Goal: Communication & Community: Answer question/provide support

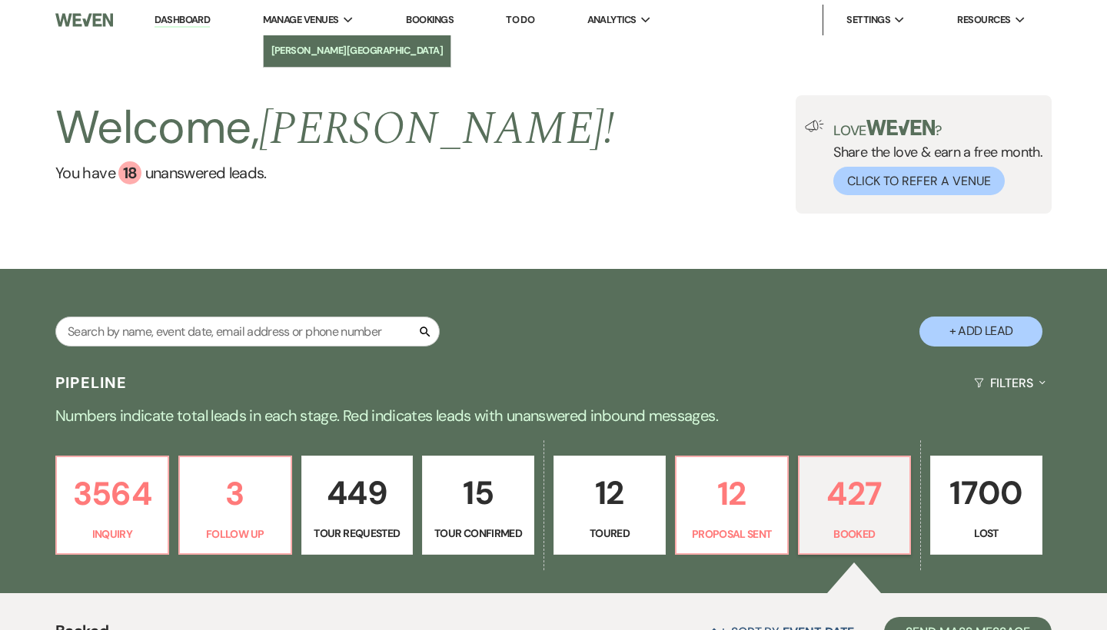
click at [314, 43] on li "[PERSON_NAME][GEOGRAPHIC_DATA]" at bounding box center [357, 50] width 172 height 15
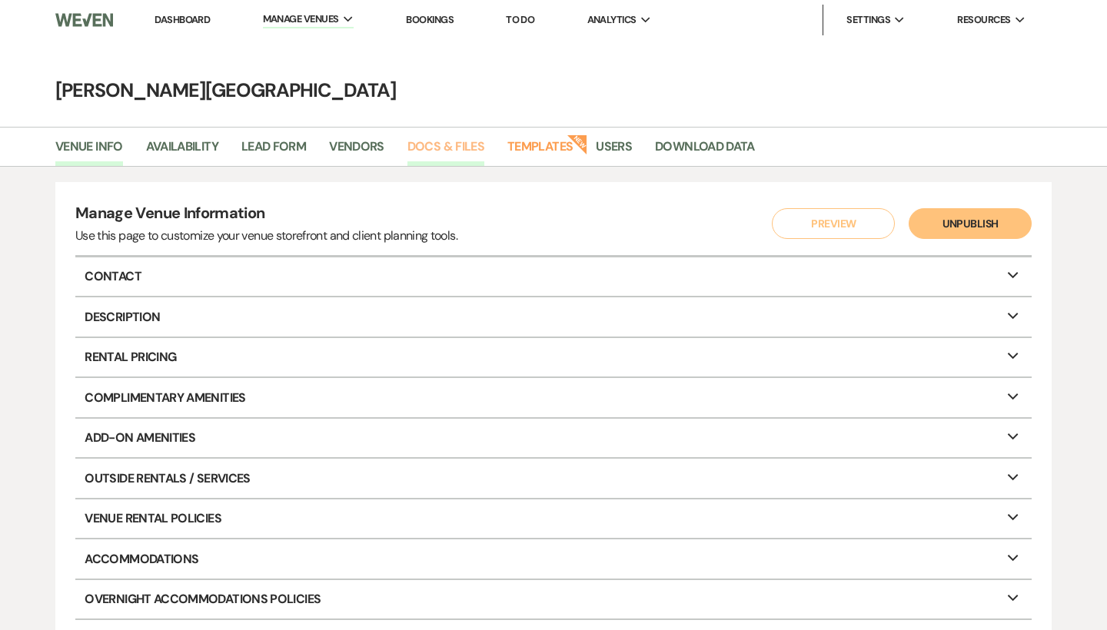
click at [431, 150] on link "Docs & Files" at bounding box center [445, 151] width 77 height 29
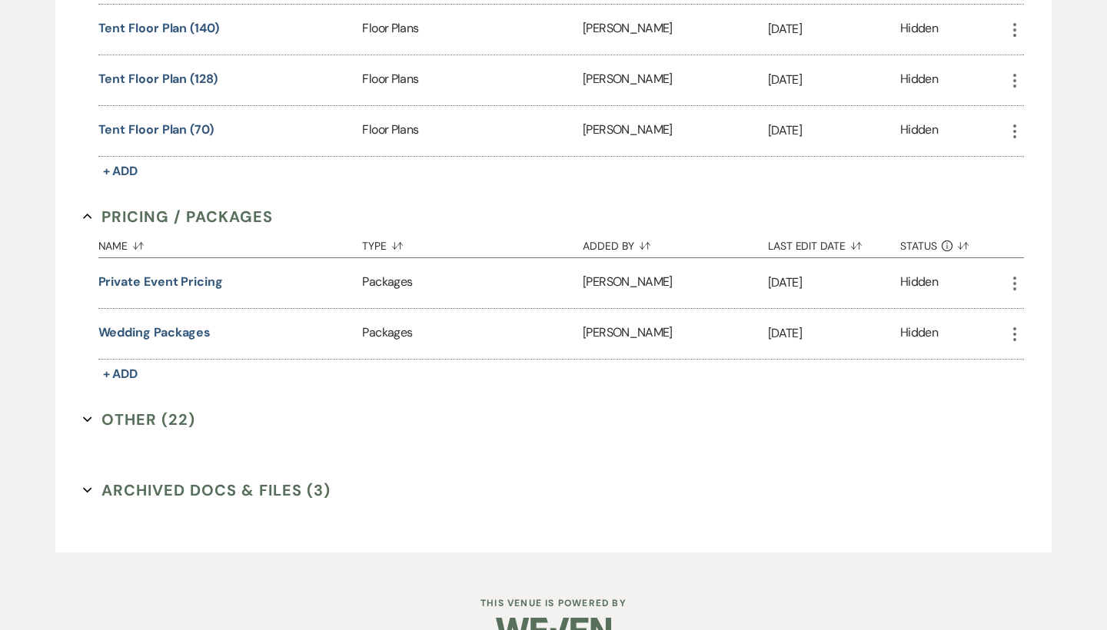
scroll to position [1173, 0]
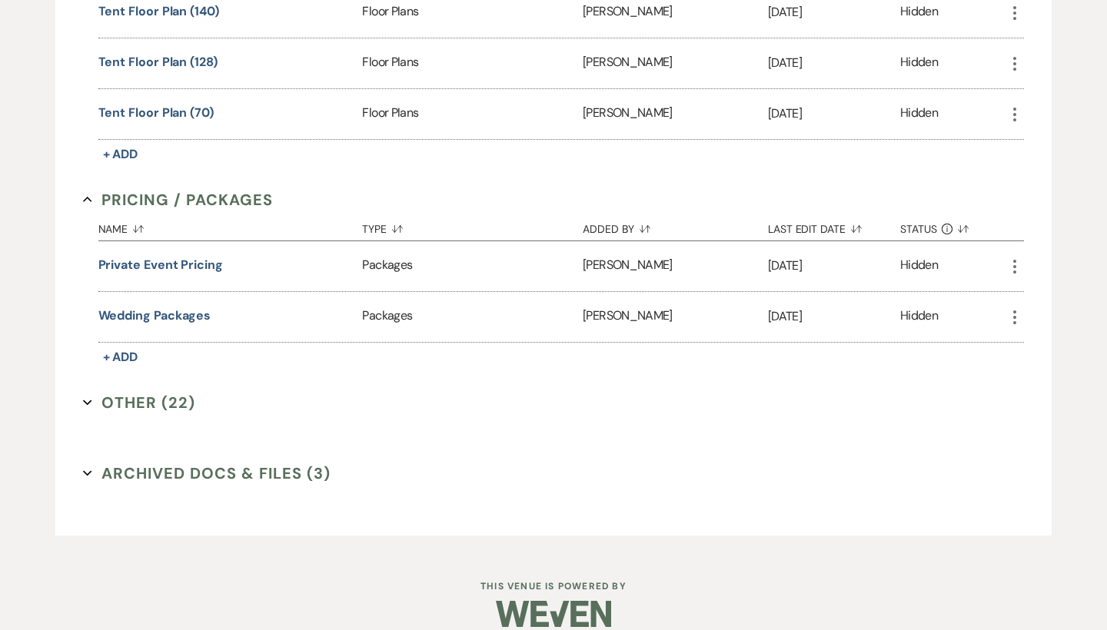
click at [1016, 321] on use "button" at bounding box center [1014, 318] width 3 height 14
click at [1032, 397] on use "button" at bounding box center [1031, 400] width 11 height 11
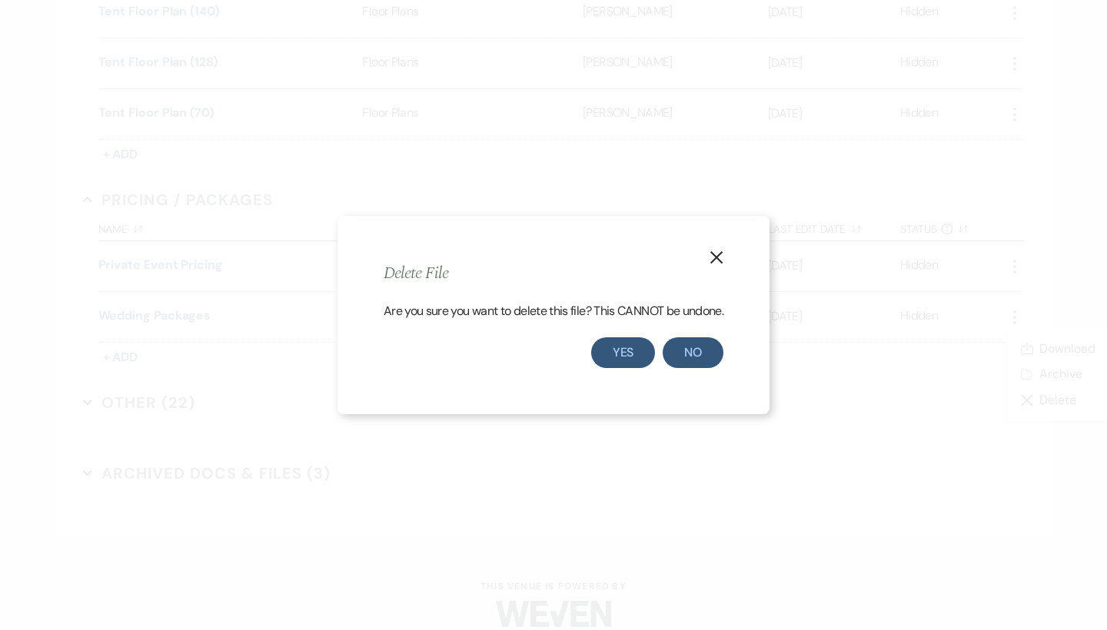
click at [634, 351] on button "Yes" at bounding box center [623, 353] width 65 height 31
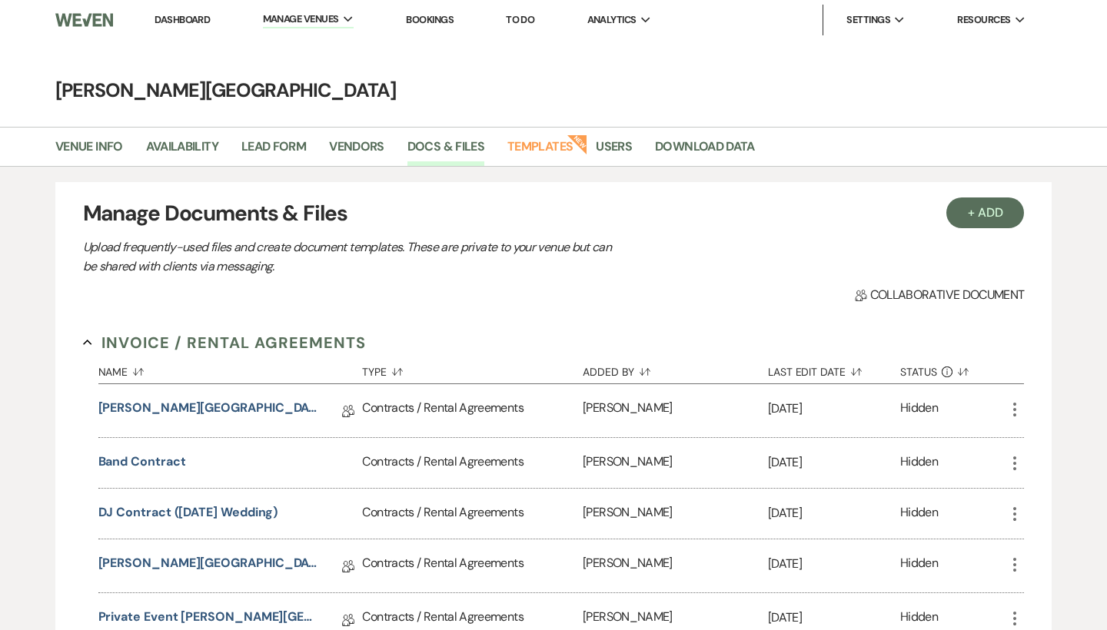
scroll to position [0, 0]
click at [963, 215] on button "+ Add" at bounding box center [985, 213] width 78 height 31
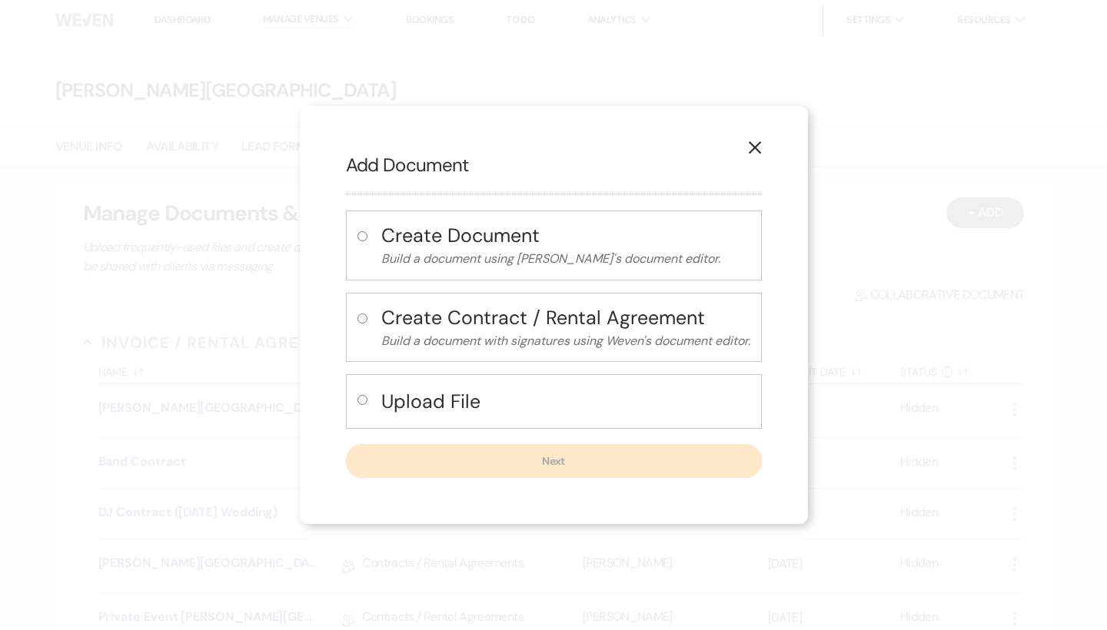
click at [425, 396] on h4 "Upload File" at bounding box center [565, 401] width 369 height 27
radio input "true"
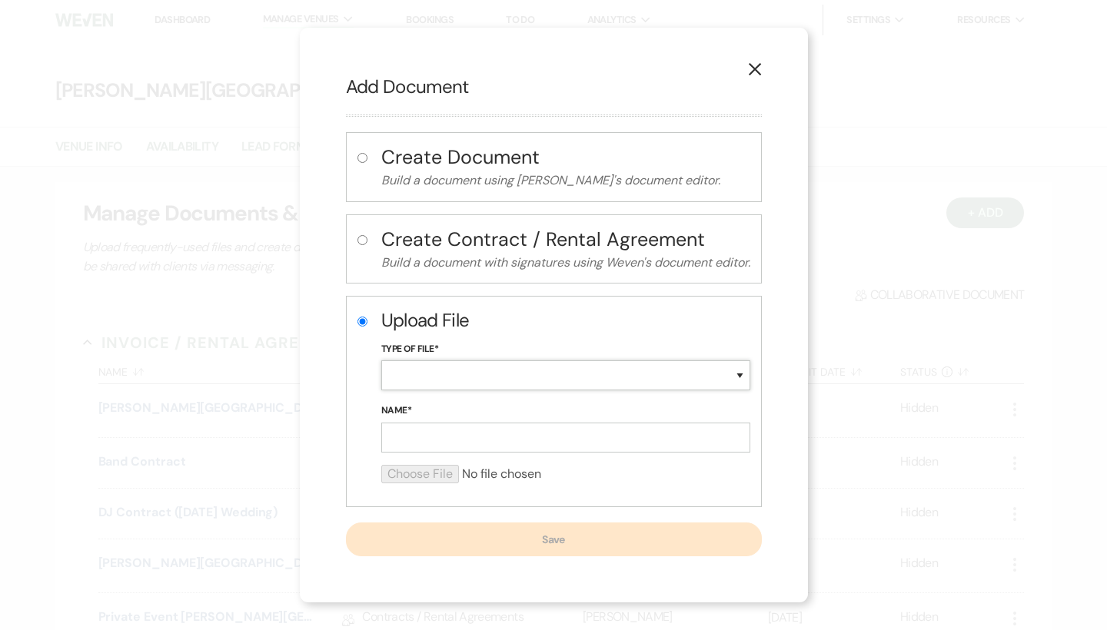
select select "20"
click at [421, 437] on input "Name*" at bounding box center [565, 438] width 369 height 30
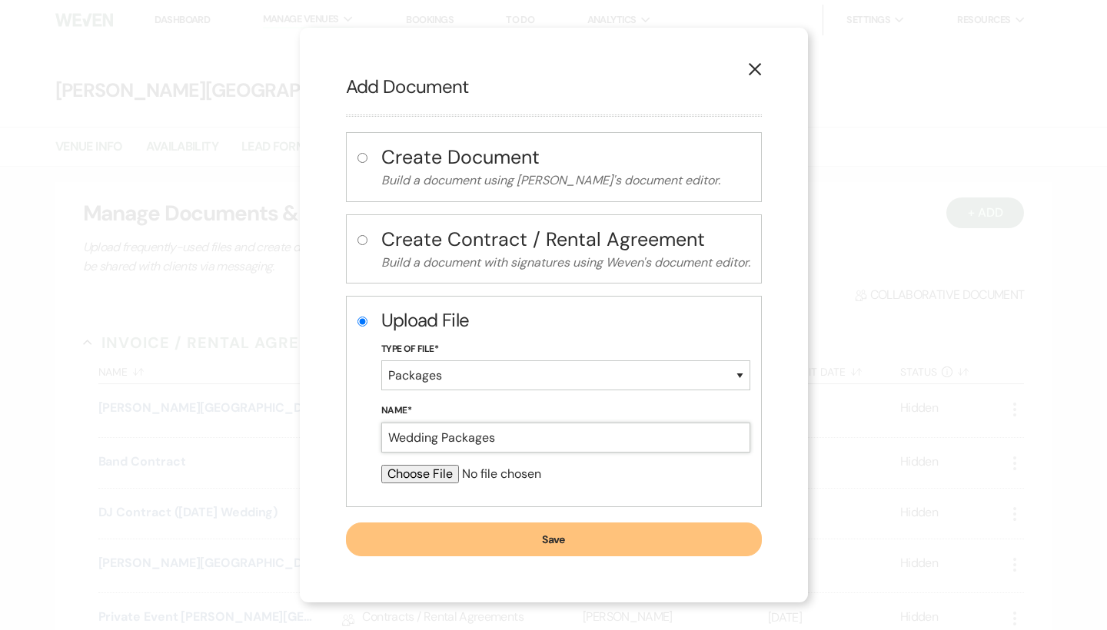
type input "Wedding Packages"
click at [415, 472] on input "file" at bounding box center [565, 474] width 369 height 18
type input "C:\fakepath\Wedding Packages.pdf"
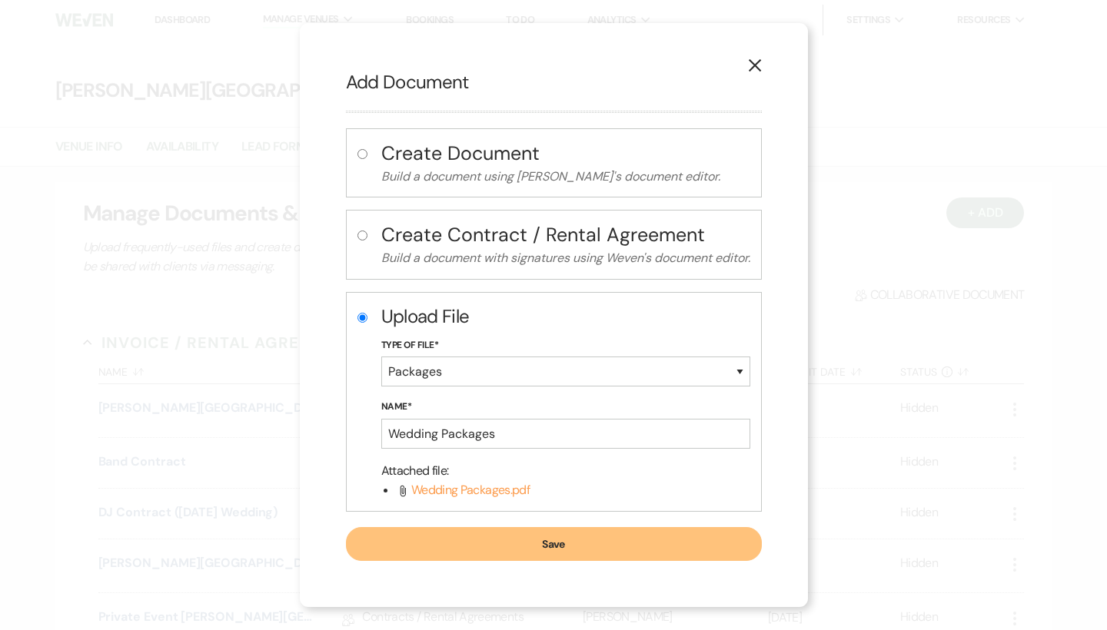
click at [600, 550] on button "Save" at bounding box center [554, 544] width 416 height 34
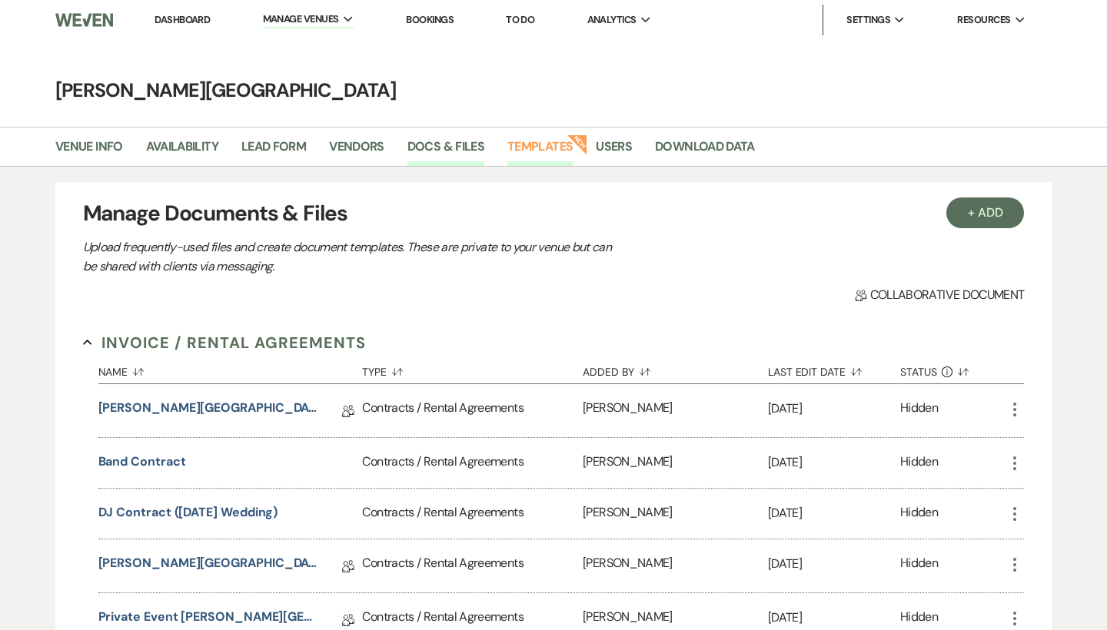
click at [555, 150] on link "Templates" at bounding box center [539, 151] width 65 height 29
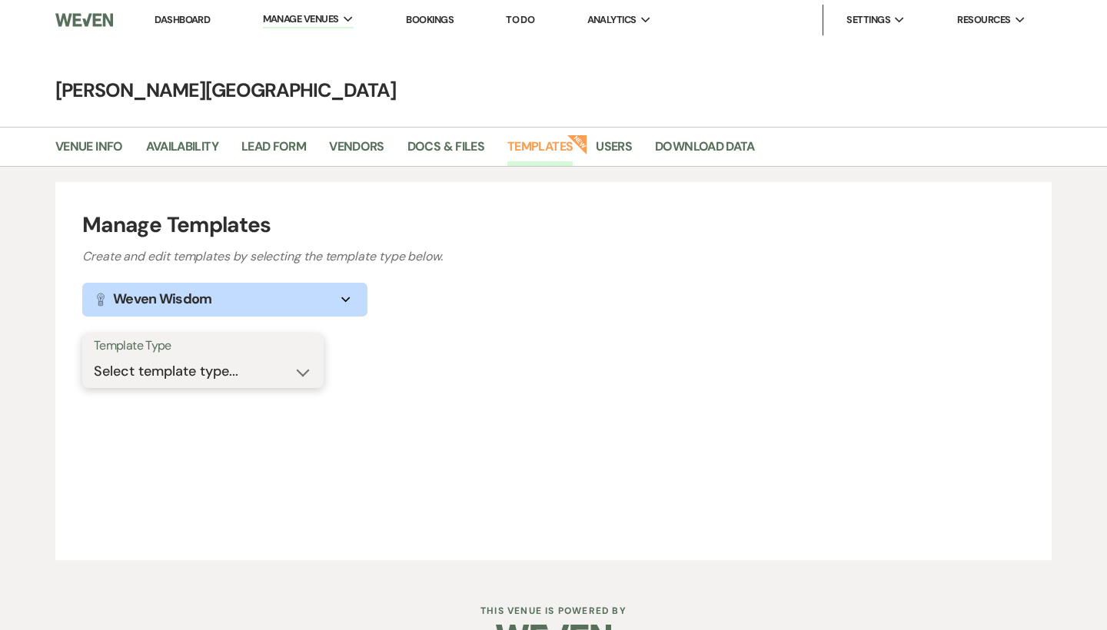
select select "Message Templates"
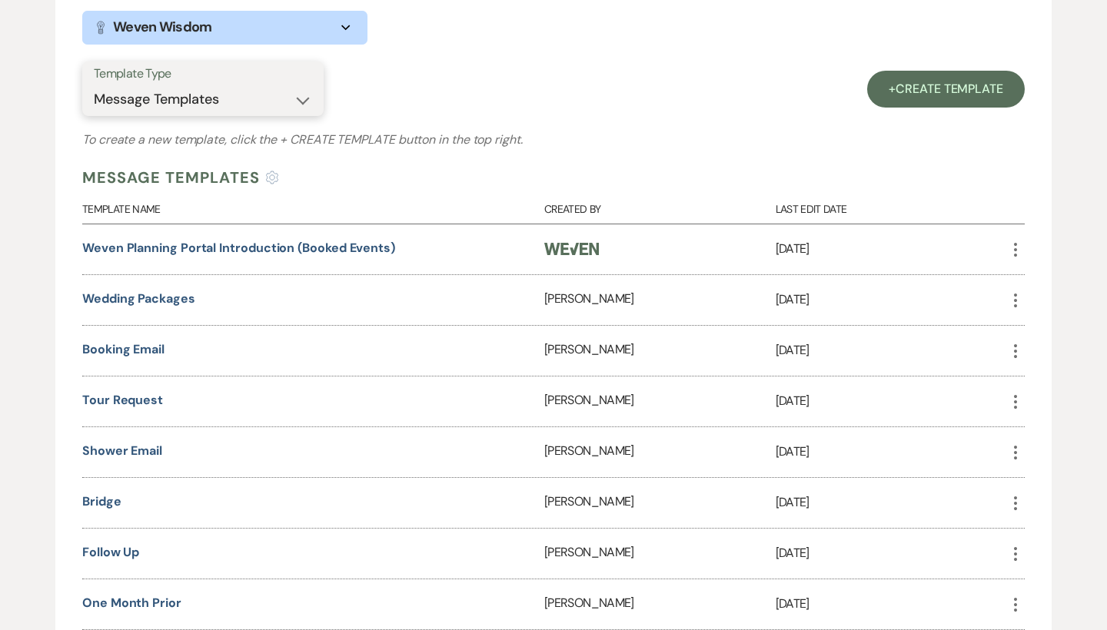
scroll to position [282, 0]
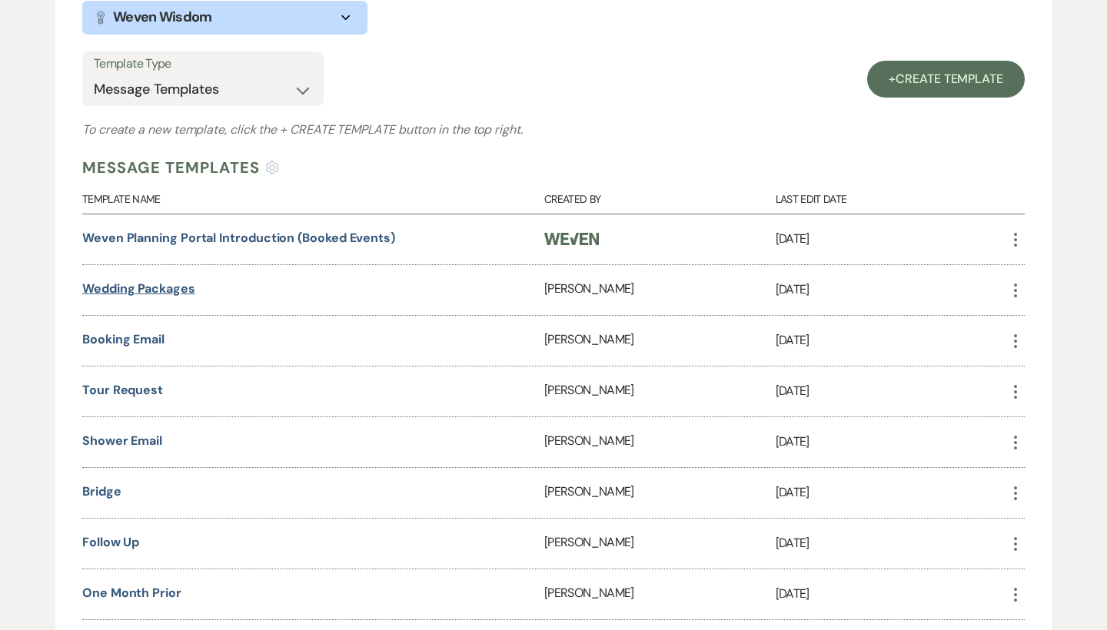
click at [137, 285] on link "Wedding Packages" at bounding box center [138, 289] width 113 height 16
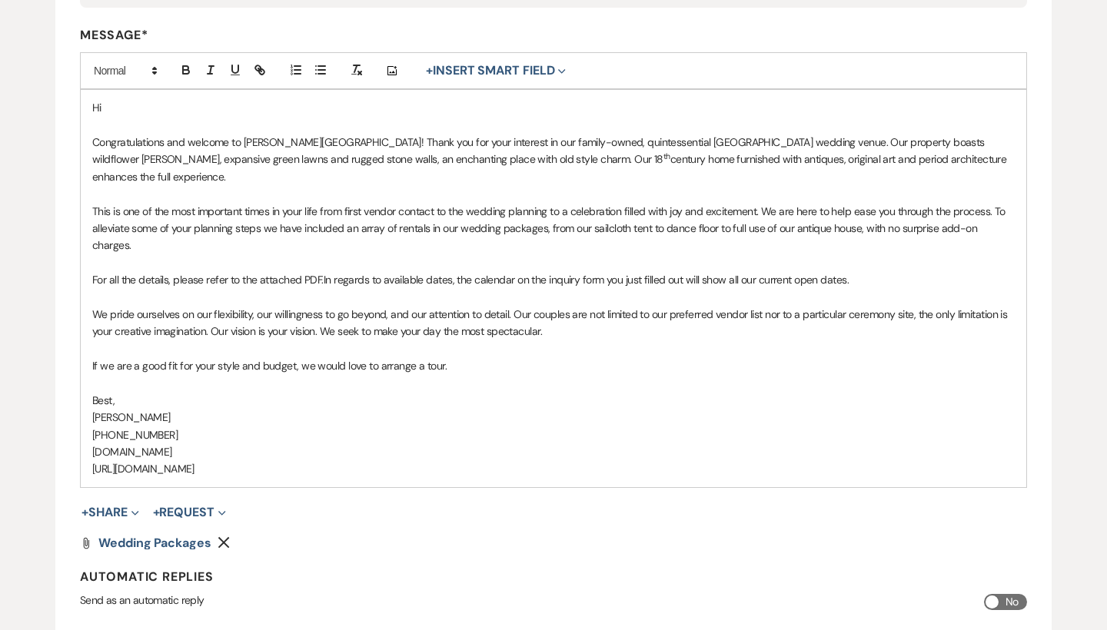
click at [643, 273] on span "In regards to available dates, the calendar on the inquiry form you just filled…" at bounding box center [586, 280] width 525 height 14
click at [225, 537] on icon "Remove" at bounding box center [224, 543] width 12 height 12
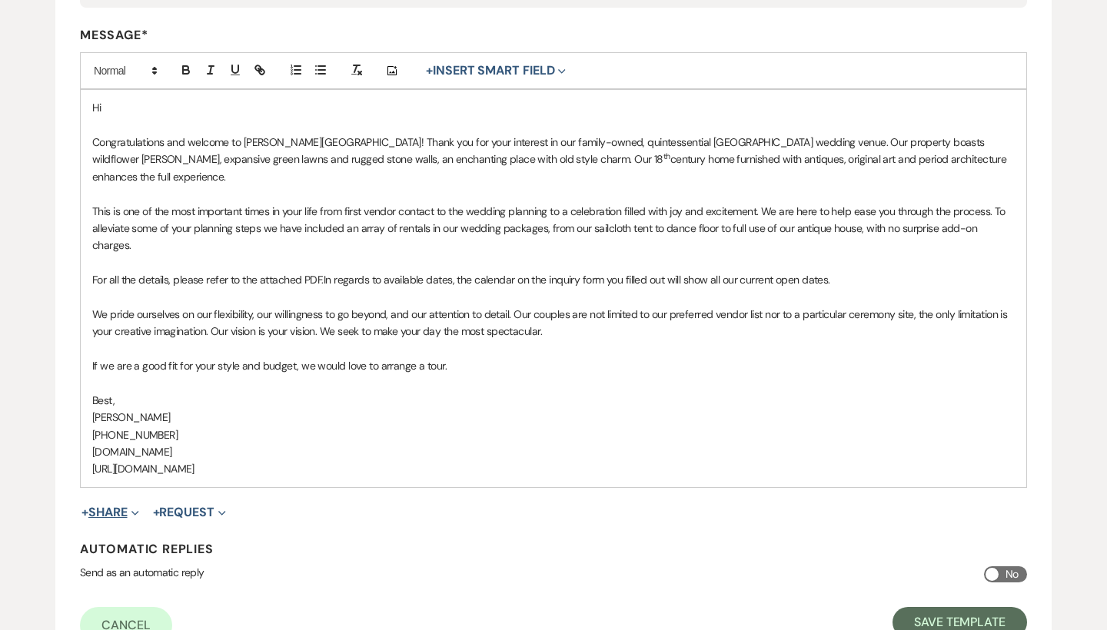
click at [105, 507] on button "+ Share Expand" at bounding box center [110, 513] width 58 height 12
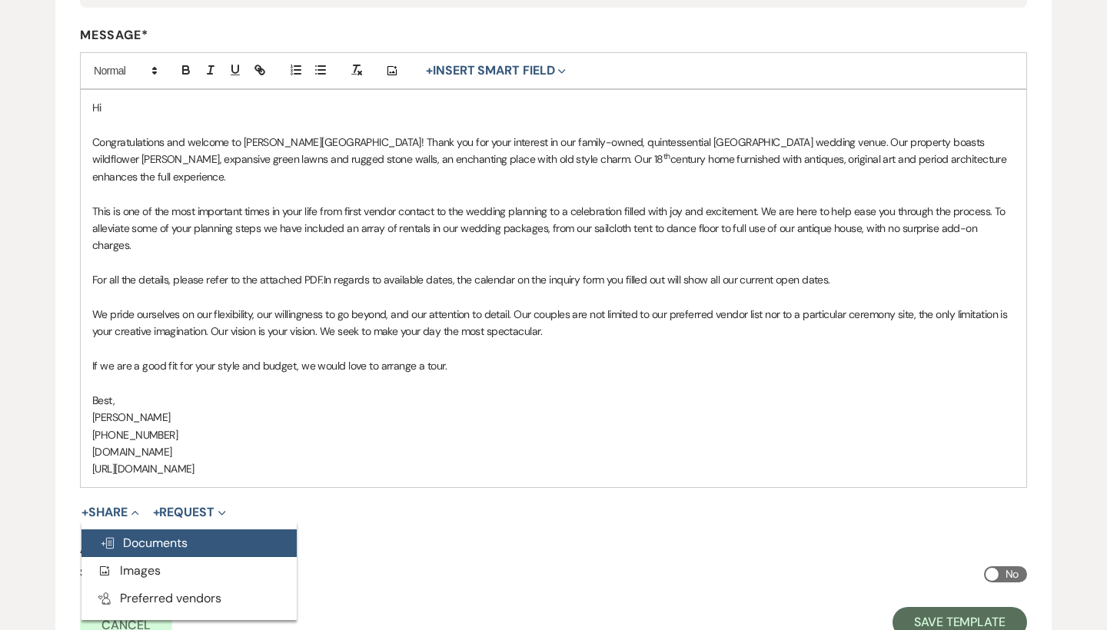
click at [121, 535] on span "Doc Upload Documents" at bounding box center [144, 543] width 88 height 16
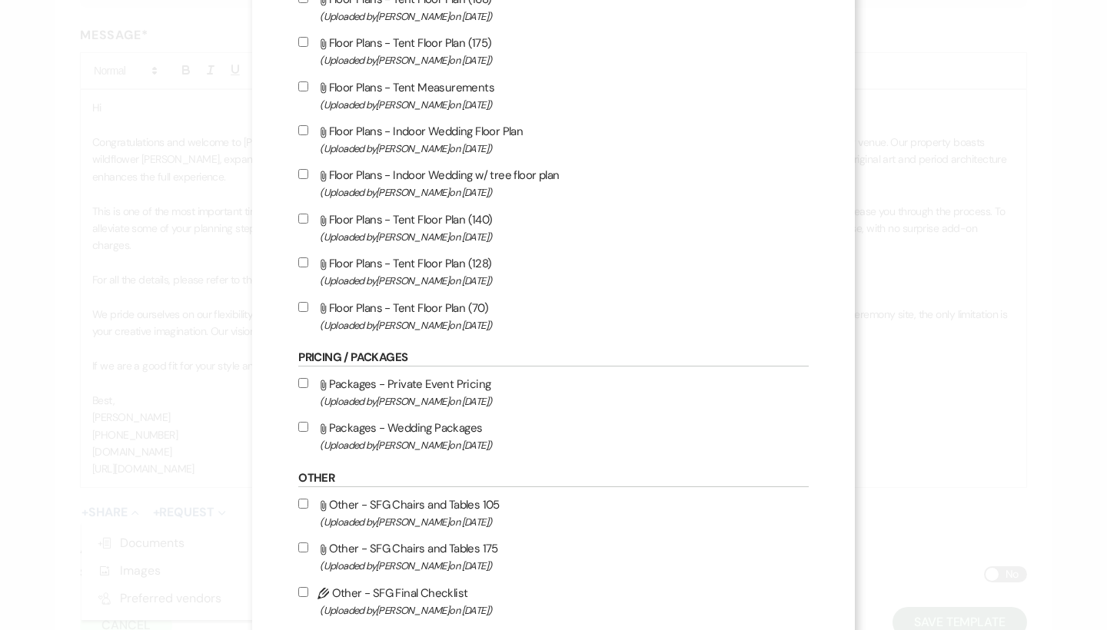
scroll to position [548, 0]
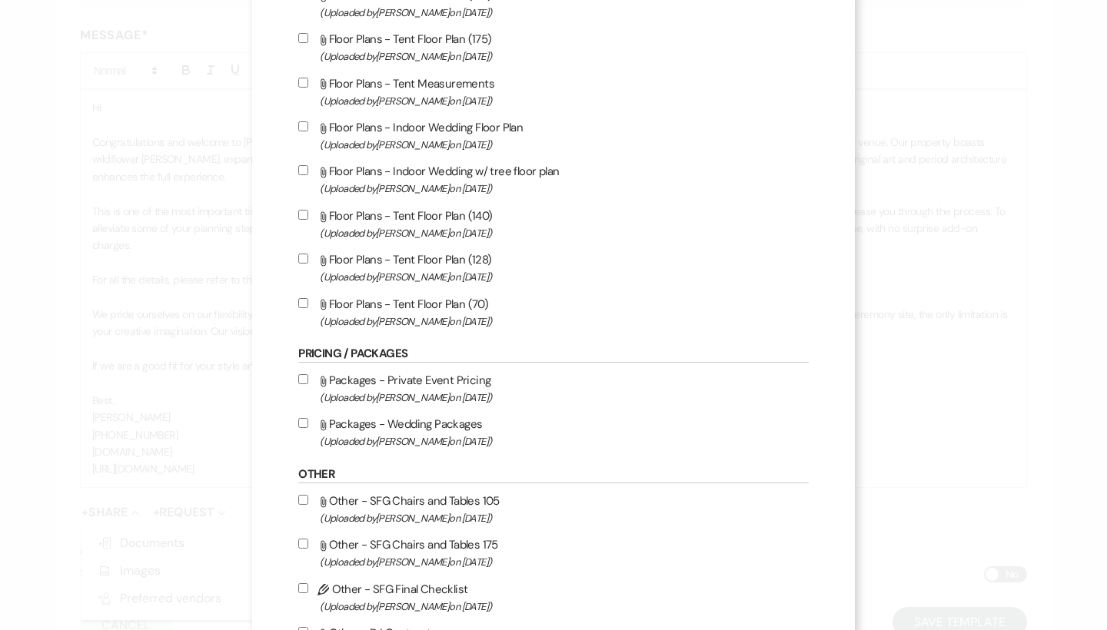
click at [477, 448] on label "Attach File Packages - Wedding Packages (Uploaded by Travis Winkley on Sep 23rd…" at bounding box center [553, 432] width 510 height 36
click at [308, 428] on input "Attach File Packages - Wedding Packages (Uploaded by Travis Winkley on Sep 23rd…" at bounding box center [303, 423] width 10 height 10
checkbox input "true"
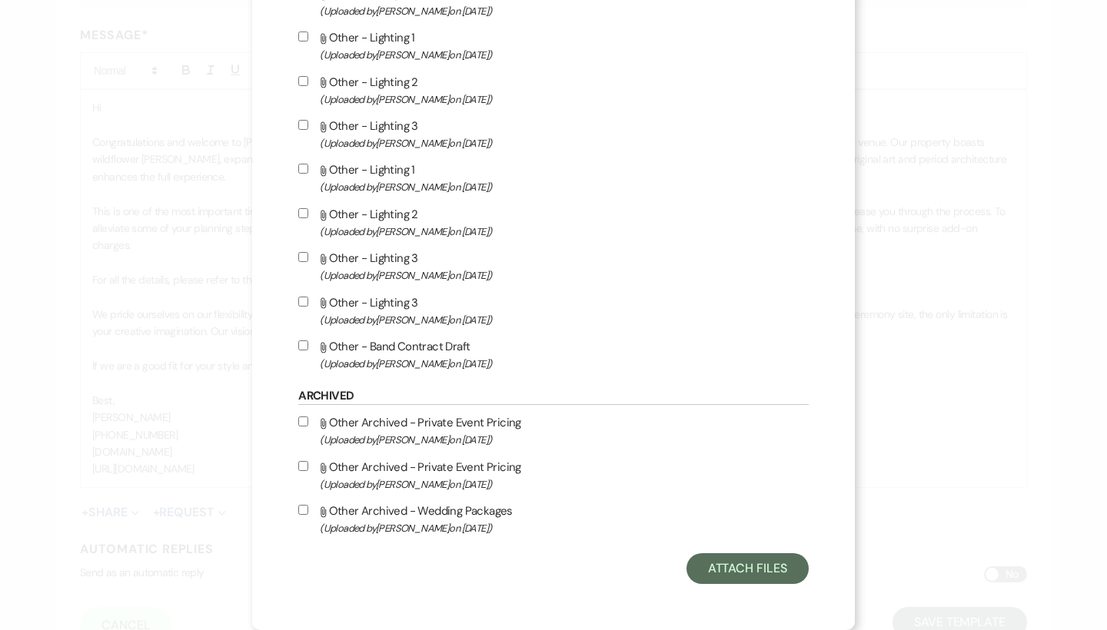
scroll to position [1681, 0]
click at [694, 574] on button "Attach Files" at bounding box center [748, 569] width 122 height 31
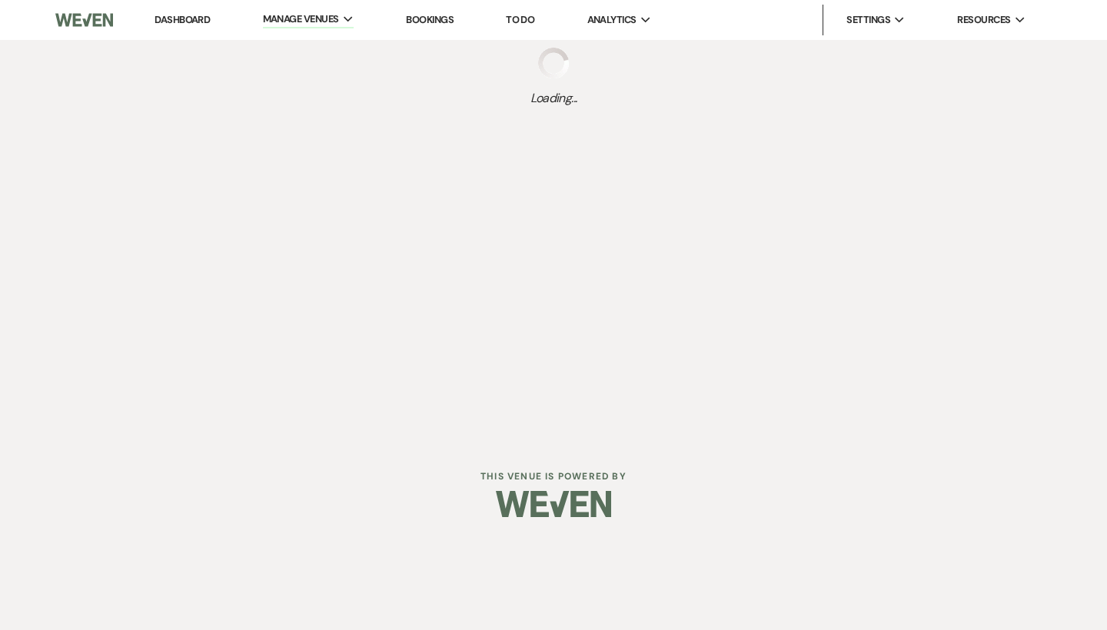
select select "Message Templates"
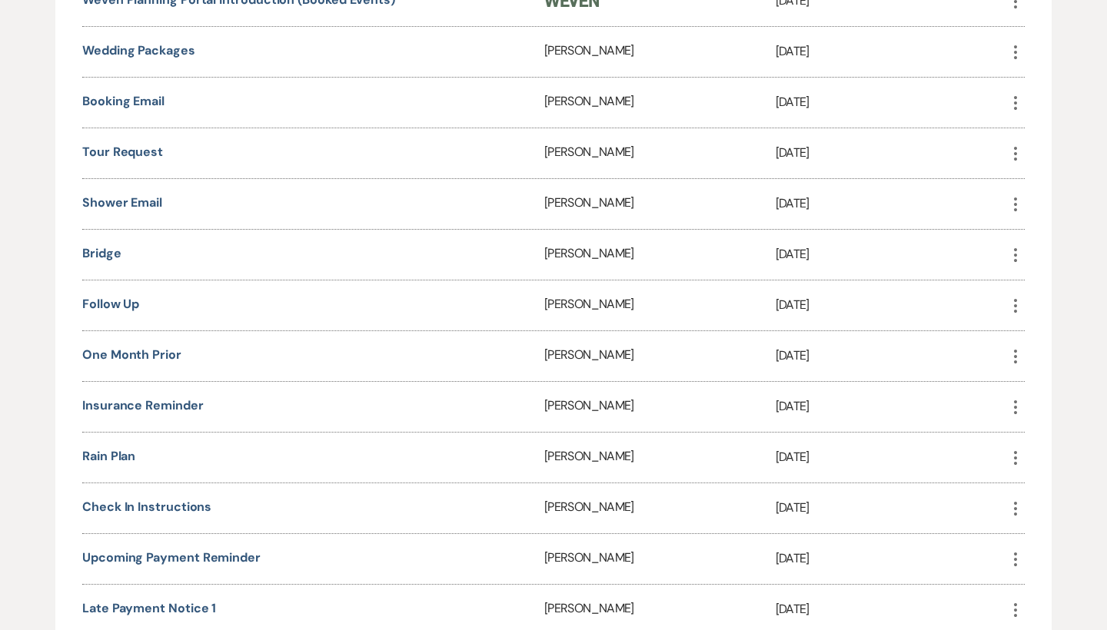
scroll to position [517, 0]
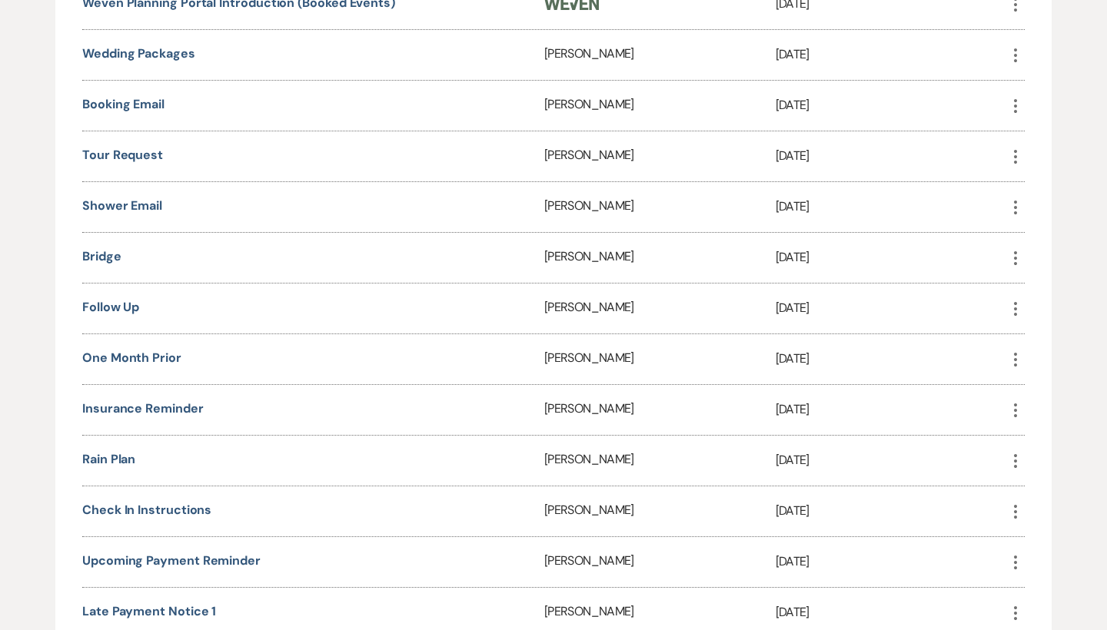
click at [1018, 261] on icon "More" at bounding box center [1015, 258] width 18 height 18
click at [1043, 341] on button "Close Delete X Delete" at bounding box center [1051, 341] width 91 height 26
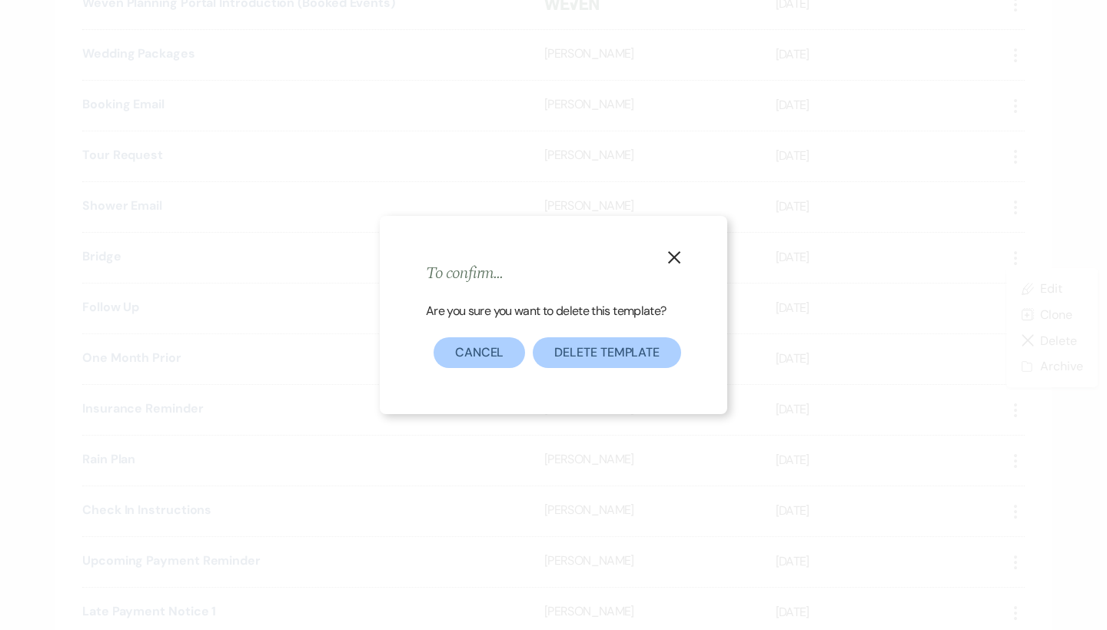
click at [551, 351] on button "Delete Template" at bounding box center [607, 353] width 148 height 31
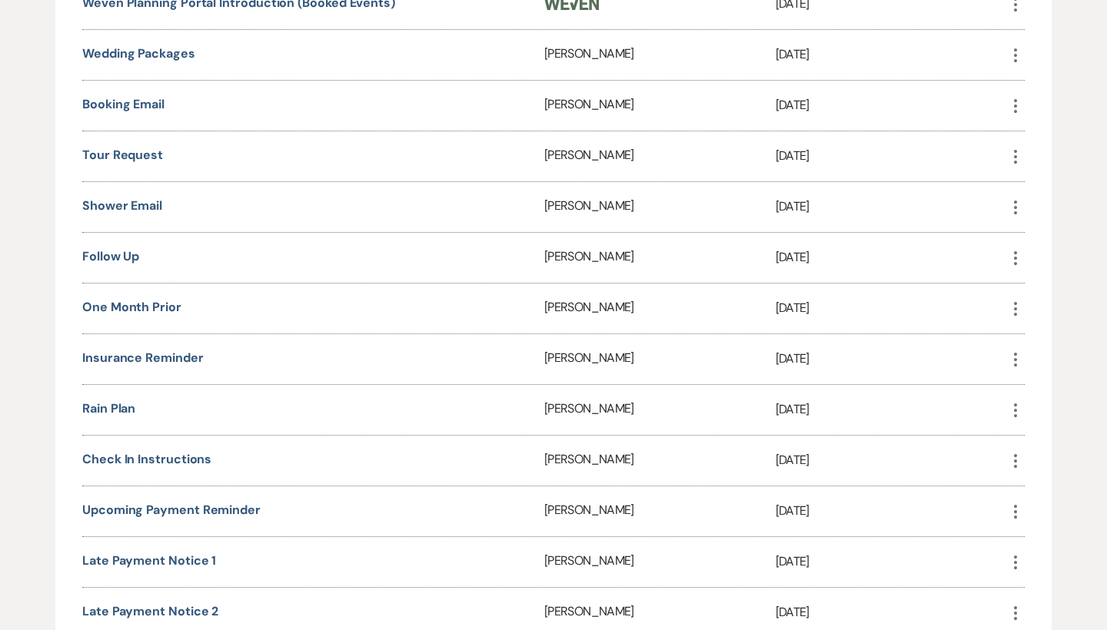
scroll to position [451, 0]
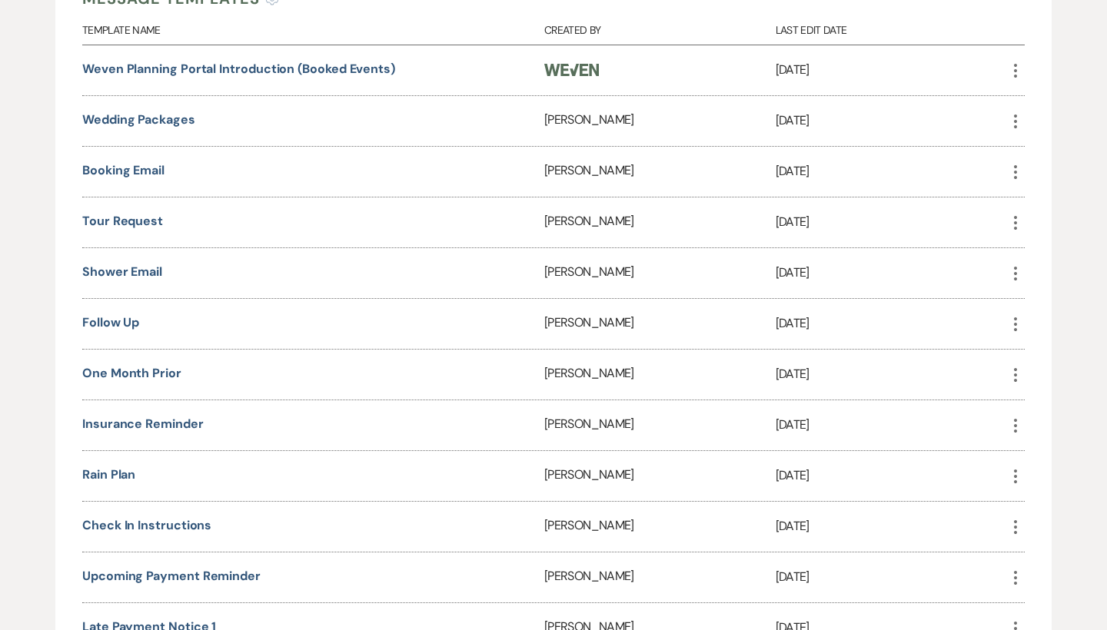
click at [1013, 223] on icon "More" at bounding box center [1015, 223] width 18 height 18
click at [449, 176] on div "Booking Email" at bounding box center [313, 172] width 462 height 50
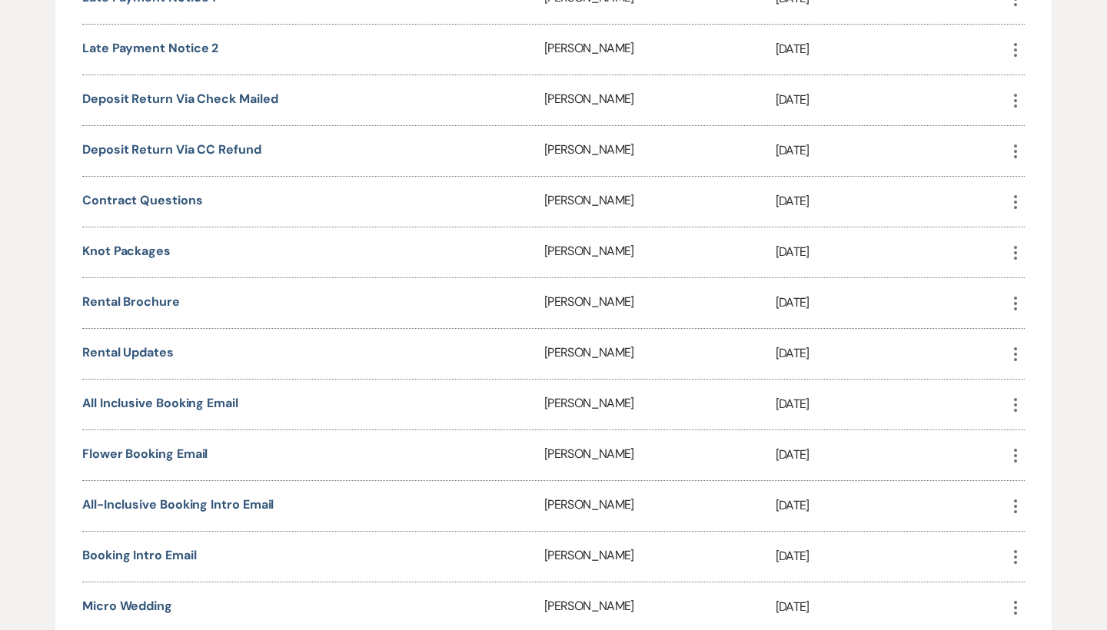
scroll to position [1096, 0]
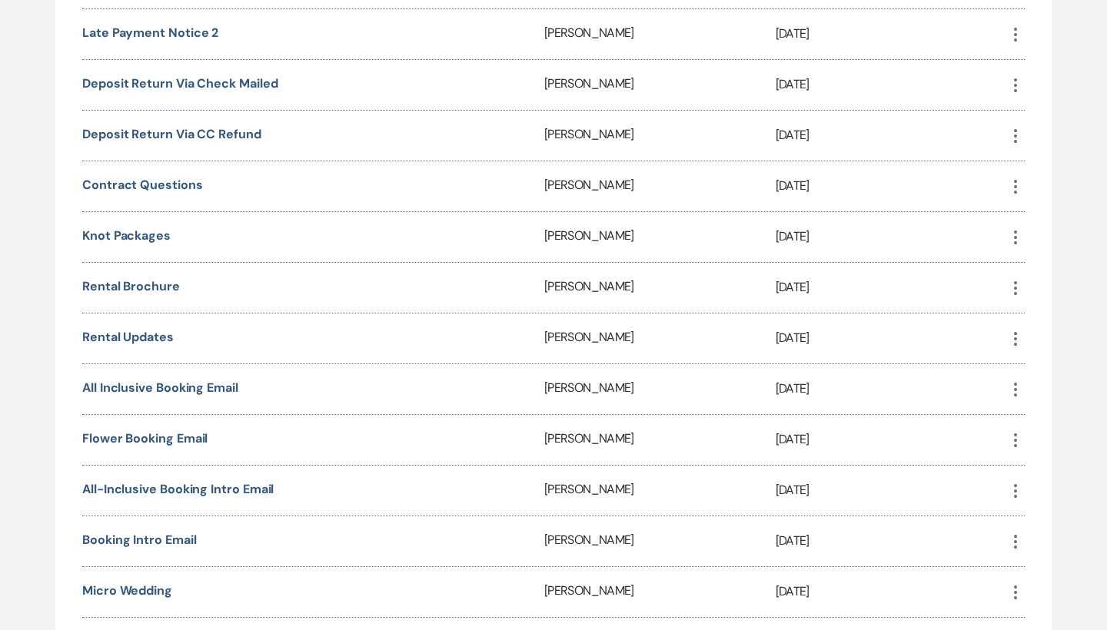
click at [1018, 334] on icon "More" at bounding box center [1015, 339] width 18 height 18
click at [1040, 427] on button "Close Delete X Delete" at bounding box center [1051, 421] width 91 height 26
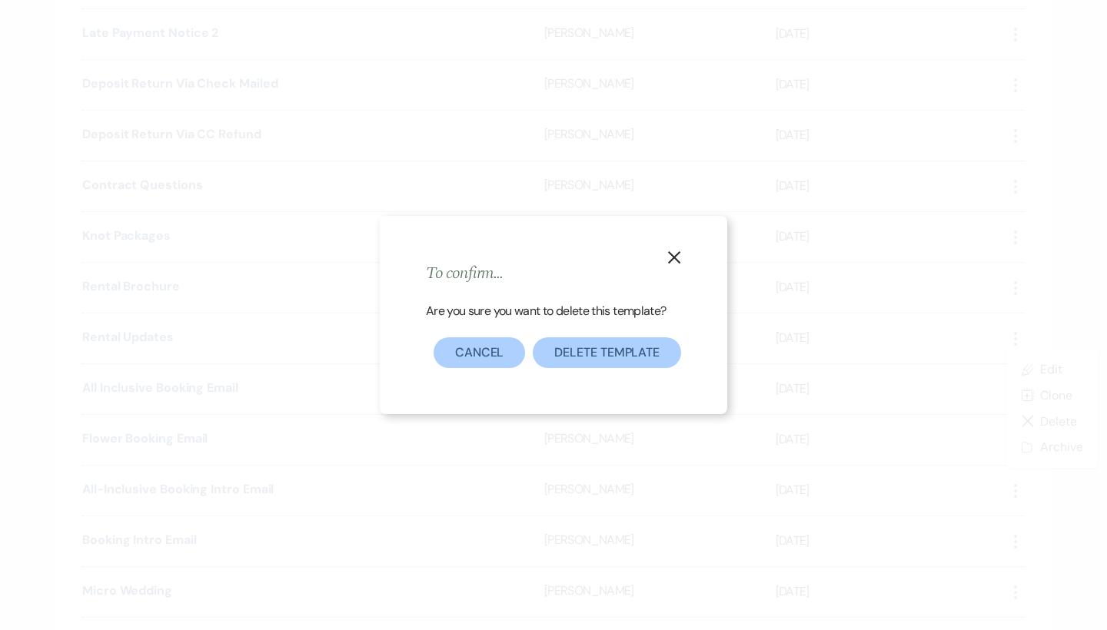
click at [579, 357] on button "Delete Template" at bounding box center [607, 353] width 148 height 31
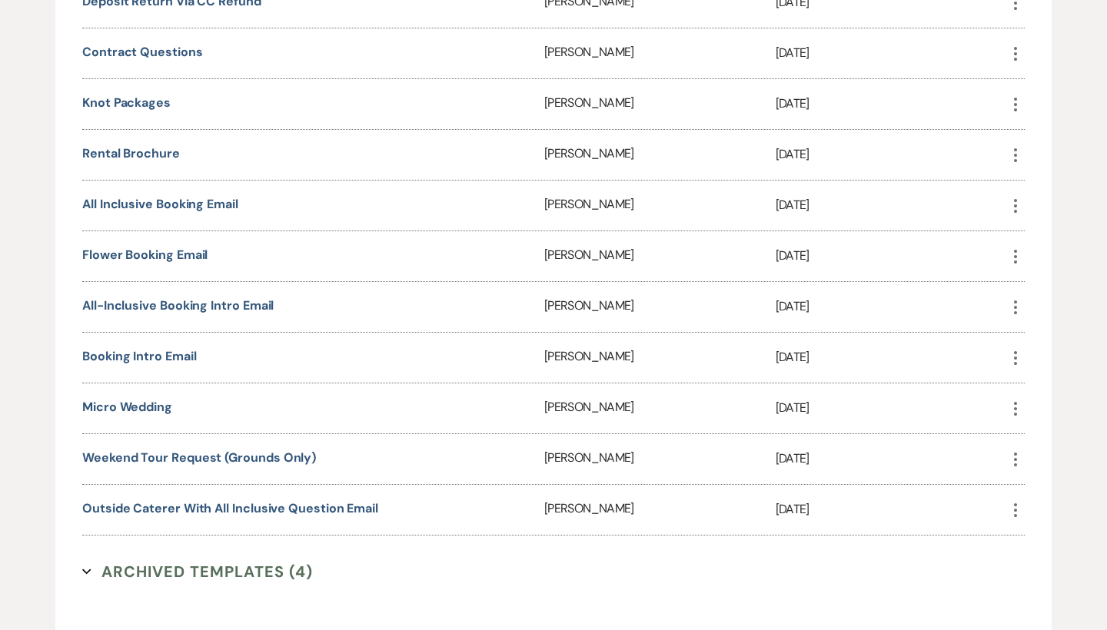
scroll to position [1240, 0]
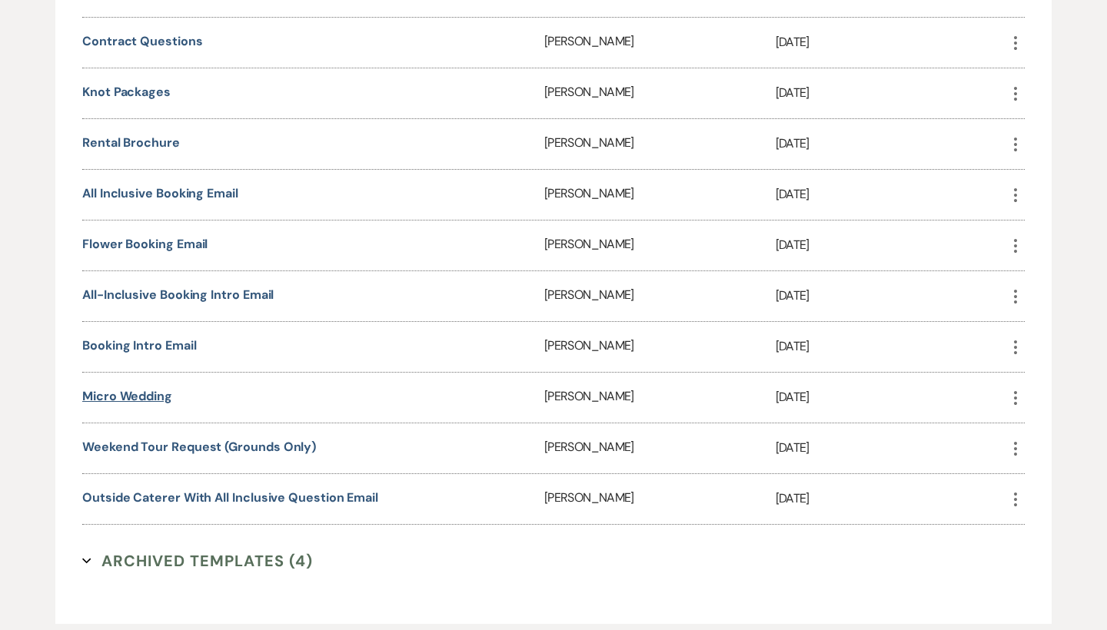
click at [160, 395] on link "Micro Wedding" at bounding box center [127, 396] width 90 height 16
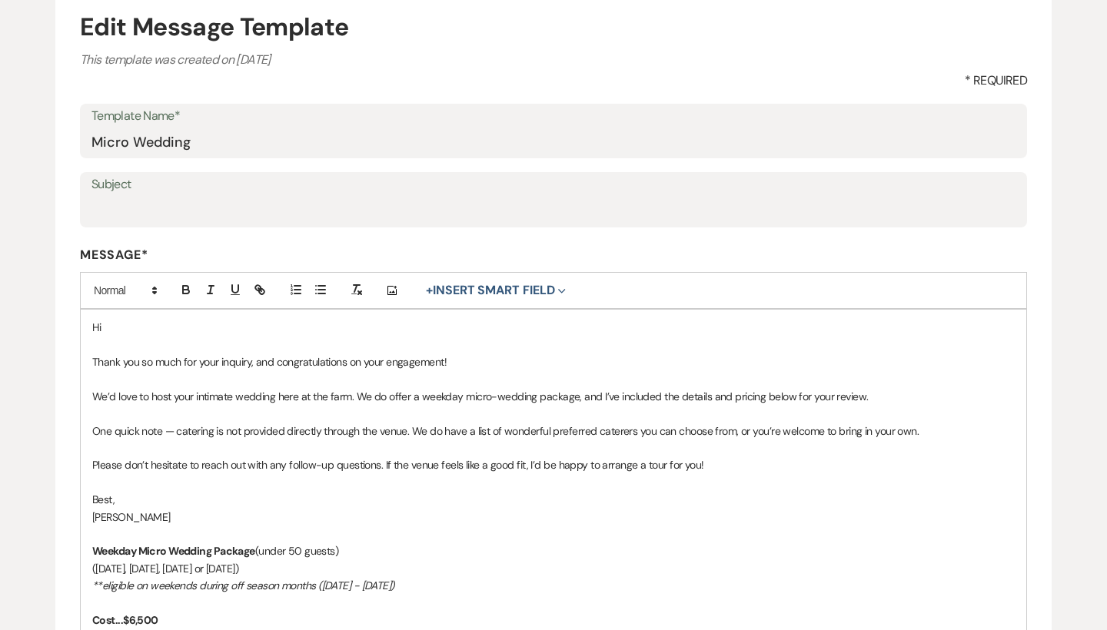
scroll to position [165, 0]
drag, startPoint x: 857, startPoint y: 391, endPoint x: 637, endPoint y: 397, distance: 220.7
click at [637, 397] on p "We’d love to host your intimate wedding here at the farm. We do offer a weekday…" at bounding box center [553, 396] width 923 height 17
click at [776, 405] on p at bounding box center [553, 413] width 923 height 17
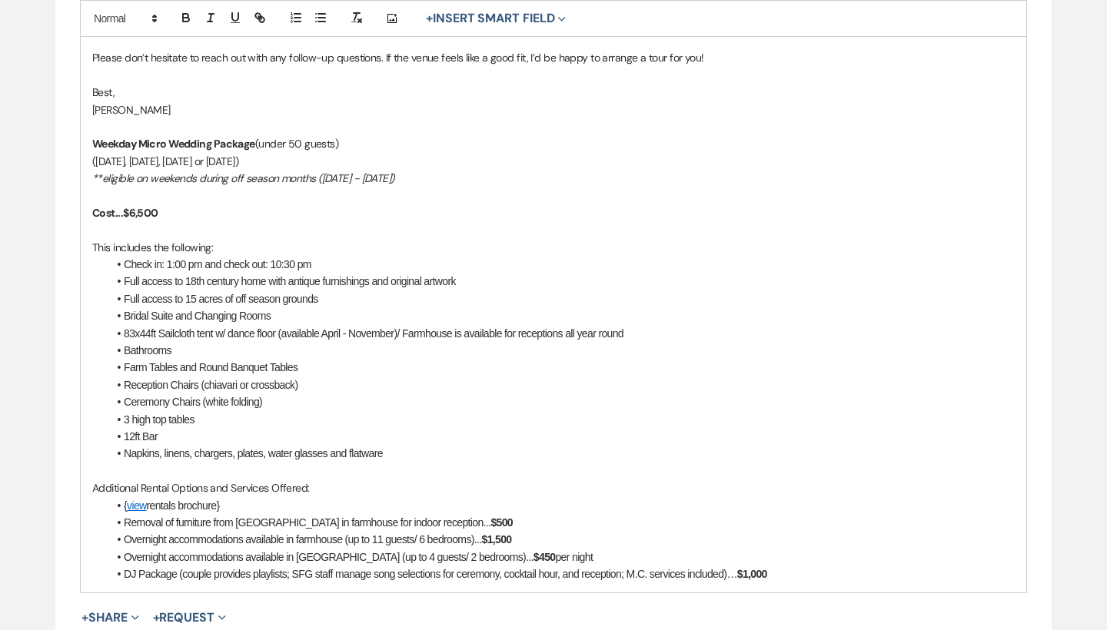
scroll to position [590, 0]
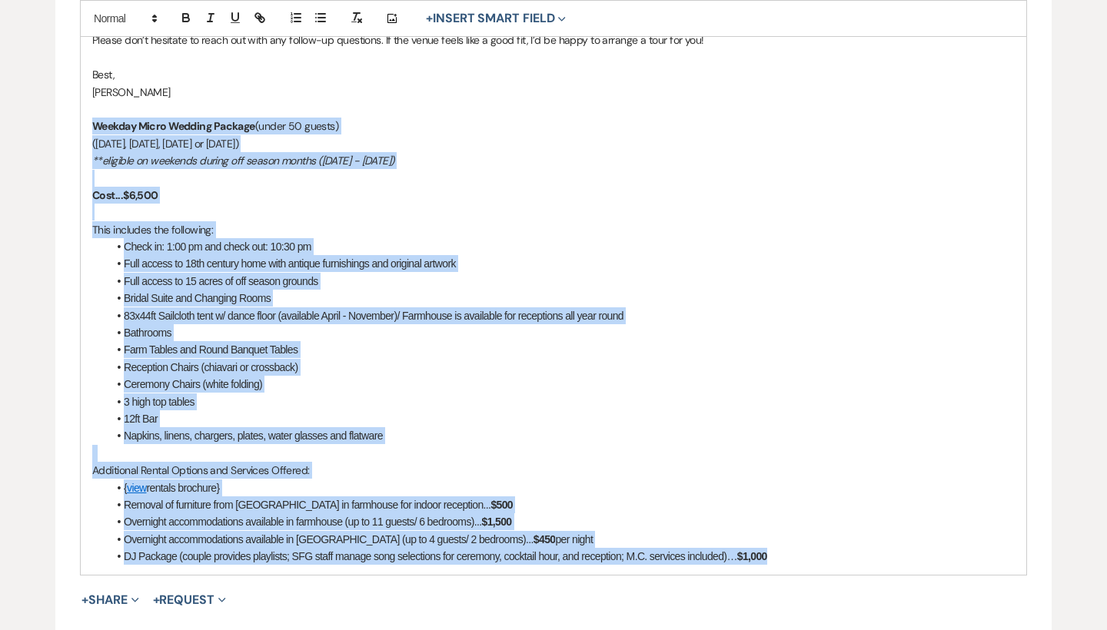
drag, startPoint x: 812, startPoint y: 542, endPoint x: 88, endPoint y: 120, distance: 838.3
click at [88, 120] on div "Hi Thank you so much for your inquiry, and congratulations on your engagement! …" at bounding box center [554, 230] width 946 height 690
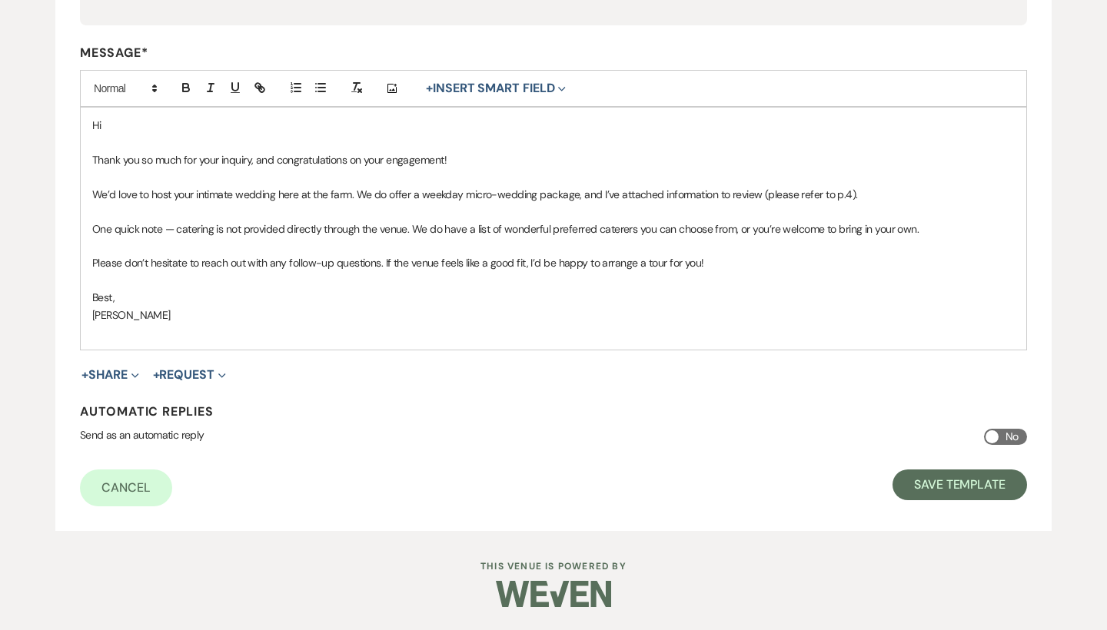
scroll to position [361, 0]
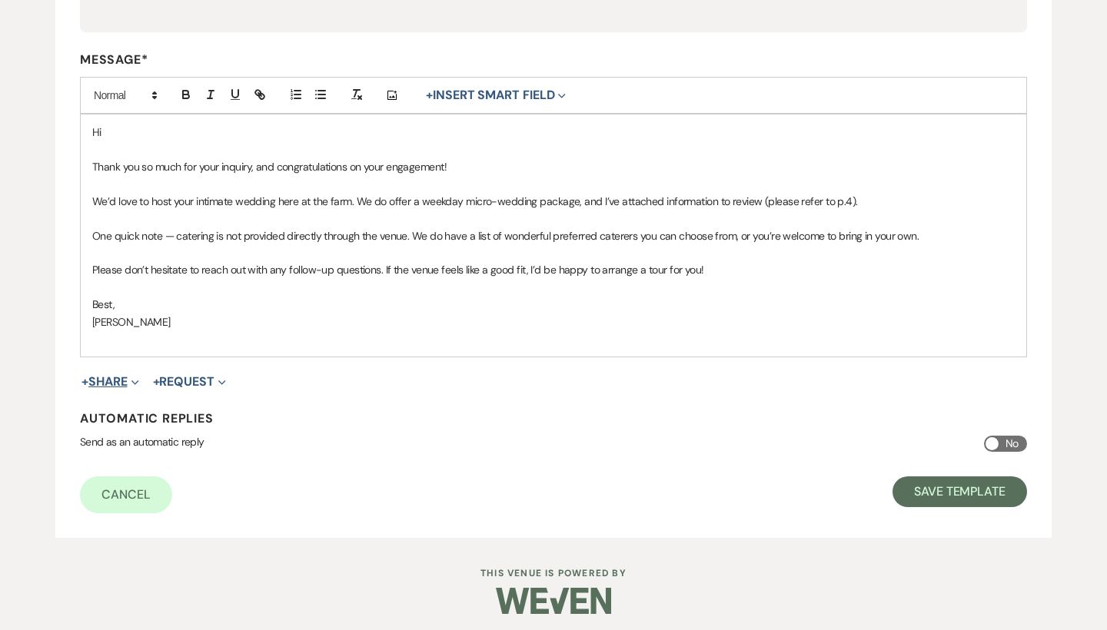
click at [123, 376] on button "+ Share Expand" at bounding box center [110, 382] width 58 height 12
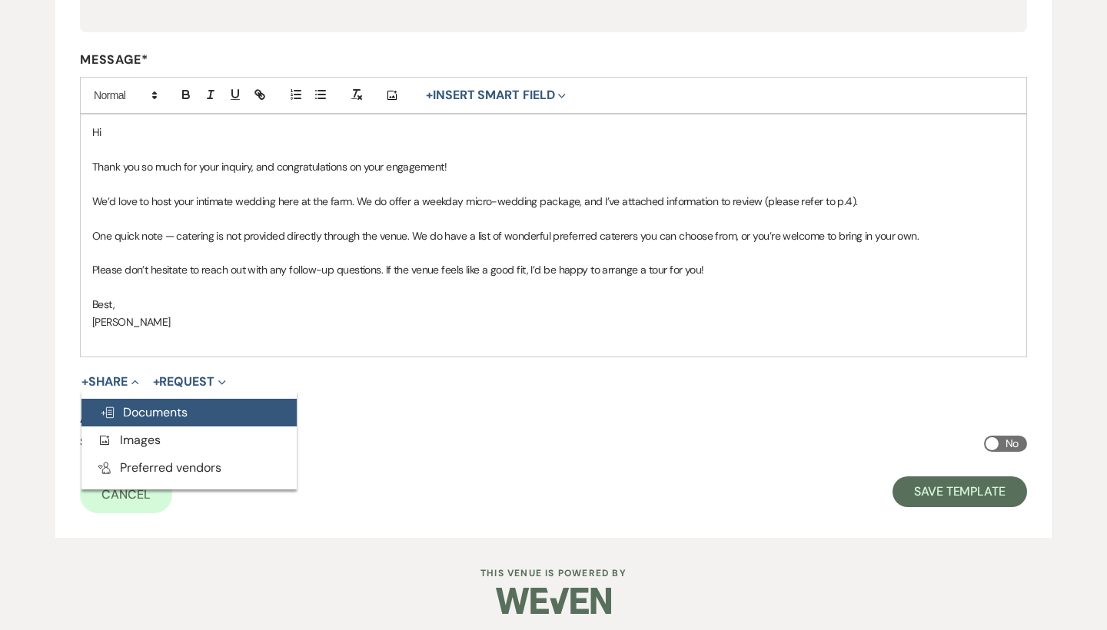
click at [128, 399] on button "Doc Upload Documents" at bounding box center [188, 413] width 215 height 28
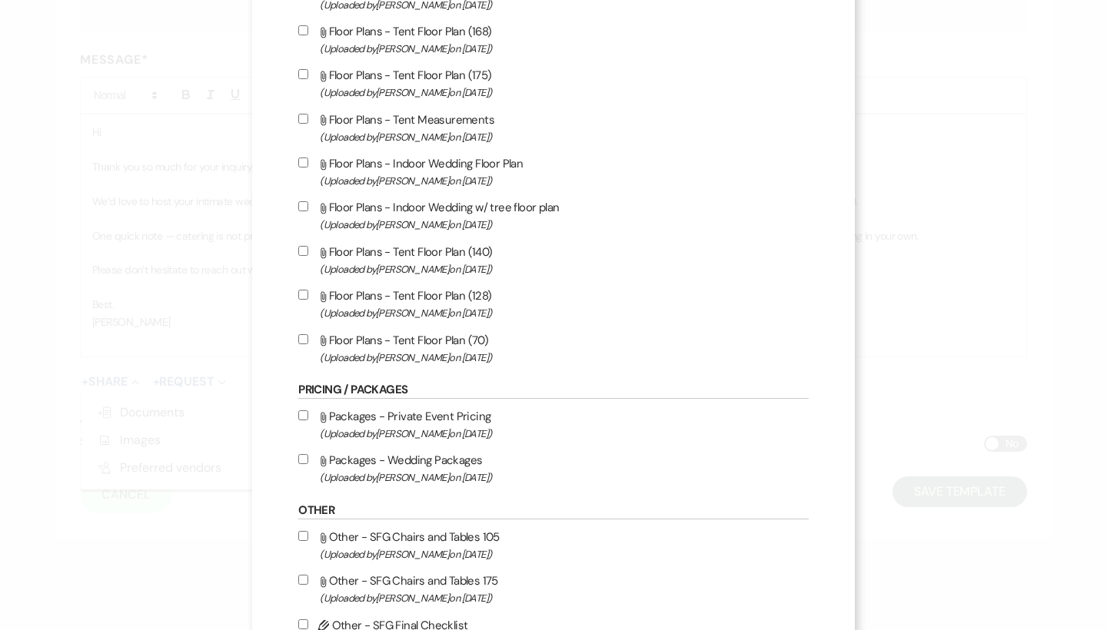
scroll to position [514, 0]
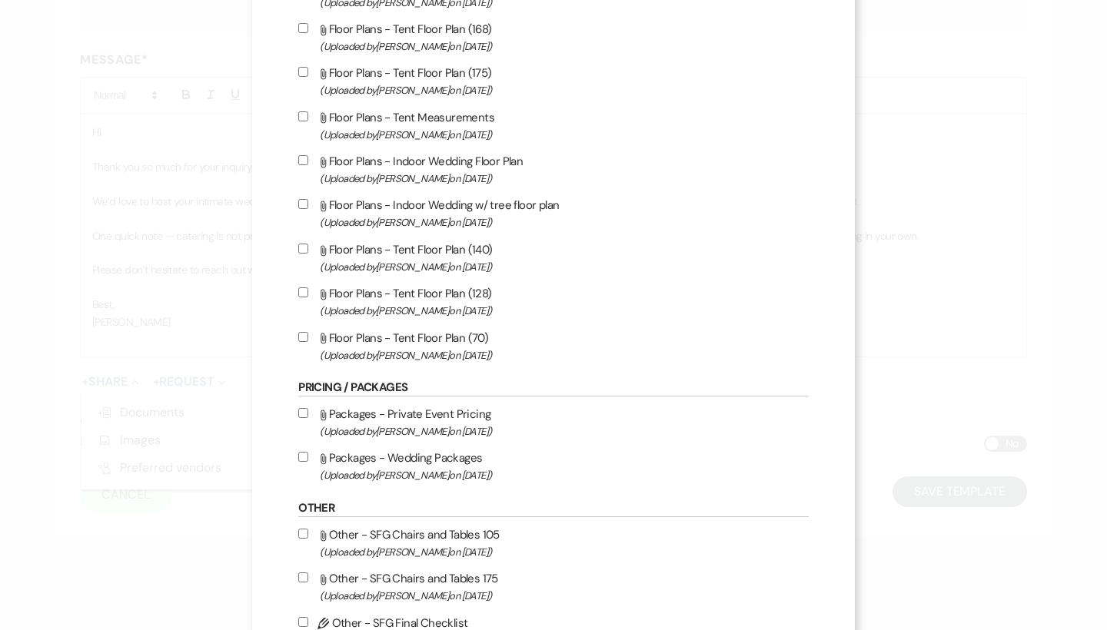
click at [471, 479] on label "Attach File Packages - Wedding Packages (Uploaded by Travis Winkley on Sep 23rd…" at bounding box center [553, 466] width 510 height 36
click at [308, 462] on input "Attach File Packages - Wedding Packages (Uploaded by Travis Winkley on Sep 23rd…" at bounding box center [303, 457] width 10 height 10
checkbox input "true"
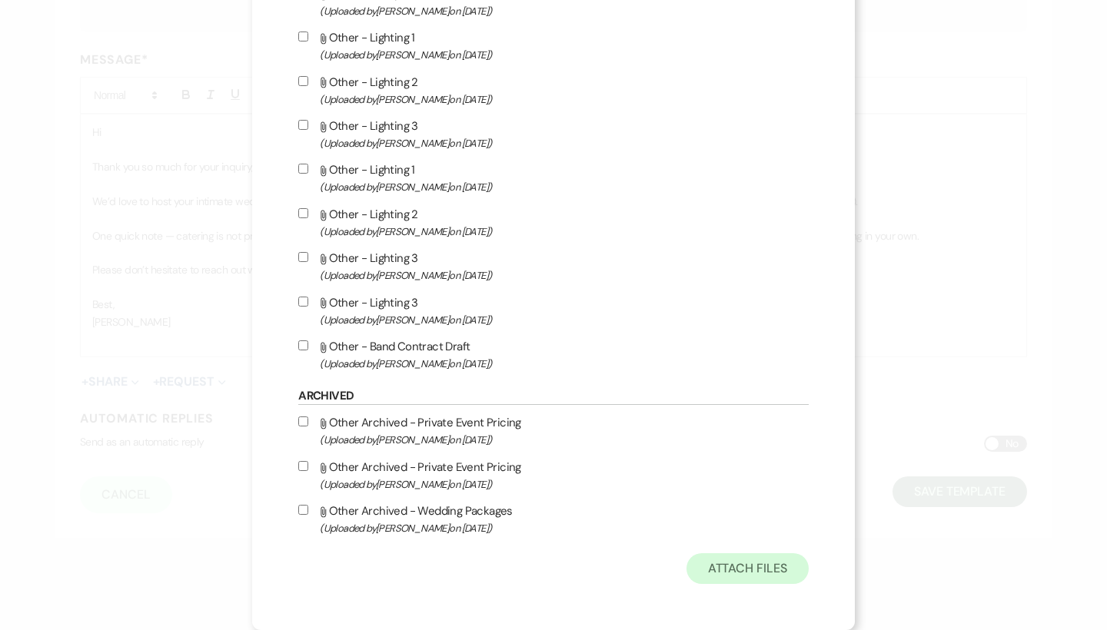
scroll to position [1681, 0]
click at [707, 576] on button "Attach Files" at bounding box center [748, 569] width 122 height 31
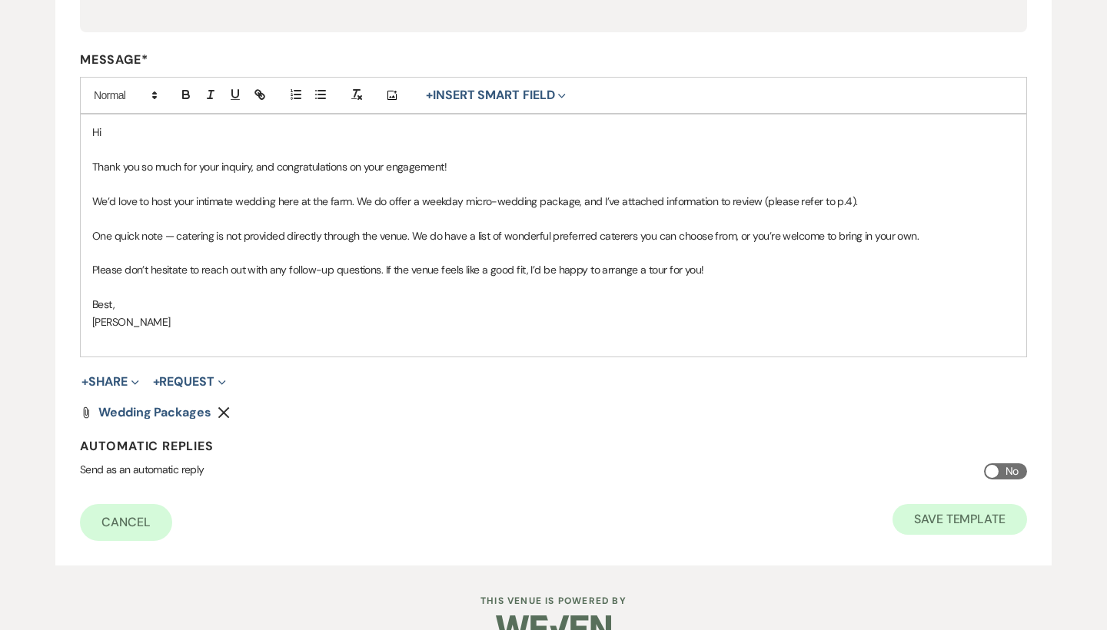
click at [942, 514] on button "Save Template" at bounding box center [960, 519] width 135 height 31
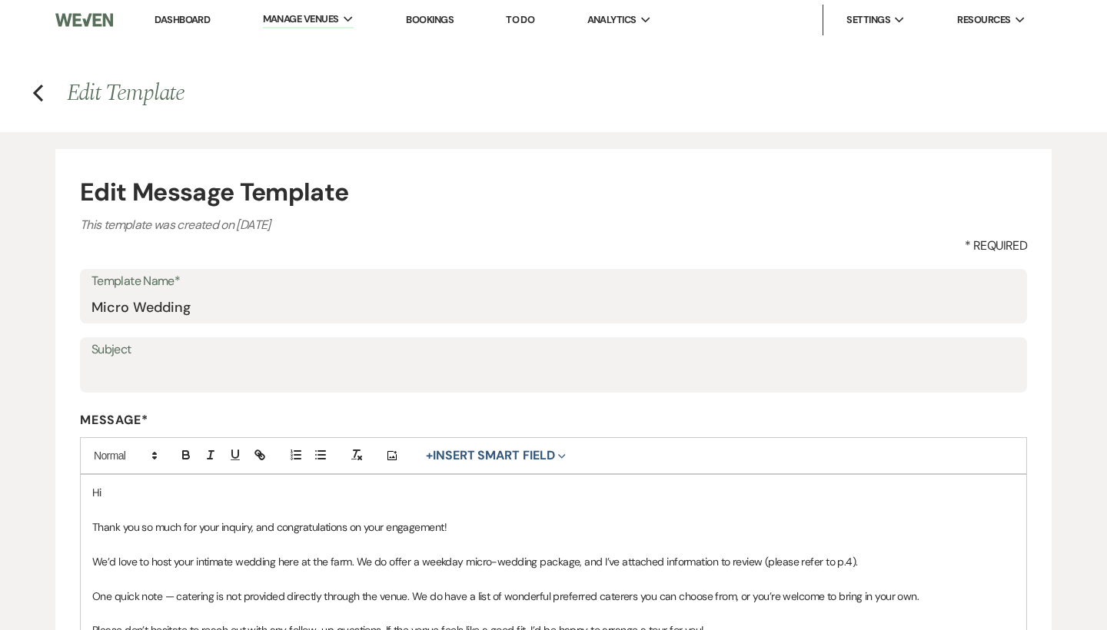
select select "Message Templates"
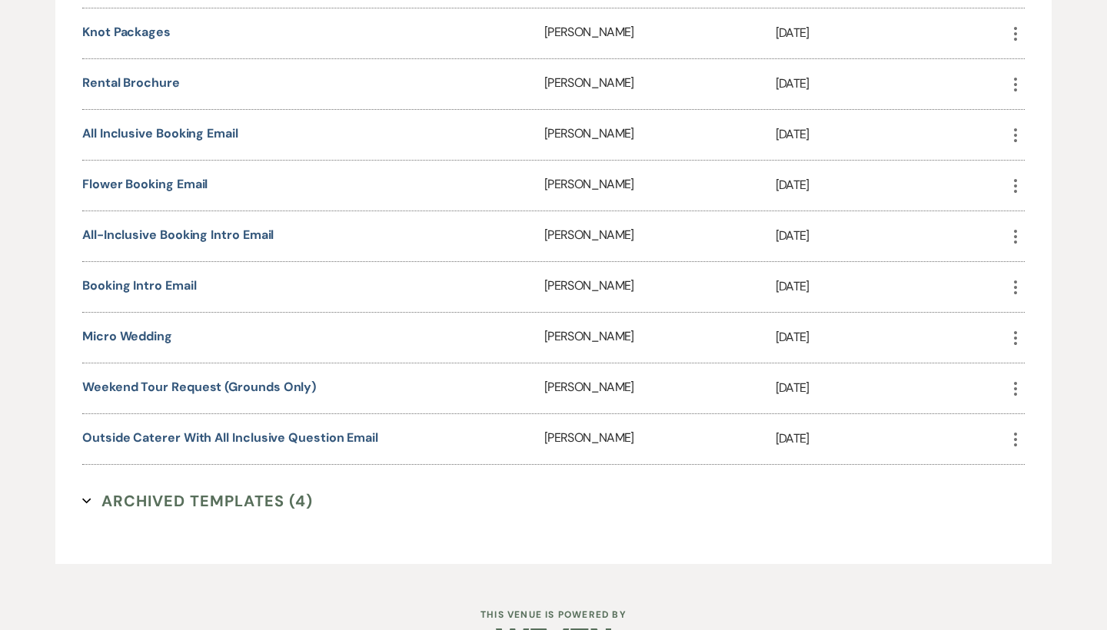
scroll to position [1276, 0]
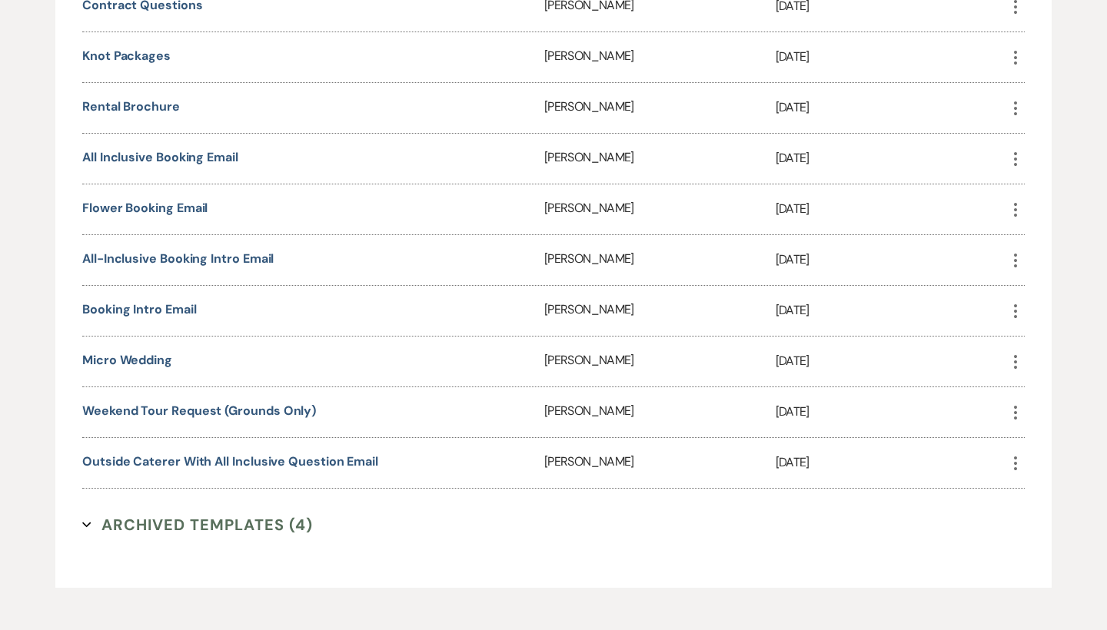
click at [1019, 59] on icon "More" at bounding box center [1015, 57] width 18 height 18
click at [1030, 84] on use at bounding box center [1032, 88] width 12 height 12
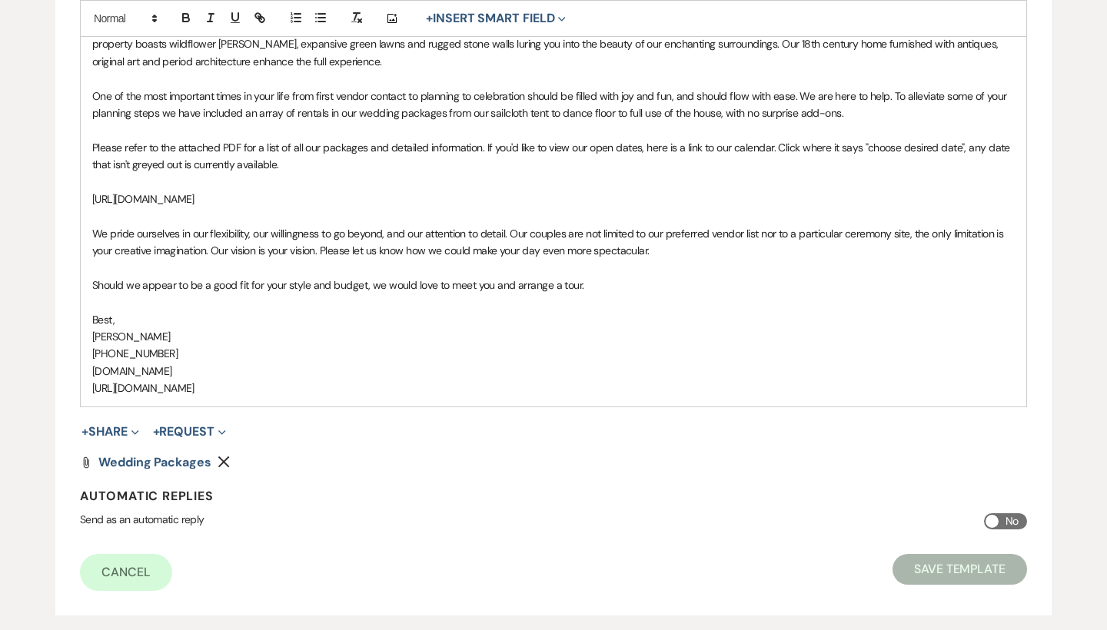
scroll to position [468, 0]
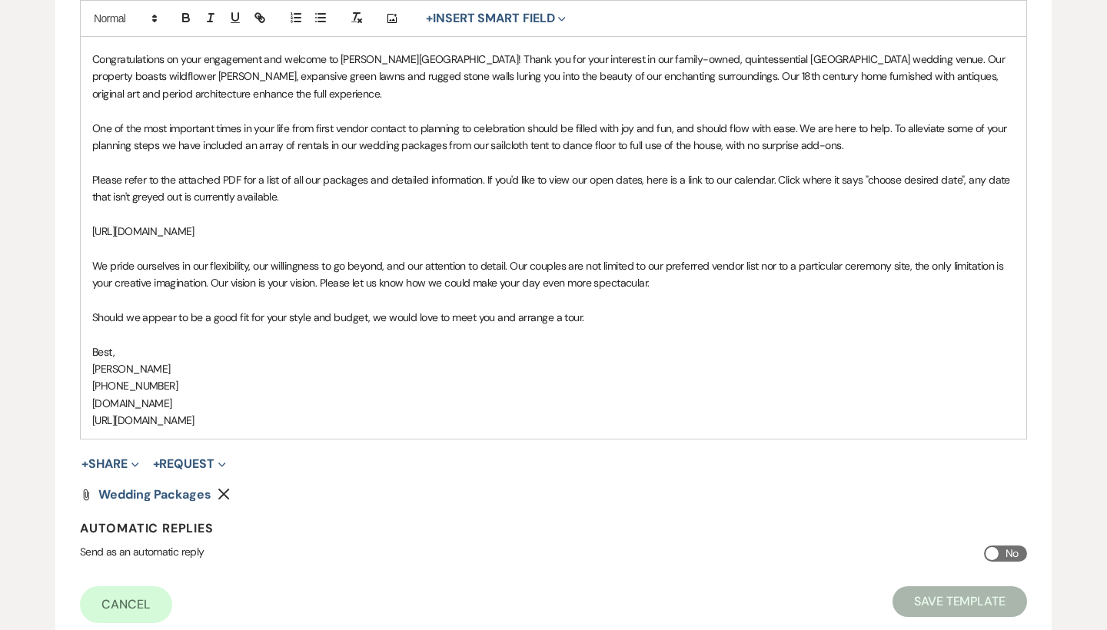
click at [224, 489] on use "button" at bounding box center [224, 495] width 12 height 12
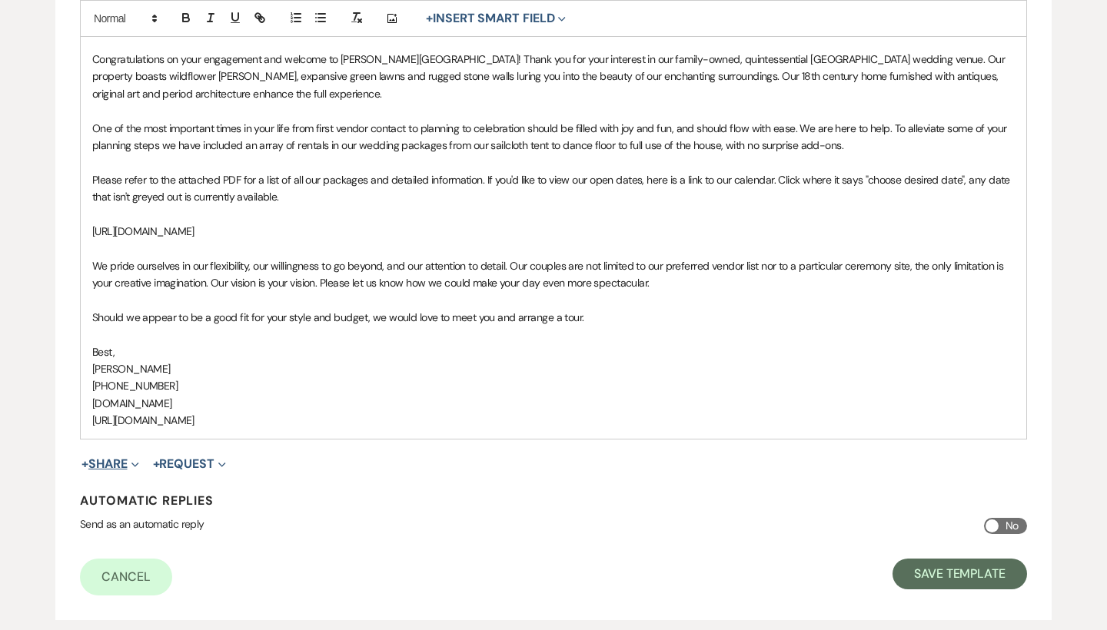
click at [125, 458] on button "+ Share Expand" at bounding box center [110, 464] width 58 height 12
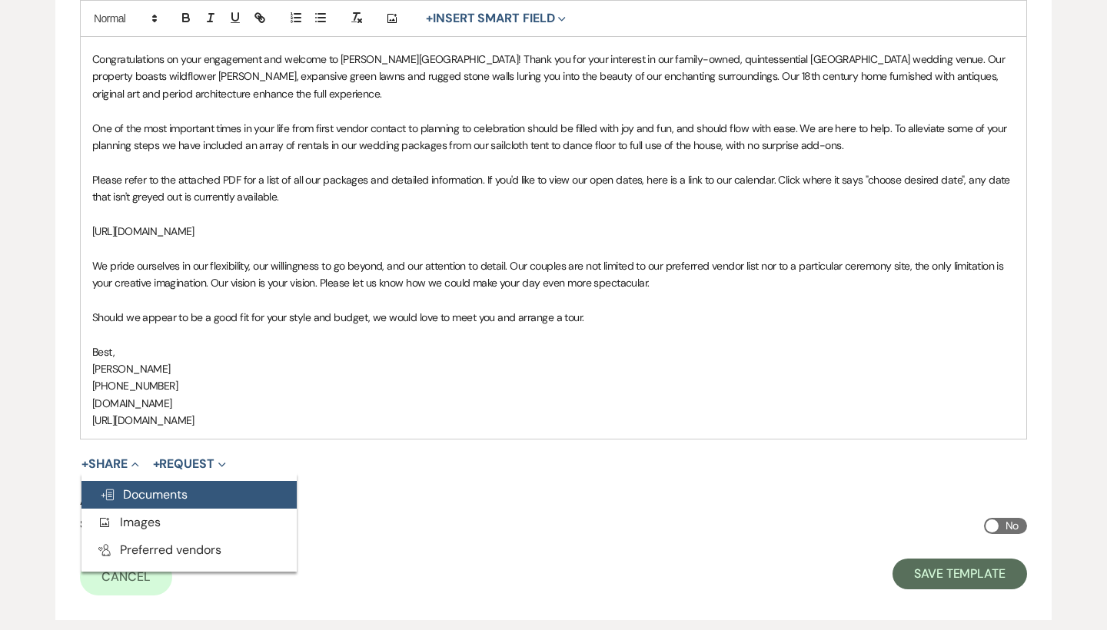
click at [128, 487] on span "Doc Upload Documents" at bounding box center [144, 495] width 88 height 16
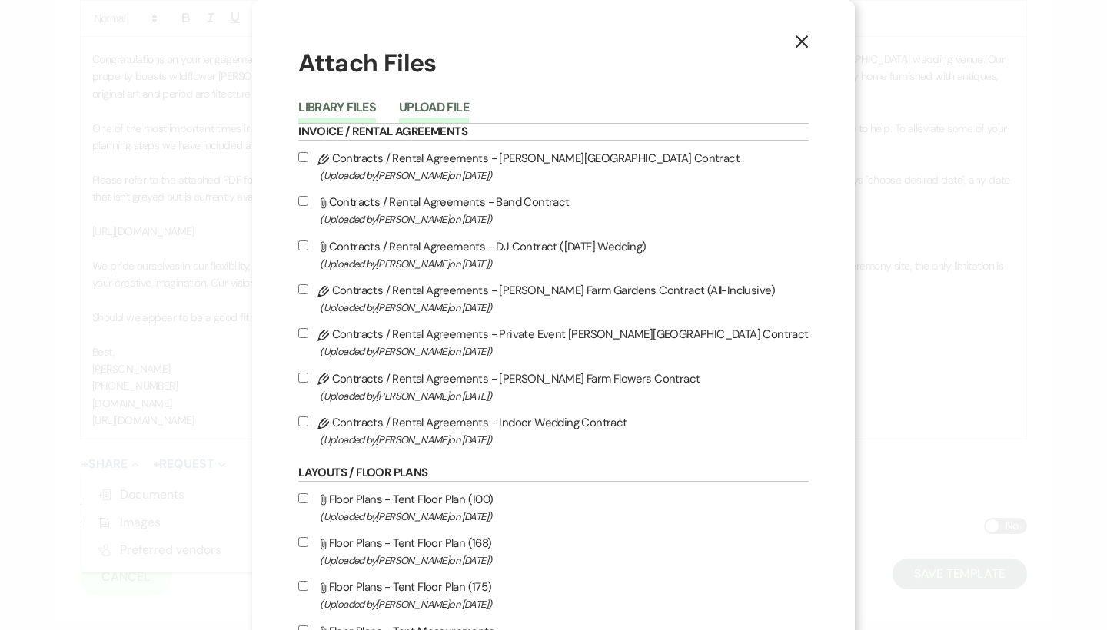
click at [469, 109] on button "Upload File" at bounding box center [434, 112] width 70 height 22
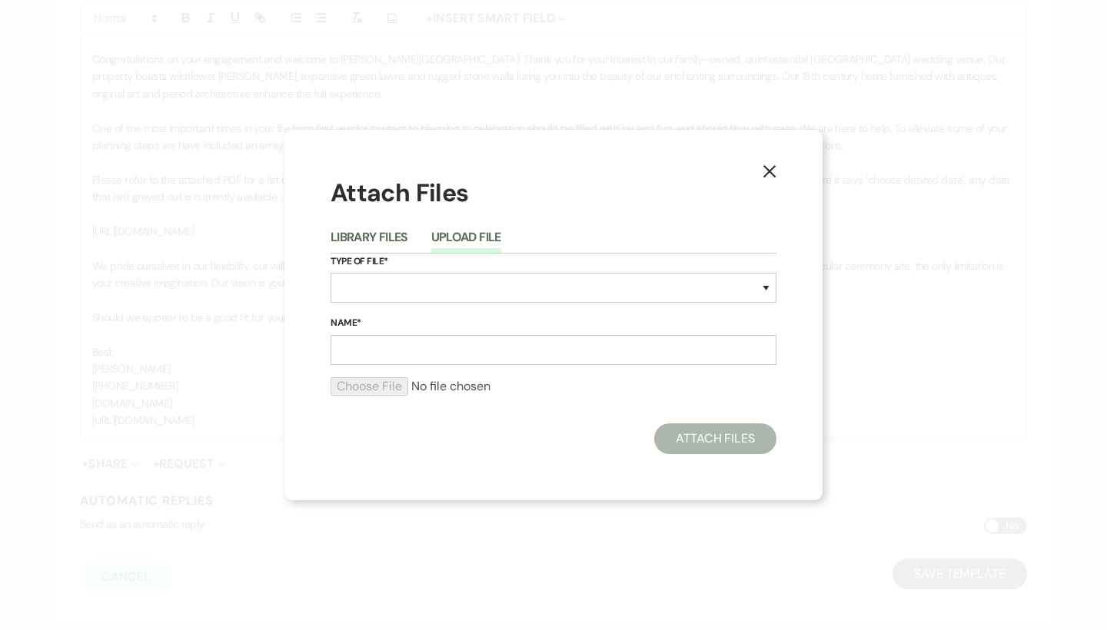
click at [384, 228] on li "Library Files" at bounding box center [381, 240] width 101 height 25
click at [762, 170] on button "X" at bounding box center [769, 171] width 23 height 27
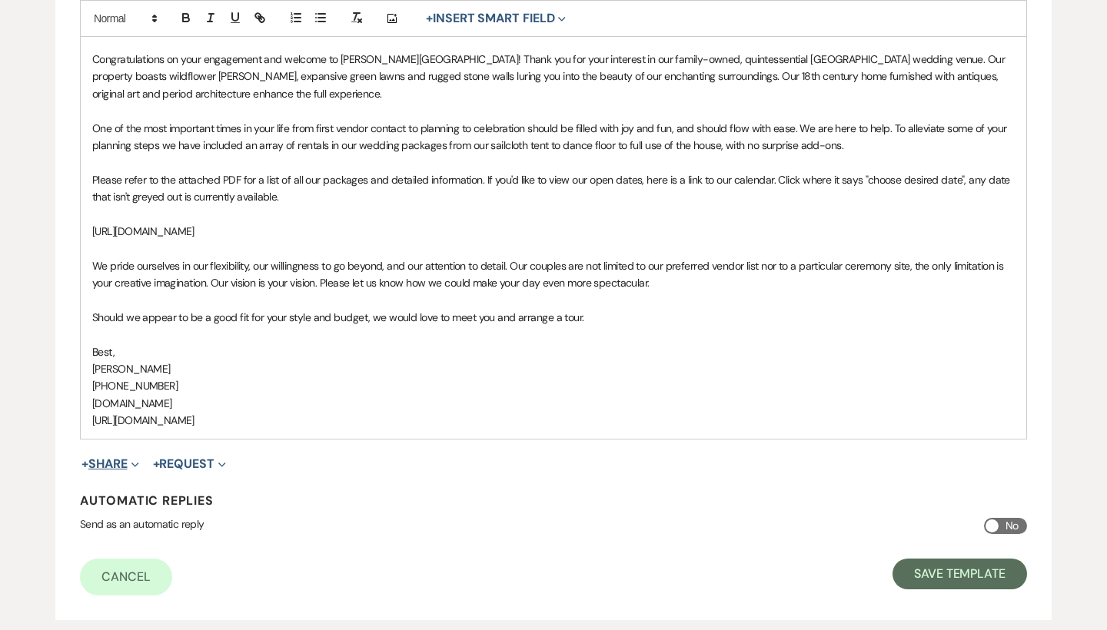
click at [130, 458] on button "+ Share Expand" at bounding box center [110, 464] width 58 height 12
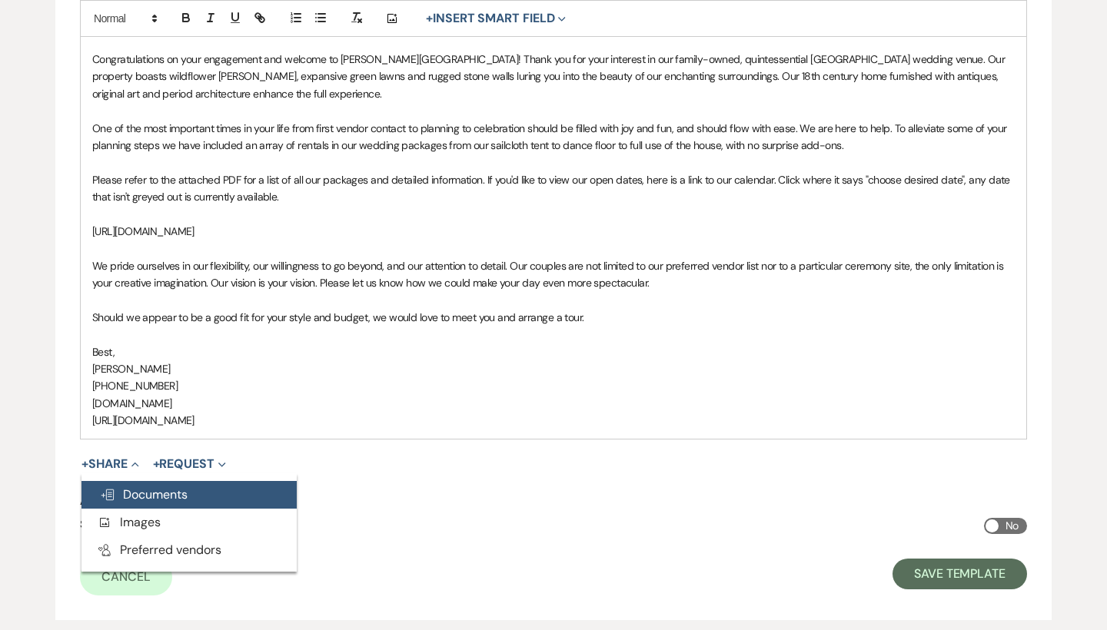
click at [149, 487] on span "Doc Upload Documents" at bounding box center [144, 495] width 88 height 16
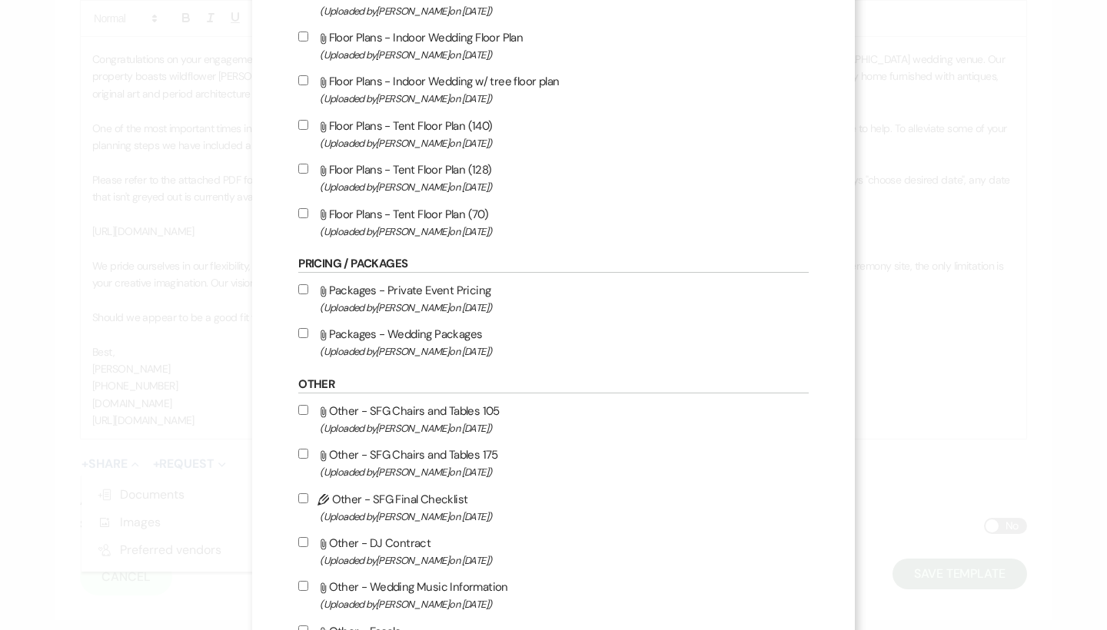
click at [483, 361] on span "(Uploaded by Travis Winkley on Sep 23rd, 2025 )" at bounding box center [564, 352] width 488 height 18
click at [308, 338] on input "Attach File Packages - Wedding Packages (Uploaded by [PERSON_NAME] on [DATE] )" at bounding box center [303, 333] width 10 height 10
checkbox input "true"
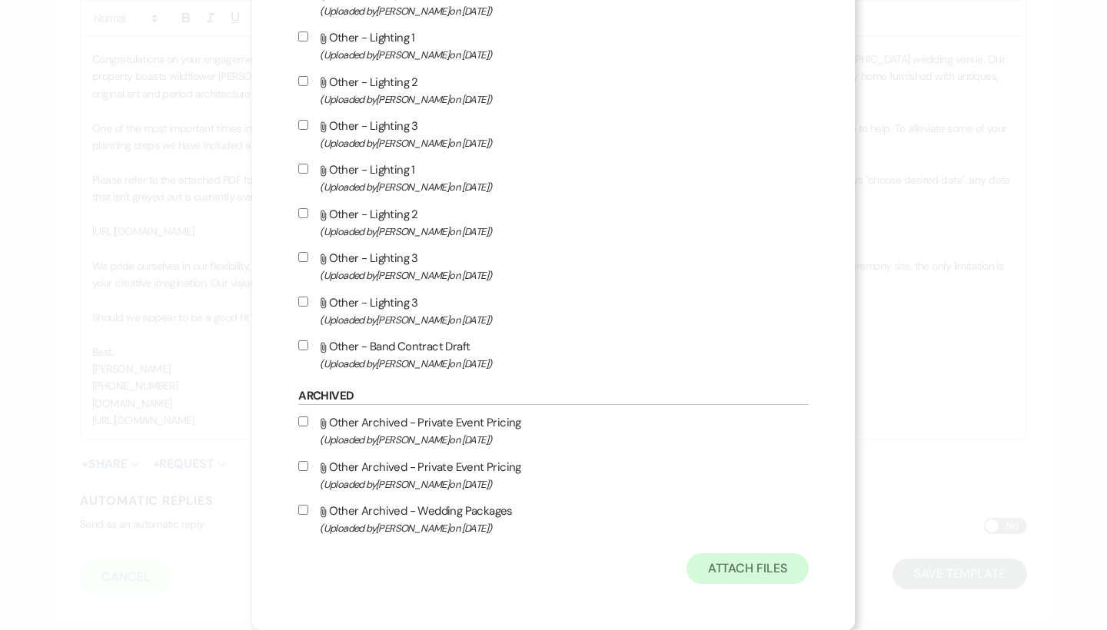
scroll to position [1681, 0]
click at [747, 564] on button "Attach Files" at bounding box center [748, 569] width 122 height 31
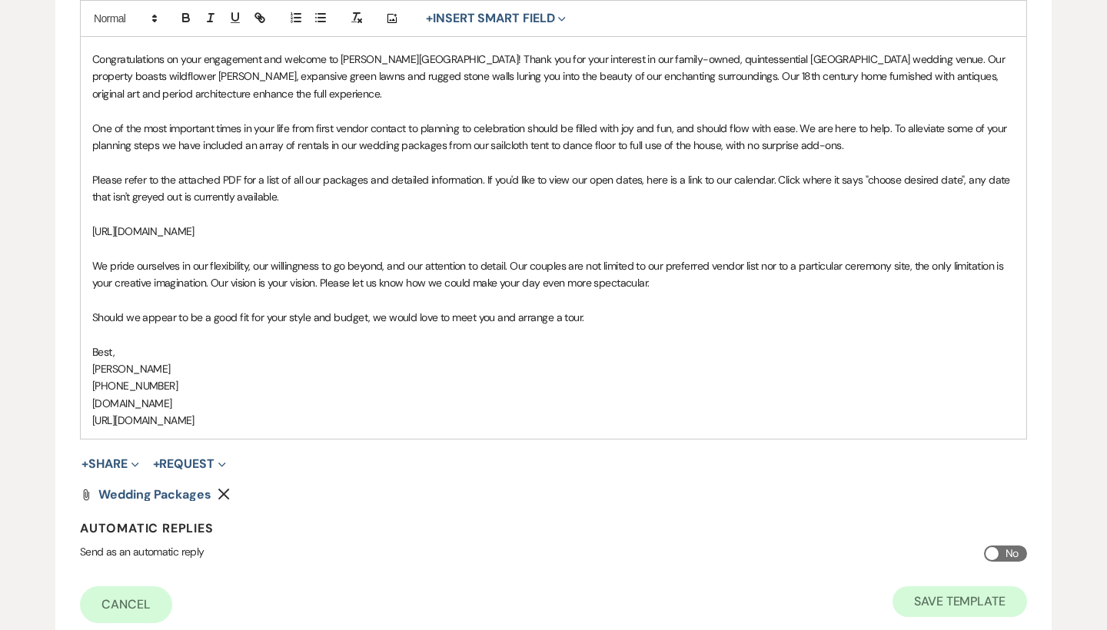
click at [922, 594] on button "Save Template" at bounding box center [960, 602] width 135 height 31
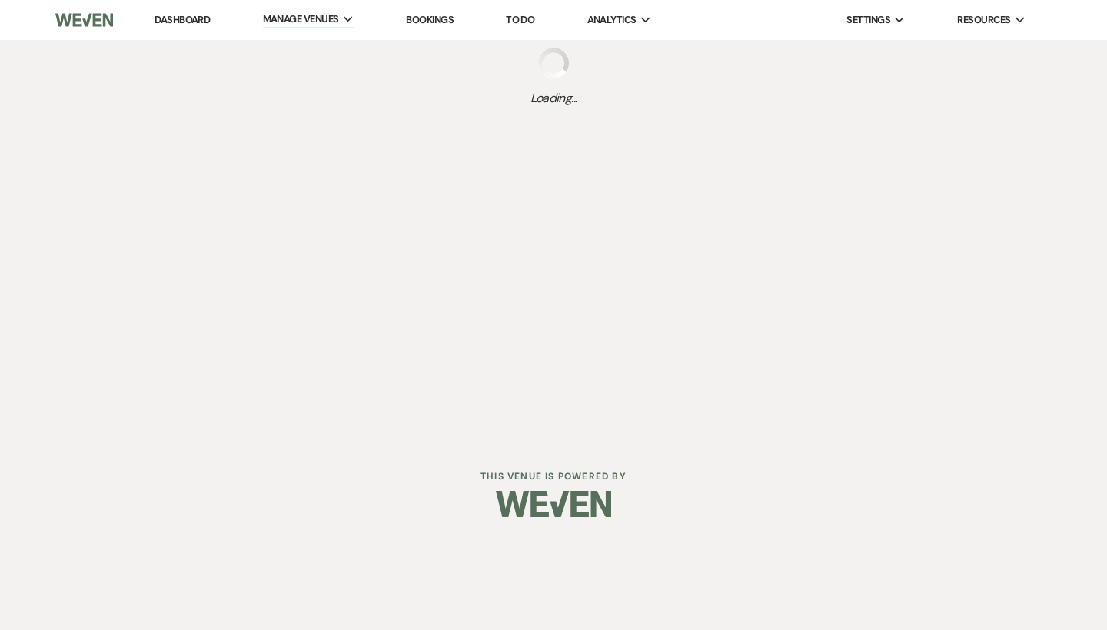
select select "Message Templates"
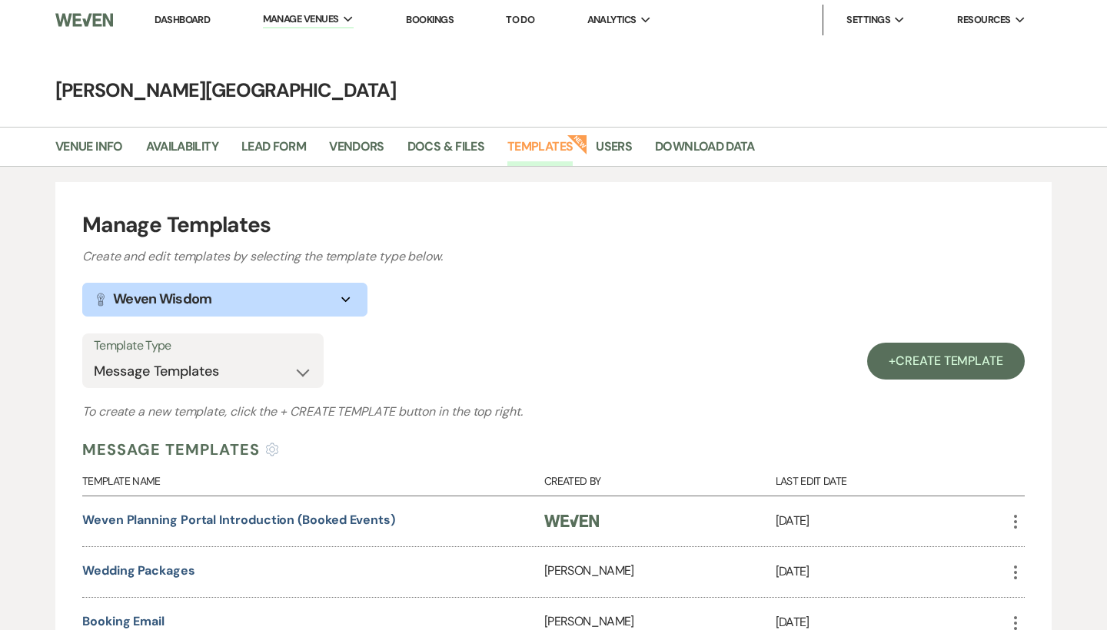
click at [185, 22] on link "Dashboard" at bounding box center [182, 19] width 55 height 13
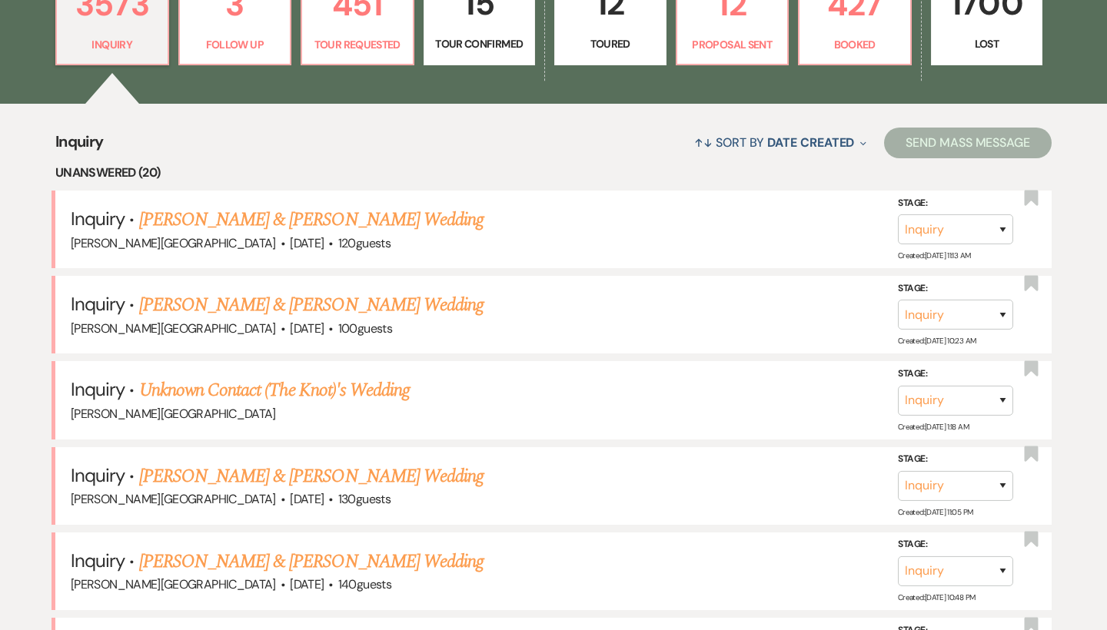
scroll to position [447, 0]
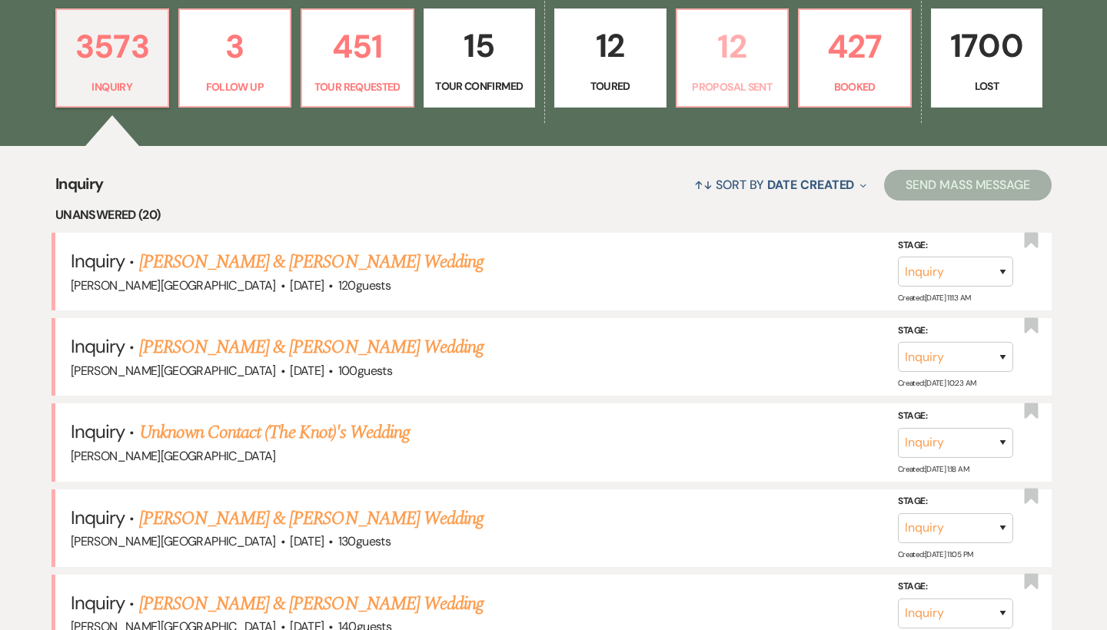
click at [734, 56] on p "12" at bounding box center [733, 47] width 92 height 52
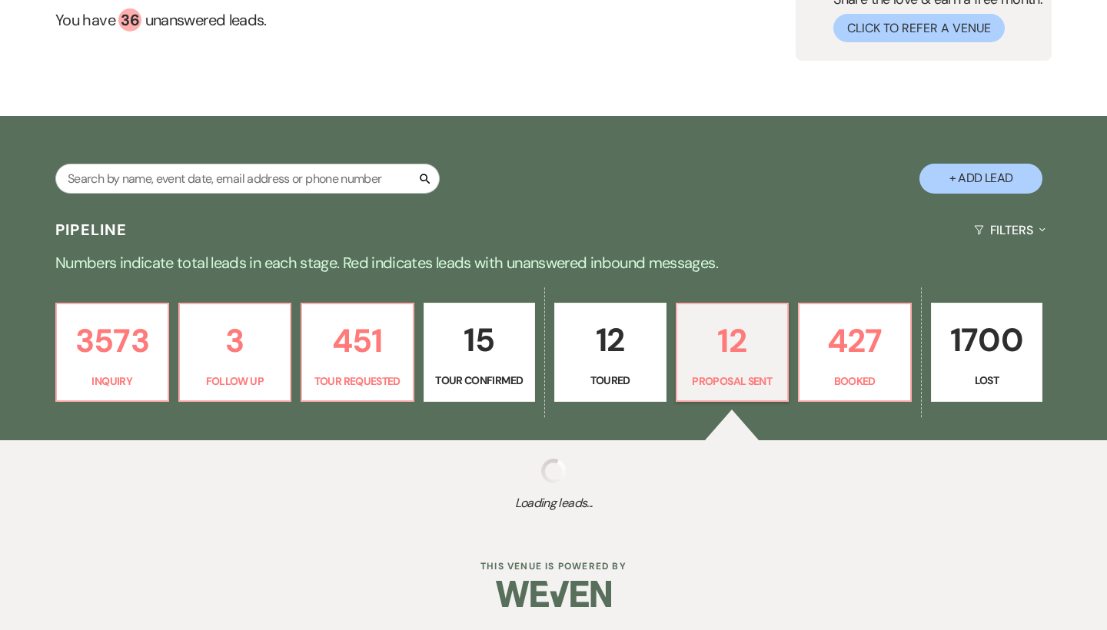
scroll to position [152, 0]
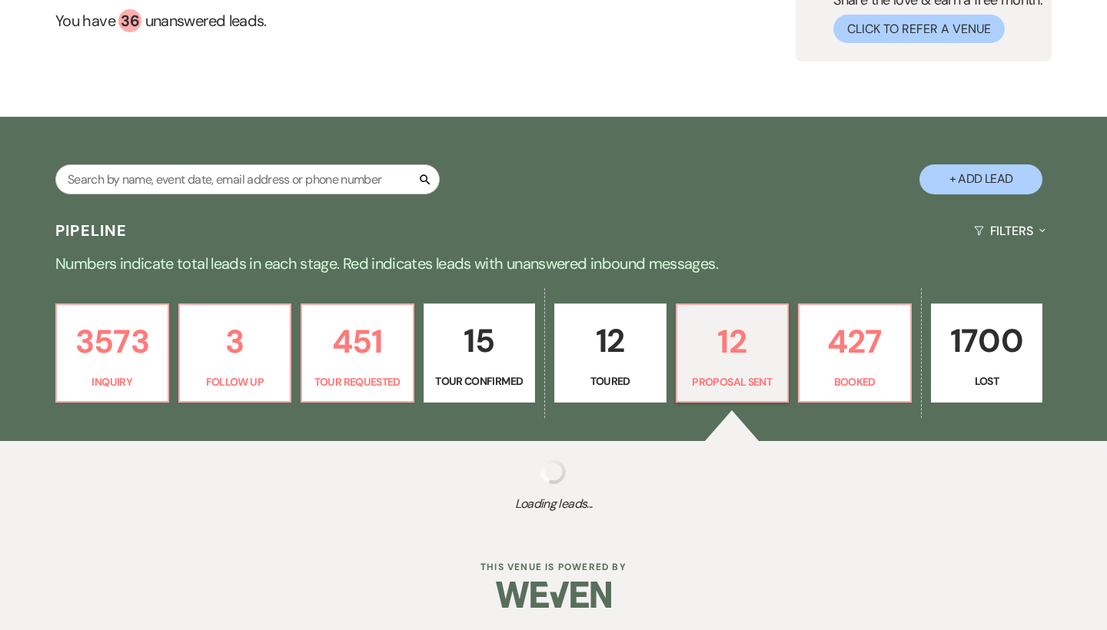
select select "6"
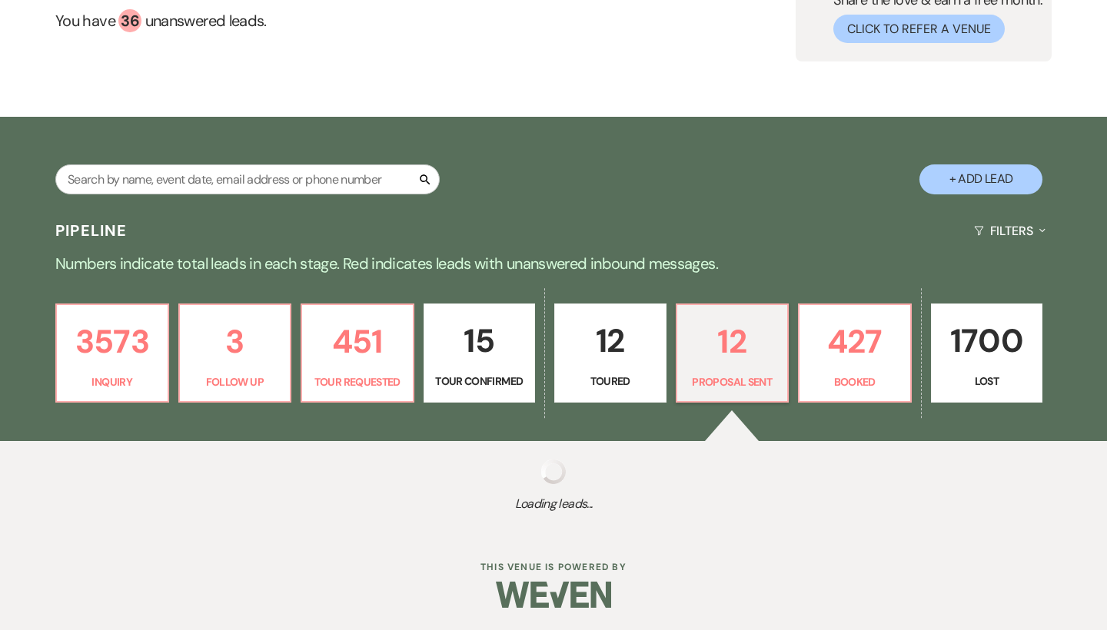
select select "6"
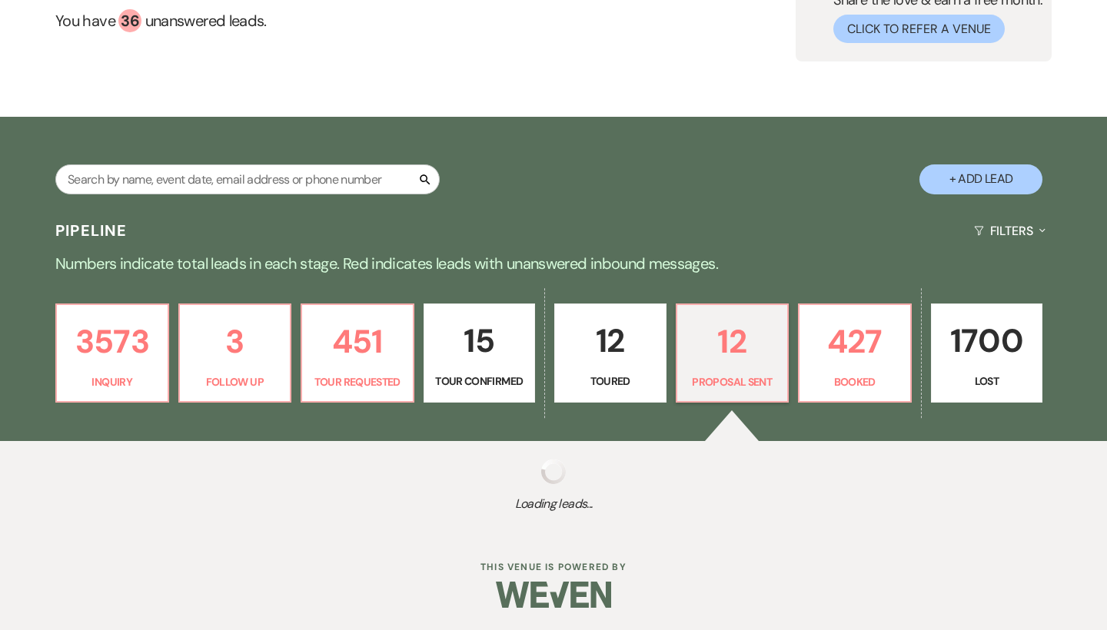
select select "6"
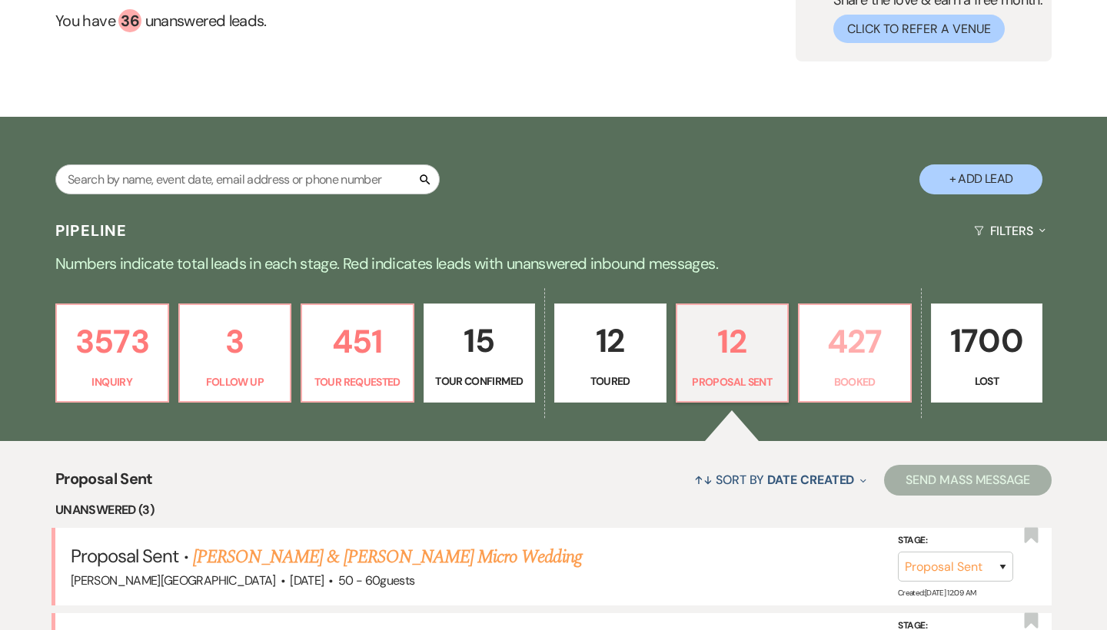
click at [851, 343] on p "427" at bounding box center [855, 342] width 92 height 52
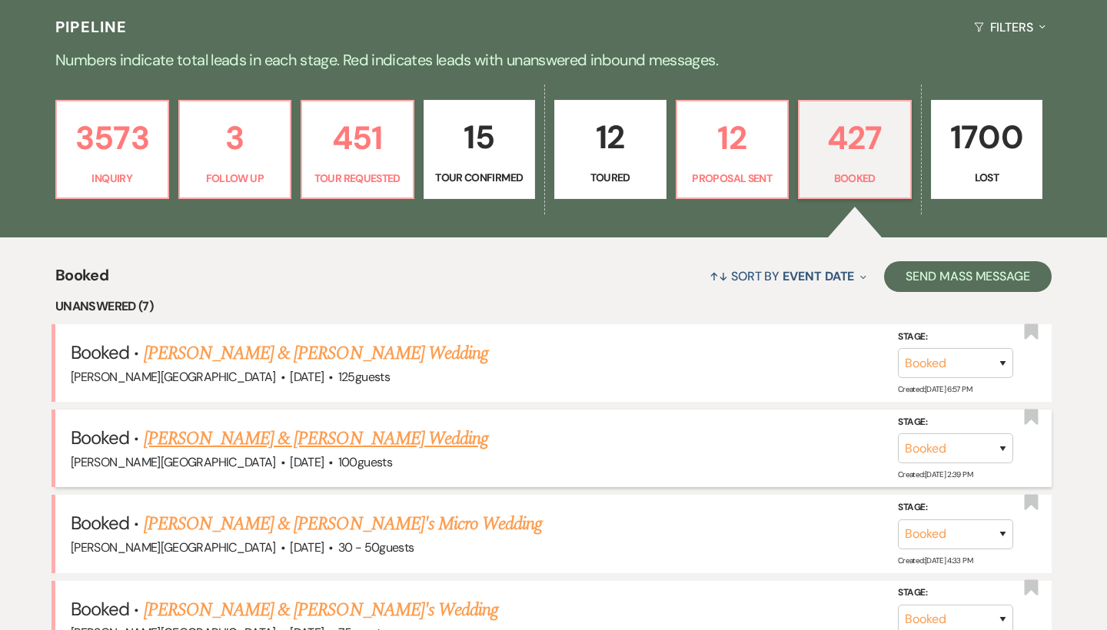
scroll to position [379, 0]
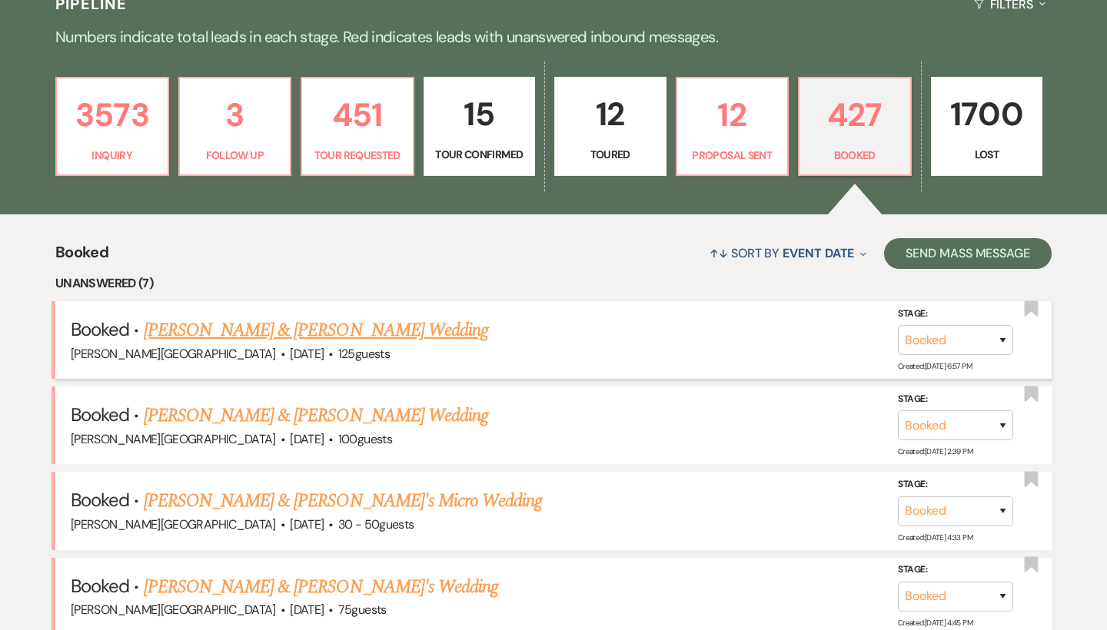
click at [333, 328] on link "[PERSON_NAME] & [PERSON_NAME] Wedding" at bounding box center [316, 331] width 344 height 28
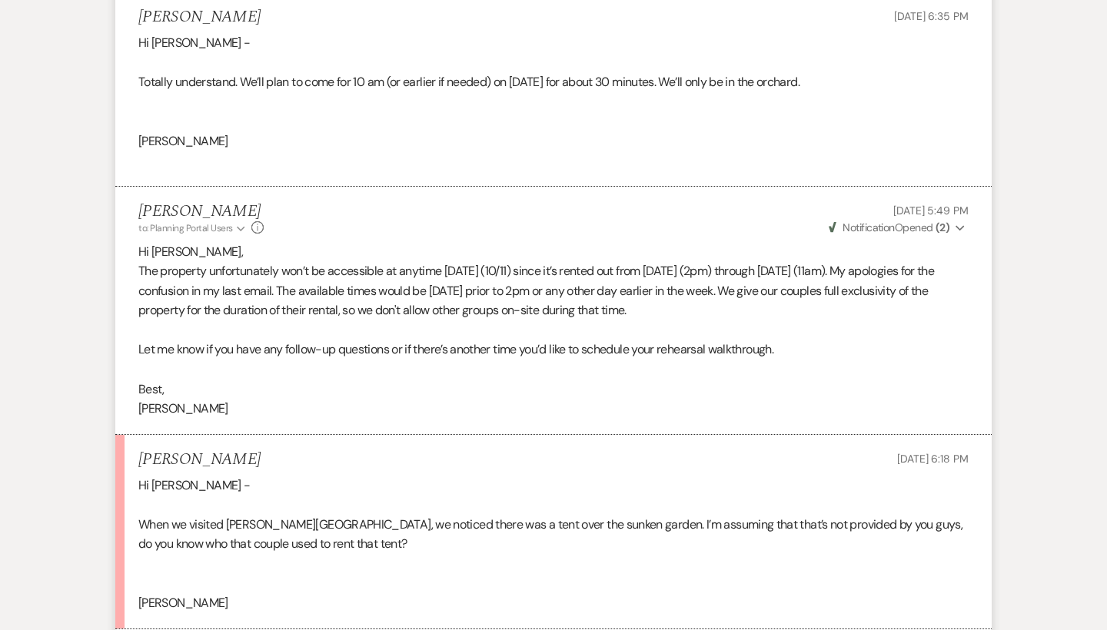
scroll to position [1535, 0]
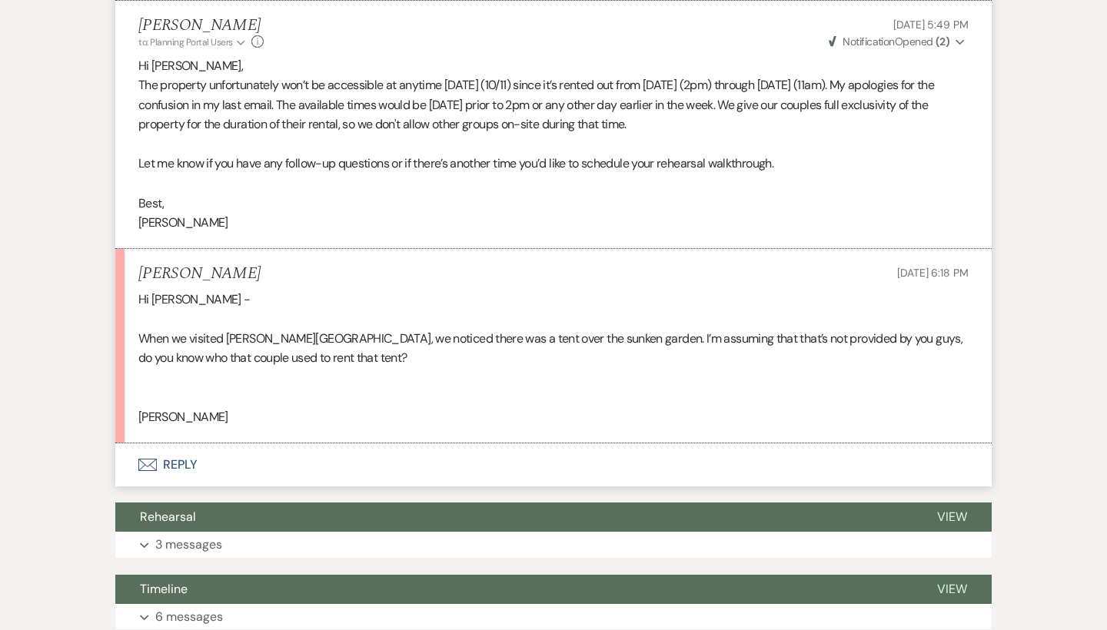
click at [185, 452] on button "Envelope Reply" at bounding box center [553, 465] width 876 height 43
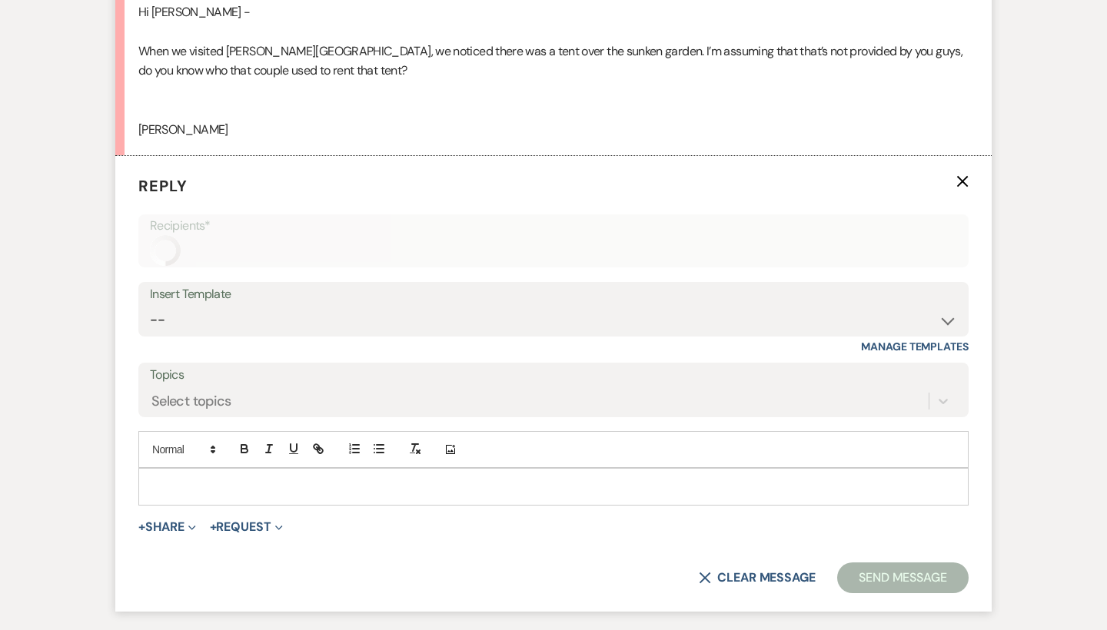
scroll to position [2136, 0]
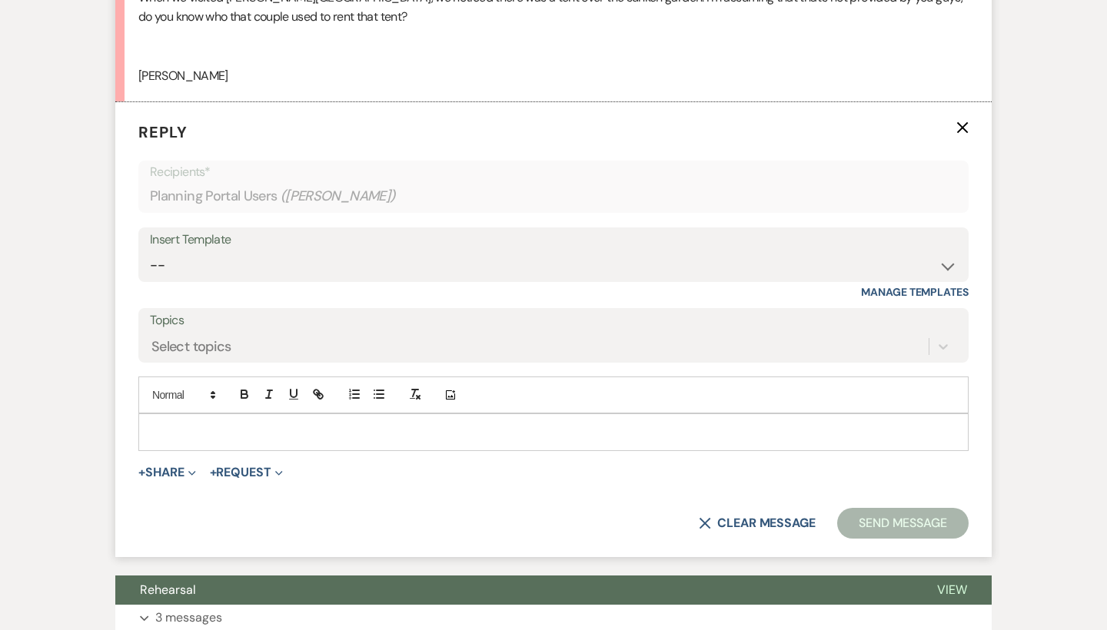
click at [194, 424] on p at bounding box center [554, 432] width 806 height 17
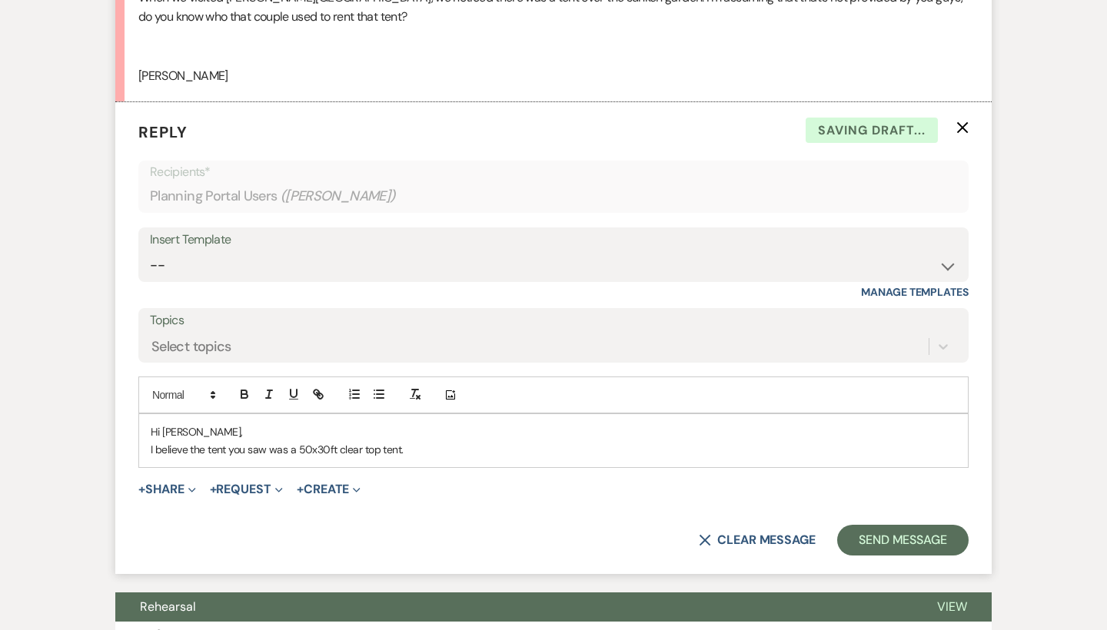
click at [263, 441] on p "I believe the tent you saw was a 50x30ft clear top tent." at bounding box center [554, 449] width 806 height 17
drag, startPoint x: 393, startPoint y: 441, endPoint x: 511, endPoint y: 431, distance: 118.1
click at [511, 441] on p "I believe the tent you saw in the sunken garden was a 50x30ft clear top tent." at bounding box center [554, 449] width 806 height 17
click at [698, 441] on p "I believe the tent you saw in the sunken garden was a 50x30ft clear top tent. T…" at bounding box center [554, 449] width 806 height 17
click at [668, 441] on p "I believe the tent you saw in the sunken garden was a 50x30ft clear top tent. T…" at bounding box center [554, 449] width 806 height 17
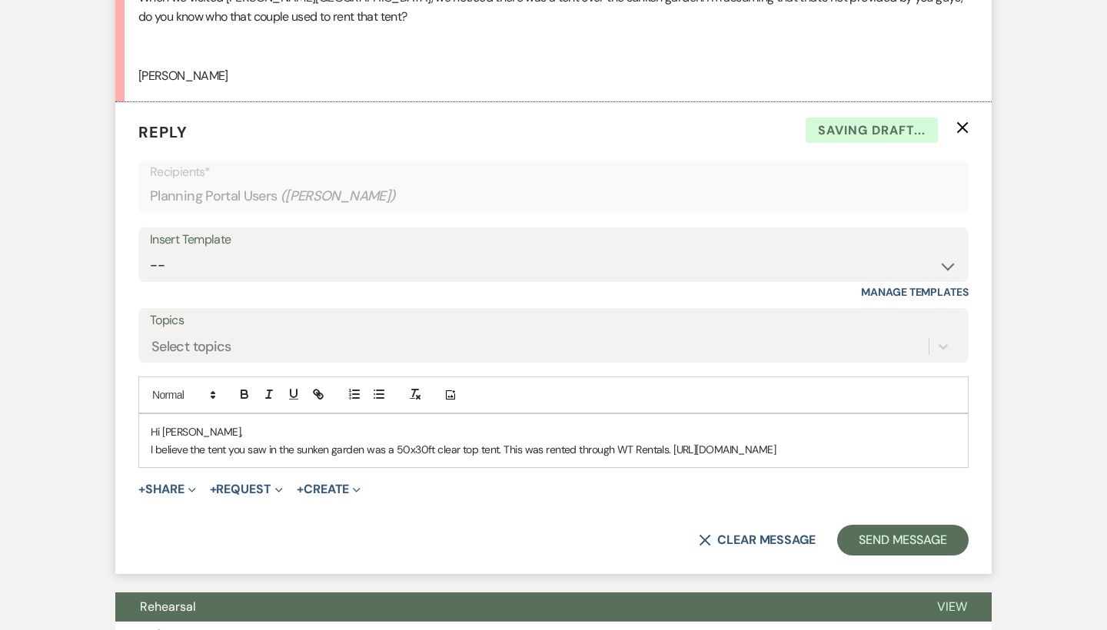
click at [800, 441] on p "I believe the tent you saw in the sunken garden was a 50x30ft clear top tent. T…" at bounding box center [554, 449] width 806 height 17
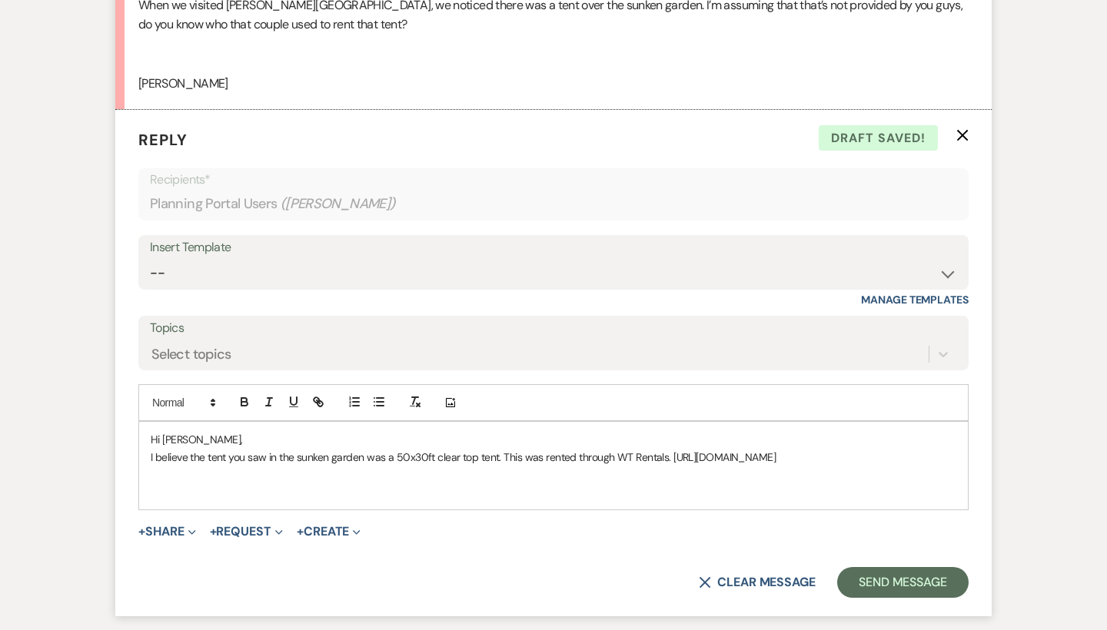
scroll to position [2140, 0]
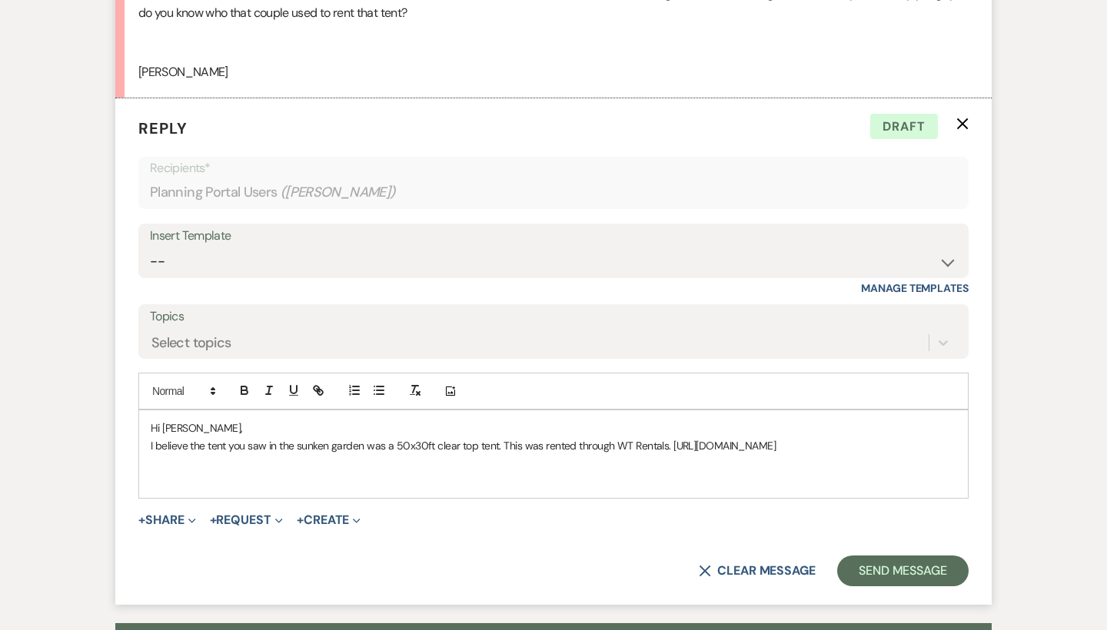
click at [152, 437] on p "I believe the tent you saw in the sunken garden was a 50x30ft clear top tent. T…" at bounding box center [554, 445] width 806 height 17
click at [501, 437] on p "I believe the tent you saw in the sunken garden was a 50x30ft clear top tent. T…" at bounding box center [554, 445] width 806 height 17
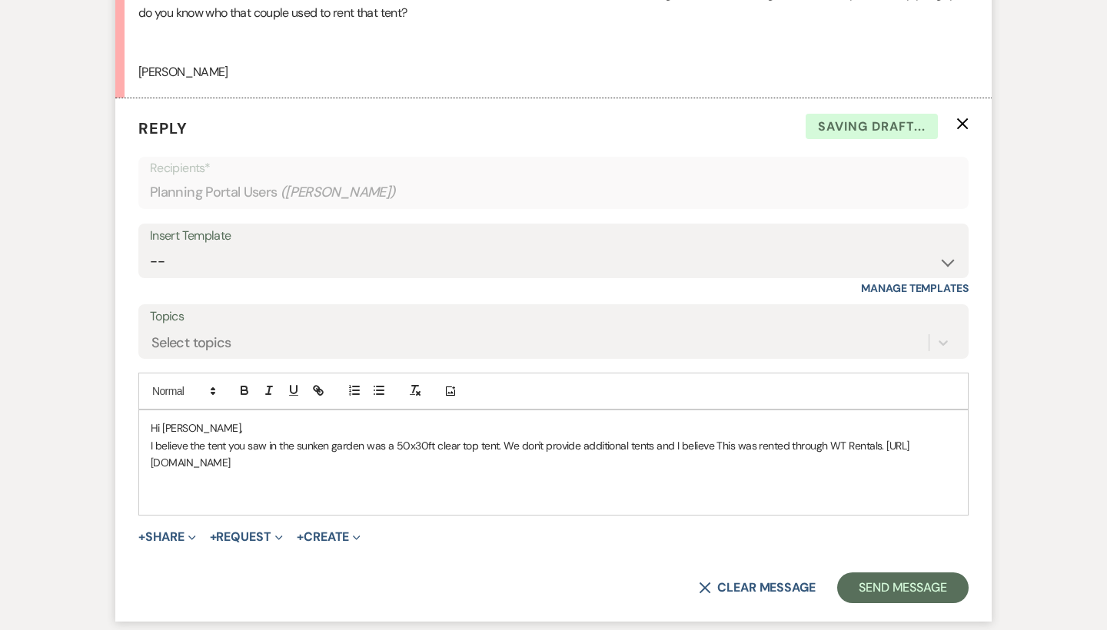
click at [730, 437] on p "I believe the tent you saw in the sunken garden was a 50x30ft clear top tent. W…" at bounding box center [554, 454] width 806 height 35
click at [304, 444] on p "I believe the tent you saw in the sunken garden was a 50x30ft clear top tent. W…" at bounding box center [554, 454] width 806 height 35
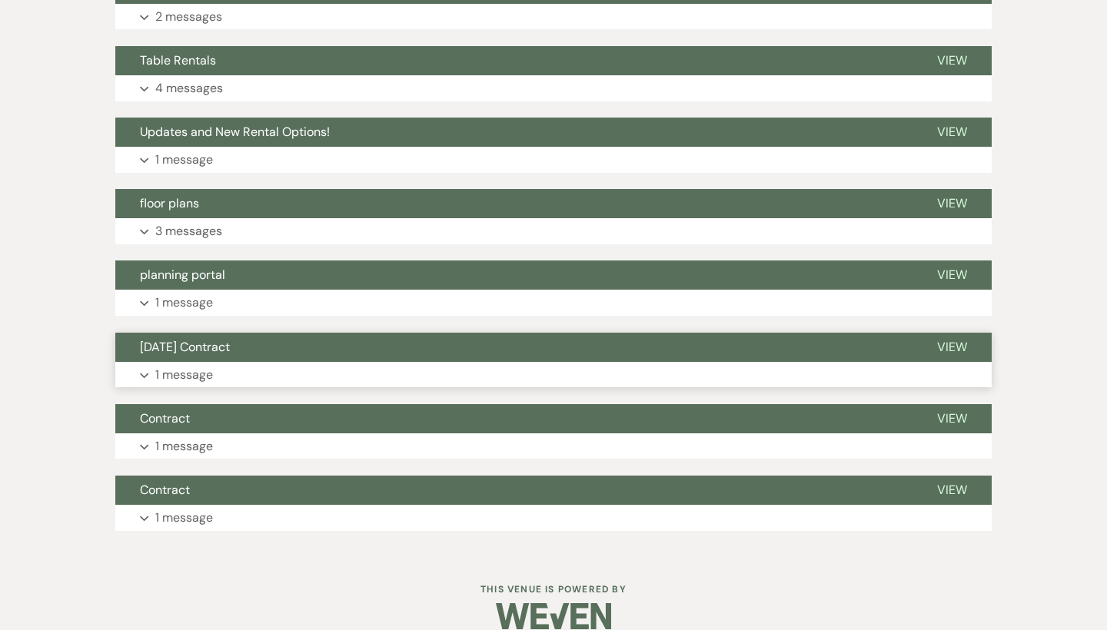
scroll to position [2989, 0]
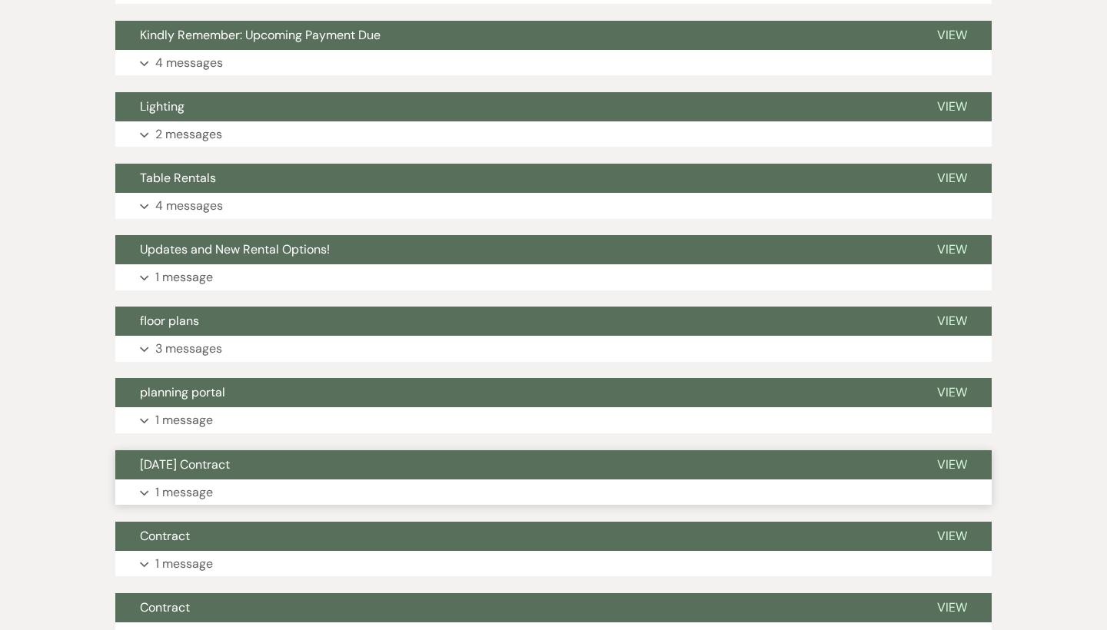
click at [573, 451] on button "[DATE] Contract" at bounding box center [513, 465] width 797 height 29
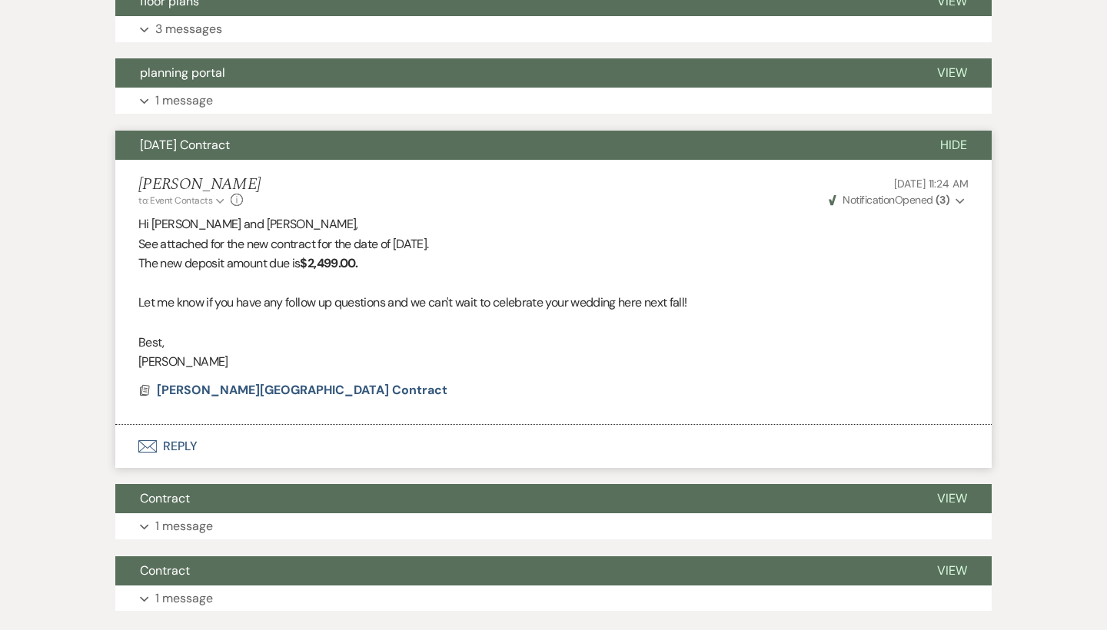
scroll to position [3309, 0]
click at [594, 484] on button "Contract" at bounding box center [513, 498] width 797 height 29
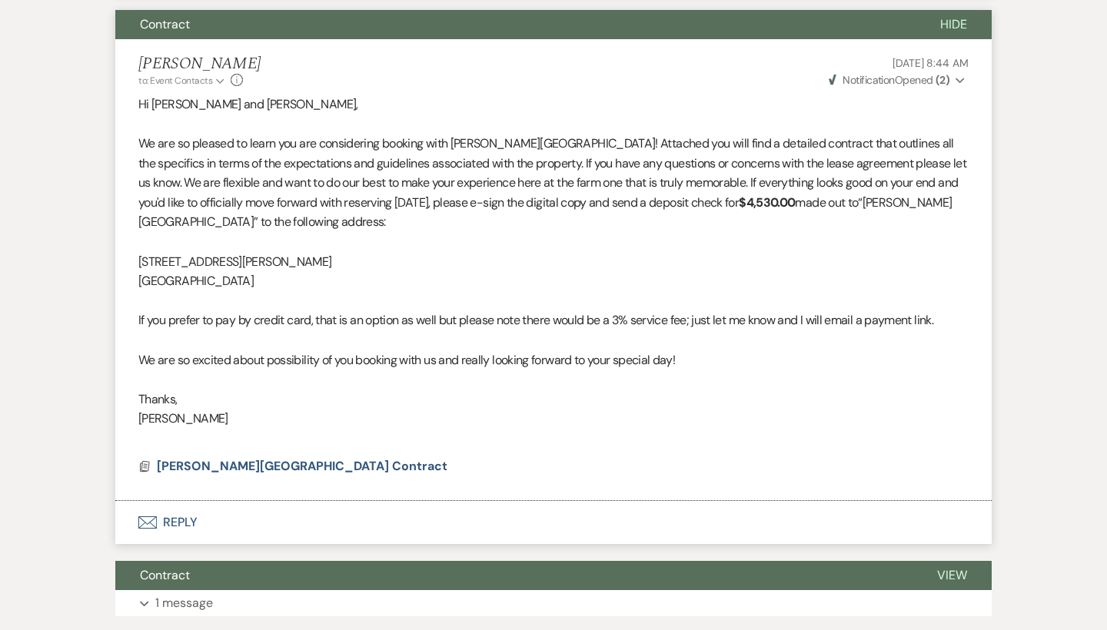
scroll to position [3855, 0]
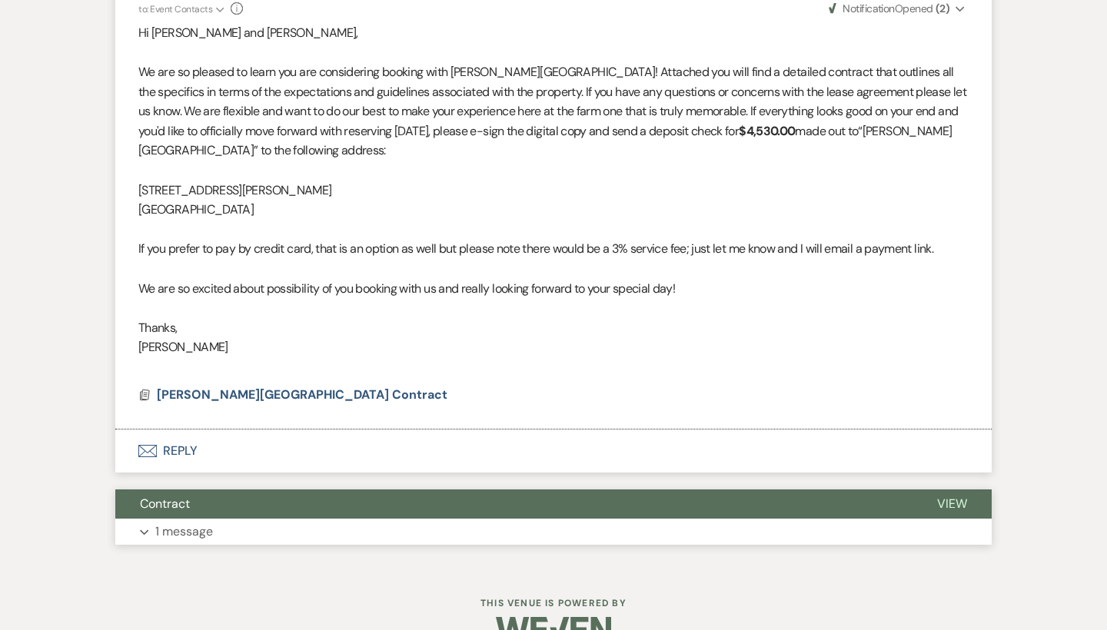
click at [614, 490] on button "Contract" at bounding box center [513, 504] width 797 height 29
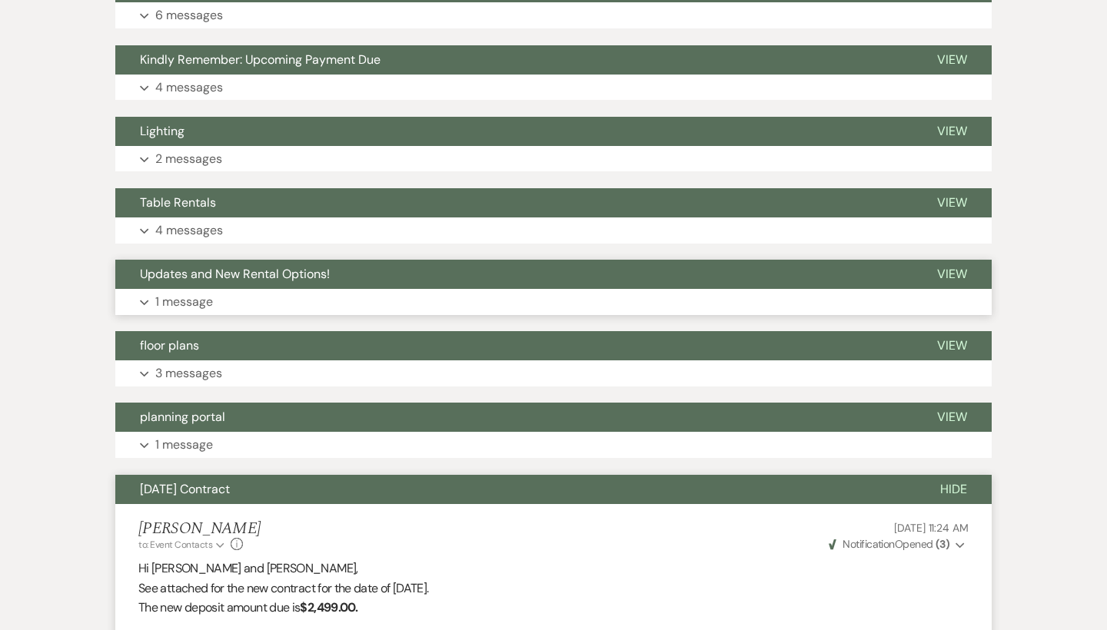
scroll to position [2968, 0]
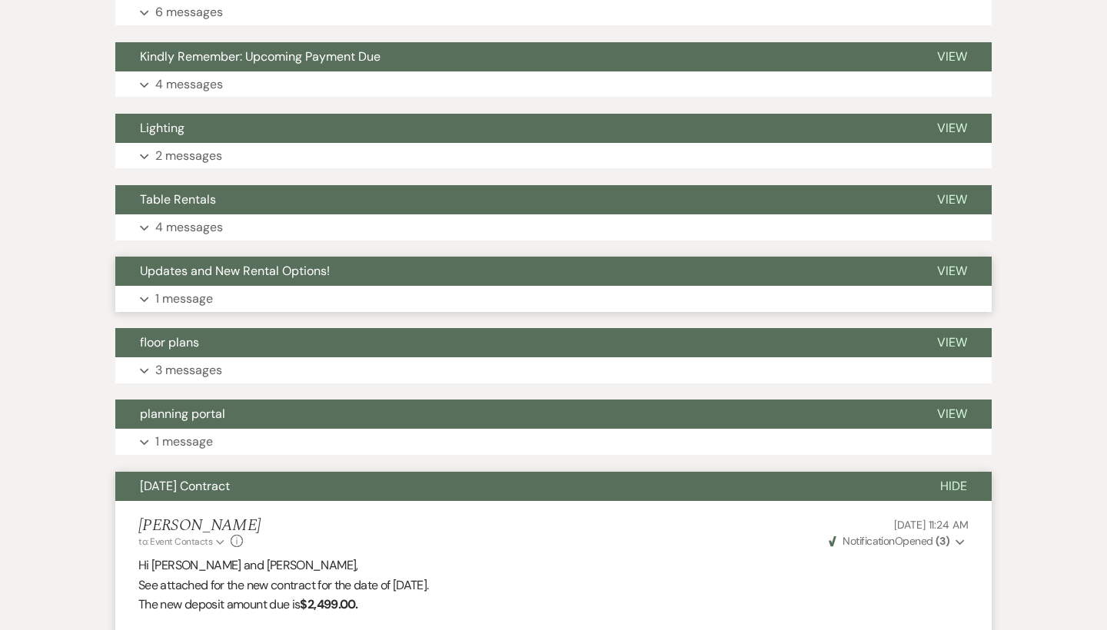
click at [424, 257] on button "Updates and New Rental Options!" at bounding box center [513, 271] width 797 height 29
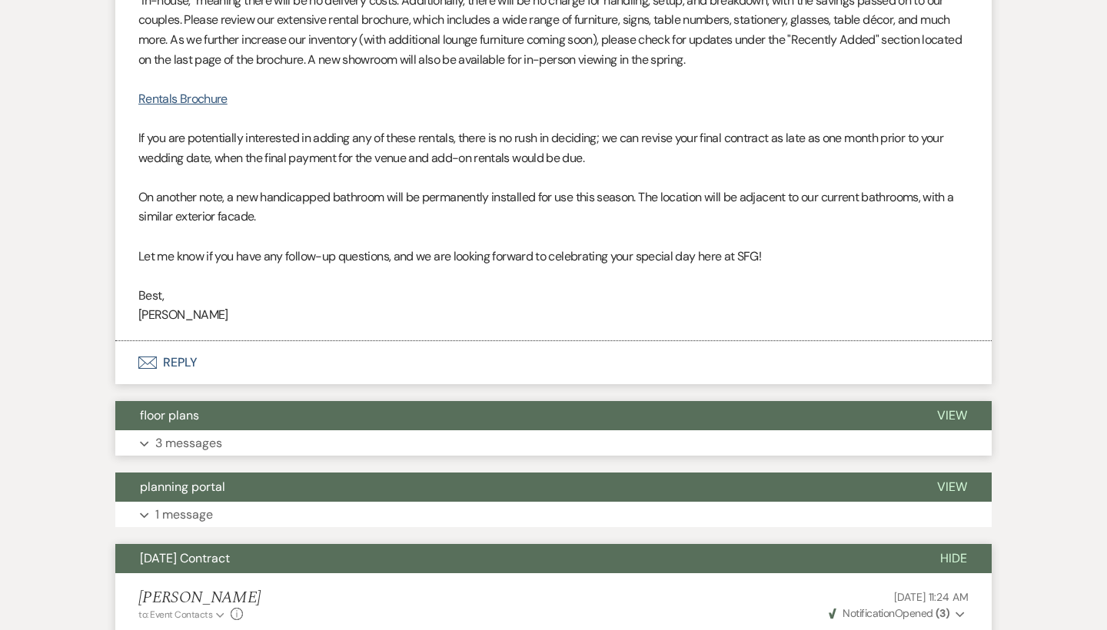
scroll to position [3508, 0]
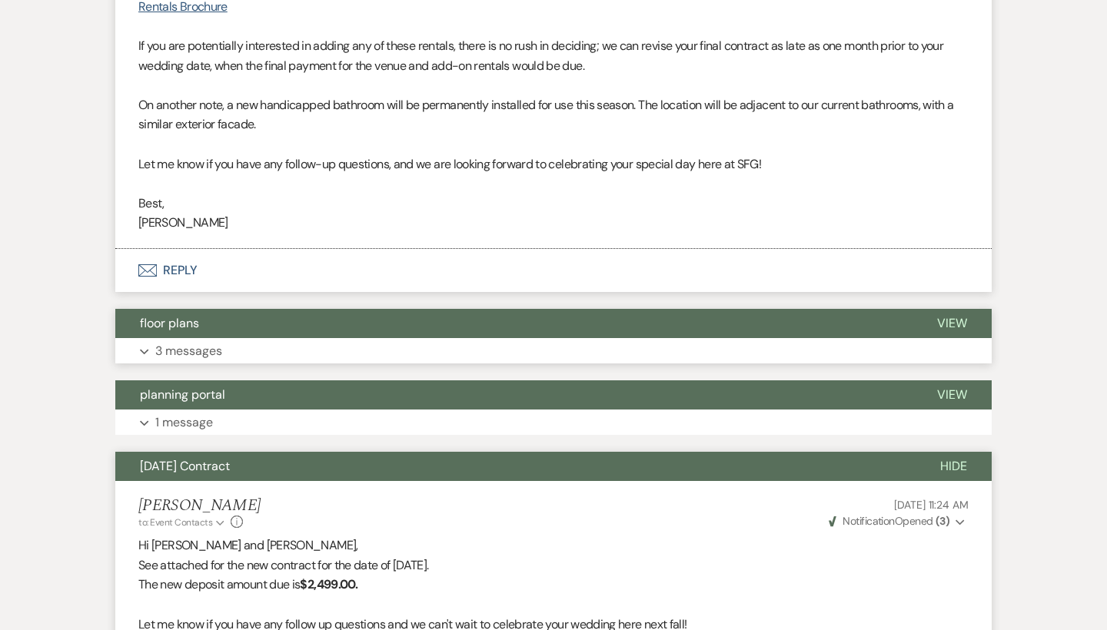
click at [410, 309] on button "floor plans" at bounding box center [513, 323] width 797 height 29
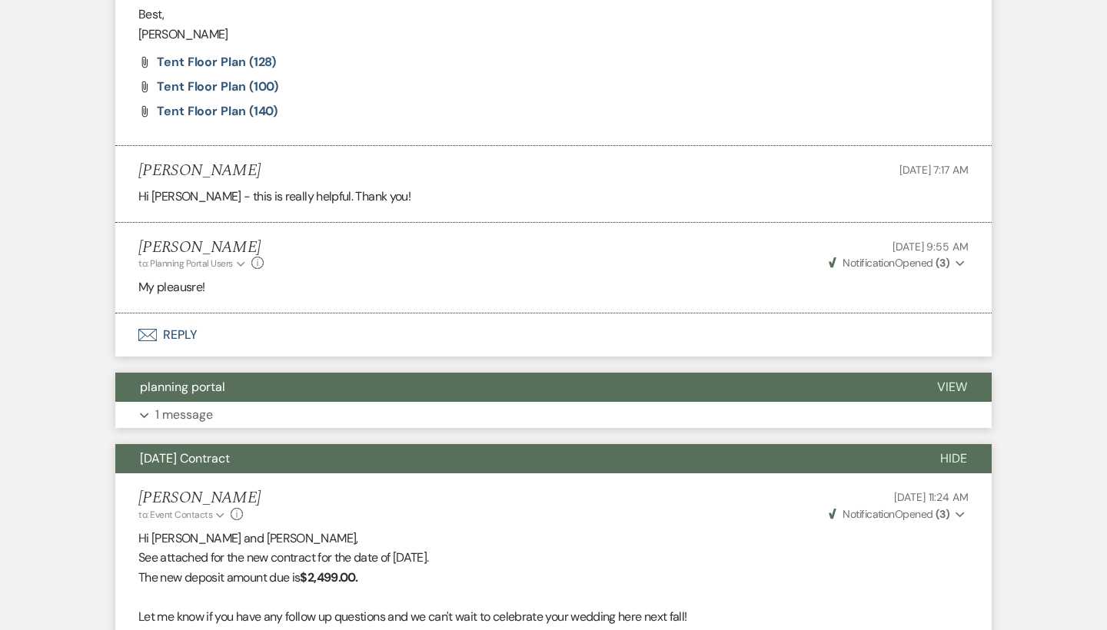
click at [441, 373] on button "planning portal" at bounding box center [513, 387] width 797 height 29
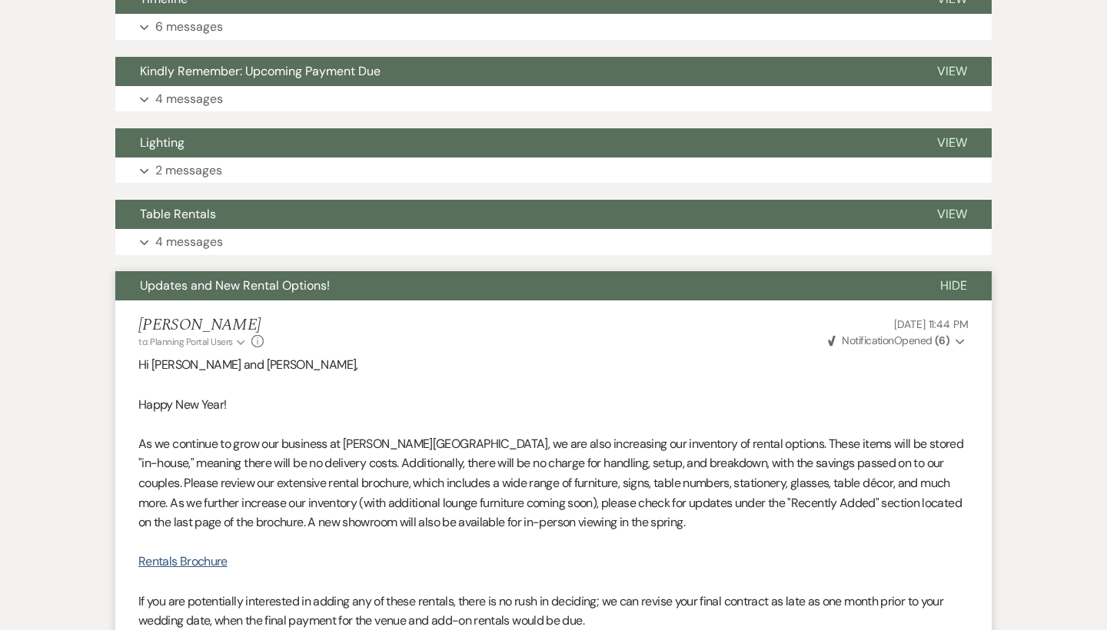
scroll to position [2895, 0]
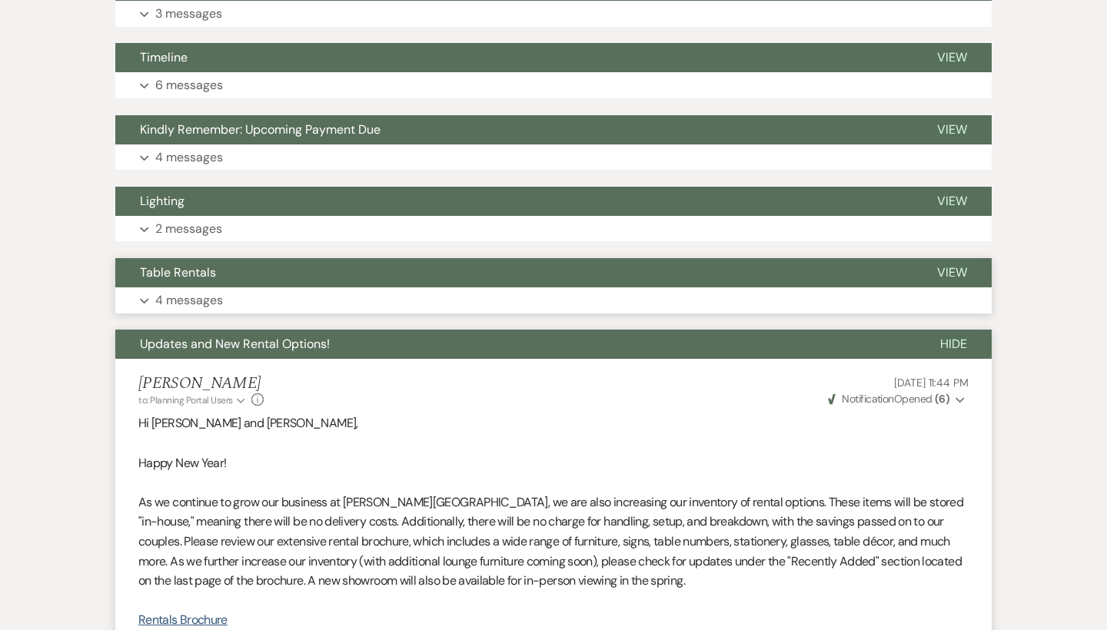
click at [490, 264] on button "Table Rentals" at bounding box center [513, 272] width 797 height 29
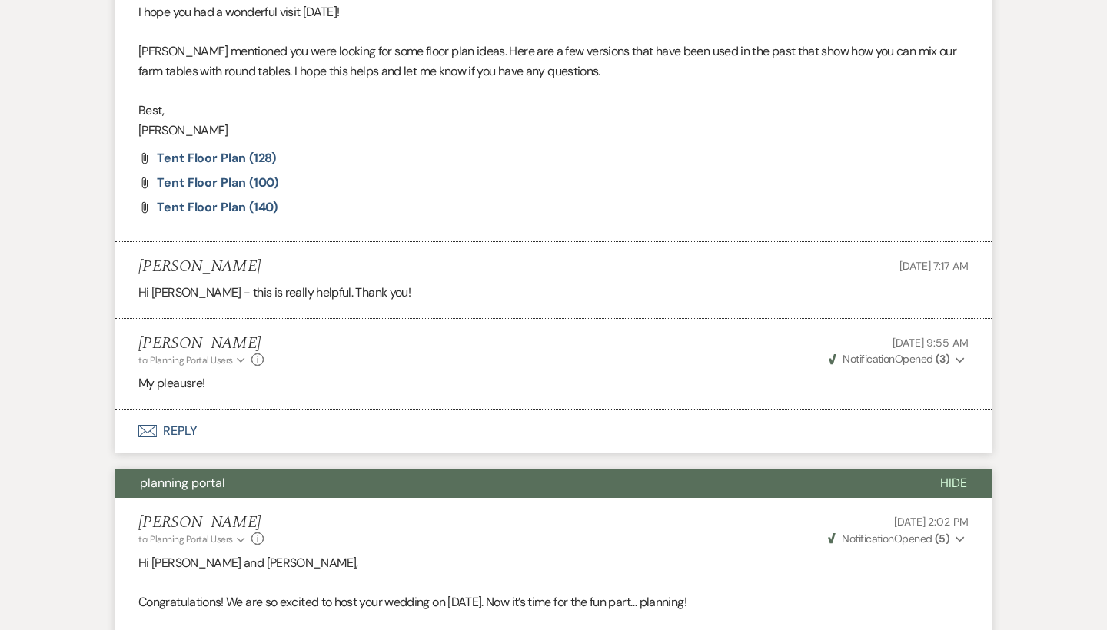
scroll to position [4918, 0]
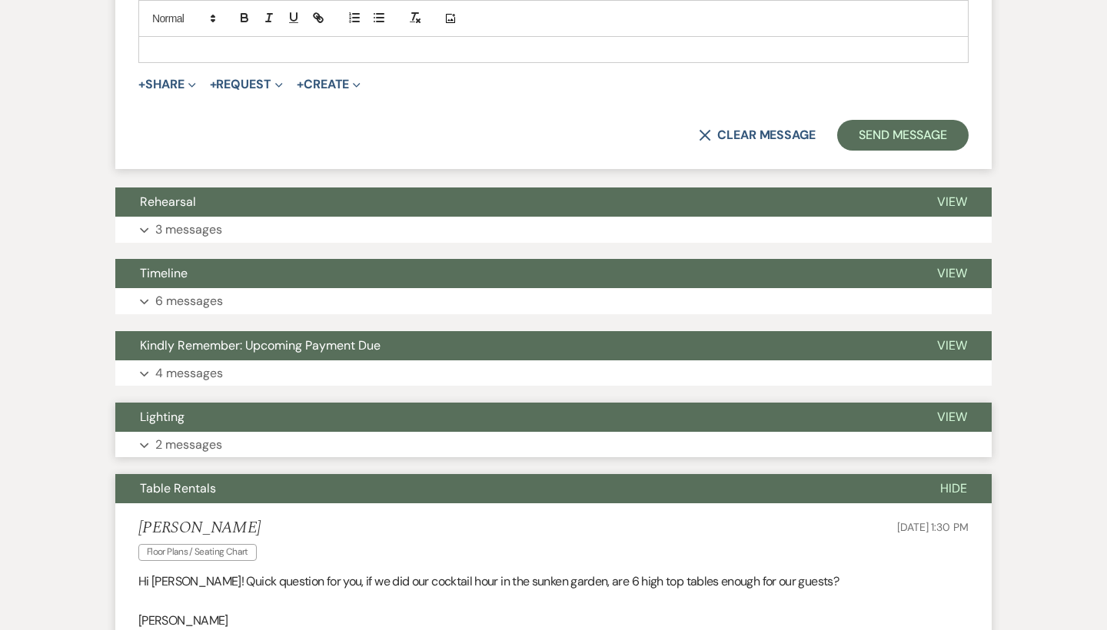
click at [507, 403] on button "Lighting" at bounding box center [513, 417] width 797 height 29
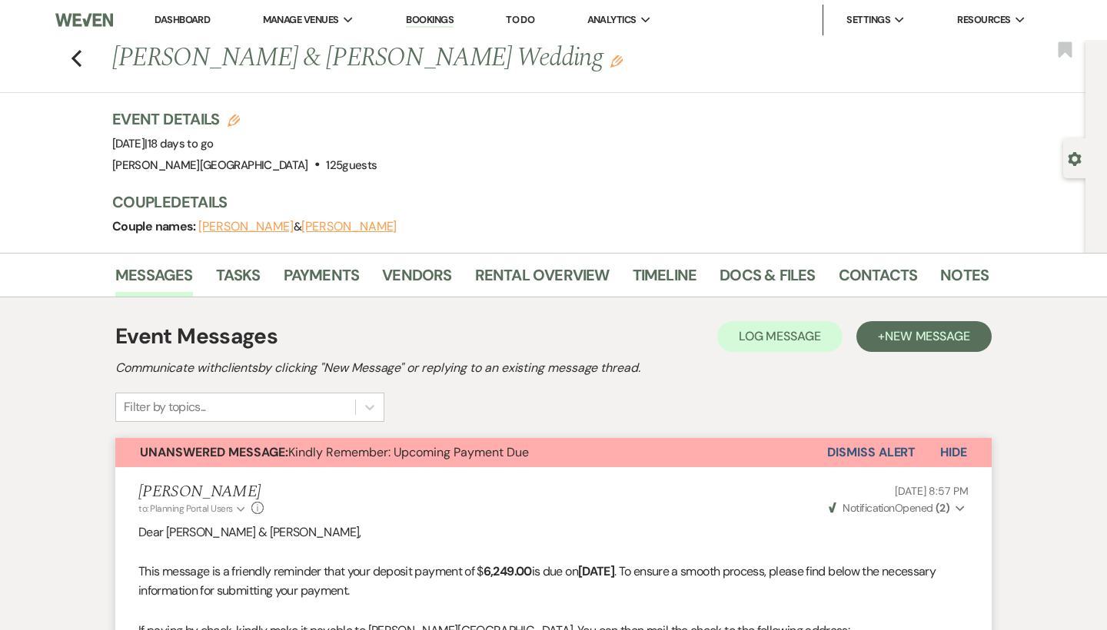
scroll to position [0, 0]
click at [729, 264] on link "Docs & Files" at bounding box center [767, 280] width 95 height 34
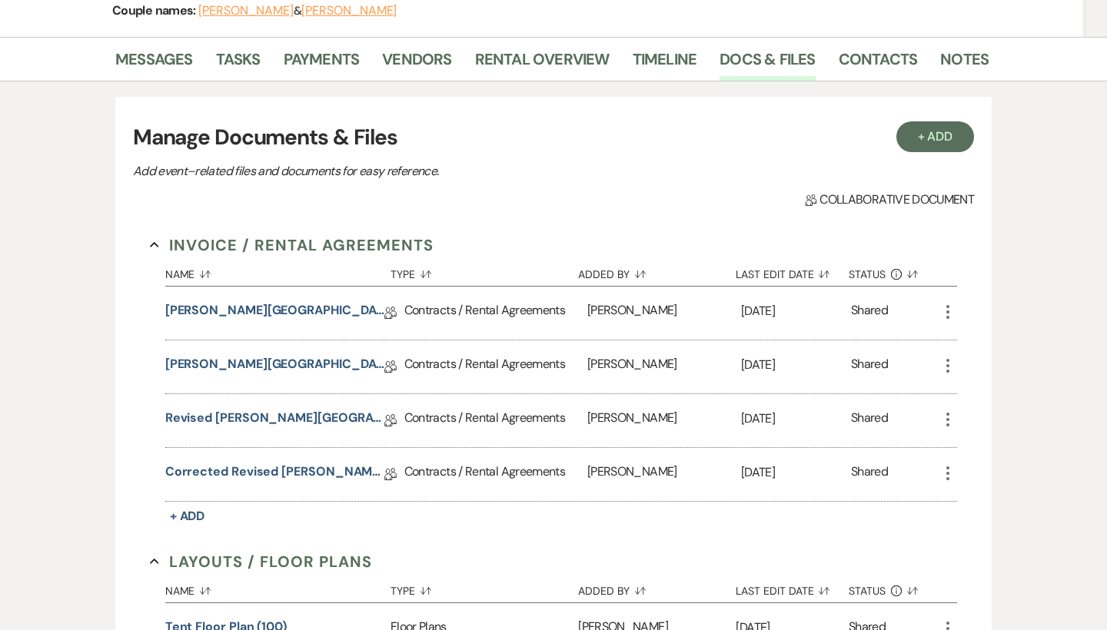
scroll to position [325, 0]
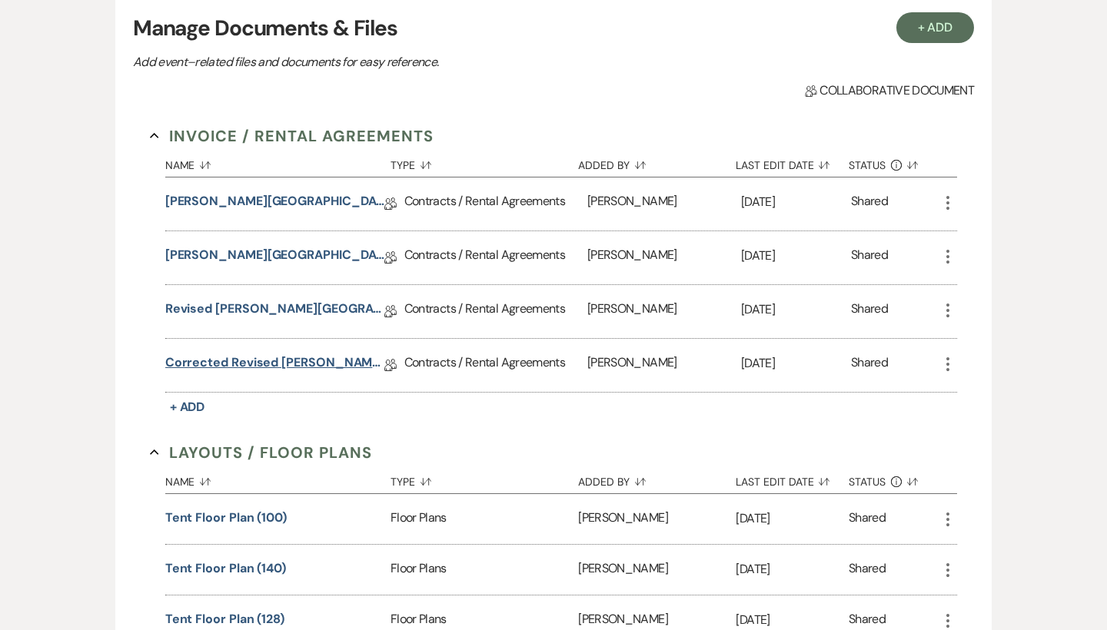
click at [306, 361] on link "Corrected Revised Smith Farm Gardens Contract" at bounding box center [274, 366] width 219 height 24
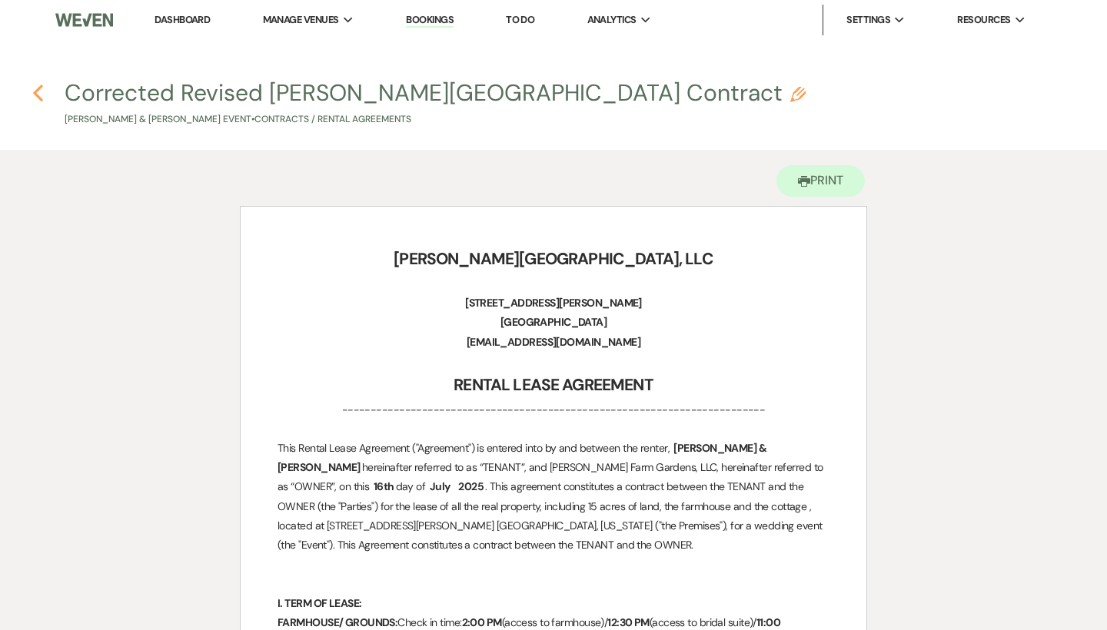
click at [39, 94] on icon "Previous" at bounding box center [38, 93] width 12 height 18
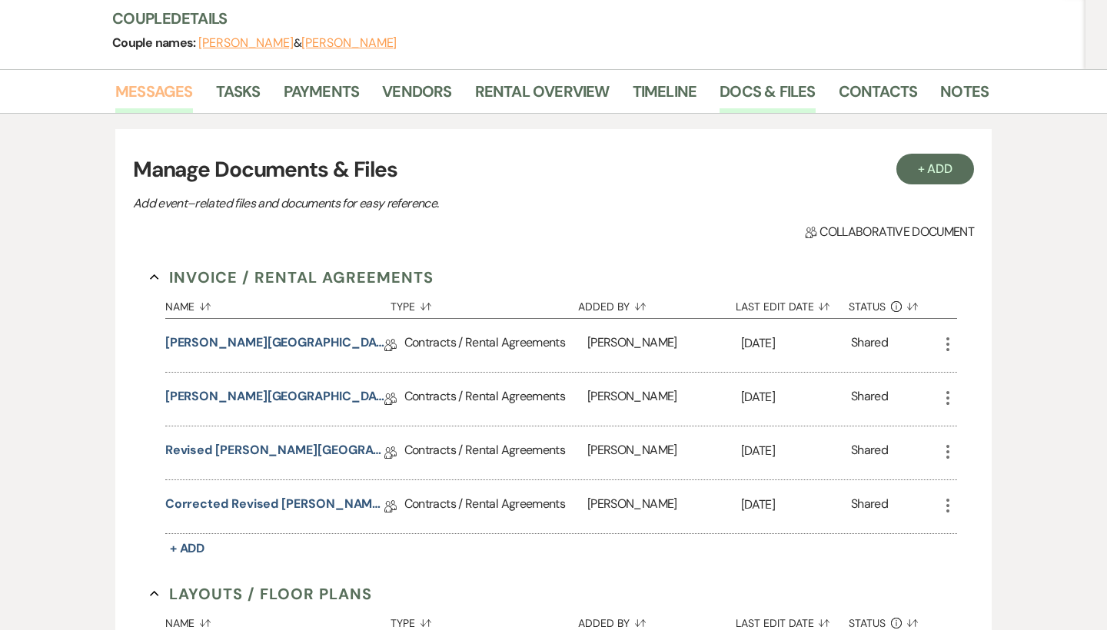
click at [173, 89] on link "Messages" at bounding box center [154, 96] width 78 height 34
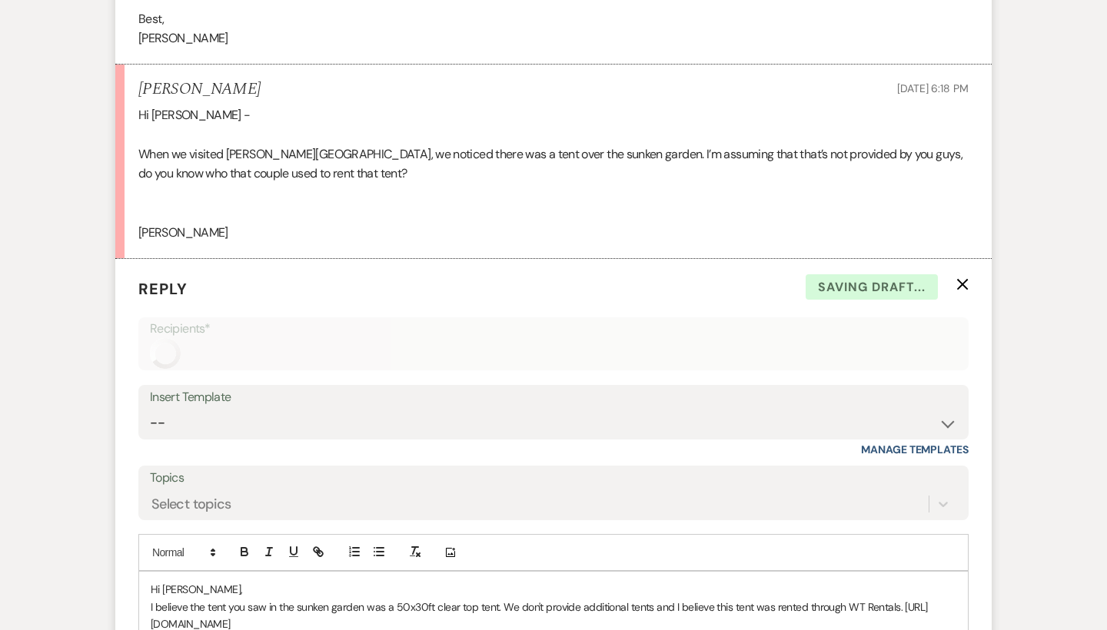
scroll to position [2200, 0]
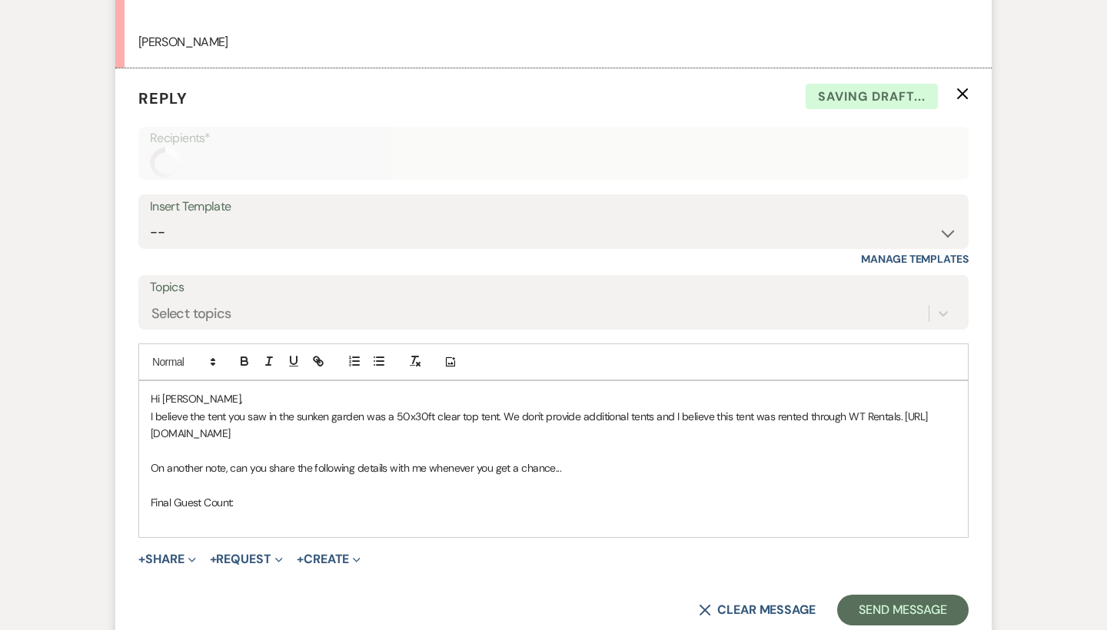
click at [304, 494] on p "Final Guest Count:" at bounding box center [554, 502] width 806 height 17
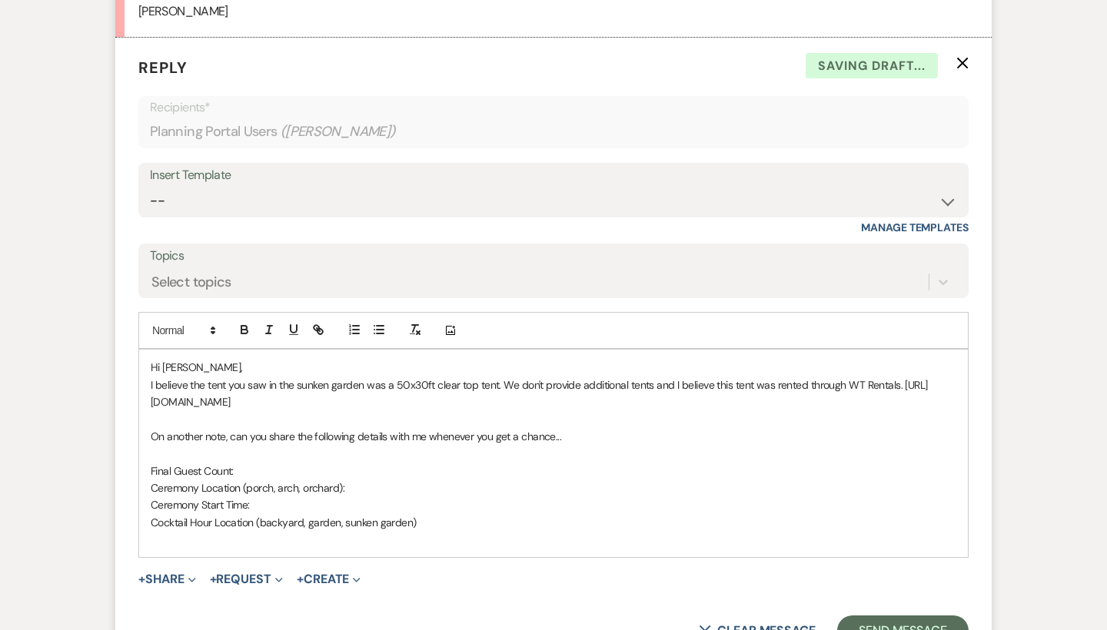
click at [307, 514] on p "Cocktail Hour Location (backyard, garden, sunken garden)" at bounding box center [554, 522] width 806 height 17
click at [460, 514] on p "Cocktail Hour Location (backyard, cottage garden, sunken garden)" at bounding box center [554, 522] width 806 height 17
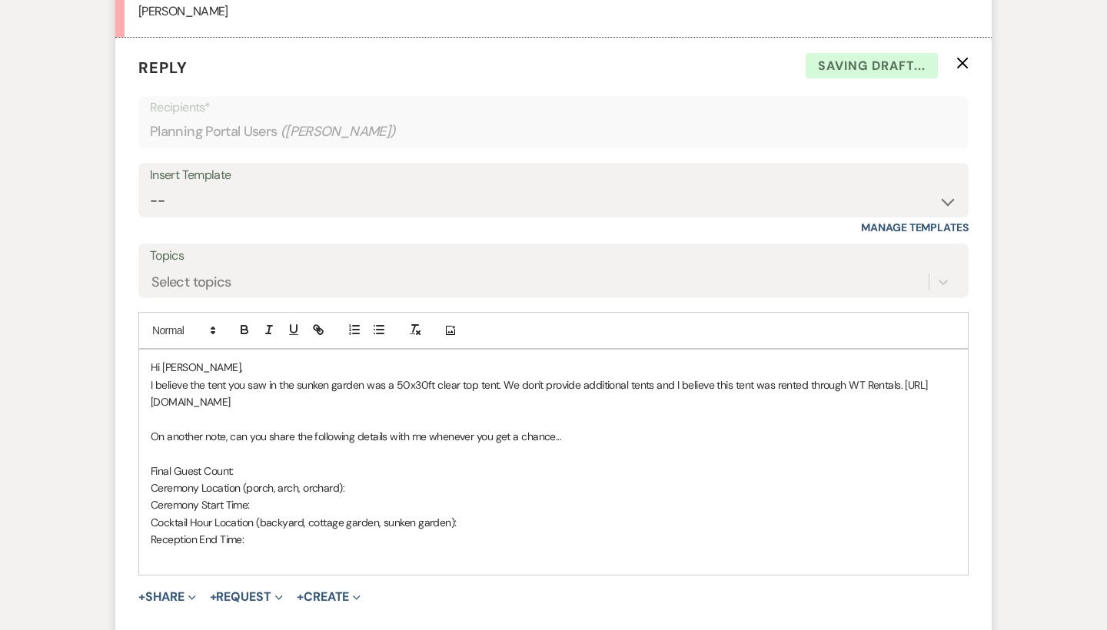
click at [233, 548] on p at bounding box center [554, 556] width 806 height 17
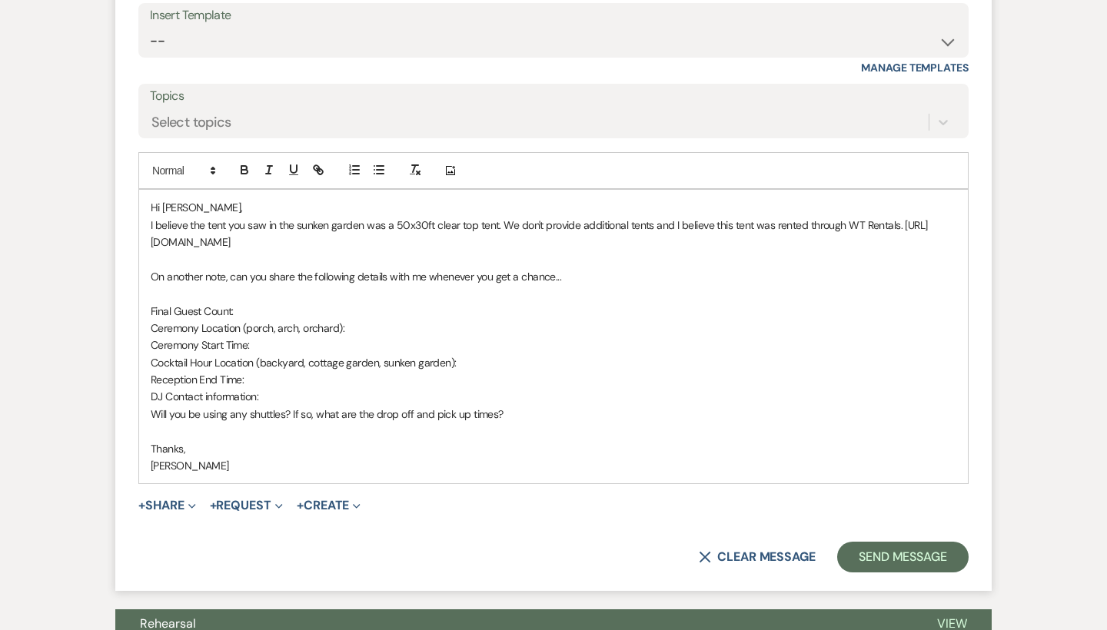
scroll to position [2355, 0]
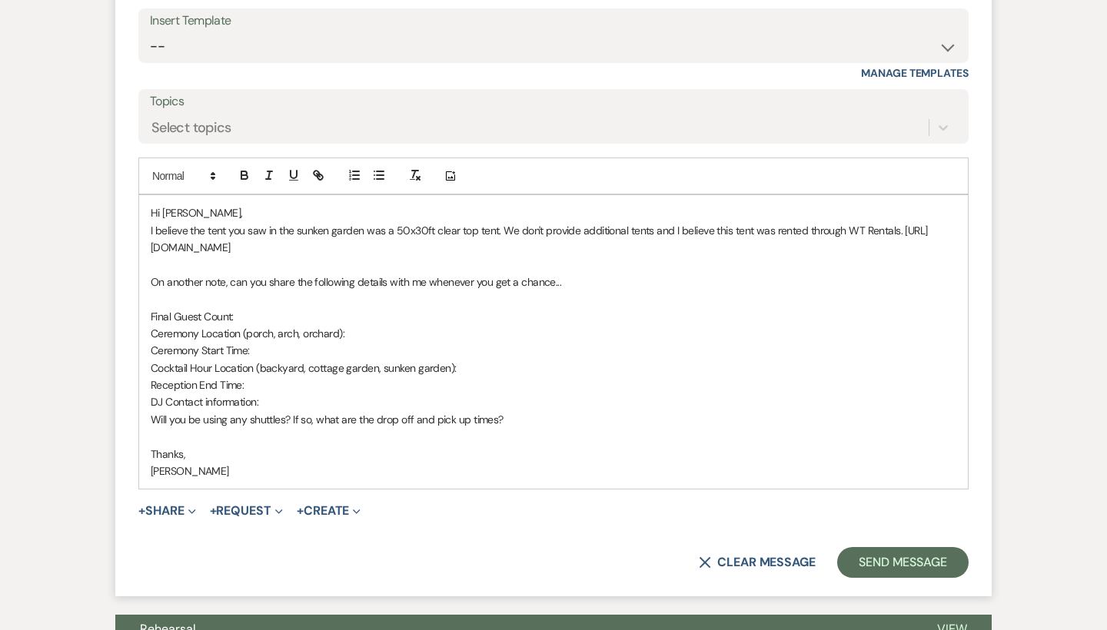
click at [670, 222] on p "I believe the tent you saw in the sunken garden was a 50x30ft clear top tent. W…" at bounding box center [554, 239] width 806 height 35
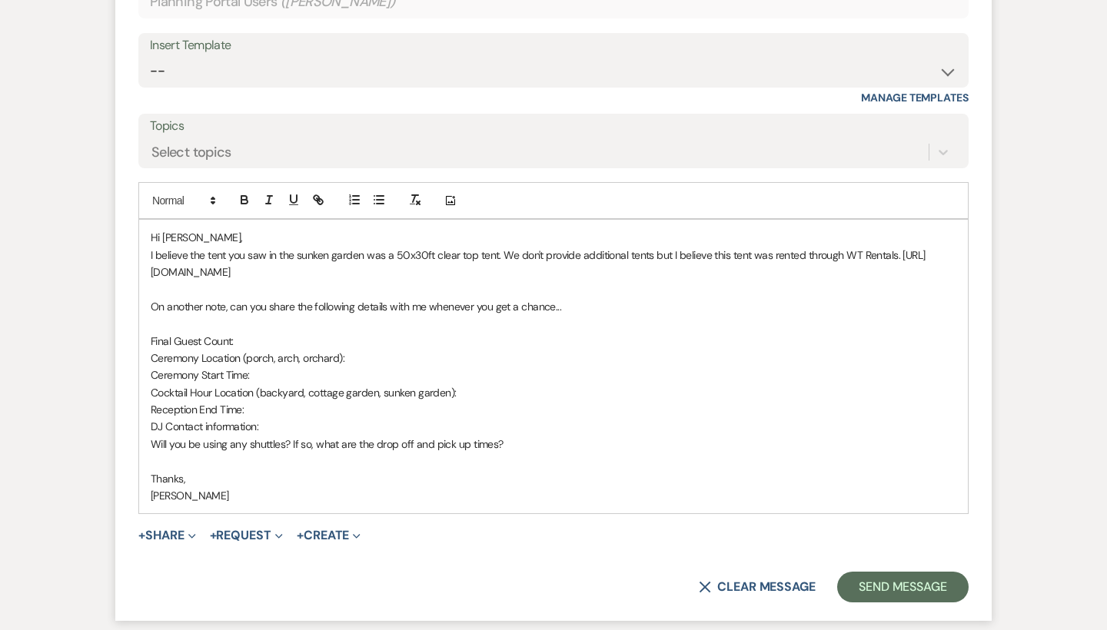
scroll to position [2332, 0]
click at [298, 417] on p "DJ Contact information:" at bounding box center [554, 425] width 806 height 17
click at [304, 400] on p "Reception End Time:" at bounding box center [554, 408] width 806 height 17
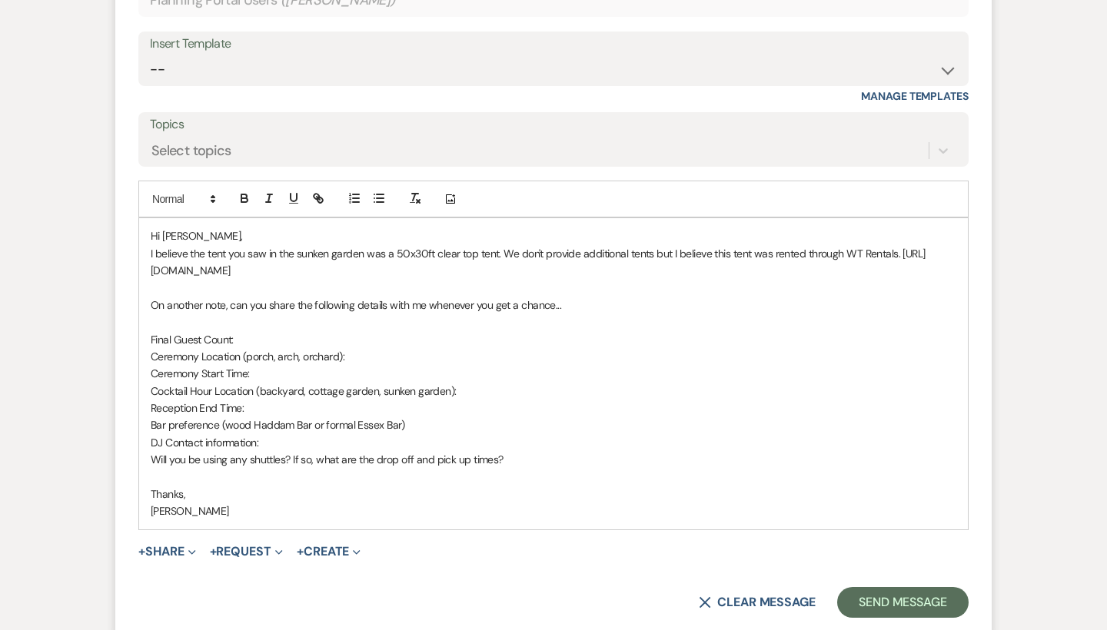
click at [229, 417] on p "Bar preference (wood Haddam Bar or formal Essex Bar)" at bounding box center [554, 425] width 806 height 17
click at [416, 417] on p "Bar preference (Wood Haddam Bar or formal Essex Bar)" at bounding box center [554, 425] width 806 height 17
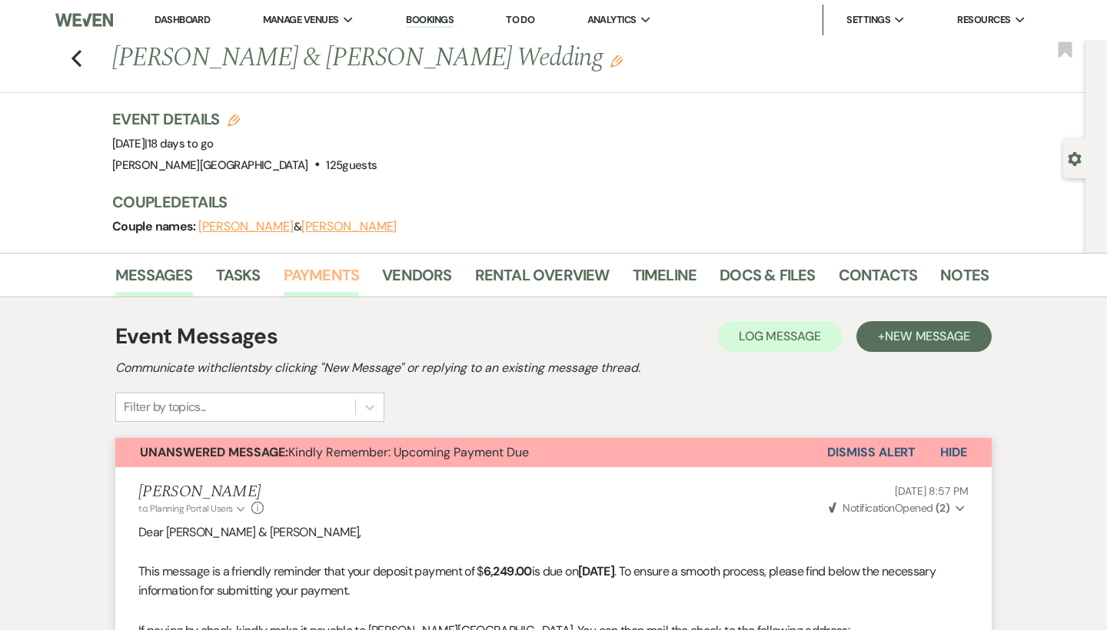
scroll to position [0, 0]
click at [396, 274] on link "Vendors" at bounding box center [416, 280] width 69 height 34
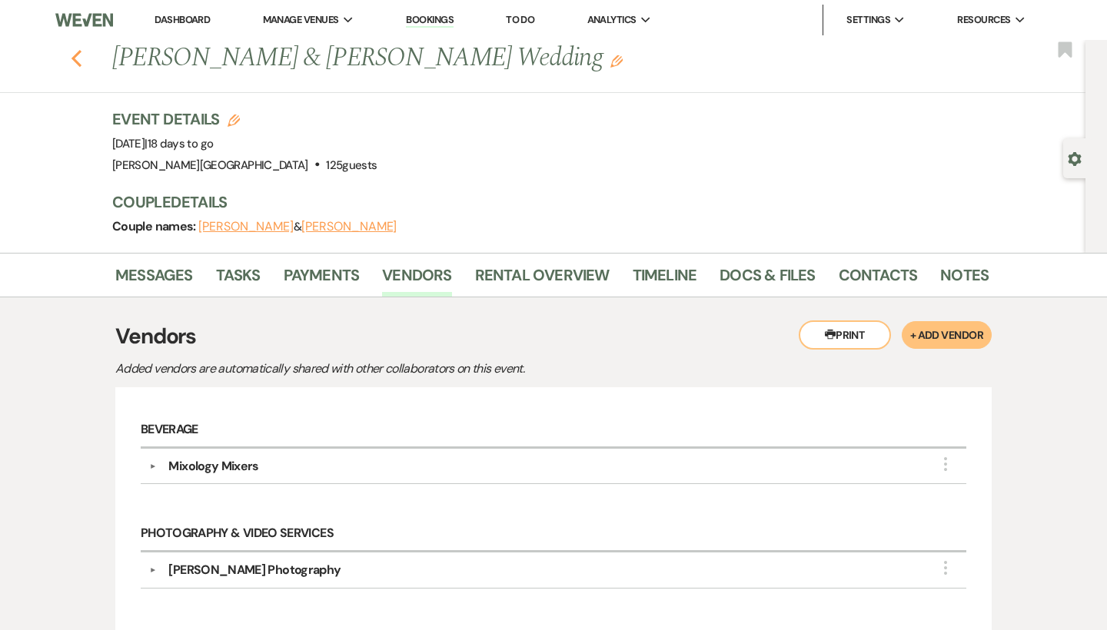
click at [76, 60] on use "button" at bounding box center [77, 58] width 10 height 17
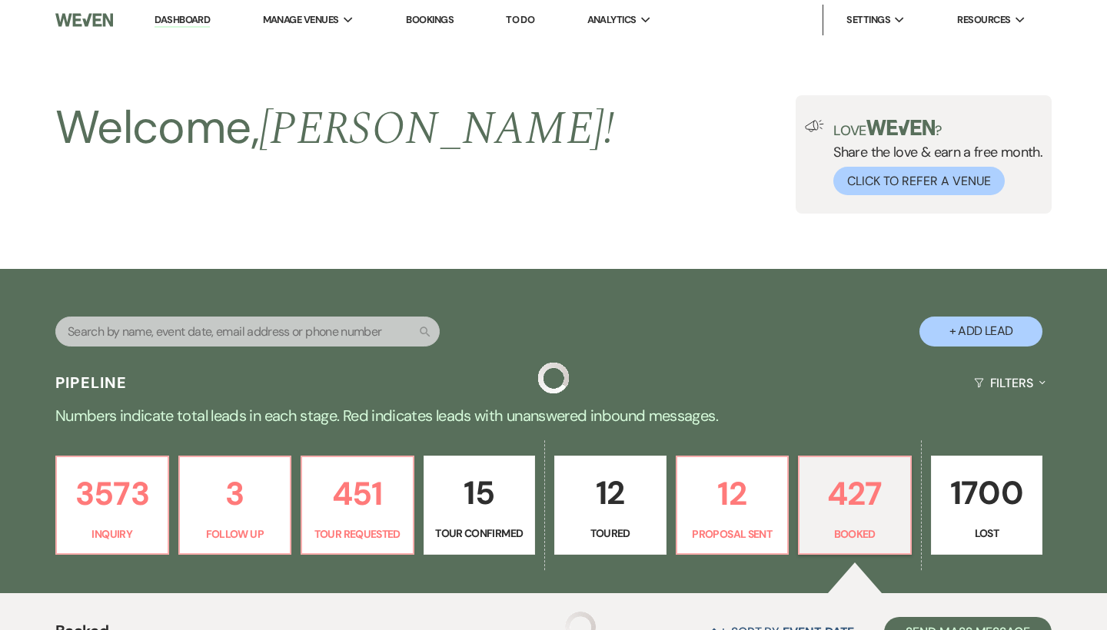
scroll to position [379, 0]
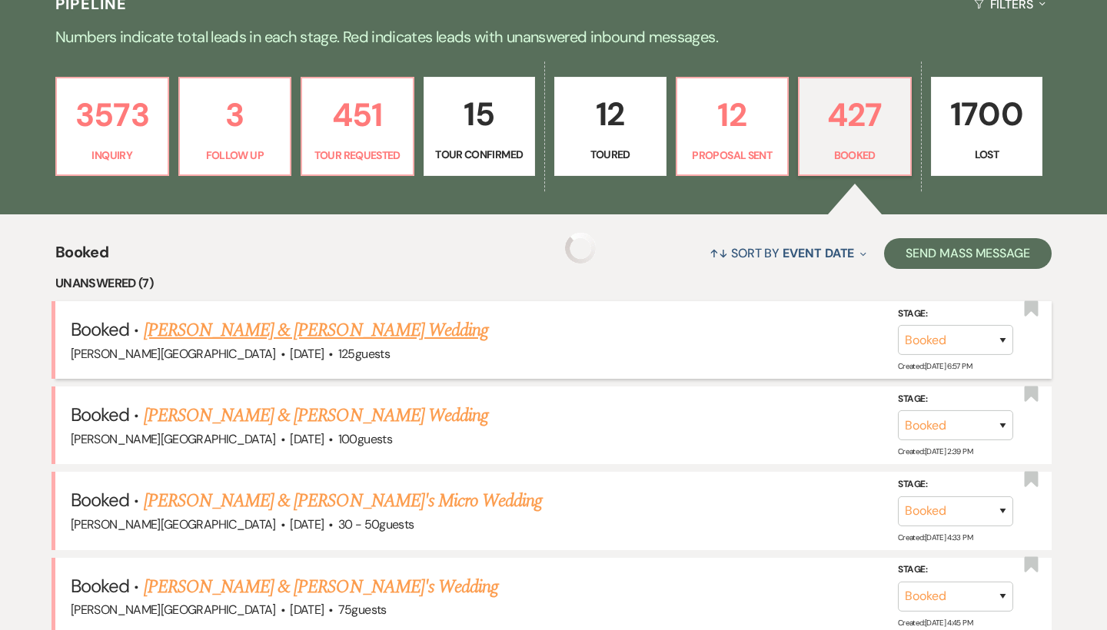
click at [267, 324] on link "[PERSON_NAME] & [PERSON_NAME] Wedding" at bounding box center [316, 331] width 344 height 28
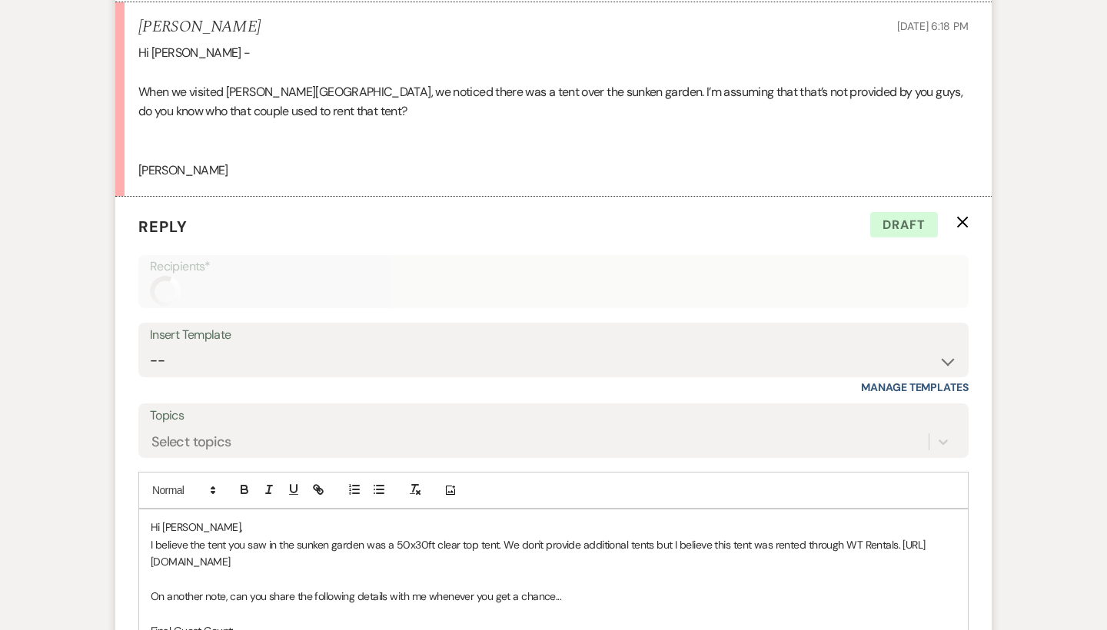
scroll to position [2277, 0]
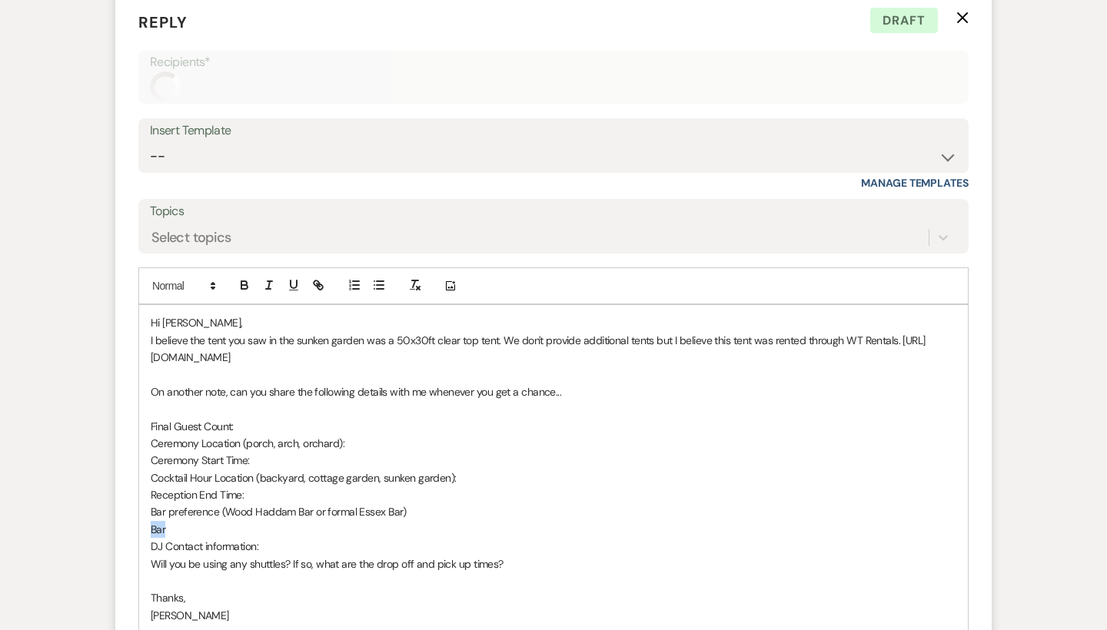
drag, startPoint x: 184, startPoint y: 512, endPoint x: 115, endPoint y: 512, distance: 68.4
click at [115, 512] on form "Reply X Draft Recipients* Insert Template -- Weven Planning Portal Introduction…" at bounding box center [553, 366] width 876 height 749
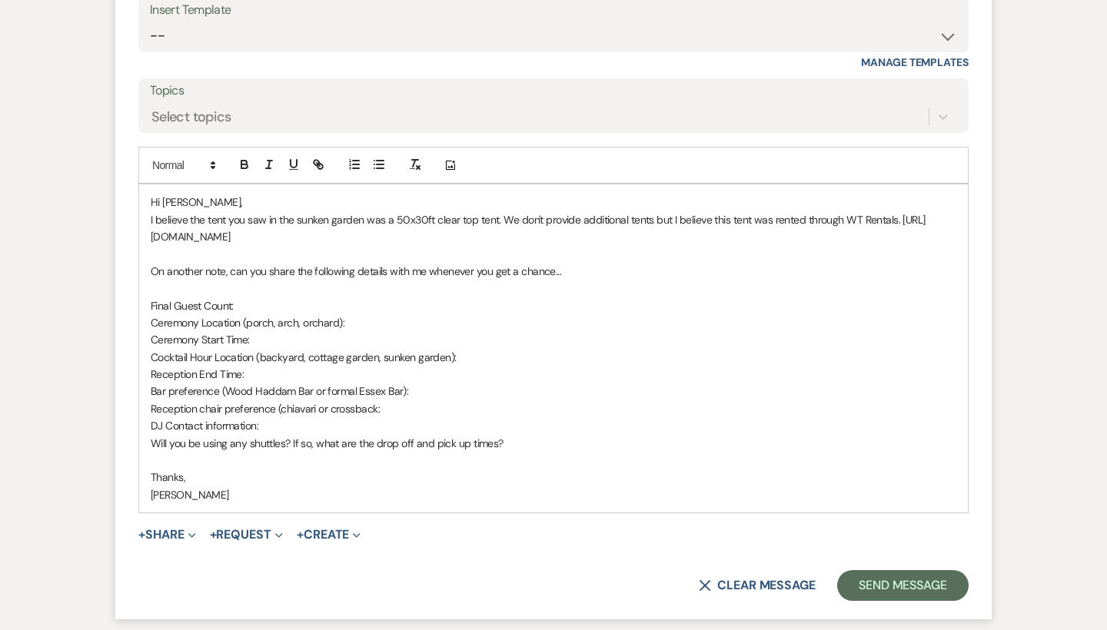
scroll to position [2431, 0]
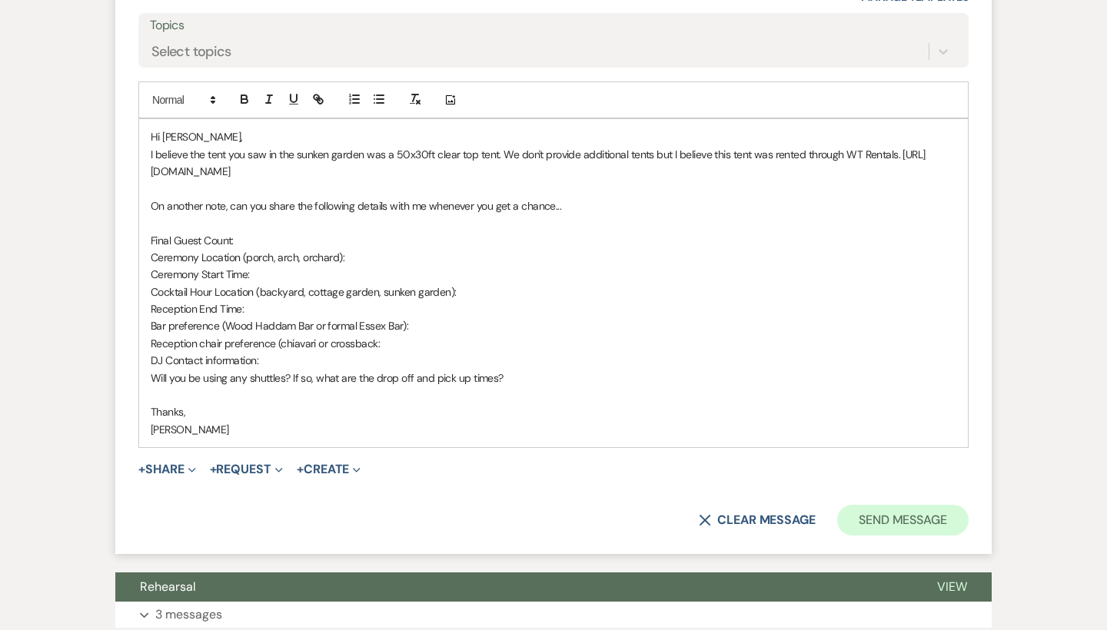
click at [916, 505] on button "Send Message" at bounding box center [902, 520] width 131 height 31
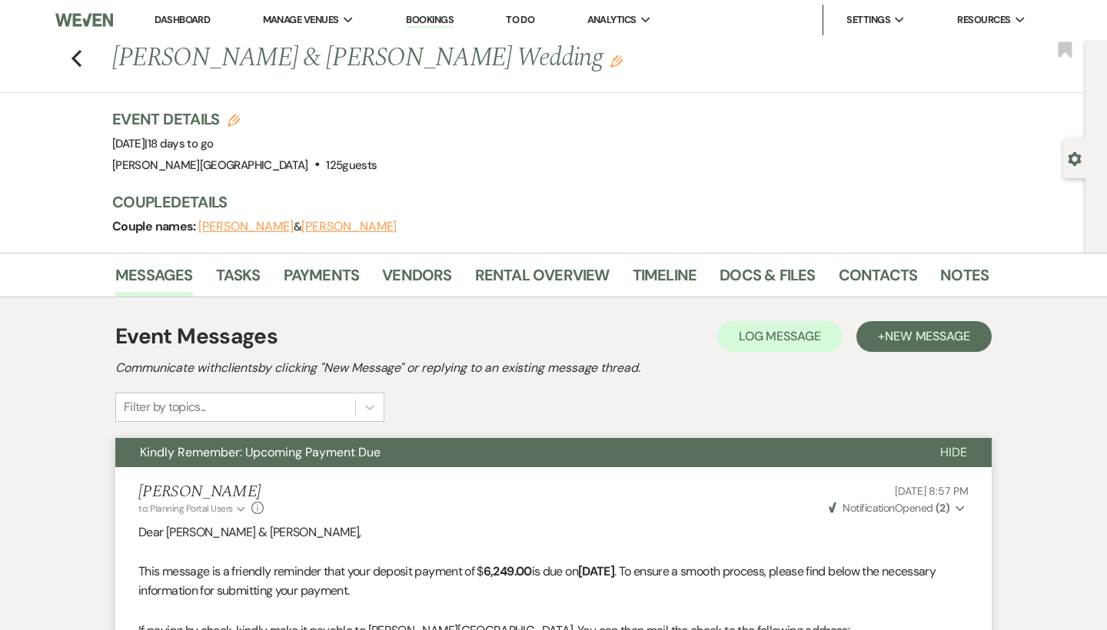
scroll to position [0, 0]
click at [79, 60] on icon "Previous" at bounding box center [77, 58] width 12 height 18
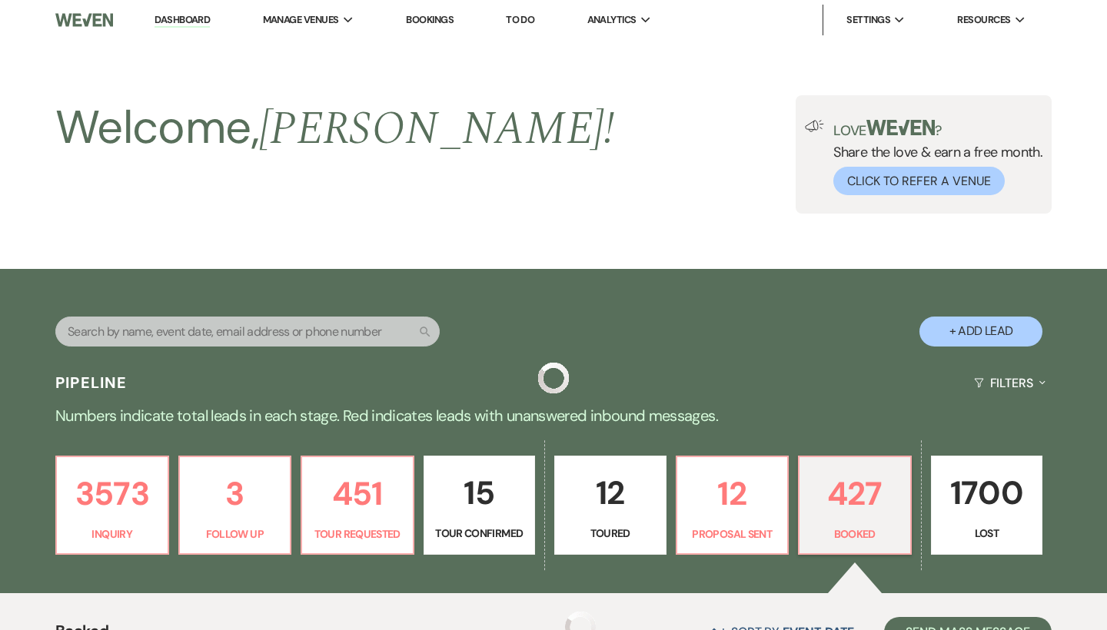
scroll to position [379, 0]
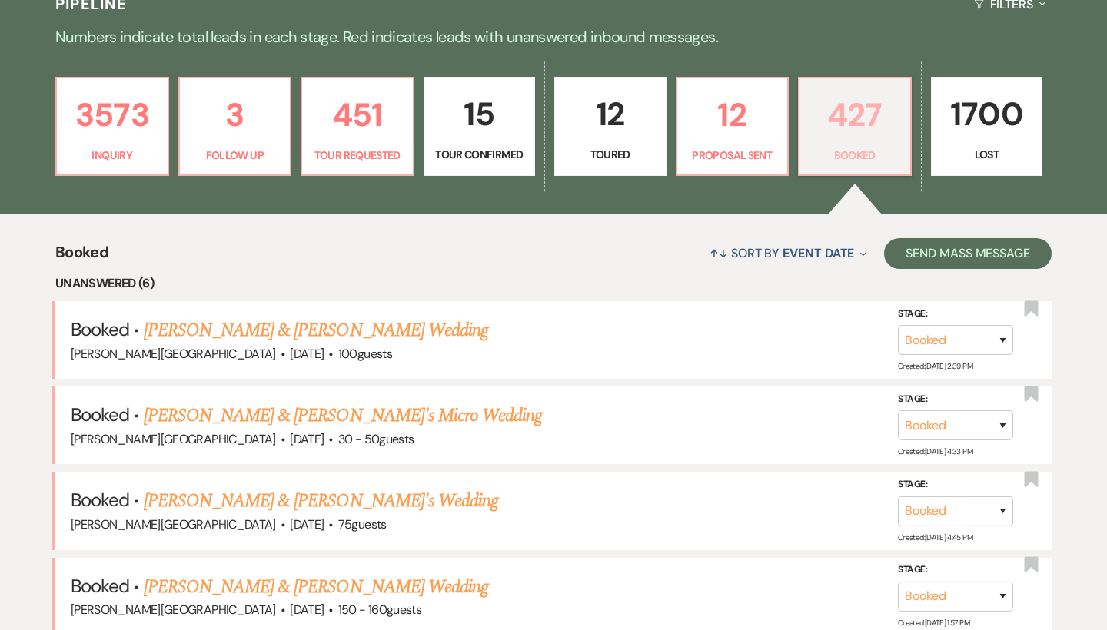
click at [850, 129] on p "427" at bounding box center [855, 115] width 92 height 52
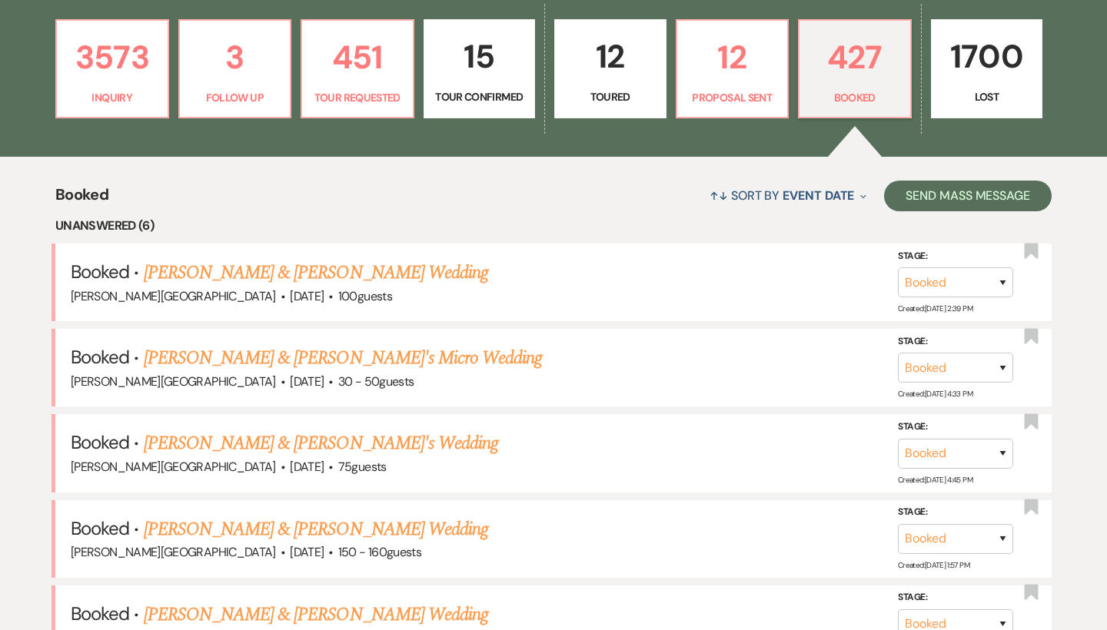
scroll to position [449, 0]
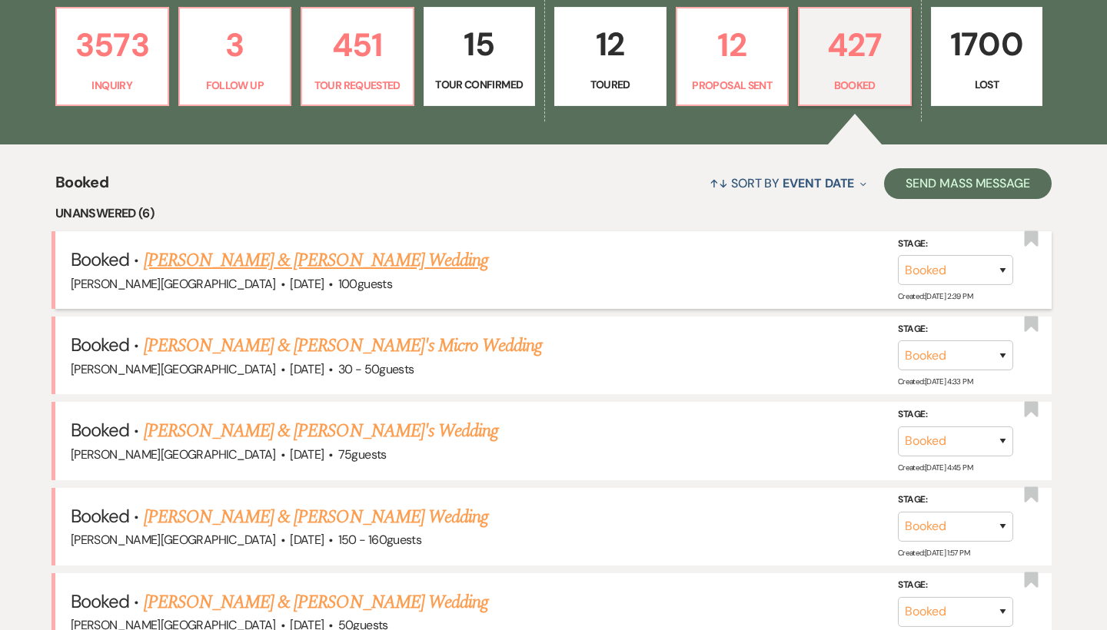
click at [403, 261] on link "[PERSON_NAME] & [PERSON_NAME] Wedding" at bounding box center [316, 261] width 344 height 28
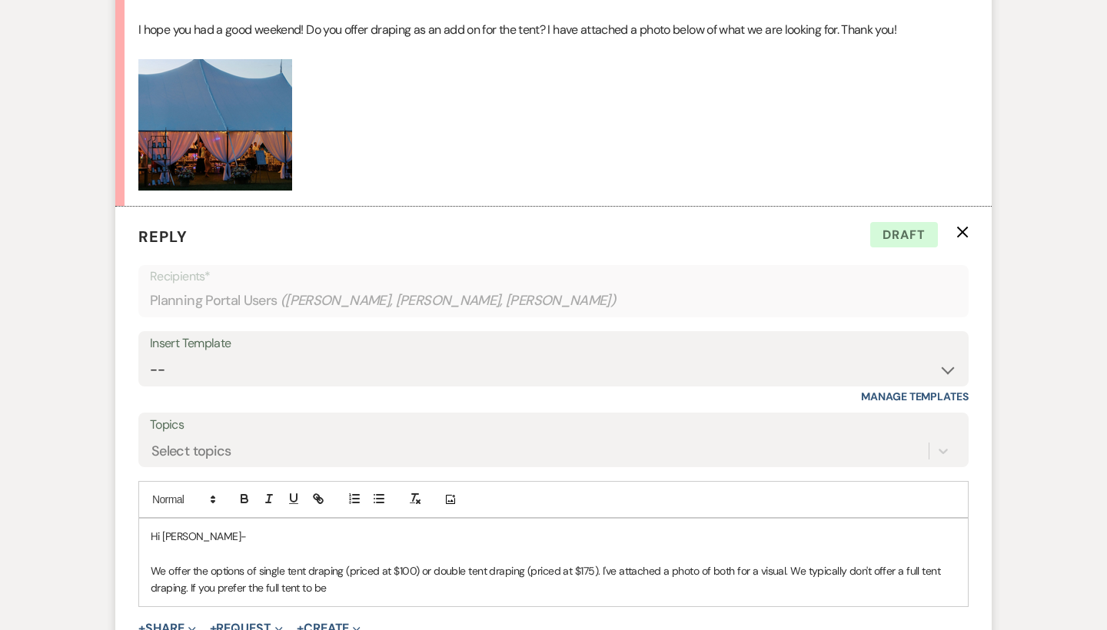
scroll to position [692, 0]
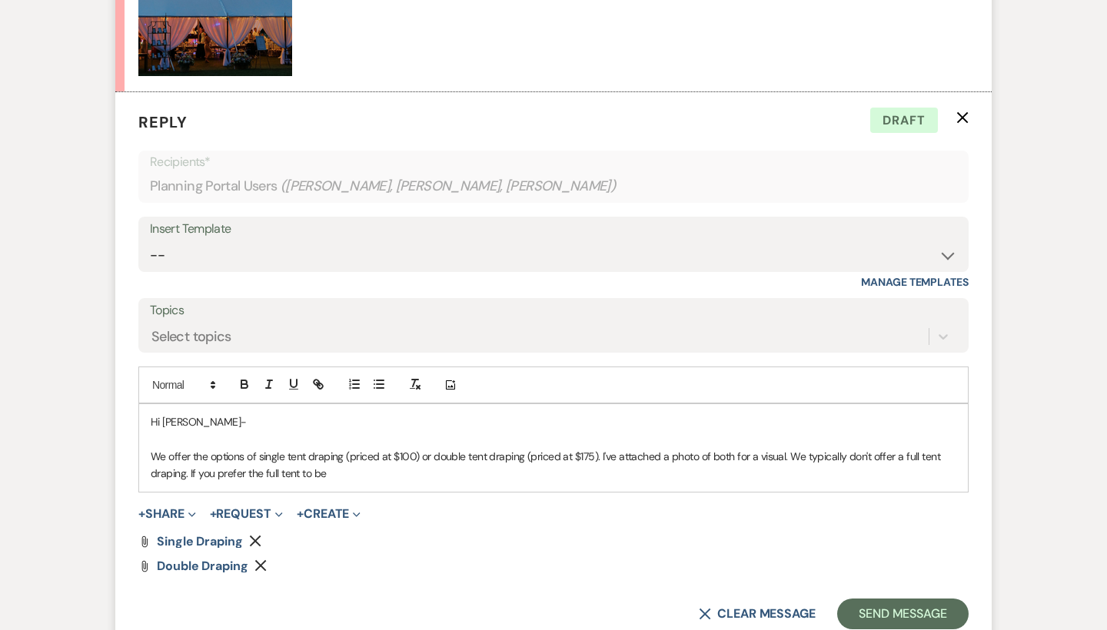
click at [238, 417] on p "Hi Kim-" at bounding box center [554, 422] width 806 height 17
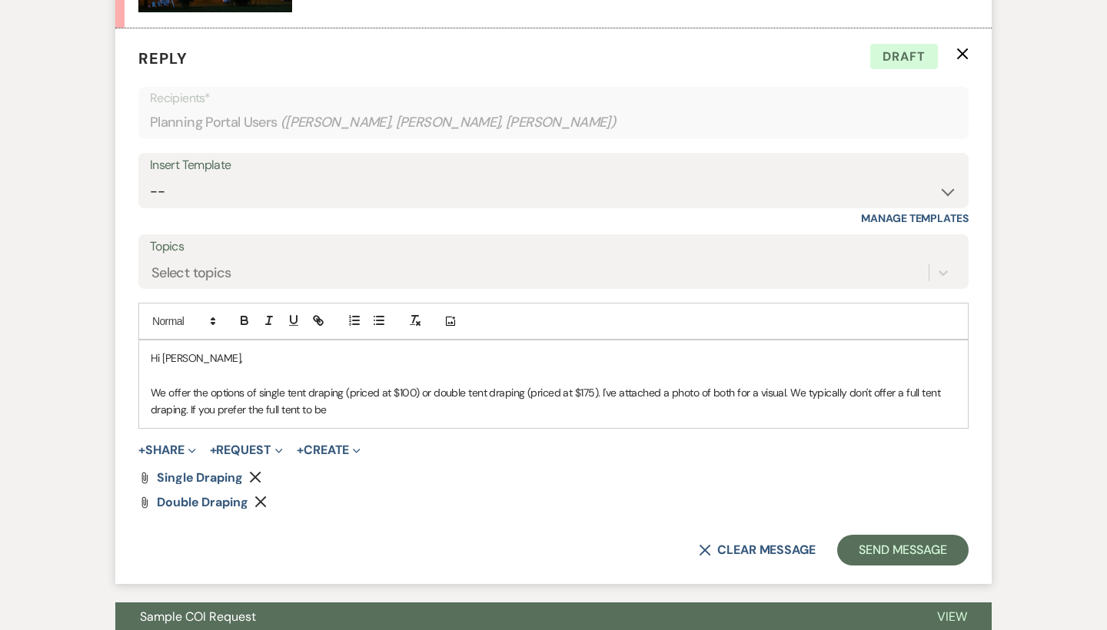
scroll to position [792, 0]
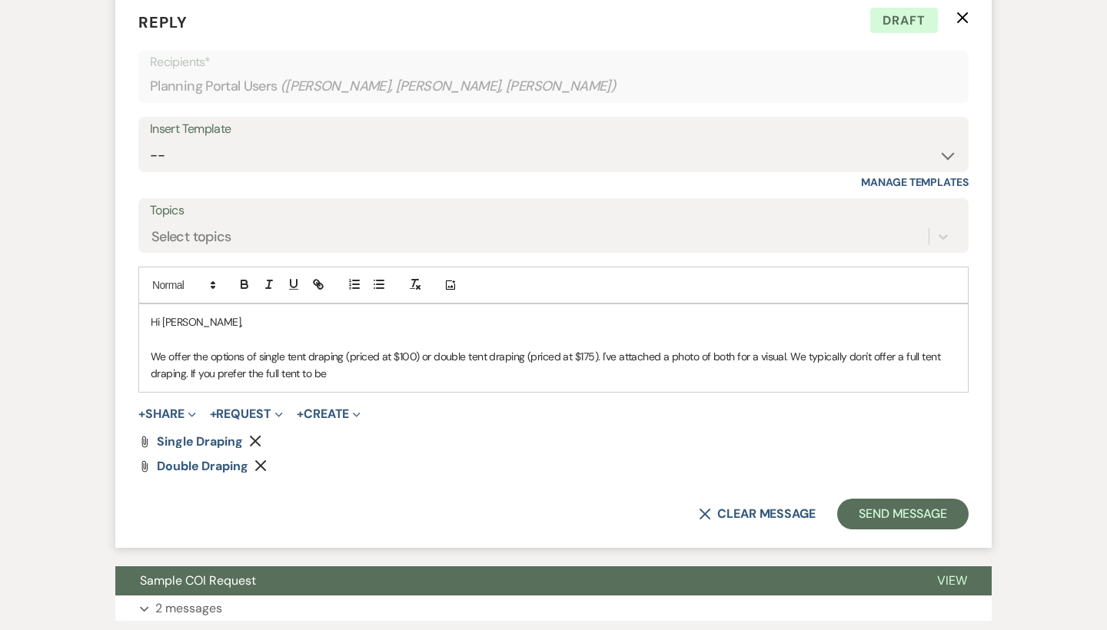
click at [845, 348] on p "We offer the options of single tent draping (priced at $100) or double tent dra…" at bounding box center [554, 365] width 806 height 35
drag, startPoint x: 898, startPoint y: 348, endPoint x: 874, endPoint y: 348, distance: 23.8
click at [874, 348] on p "We offer the options of single tent draping (priced at $100) or double tent dra…" at bounding box center [554, 365] width 806 height 35
drag, startPoint x: 911, startPoint y: 356, endPoint x: 905, endPoint y: 351, distance: 8.2
click at [905, 351] on p "We offer the options of single tent draping (priced at $100) or double tent dra…" at bounding box center [554, 365] width 806 height 35
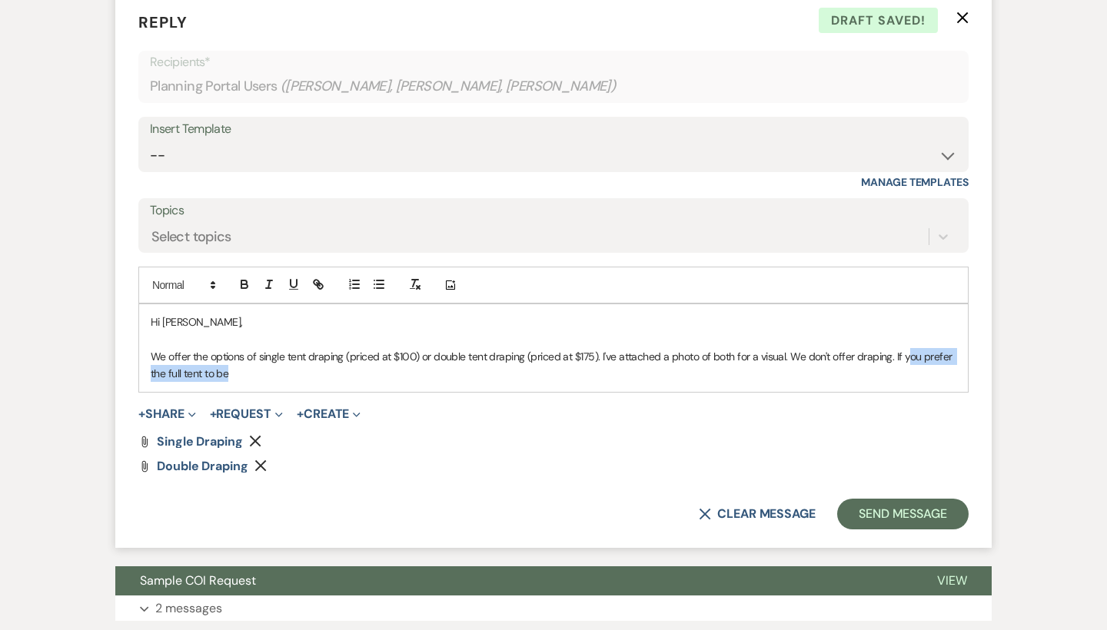
drag, startPoint x: 913, startPoint y: 361, endPoint x: 909, endPoint y: 354, distance: 7.9
click at [909, 354] on p "We offer the options of single tent draping (priced at $100) or double tent dra…" at bounding box center [554, 365] width 806 height 35
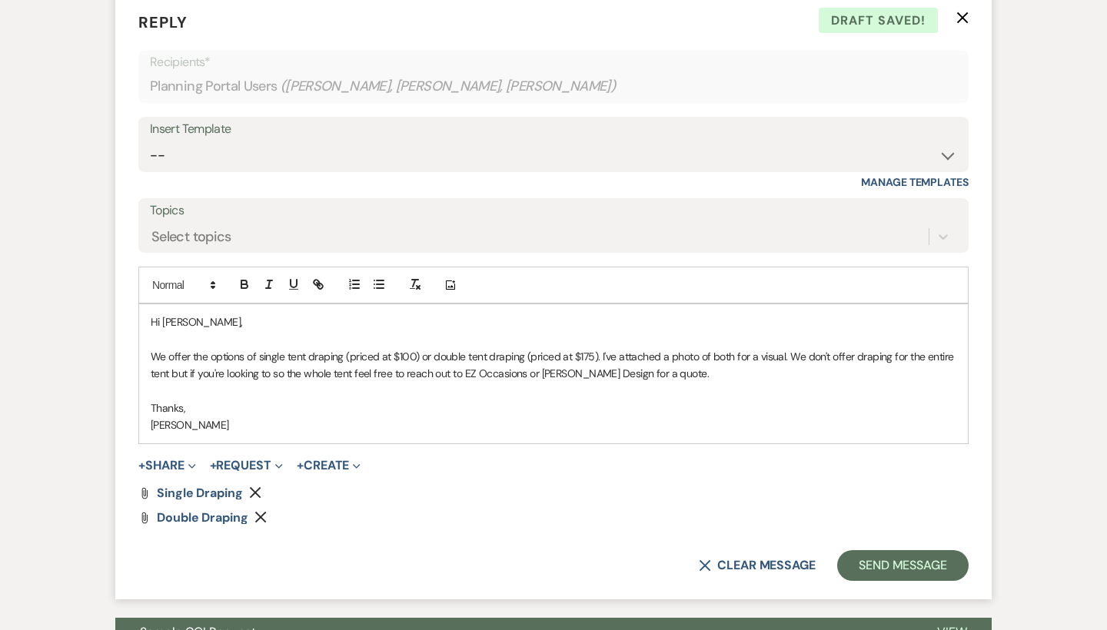
click at [308, 348] on p "We offer the options of single tent draping (priced at $100) or double tent dra…" at bounding box center [554, 365] width 806 height 35
click at [534, 348] on p "We offer the options of single tent entrance draping (priced at $100) or double…" at bounding box center [554, 365] width 806 height 35
click at [453, 363] on p "We offer the options of single tent entrance draping (priced at $100) or double…" at bounding box center [554, 365] width 806 height 35
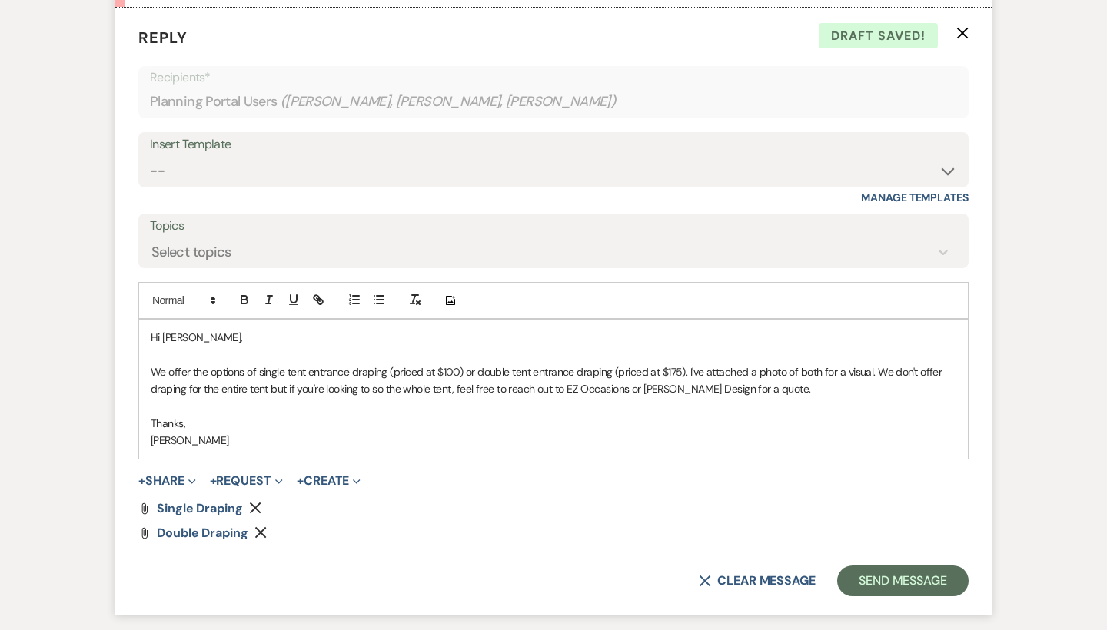
scroll to position [777, 0]
click at [870, 574] on button "Send Message" at bounding box center [902, 580] width 131 height 31
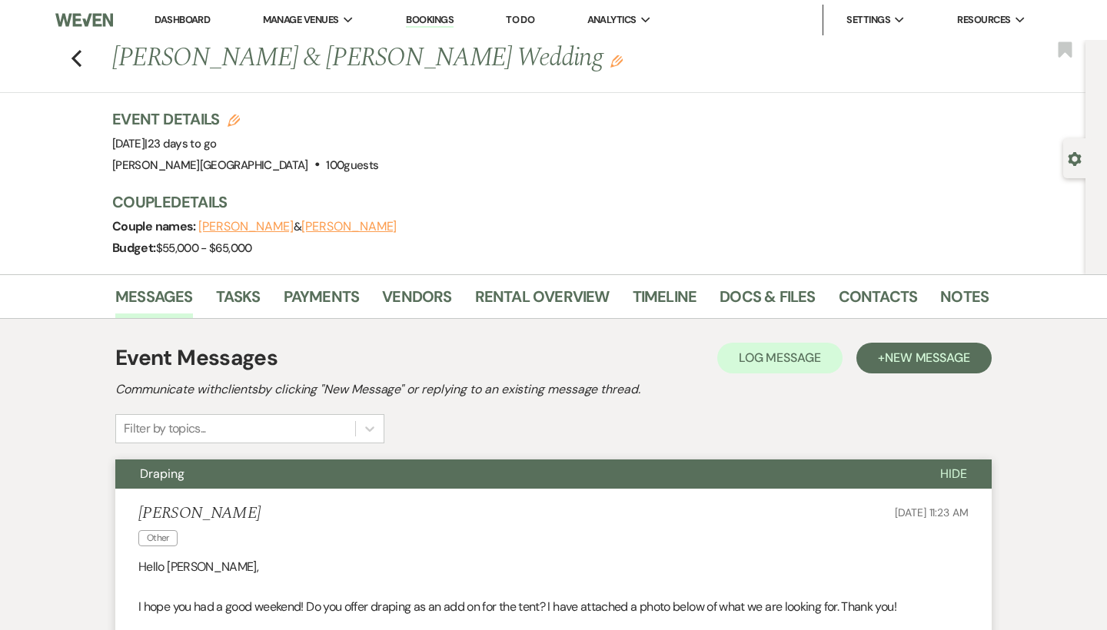
scroll to position [0, 0]
click at [78, 60] on icon "Previous" at bounding box center [77, 58] width 12 height 18
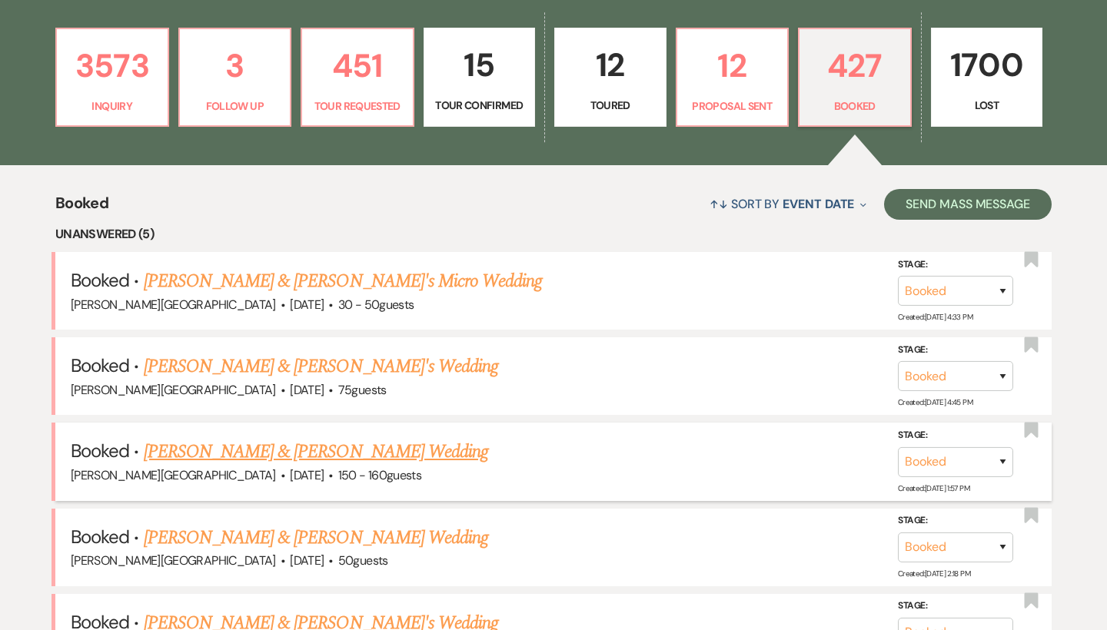
scroll to position [398, 0]
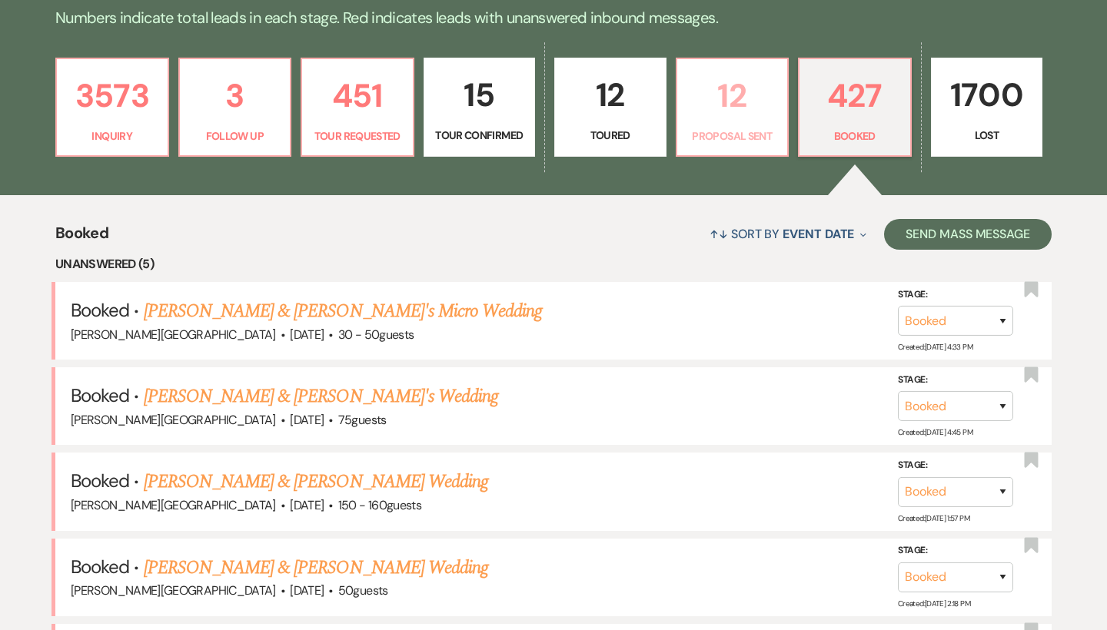
click at [746, 67] on link "12 Proposal Sent" at bounding box center [733, 108] width 114 height 100
select select "6"
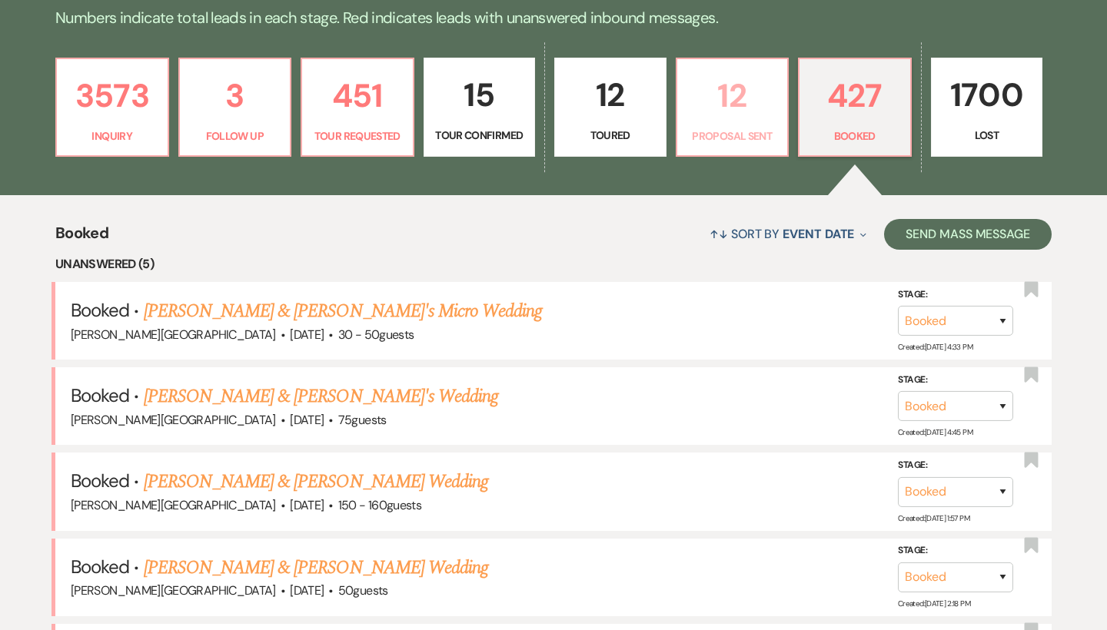
select select "6"
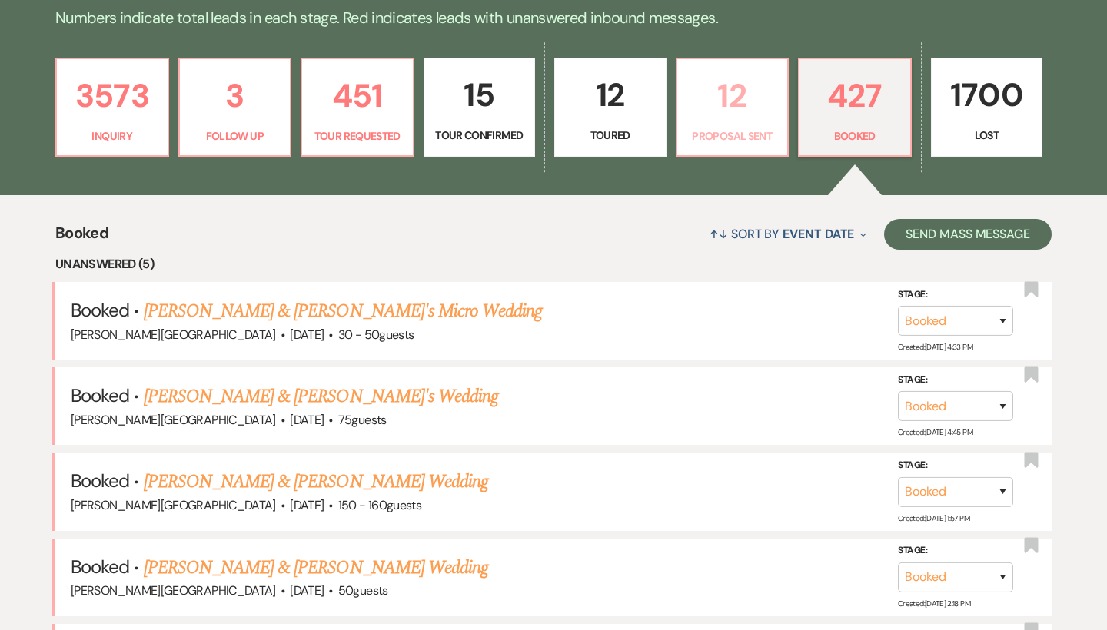
select select "6"
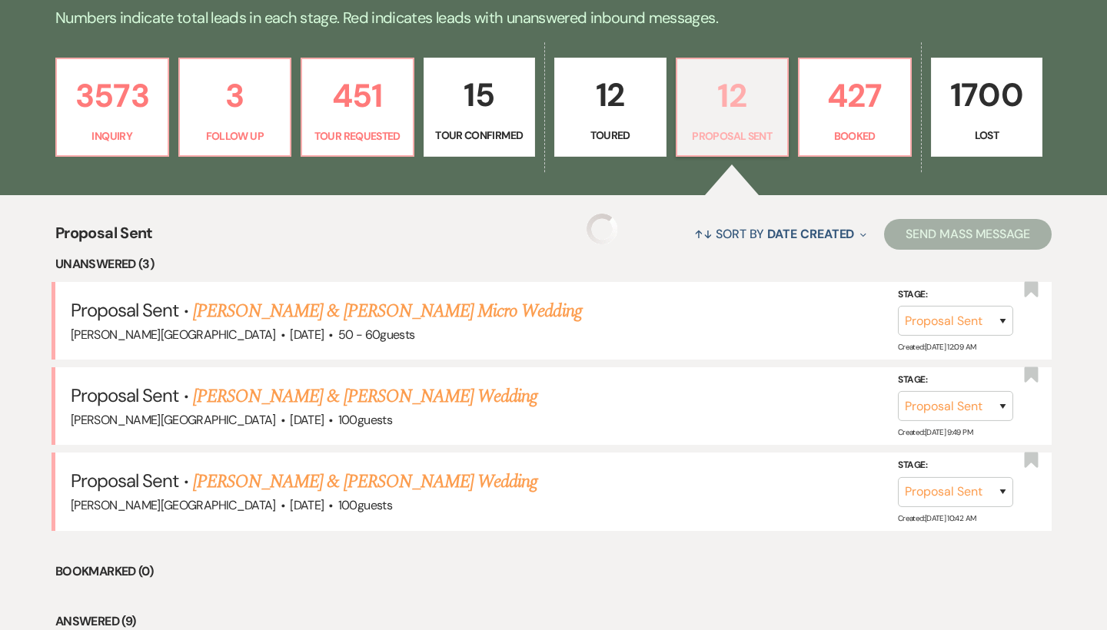
click at [739, 92] on p "12" at bounding box center [733, 96] width 92 height 52
click at [378, 126] on link "451 Tour Requested" at bounding box center [358, 108] width 114 height 100
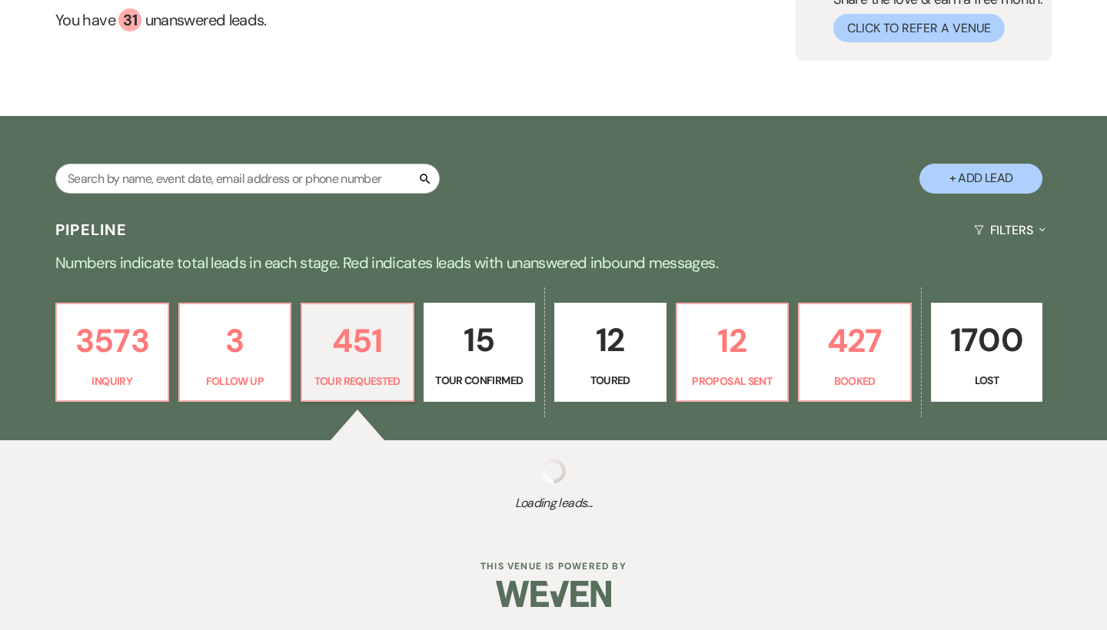
scroll to position [152, 0]
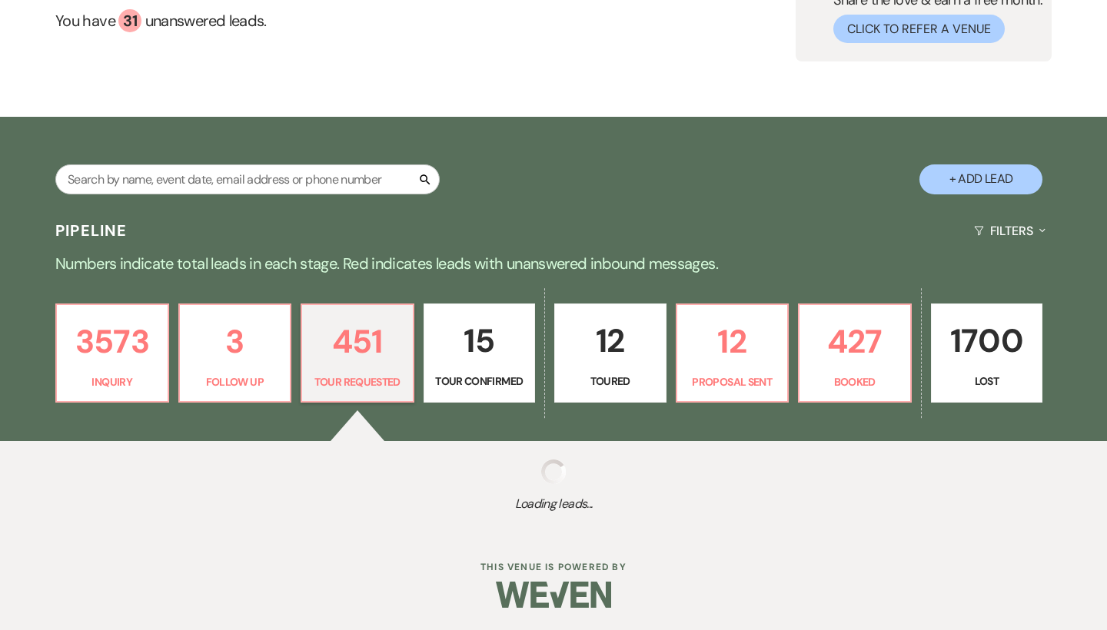
select select "2"
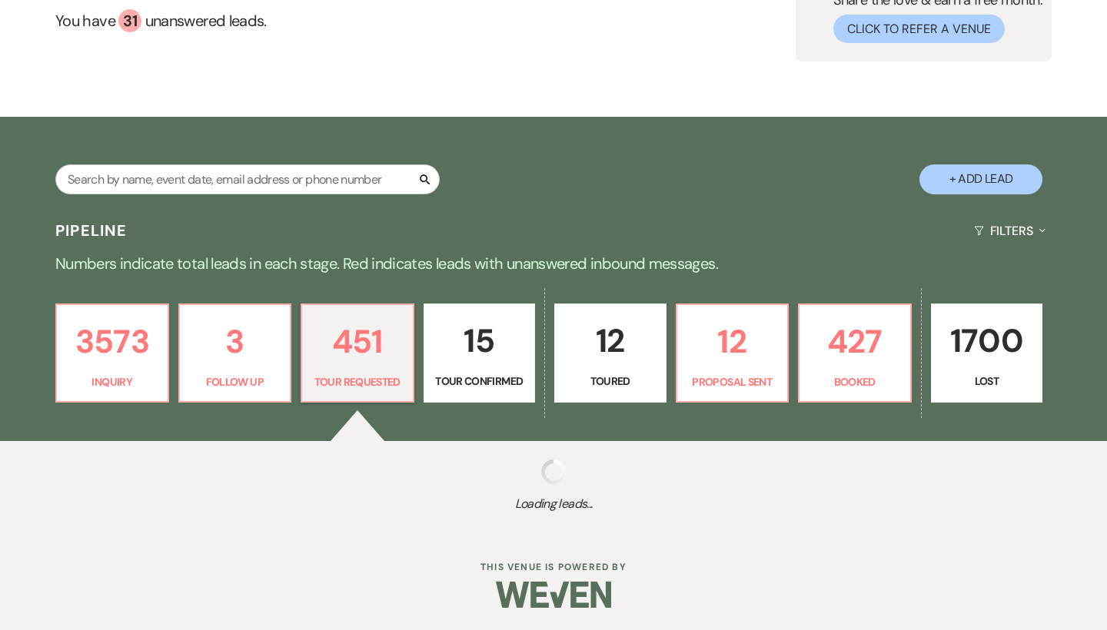
select select "2"
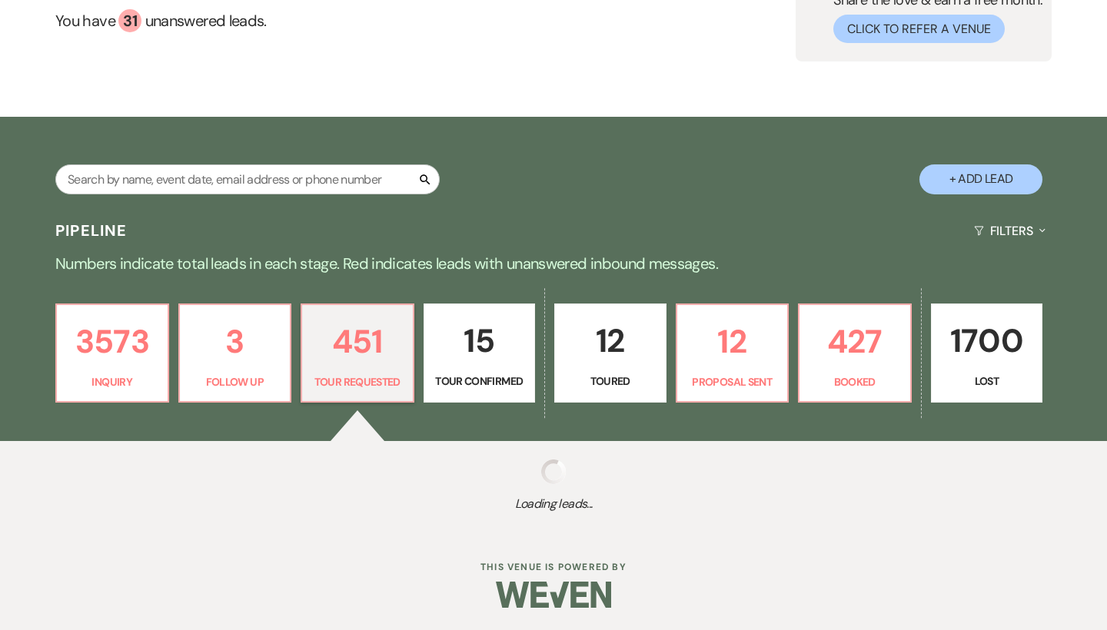
select select "2"
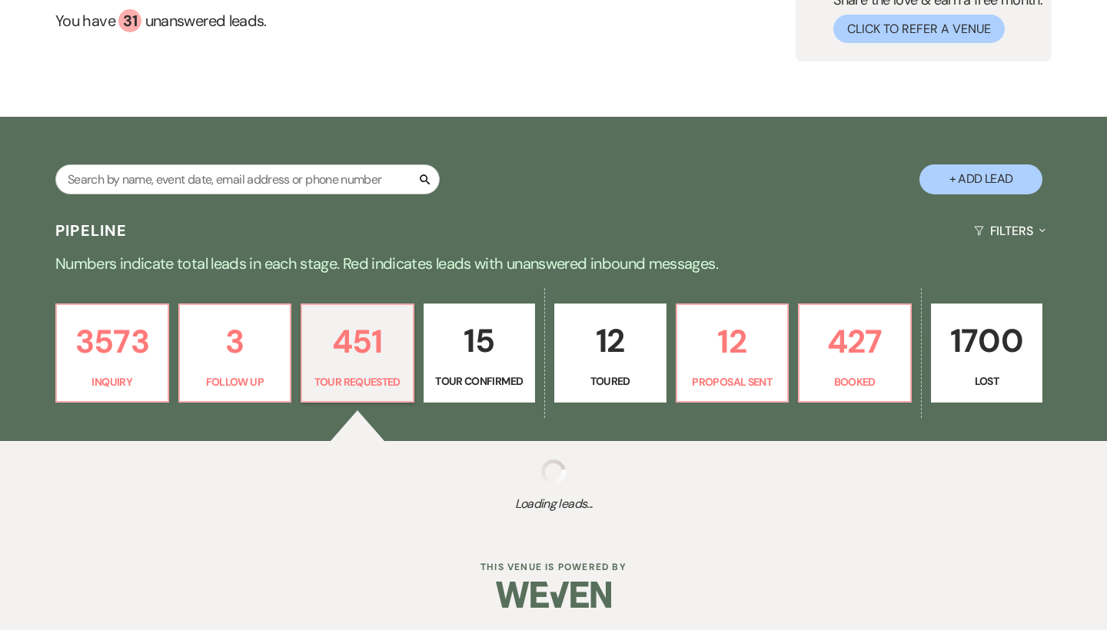
select select "2"
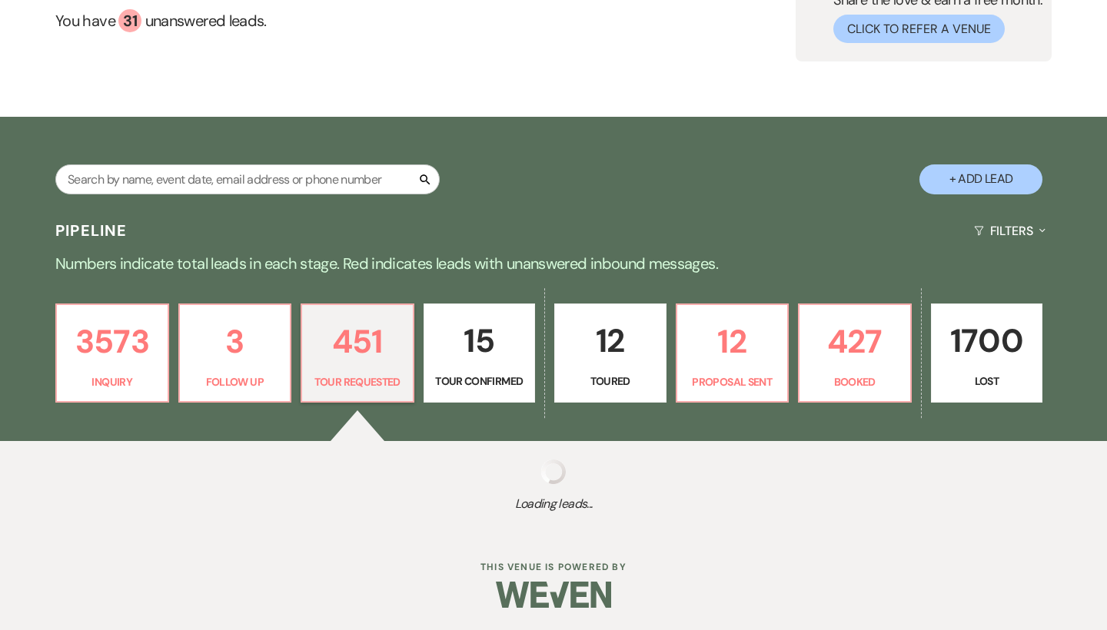
select select "2"
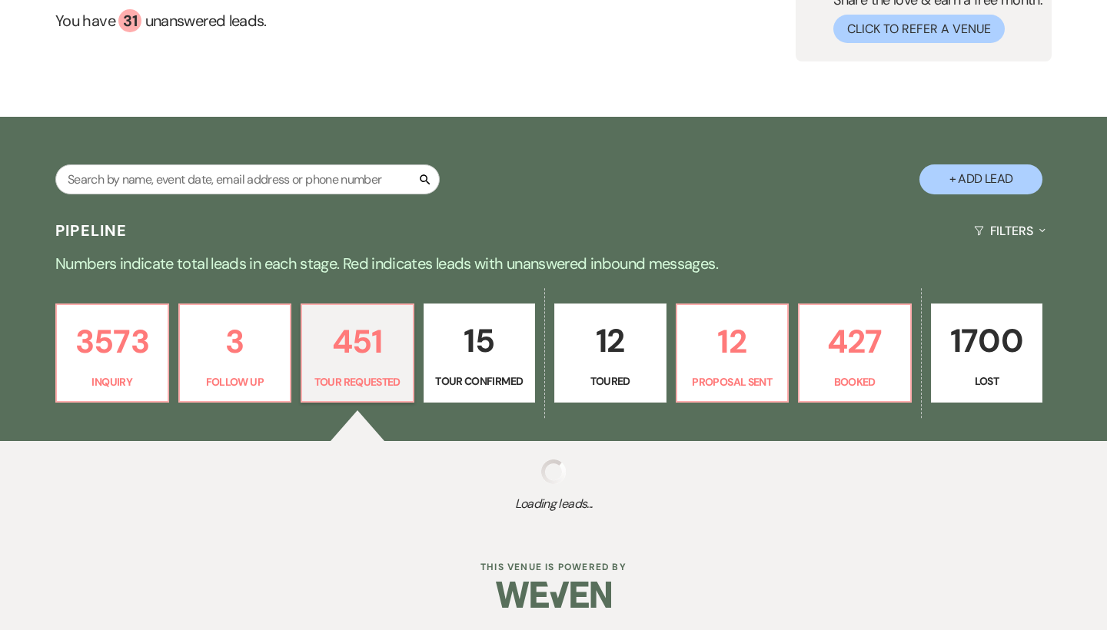
select select "2"
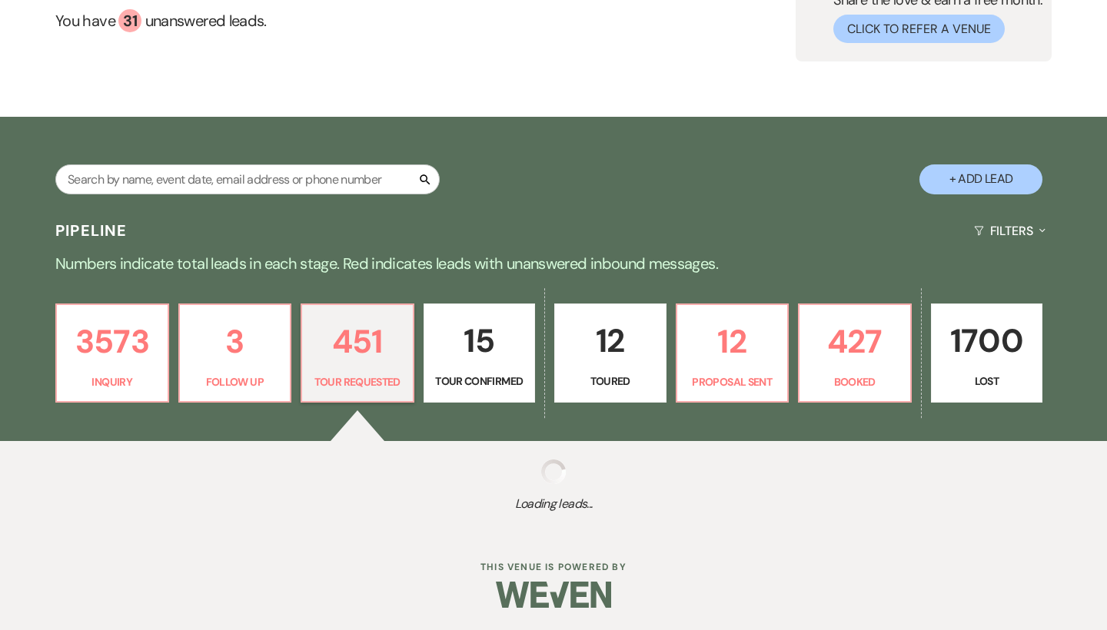
select select "2"
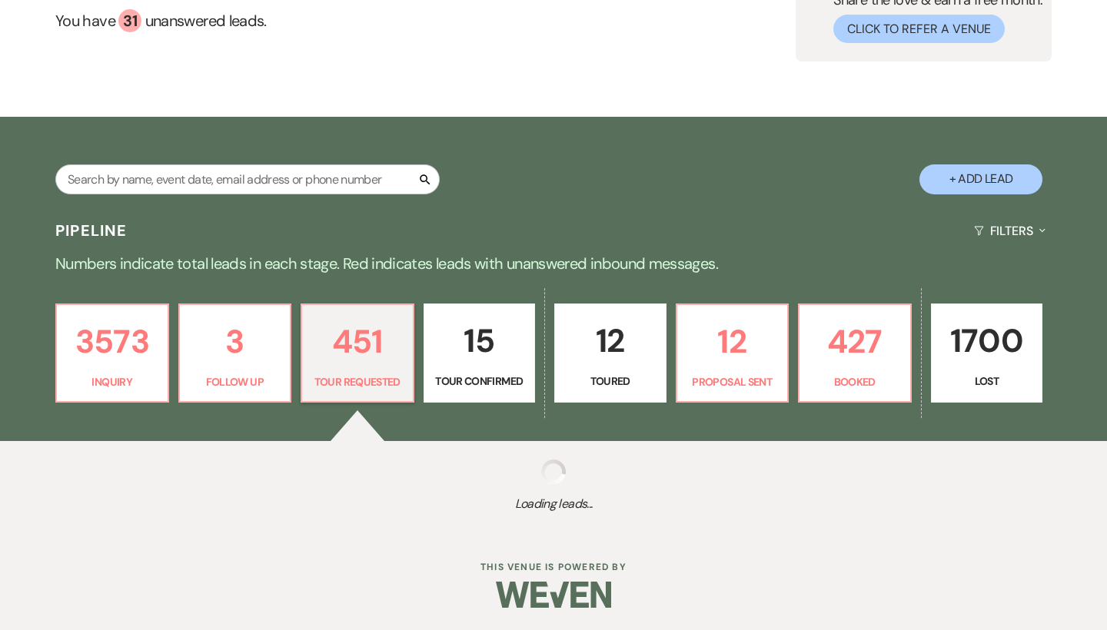
select select "2"
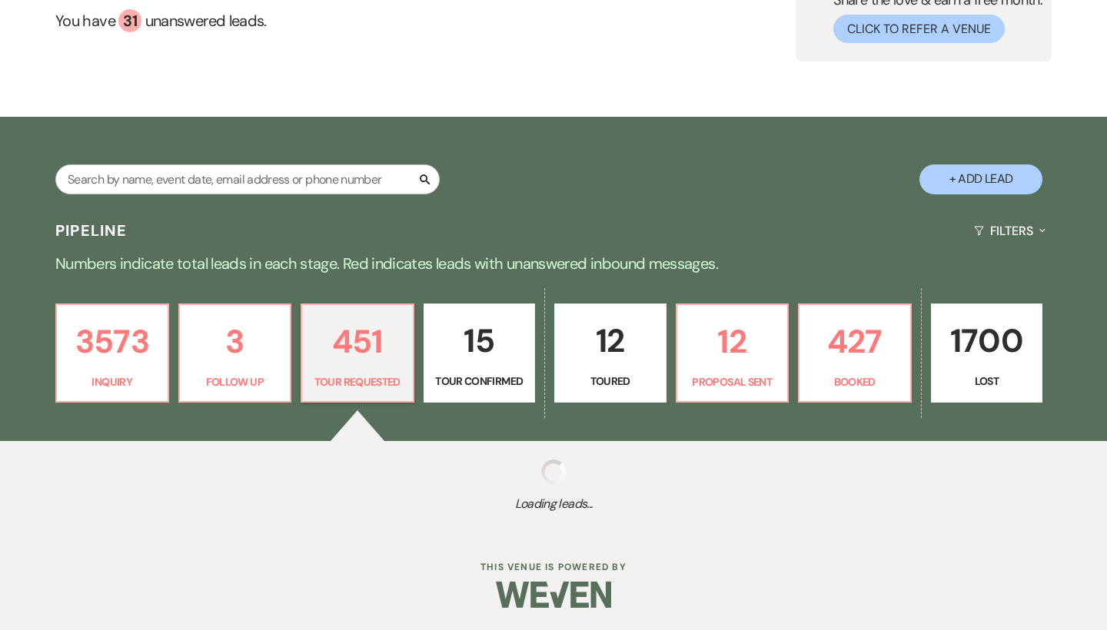
select select "2"
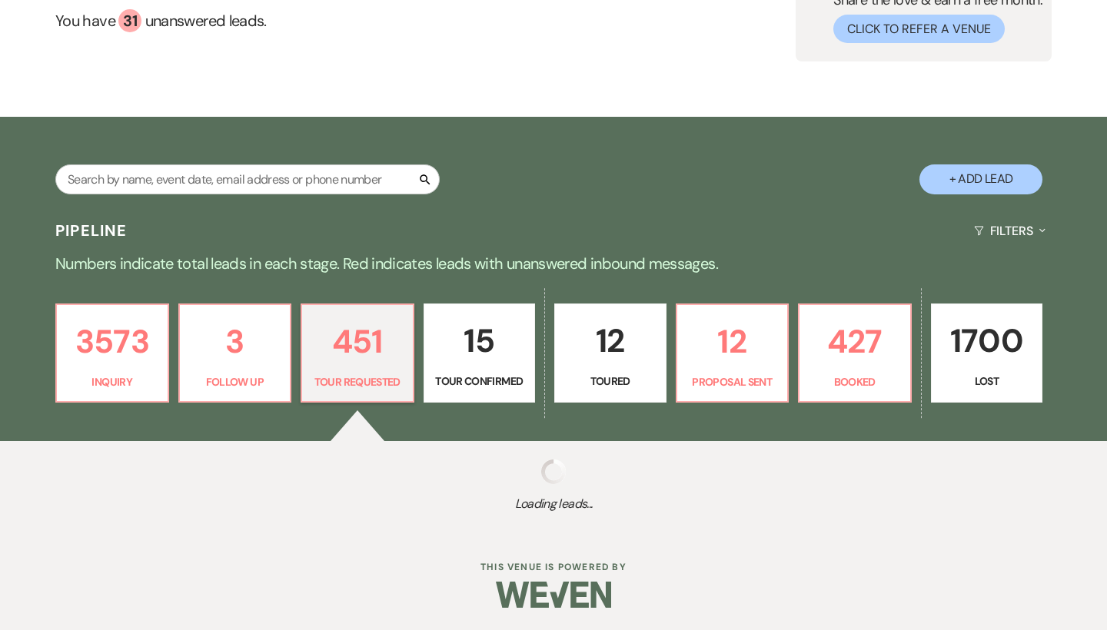
select select "2"
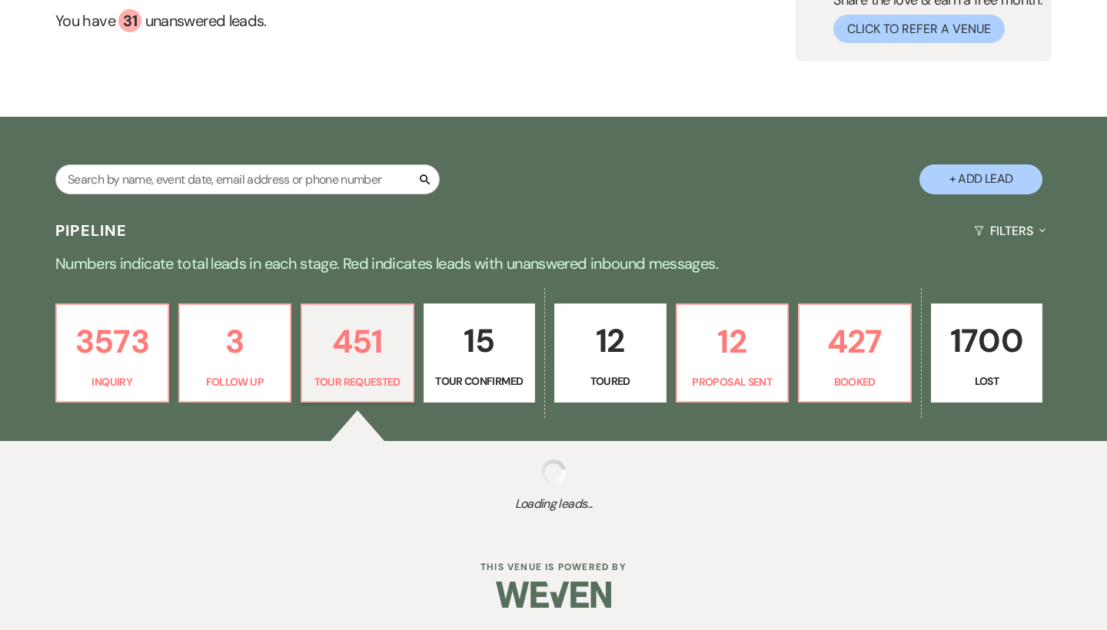
select select "2"
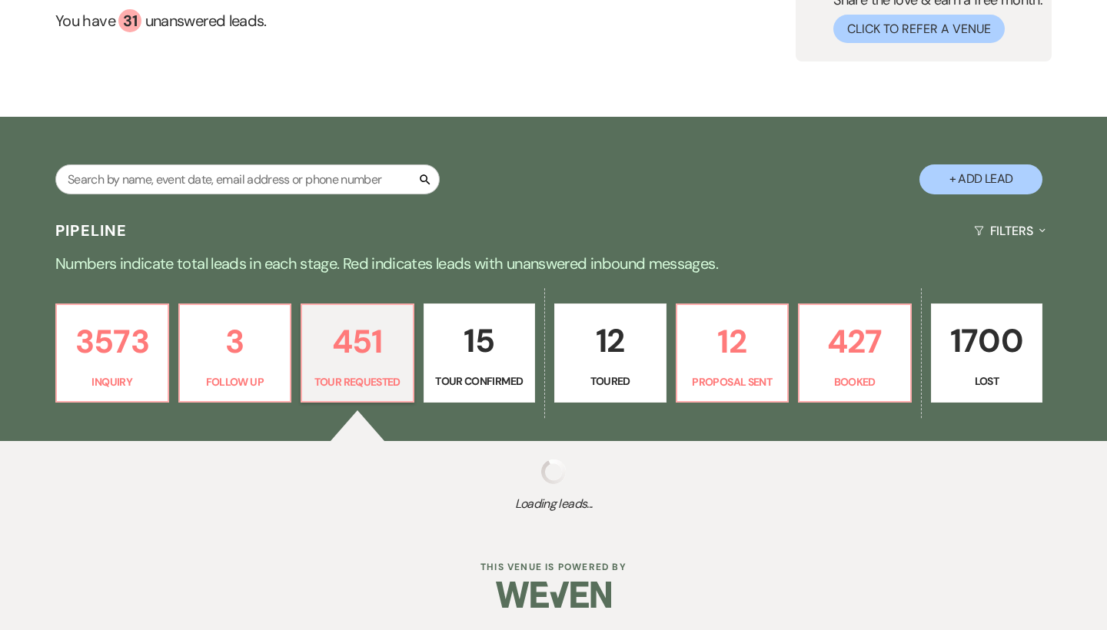
select select "2"
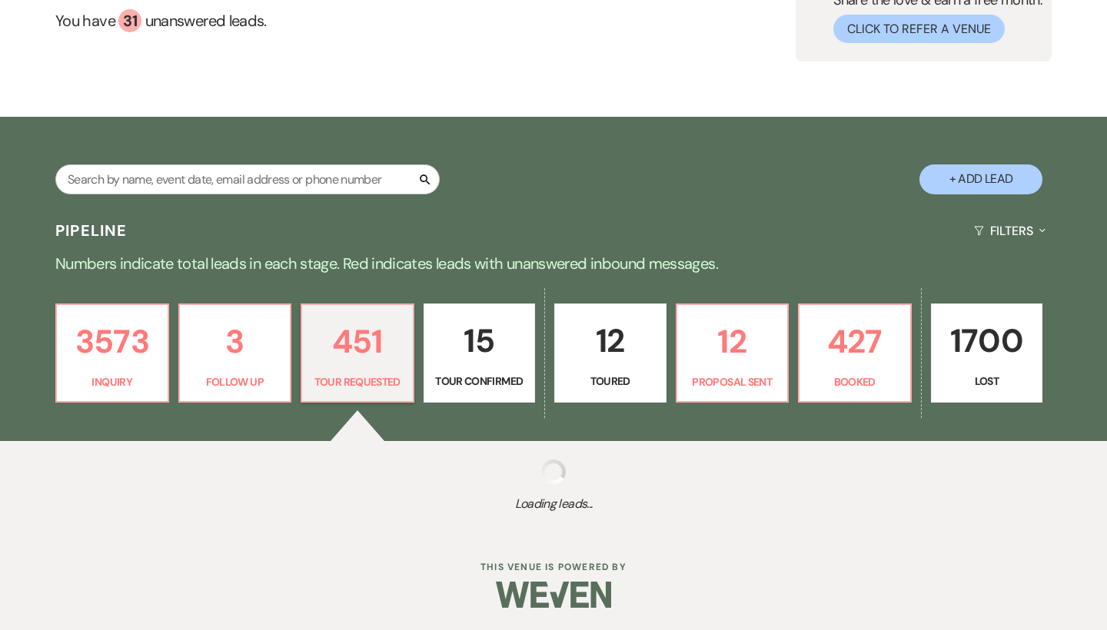
select select "2"
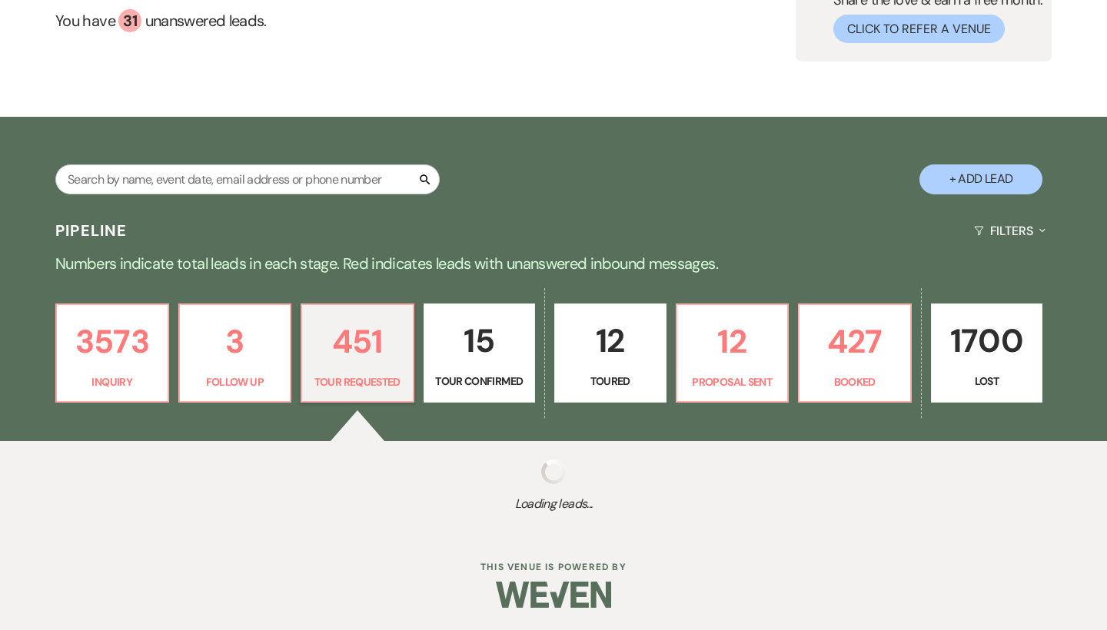
select select "2"
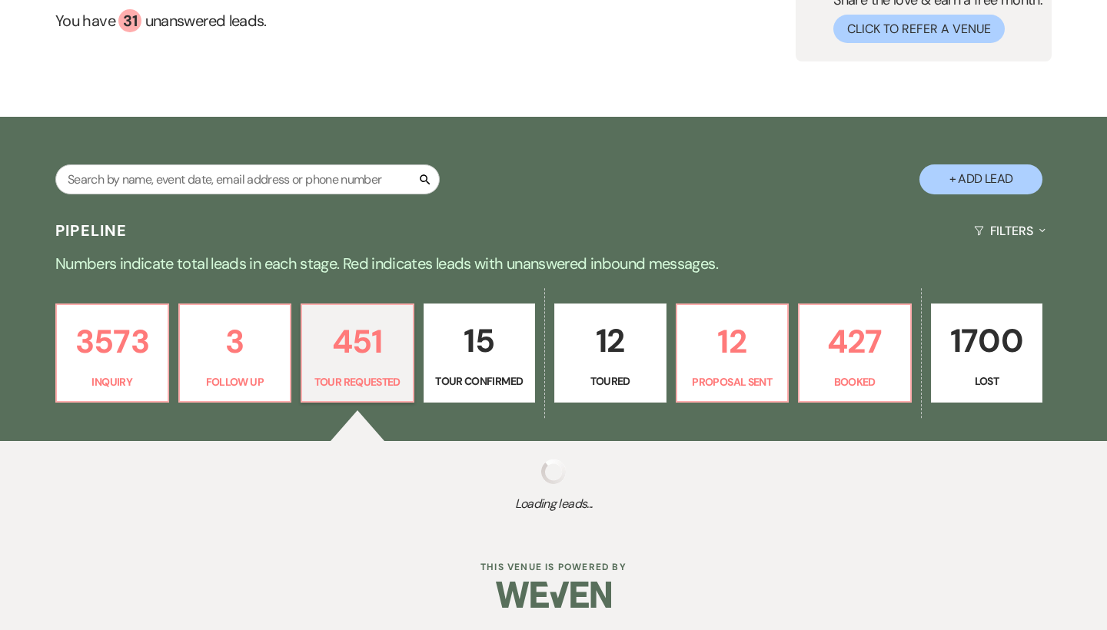
select select "2"
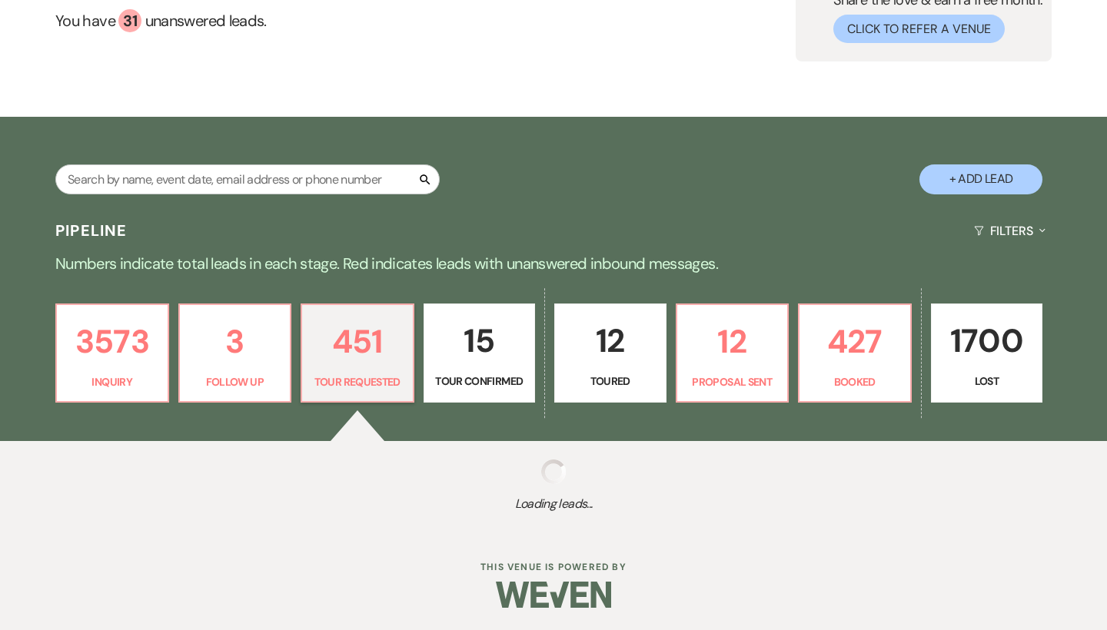
select select "2"
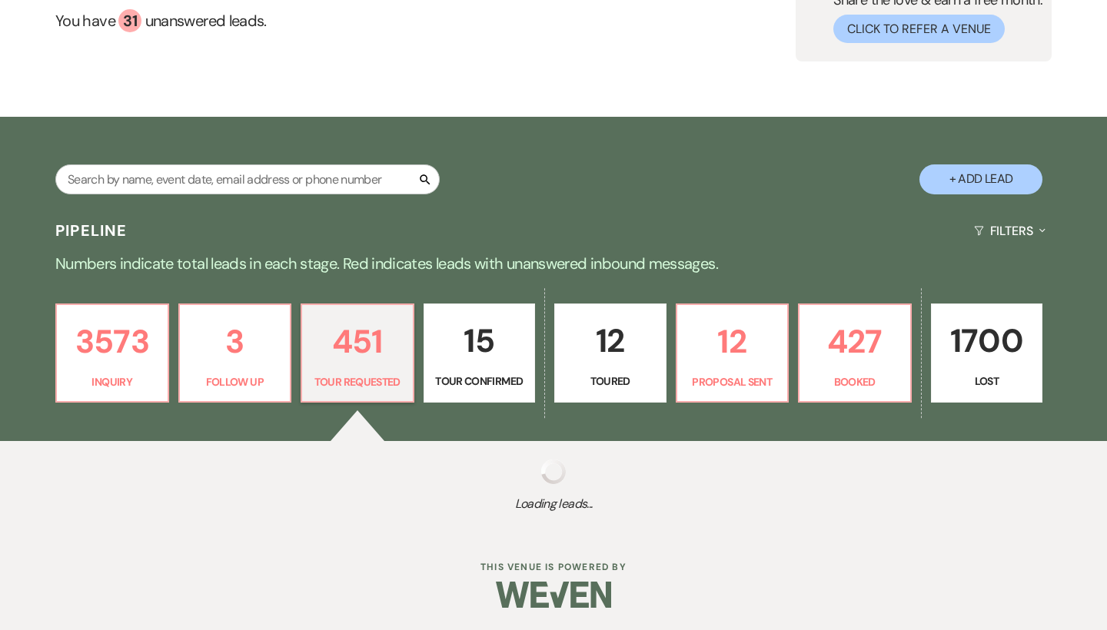
select select "2"
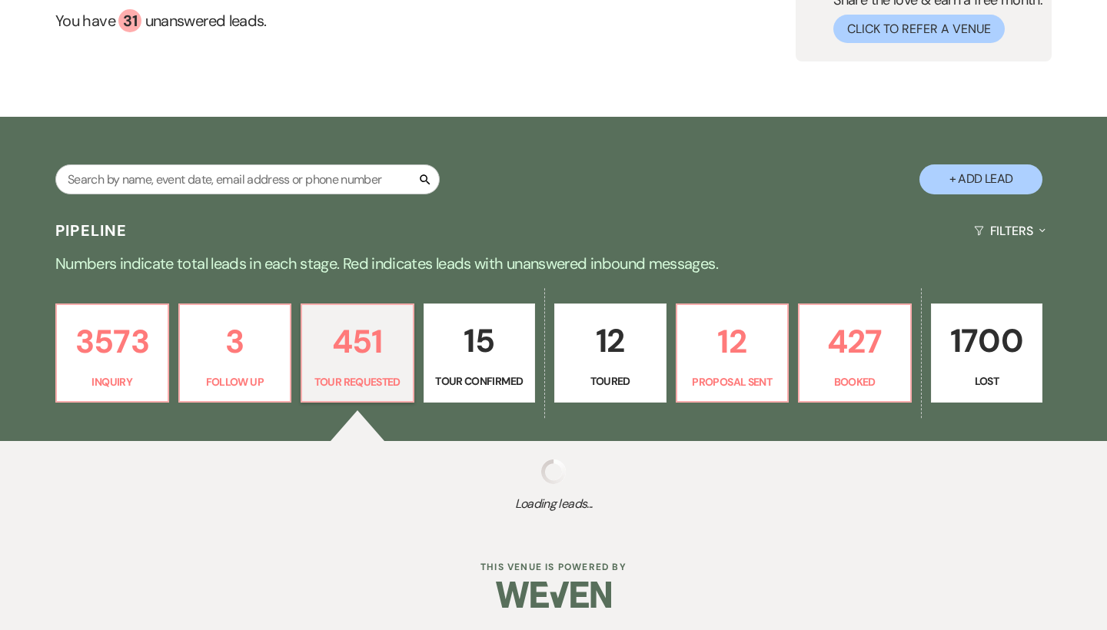
select select "2"
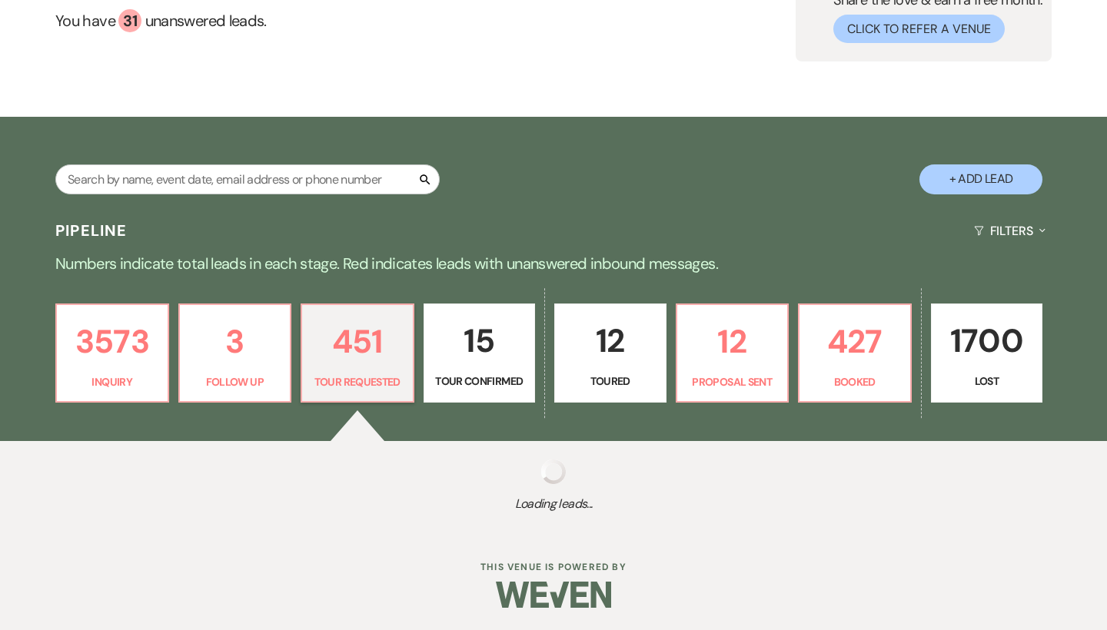
select select "2"
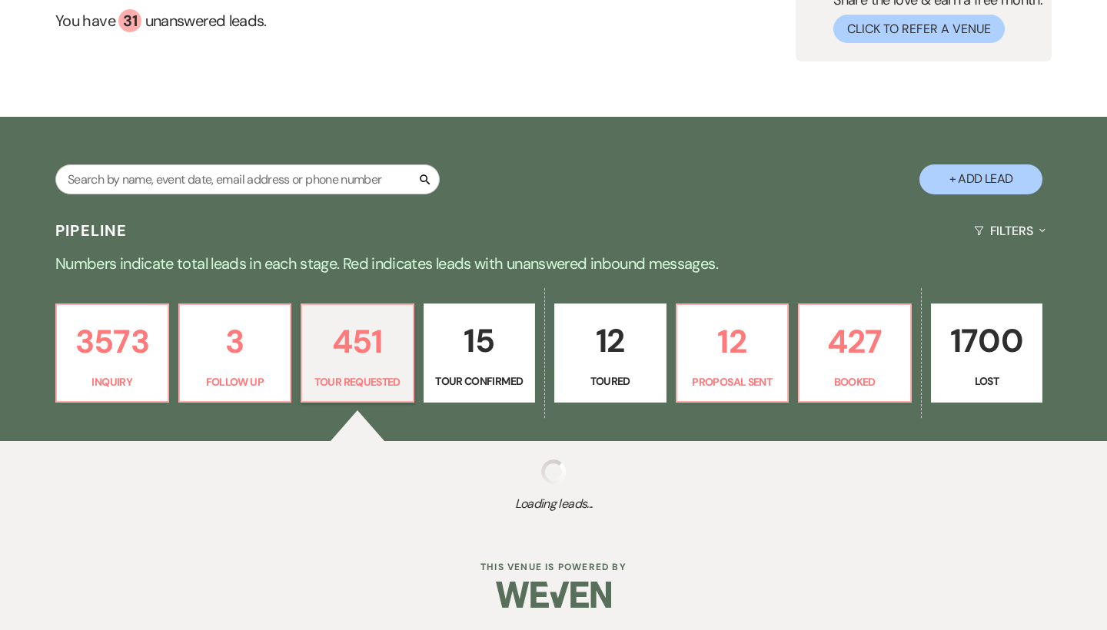
select select "2"
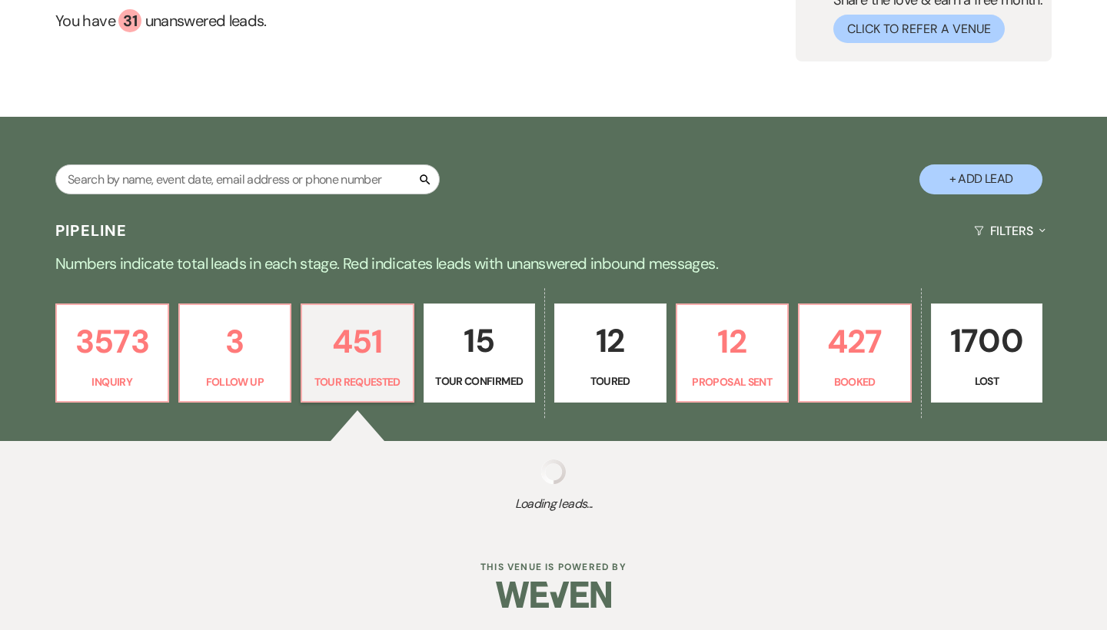
select select "2"
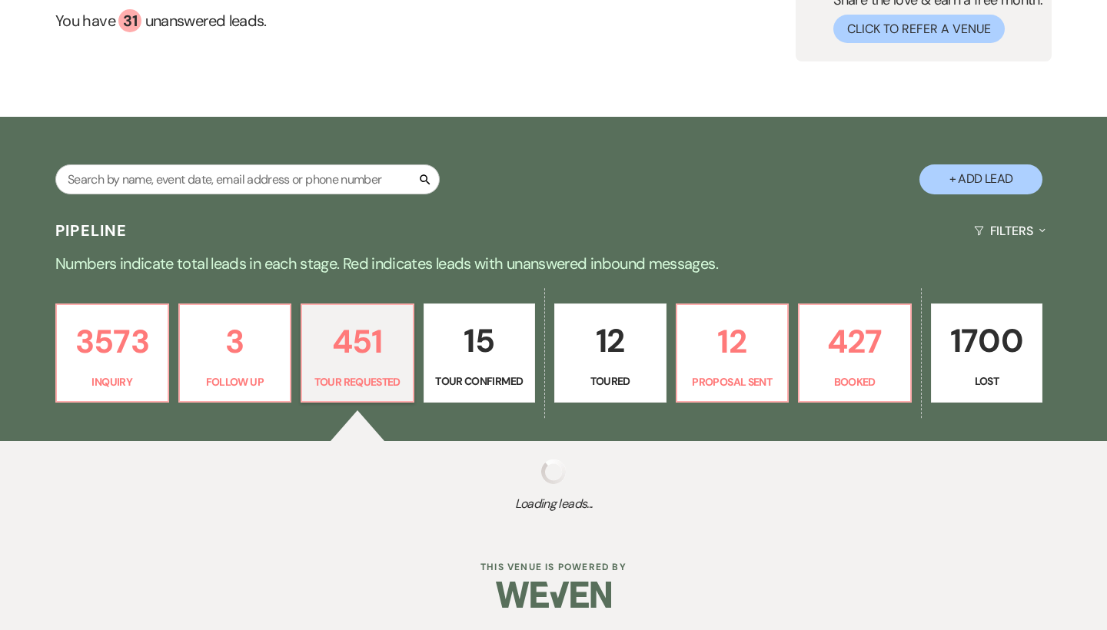
select select "2"
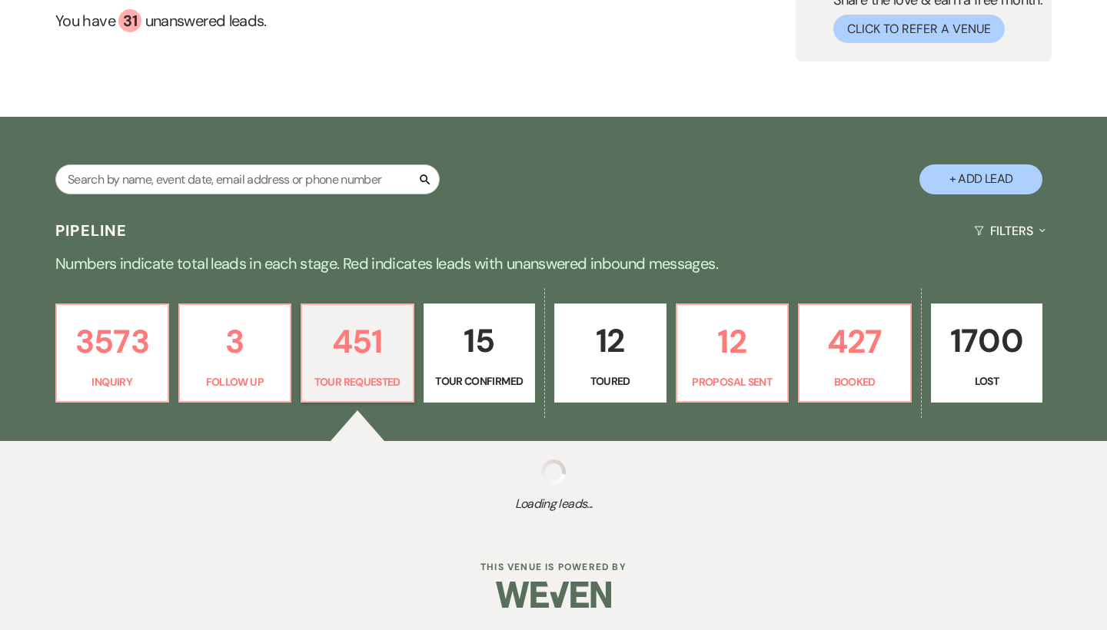
select select "2"
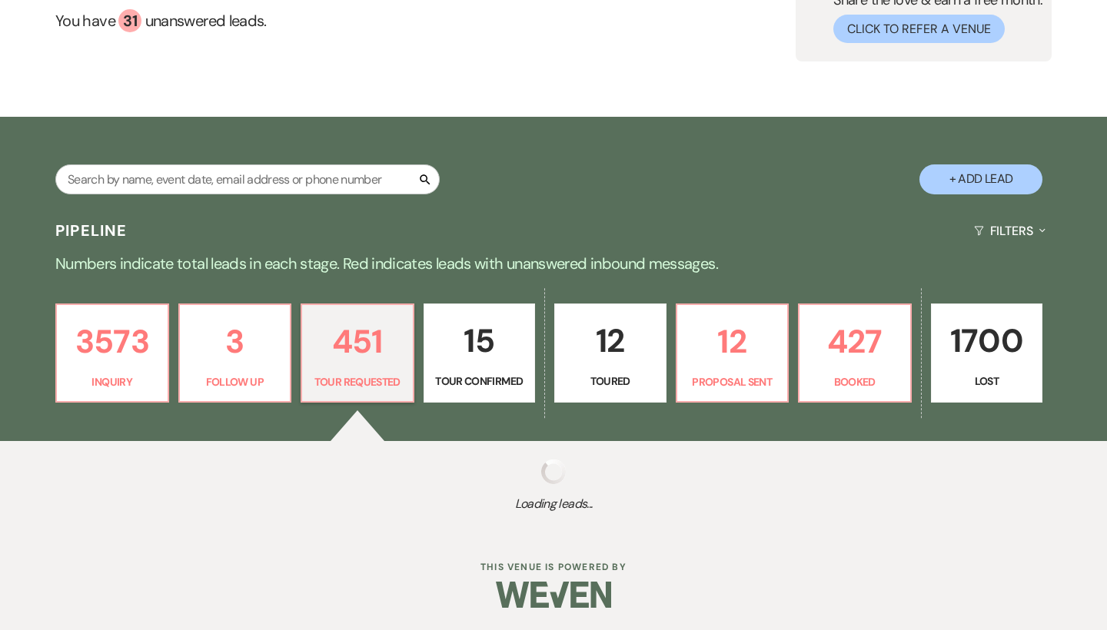
select select "2"
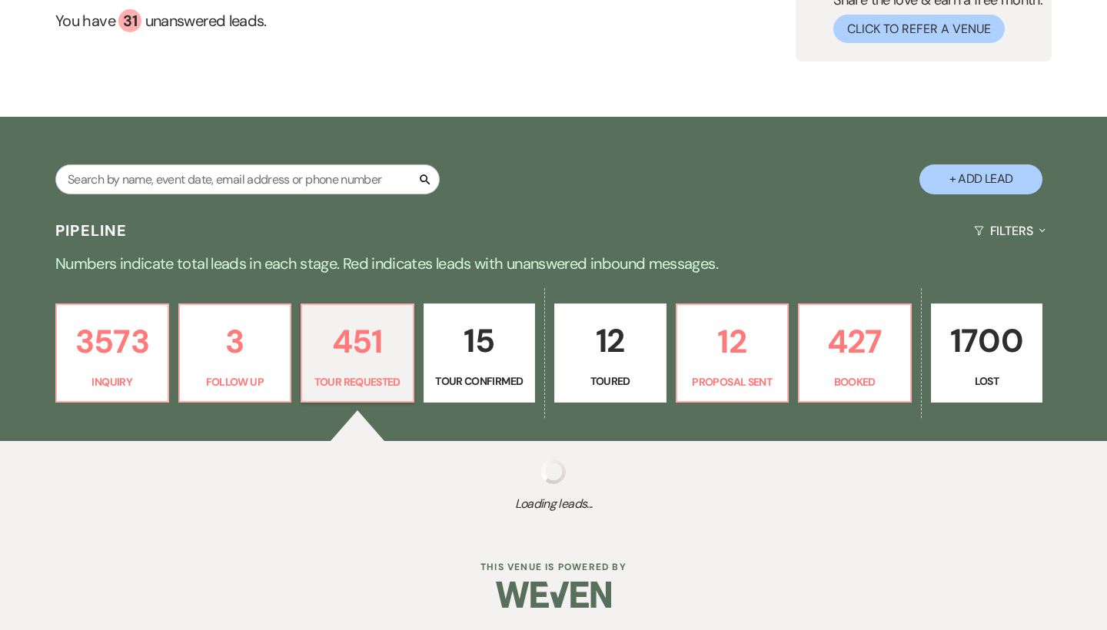
select select "2"
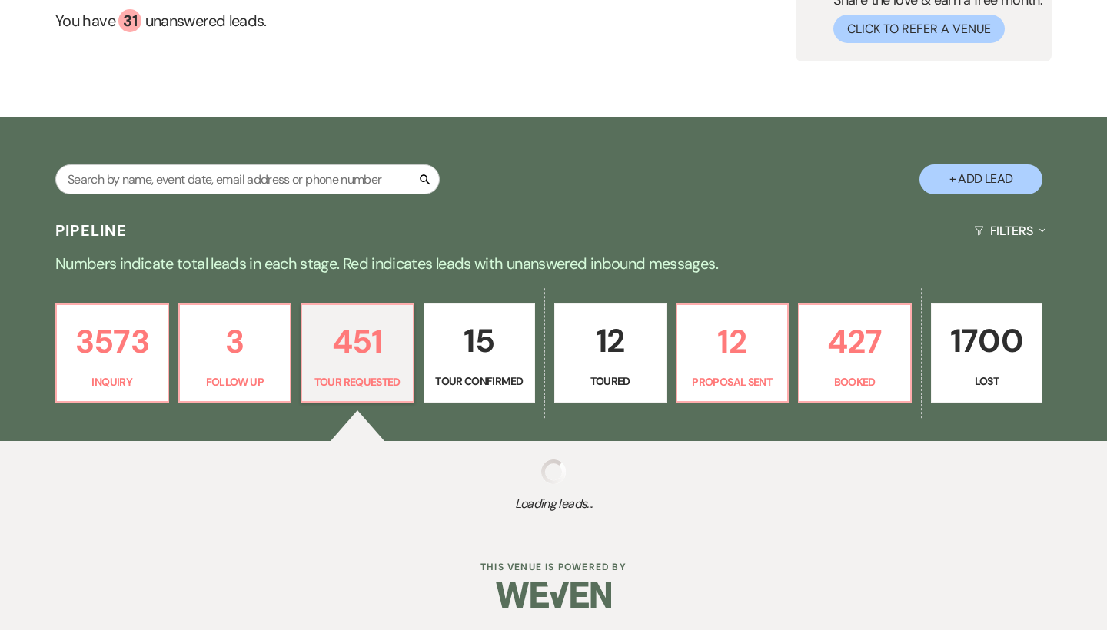
select select "2"
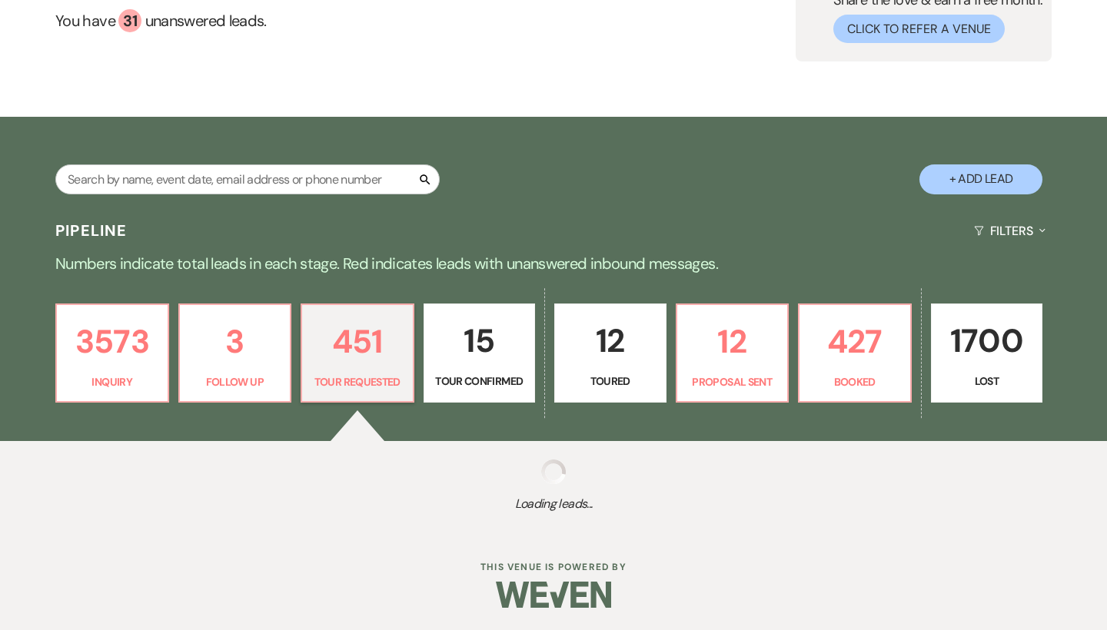
select select "2"
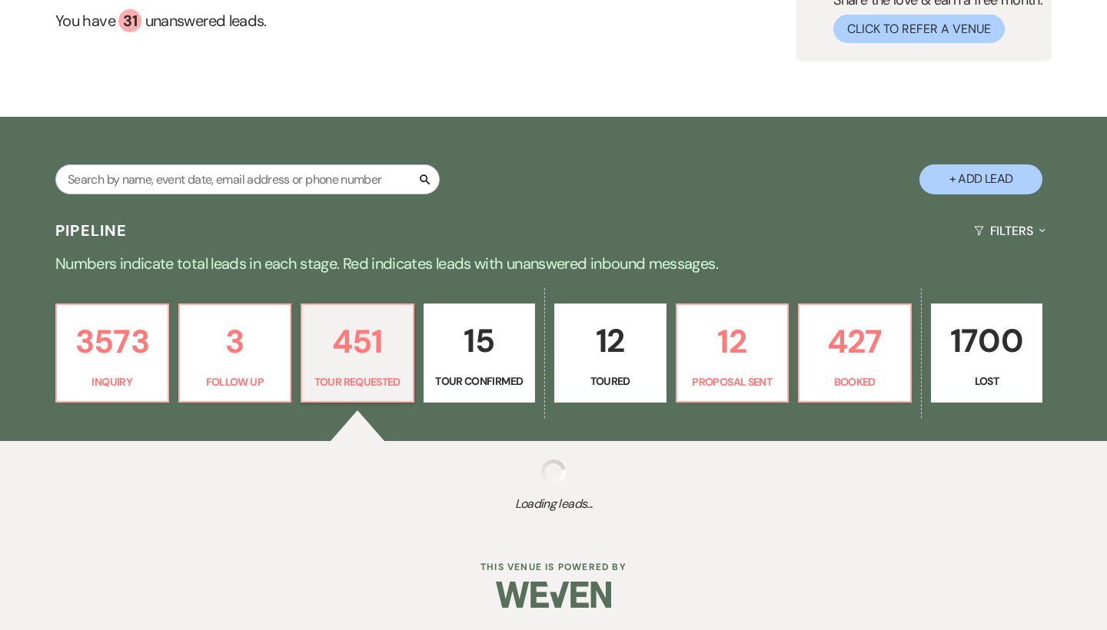
select select "2"
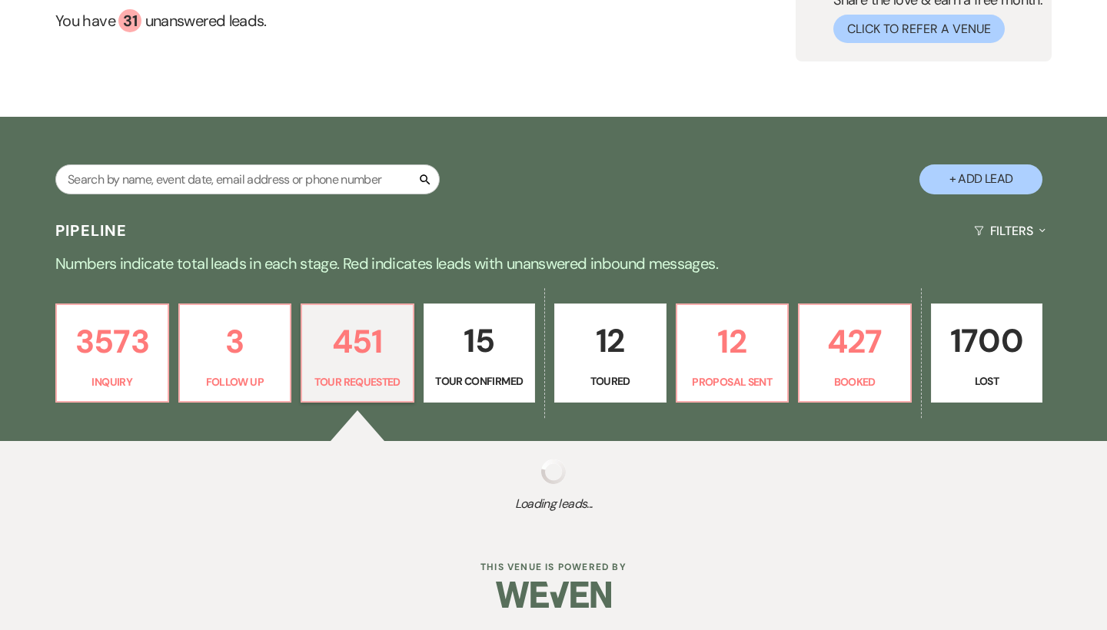
select select "2"
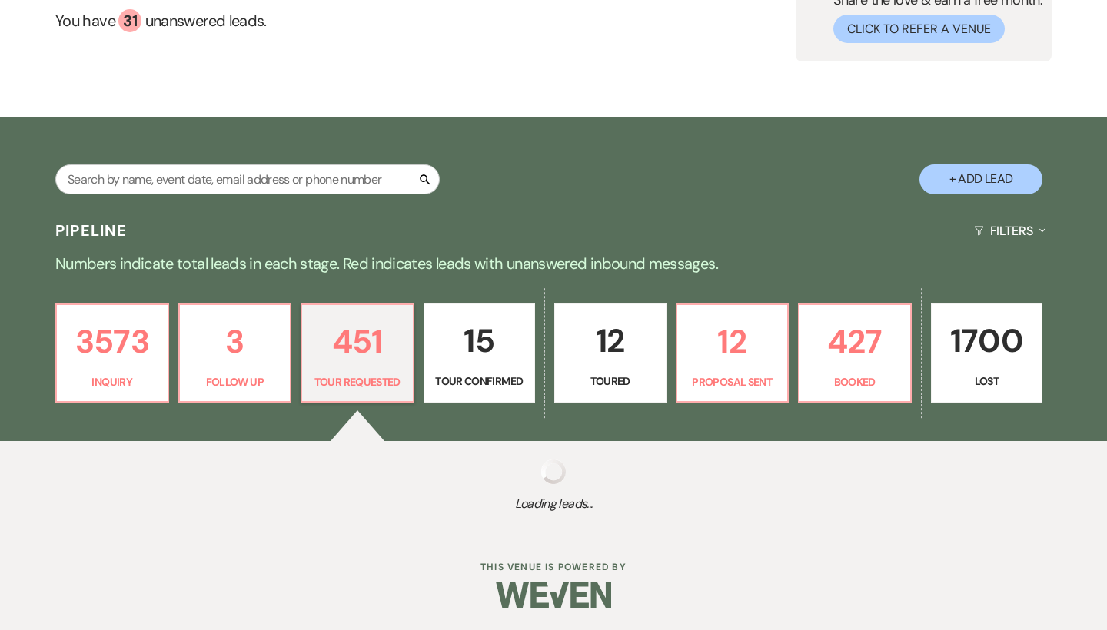
select select "2"
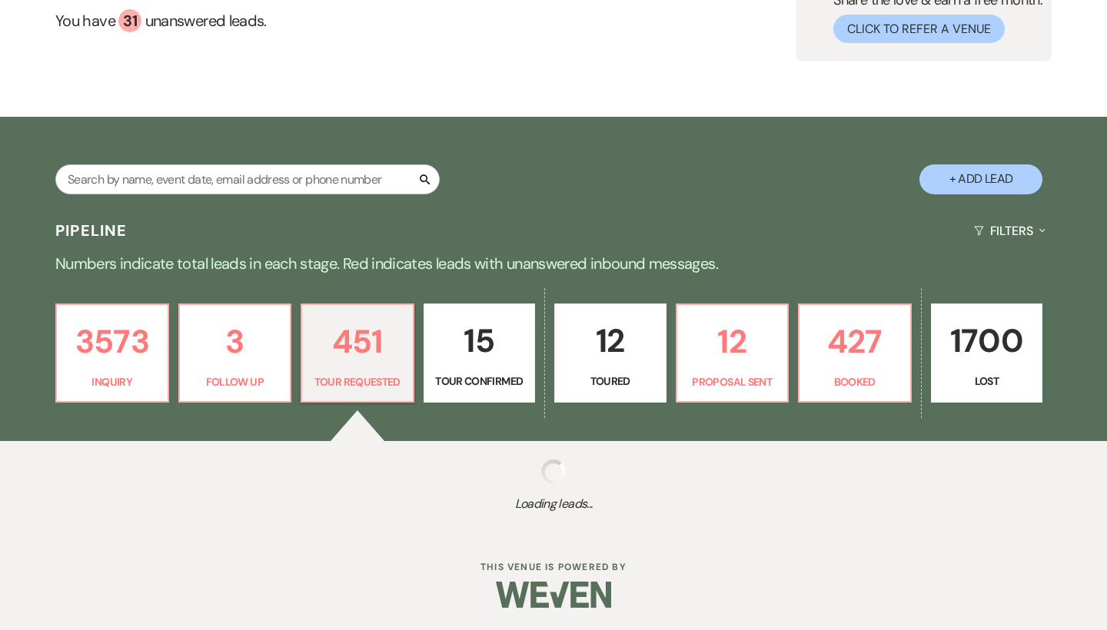
select select "2"
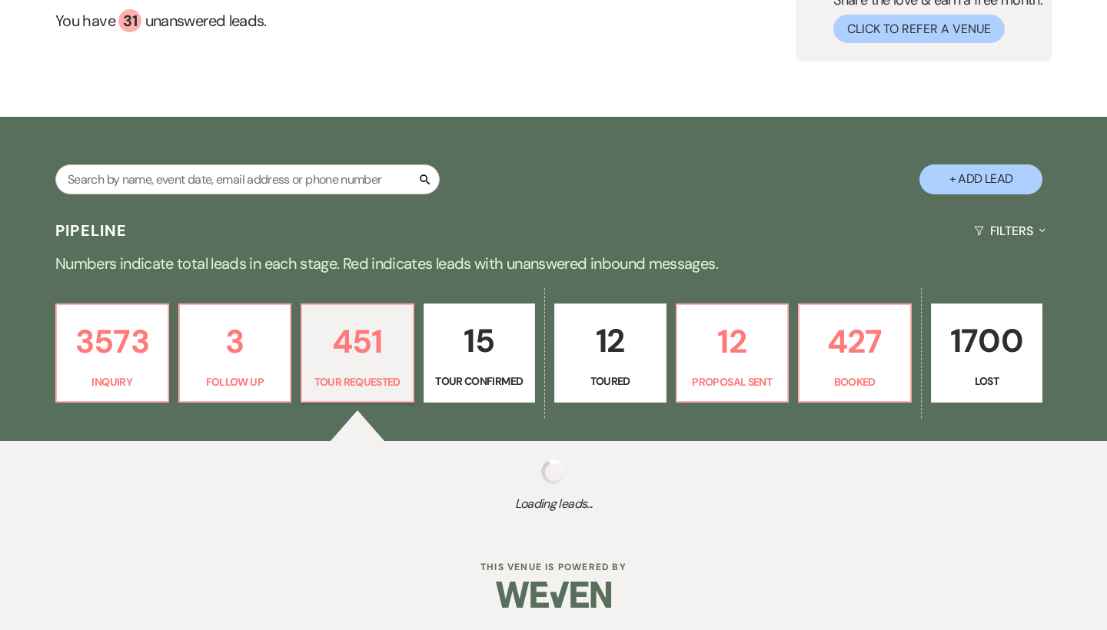
select select "2"
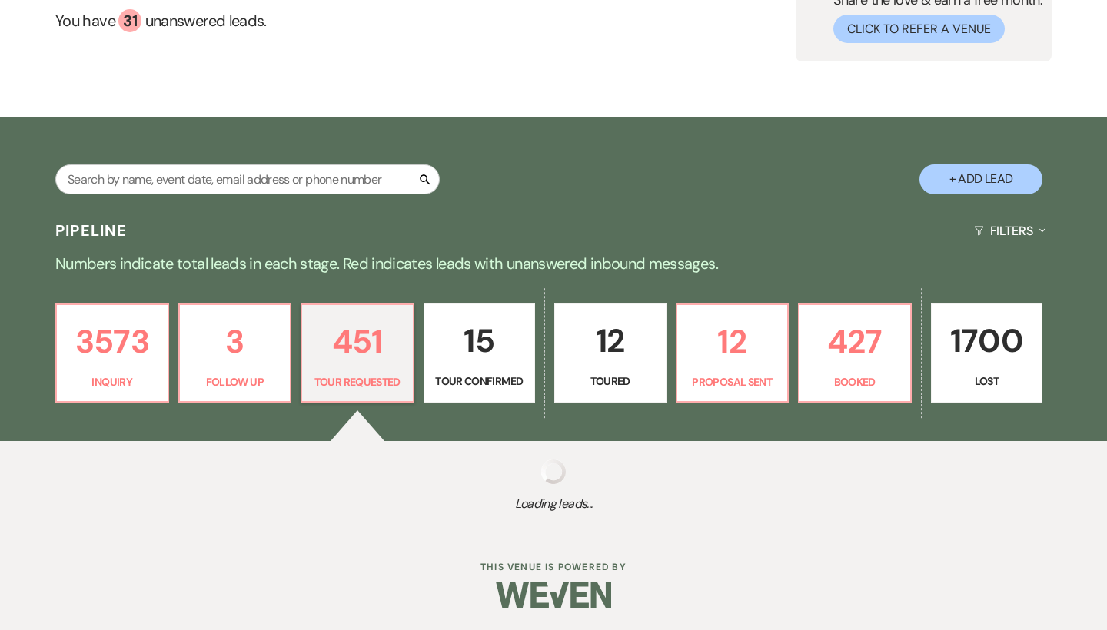
select select "2"
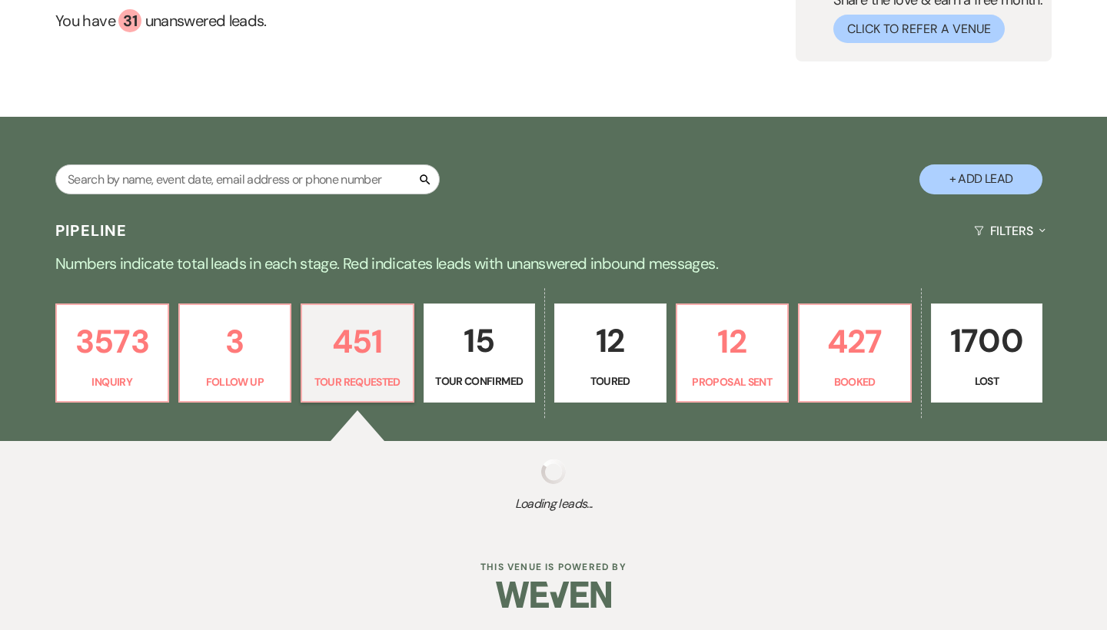
select select "2"
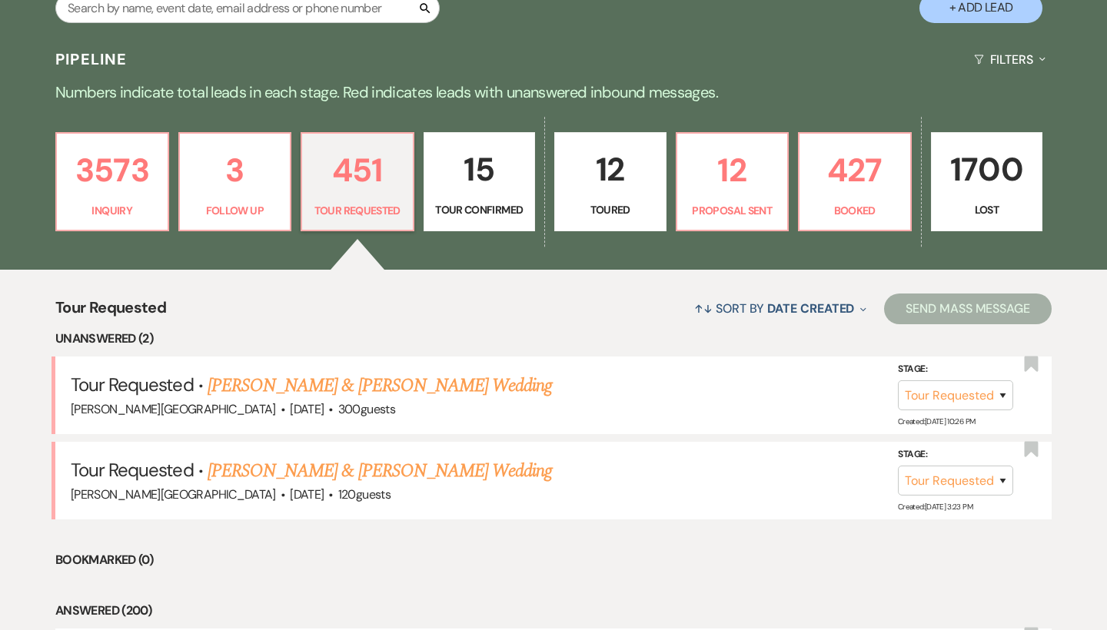
scroll to position [383, 0]
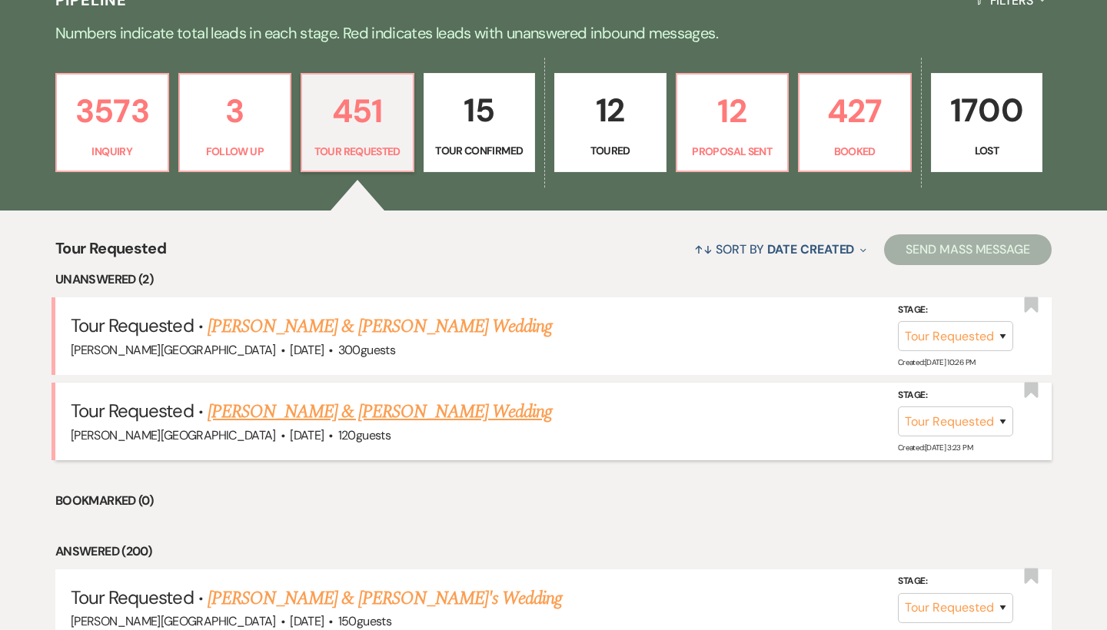
click at [364, 409] on link "Luca Mirabello & Kiley Davies's Wedding" at bounding box center [380, 412] width 344 height 28
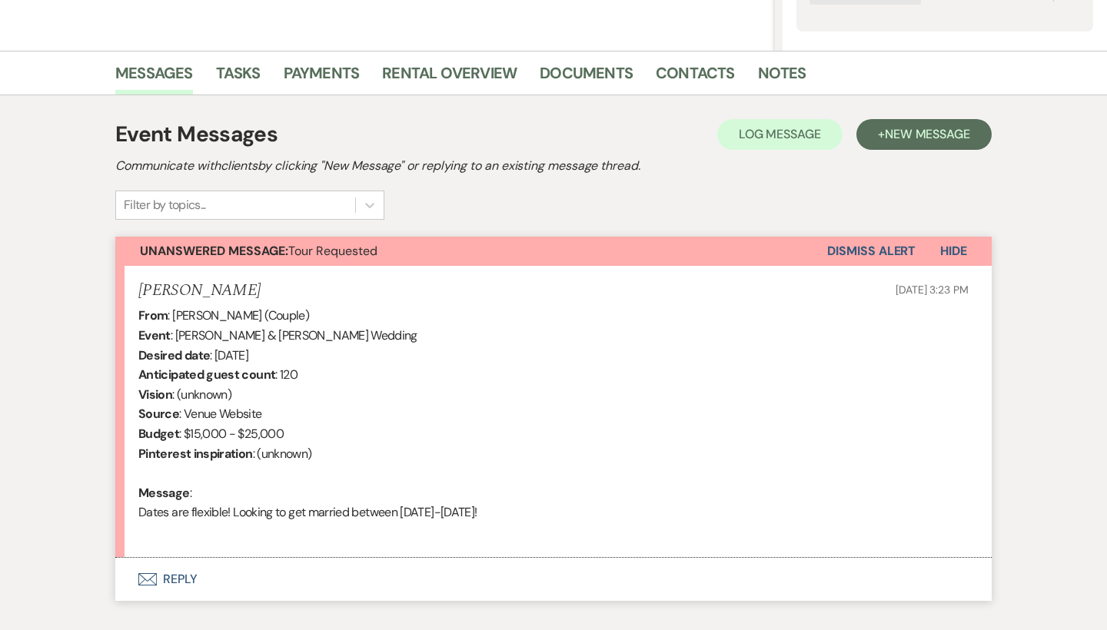
scroll to position [422, 0]
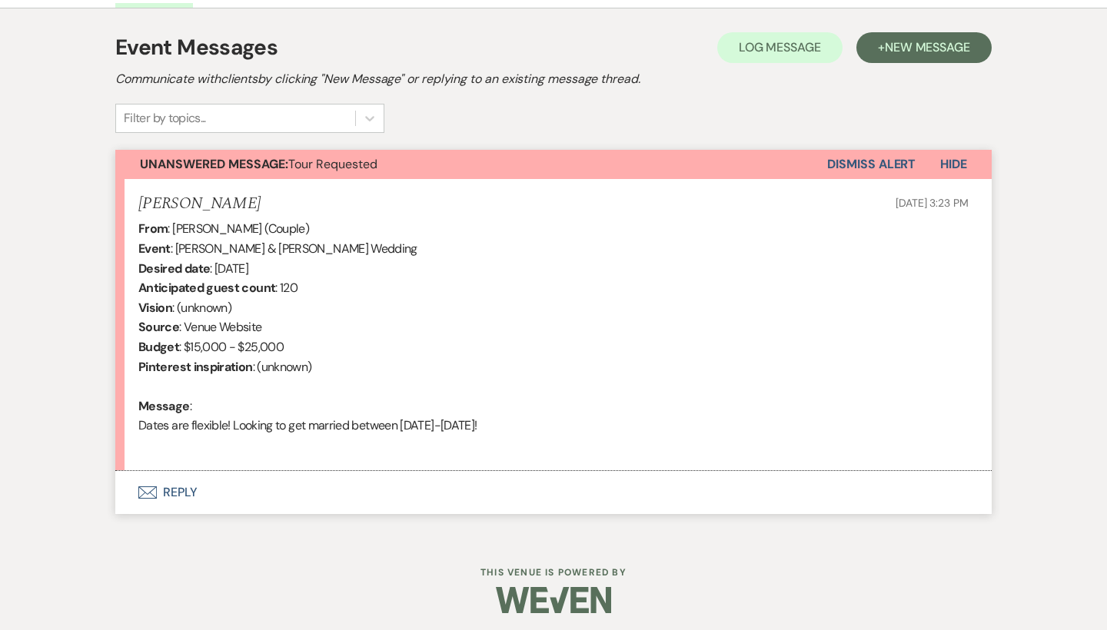
click at [189, 486] on button "Envelope Reply" at bounding box center [553, 492] width 876 height 43
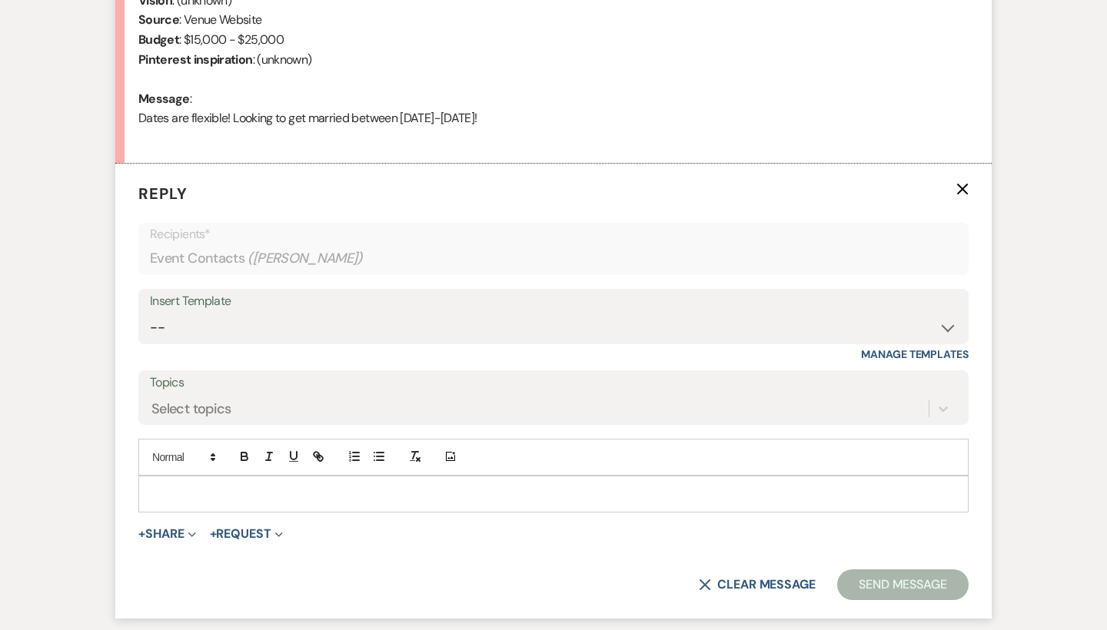
scroll to position [800, 0]
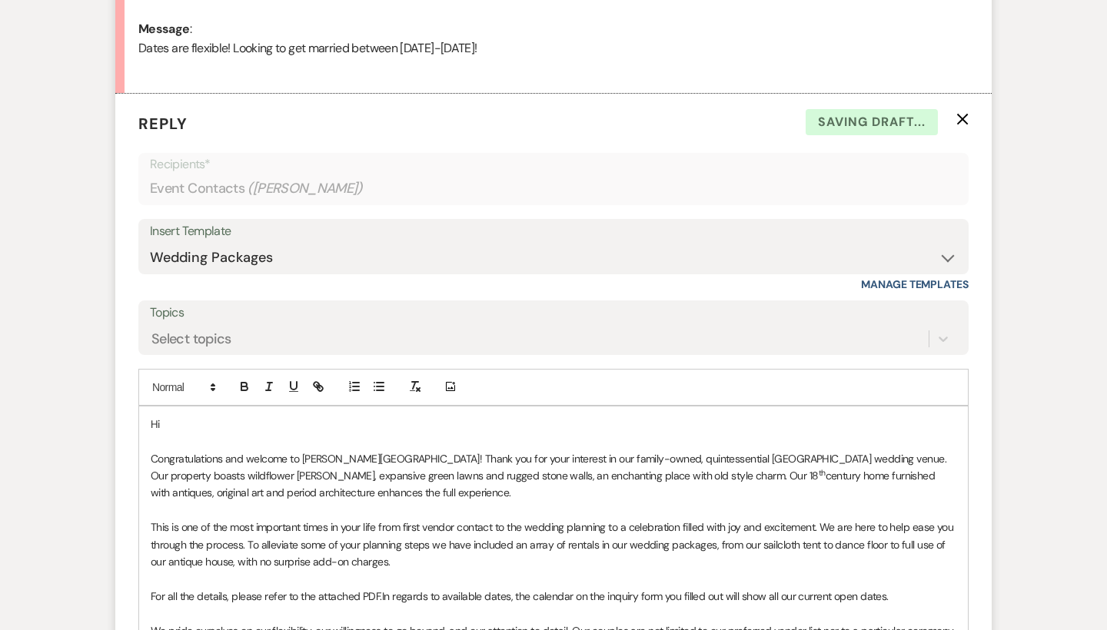
click at [195, 416] on p "Hi" at bounding box center [554, 424] width 806 height 17
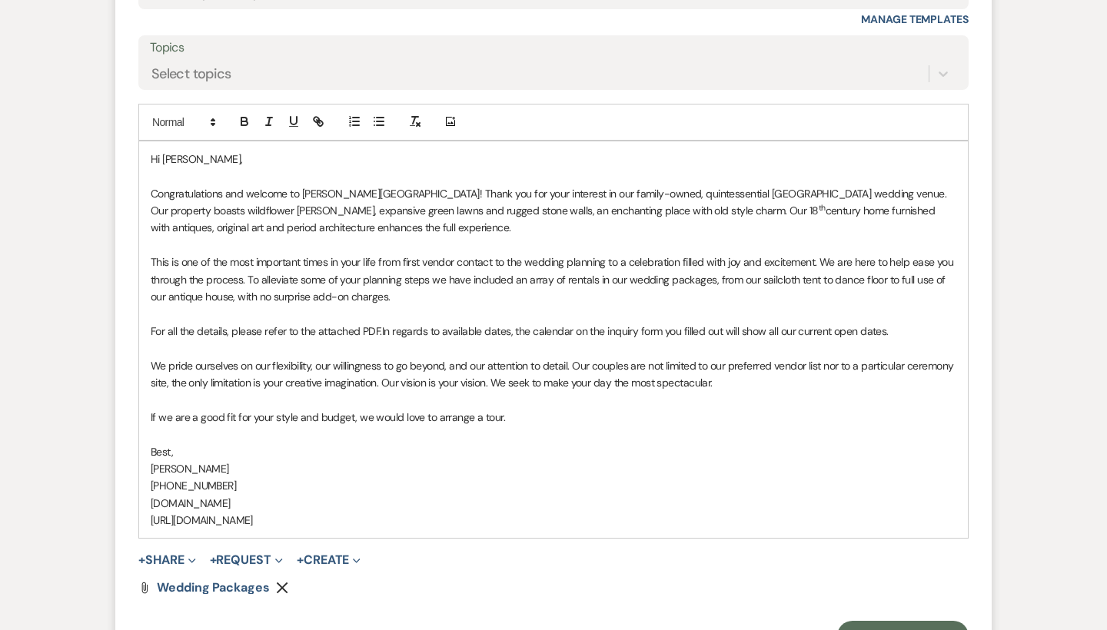
scroll to position [1102, 0]
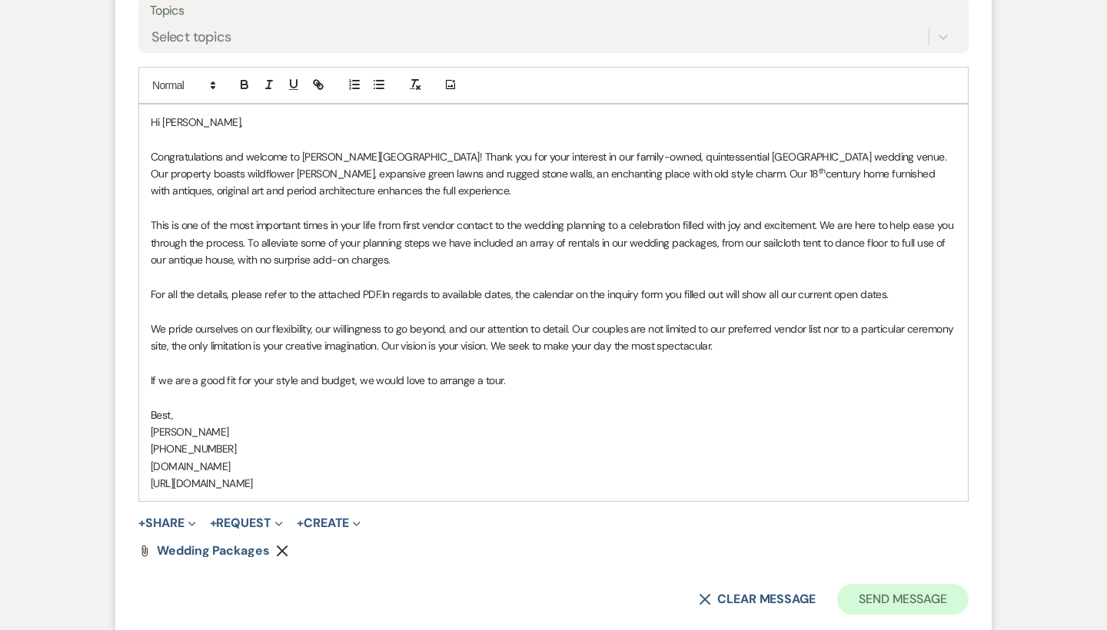
click at [873, 589] on button "Send Message" at bounding box center [902, 599] width 131 height 31
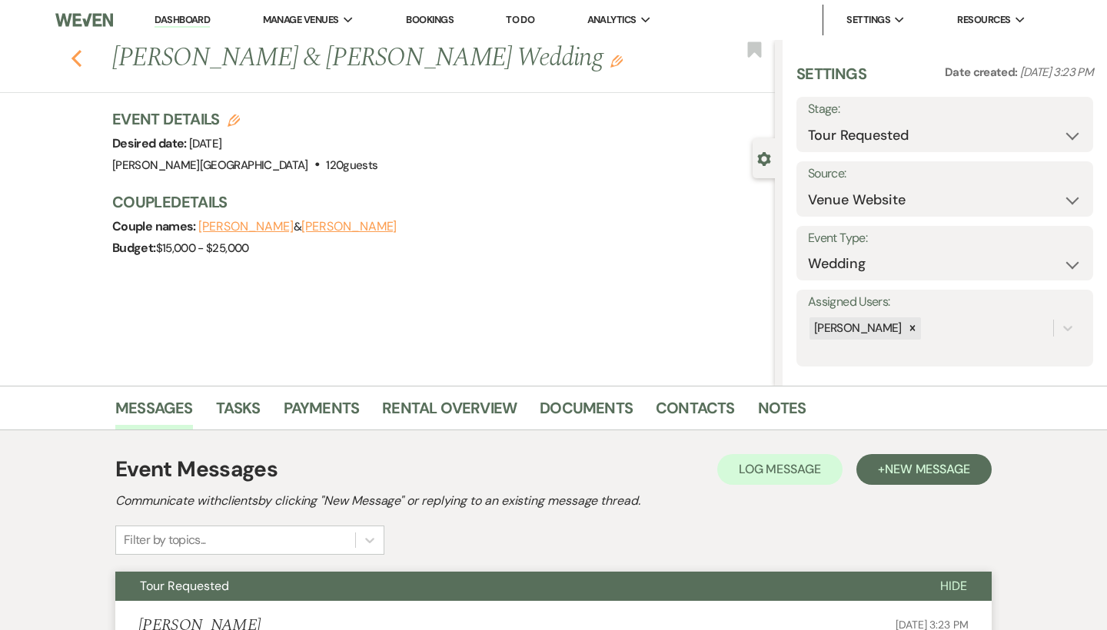
scroll to position [0, 0]
click at [75, 62] on icon "Previous" at bounding box center [77, 58] width 12 height 18
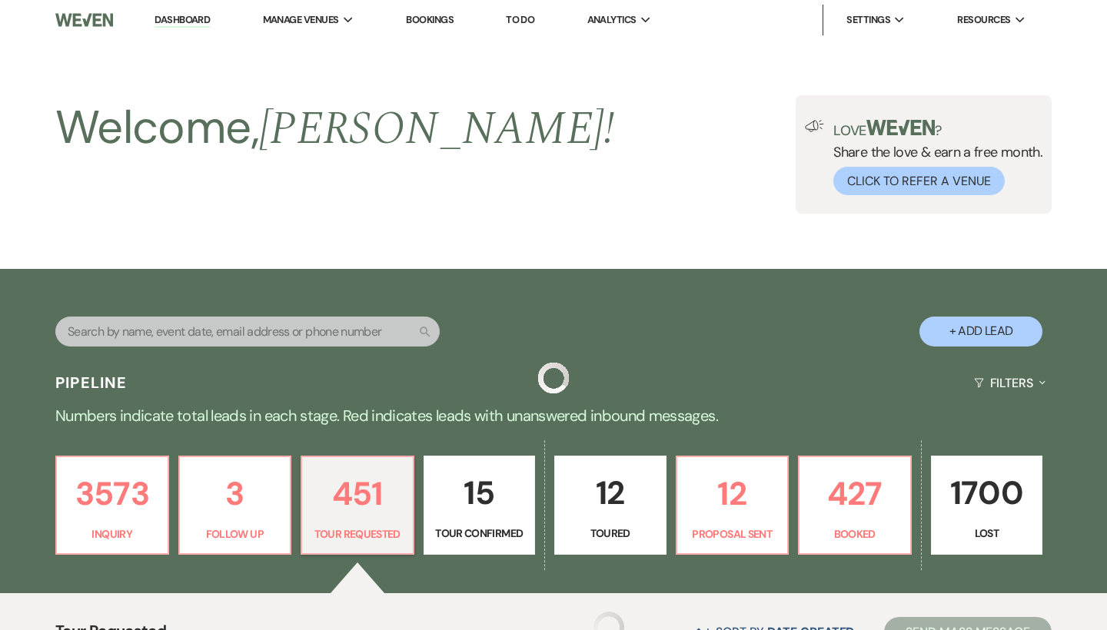
scroll to position [383, 0]
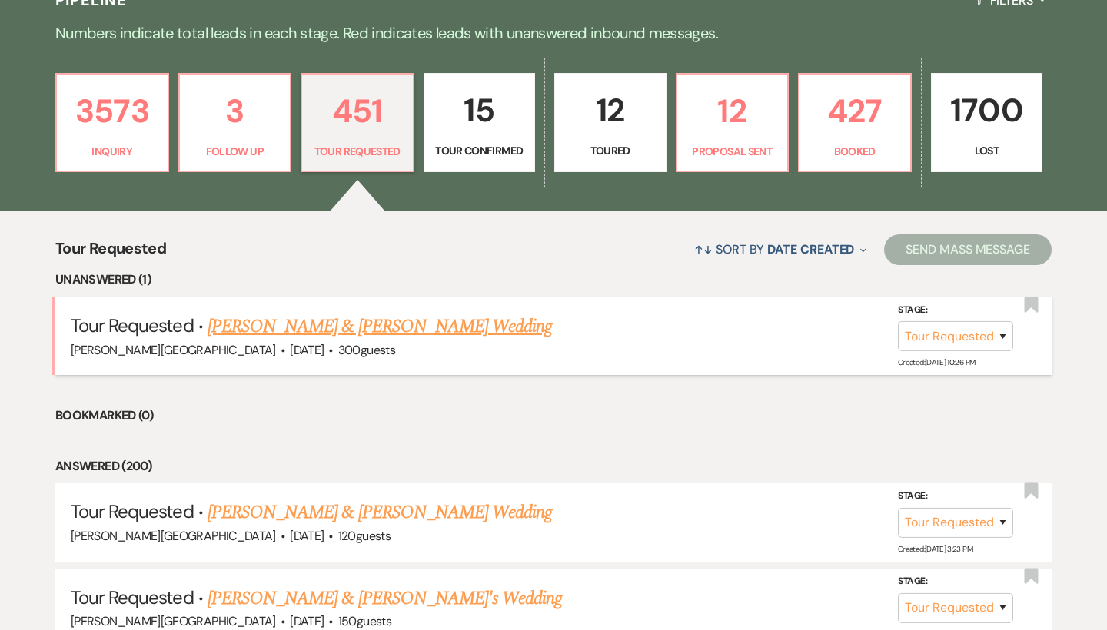
click at [340, 325] on link "Rafael Garia & Kimberly Machi's Wedding" at bounding box center [380, 327] width 344 height 28
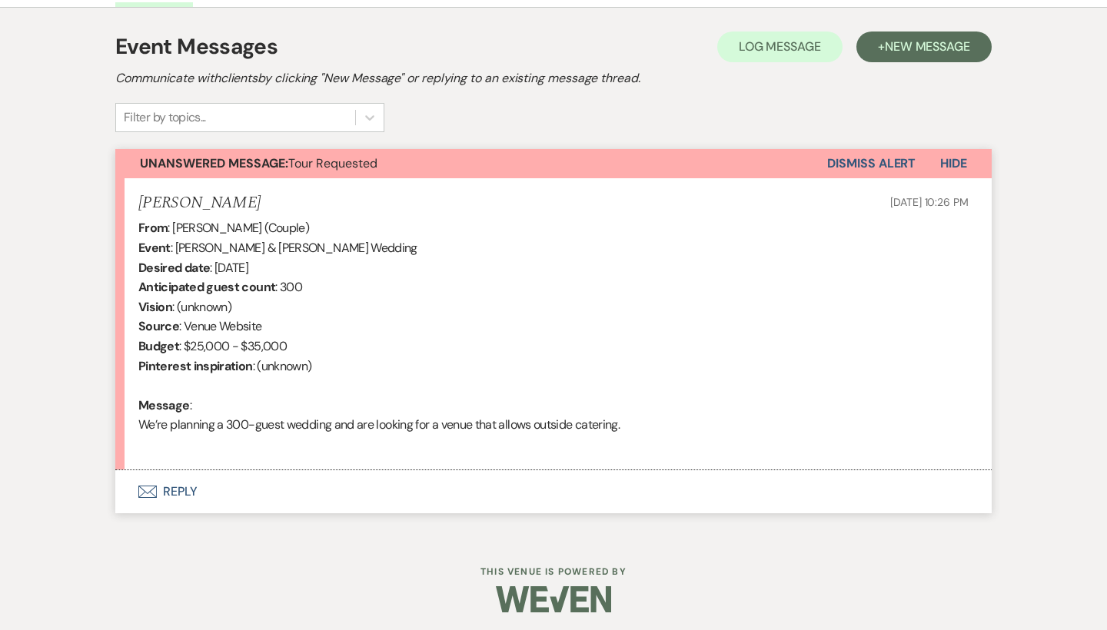
scroll to position [422, 0]
click at [182, 490] on button "Envelope Reply" at bounding box center [553, 492] width 876 height 43
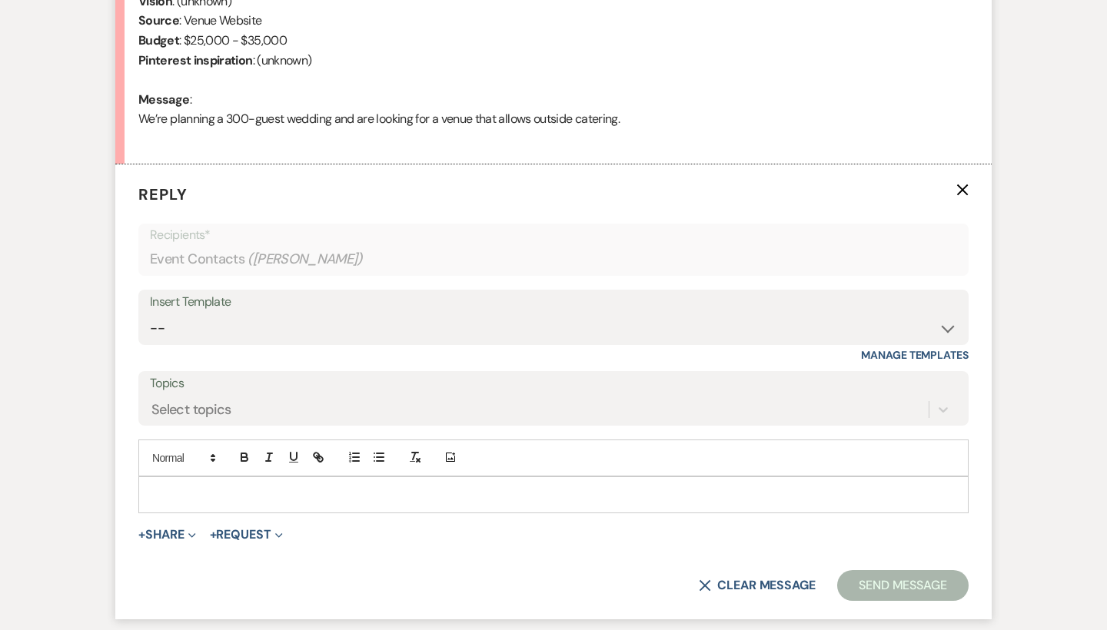
scroll to position [800, 0]
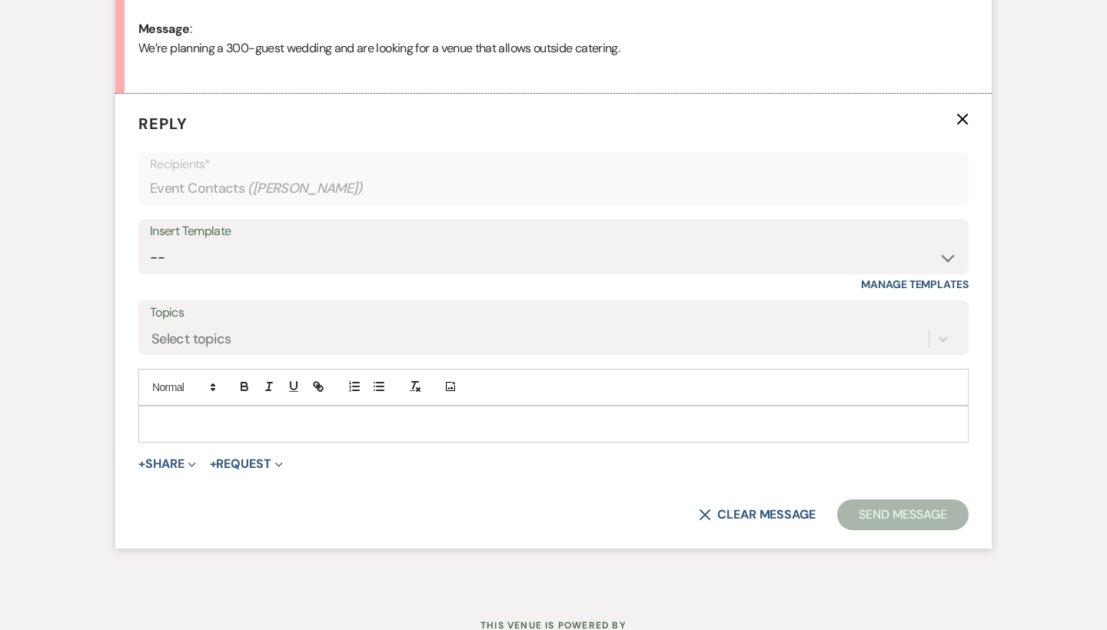
click at [198, 416] on p at bounding box center [554, 424] width 806 height 17
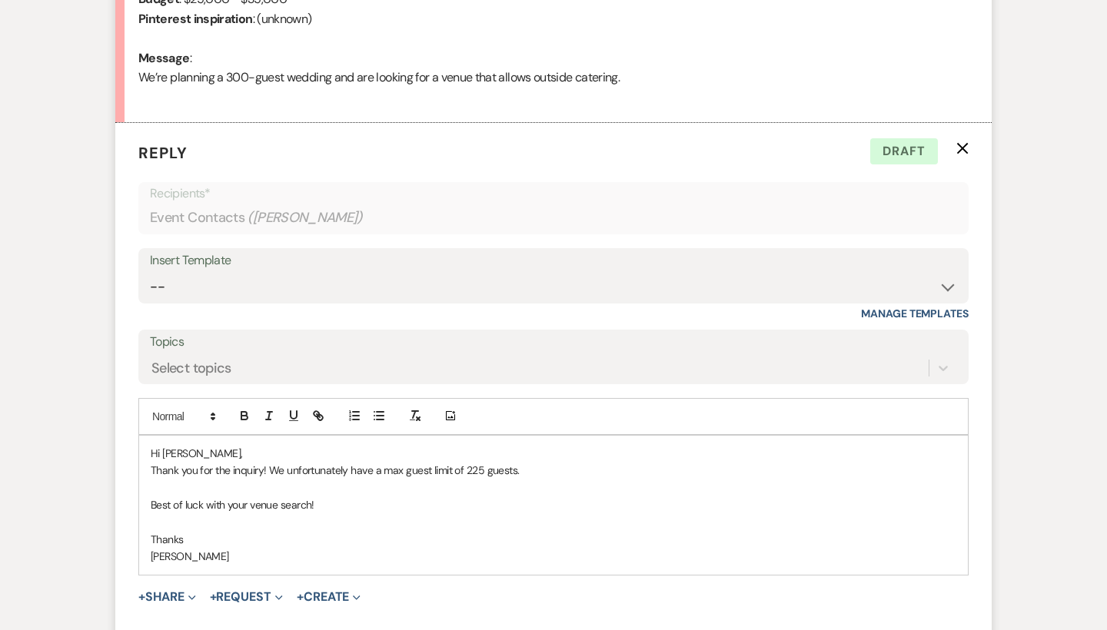
scroll to position [951, 0]
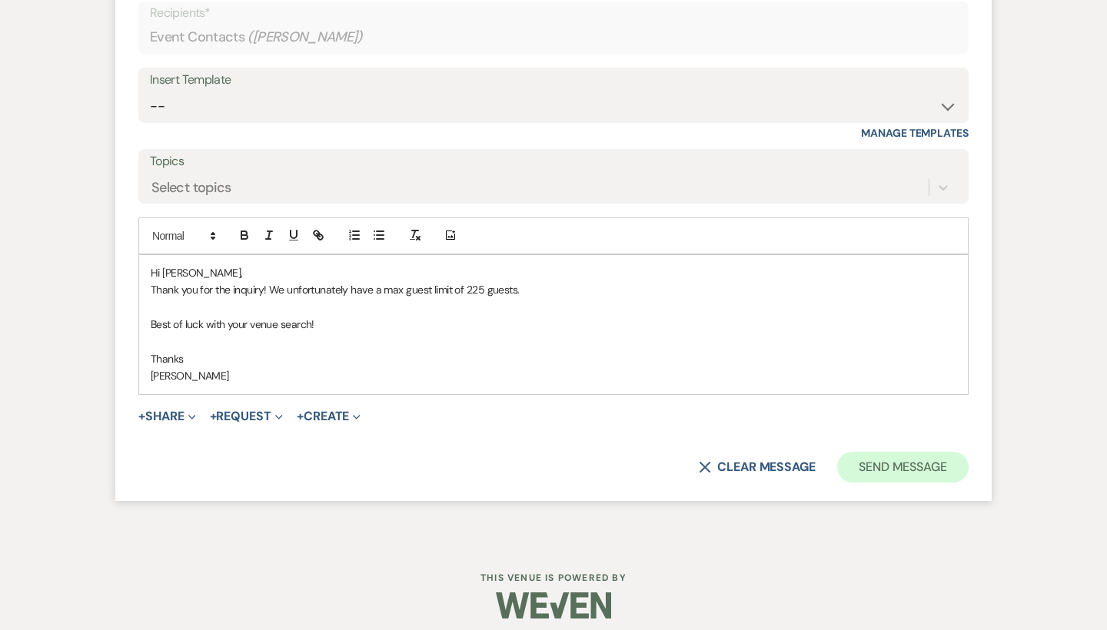
click at [866, 456] on button "Send Message" at bounding box center [902, 467] width 131 height 31
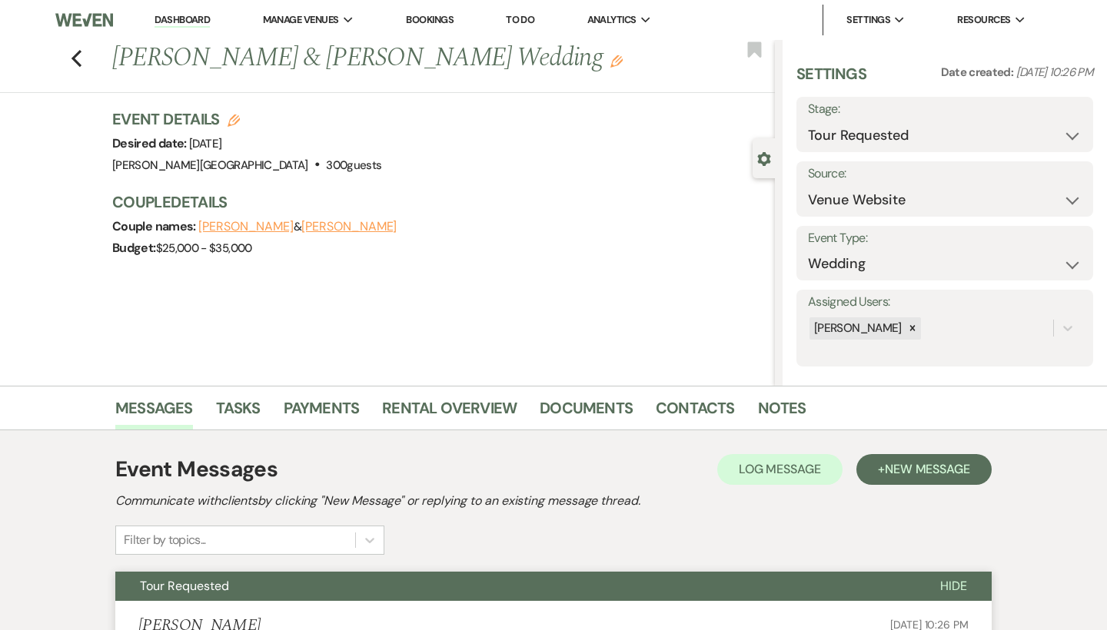
scroll to position [0, 0]
click at [75, 53] on icon "Previous" at bounding box center [77, 58] width 12 height 18
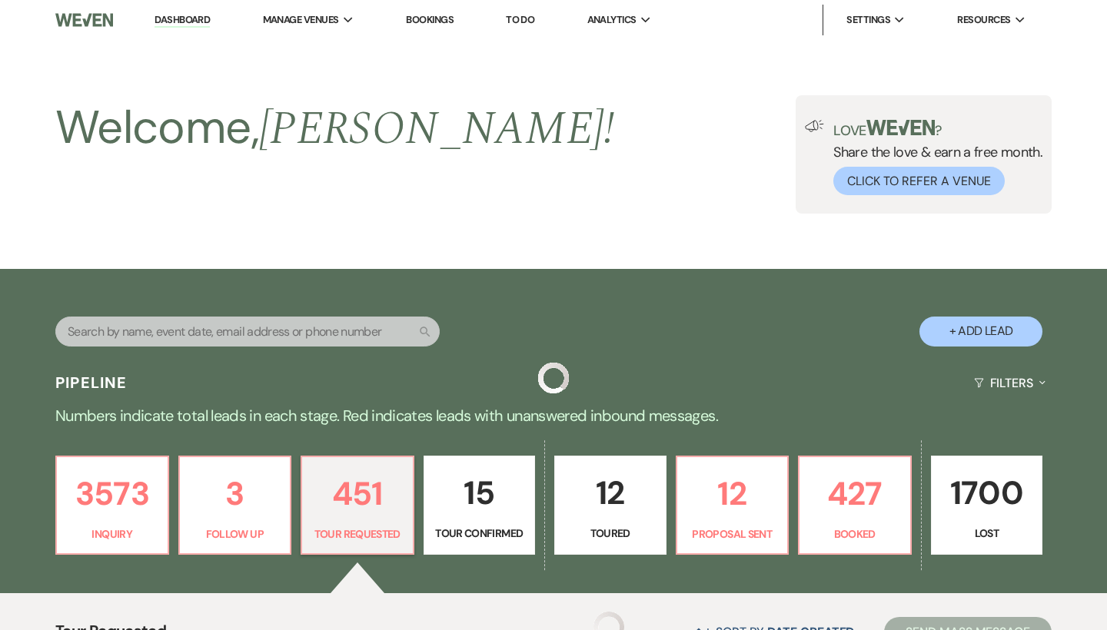
scroll to position [383, 0]
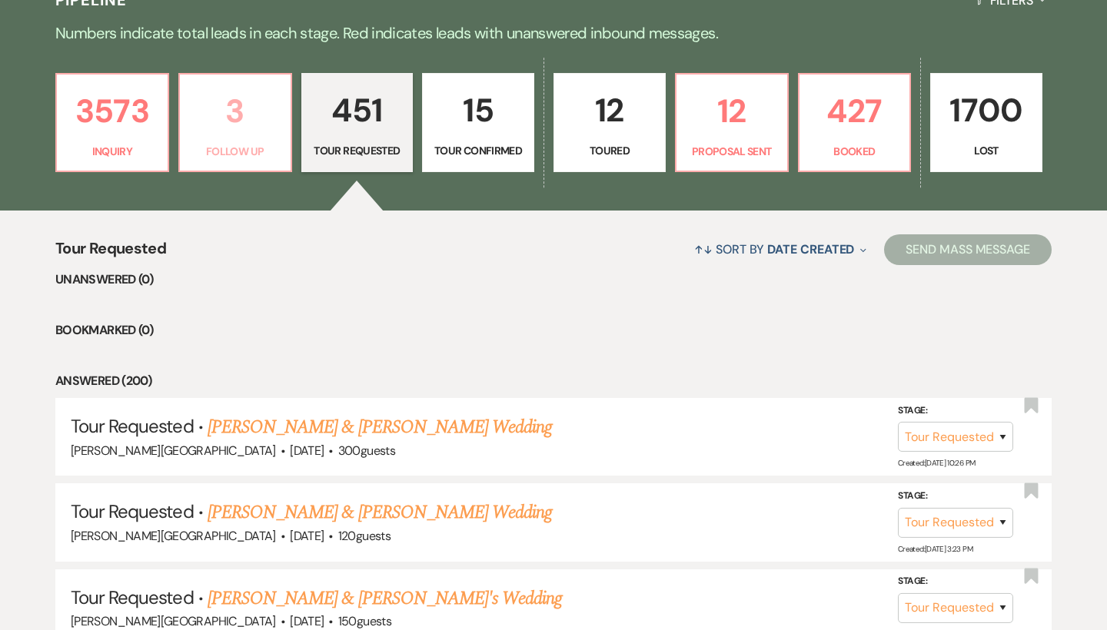
click at [244, 151] on p "Follow Up" at bounding box center [235, 151] width 92 height 17
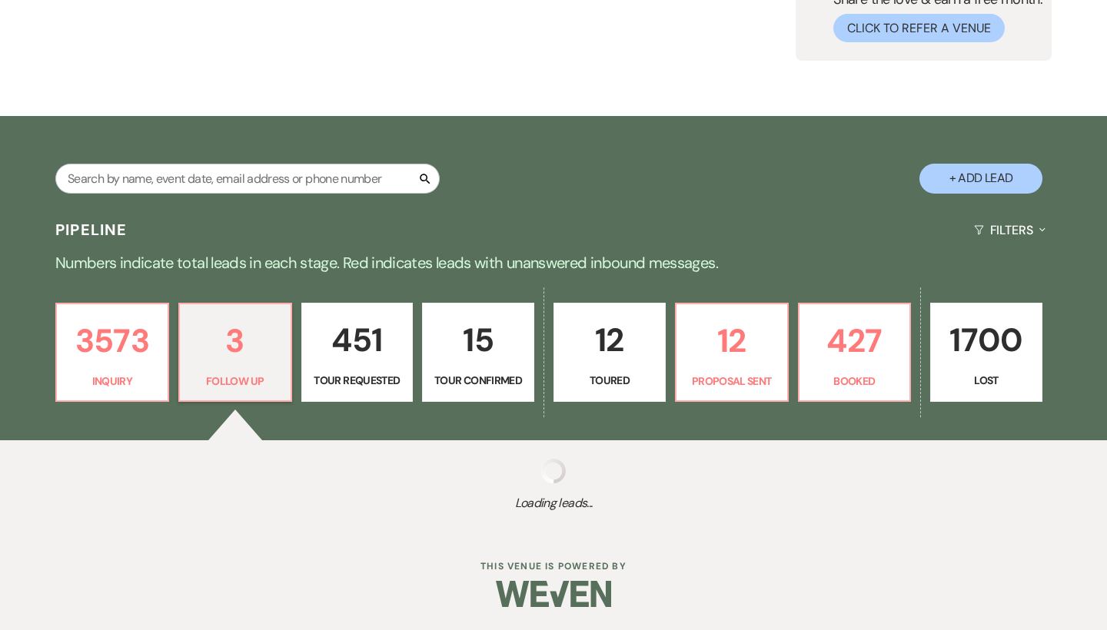
scroll to position [152, 0]
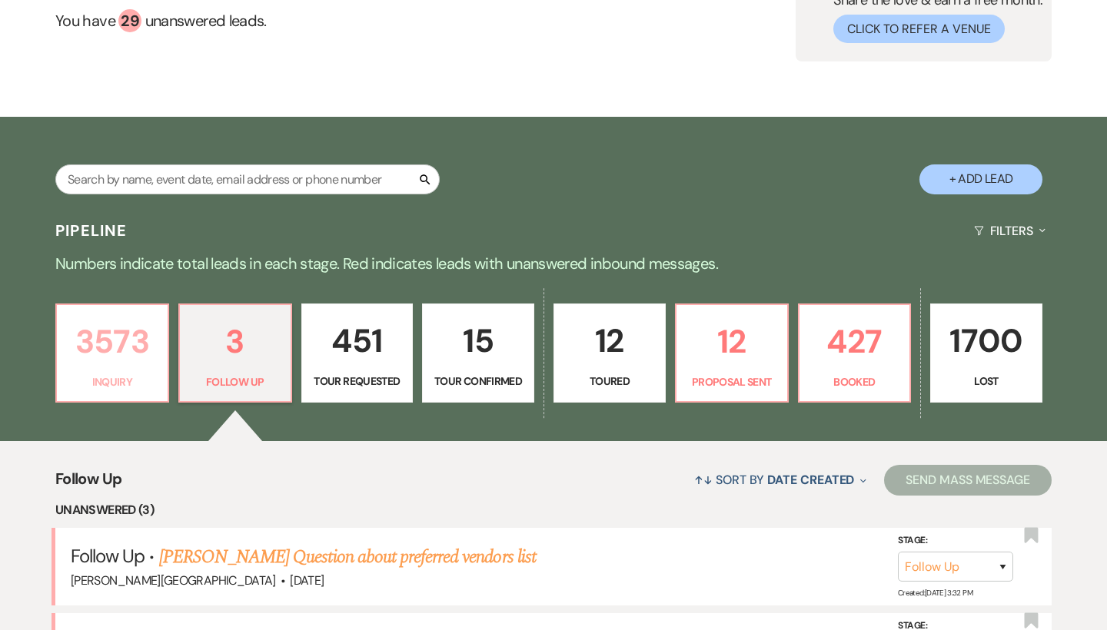
click at [129, 334] on p "3573" at bounding box center [112, 342] width 92 height 52
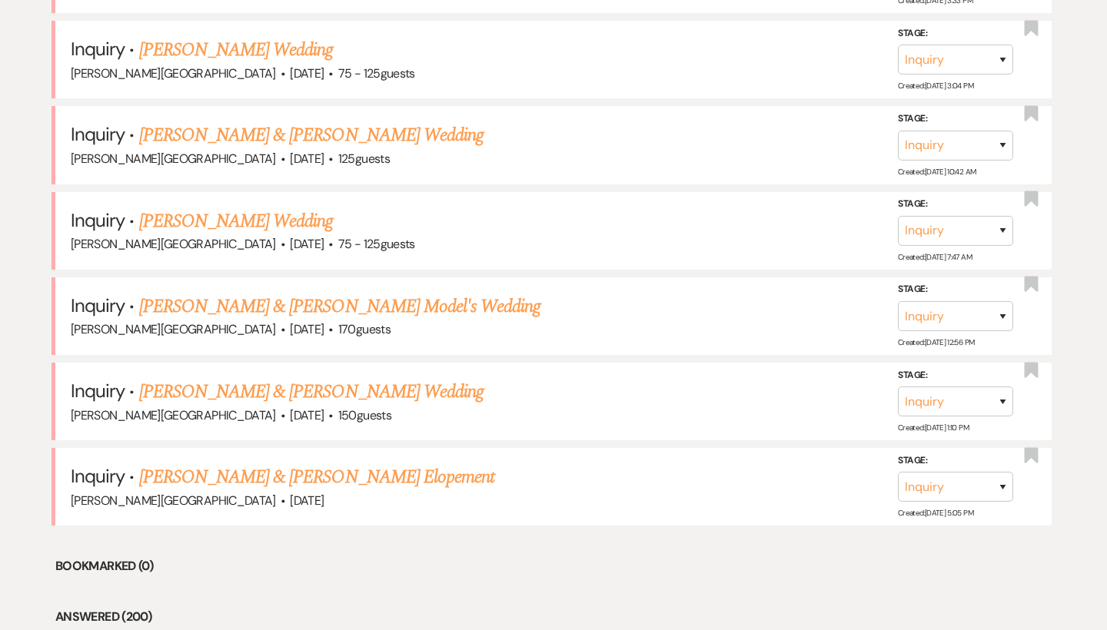
scroll to position [1771, 0]
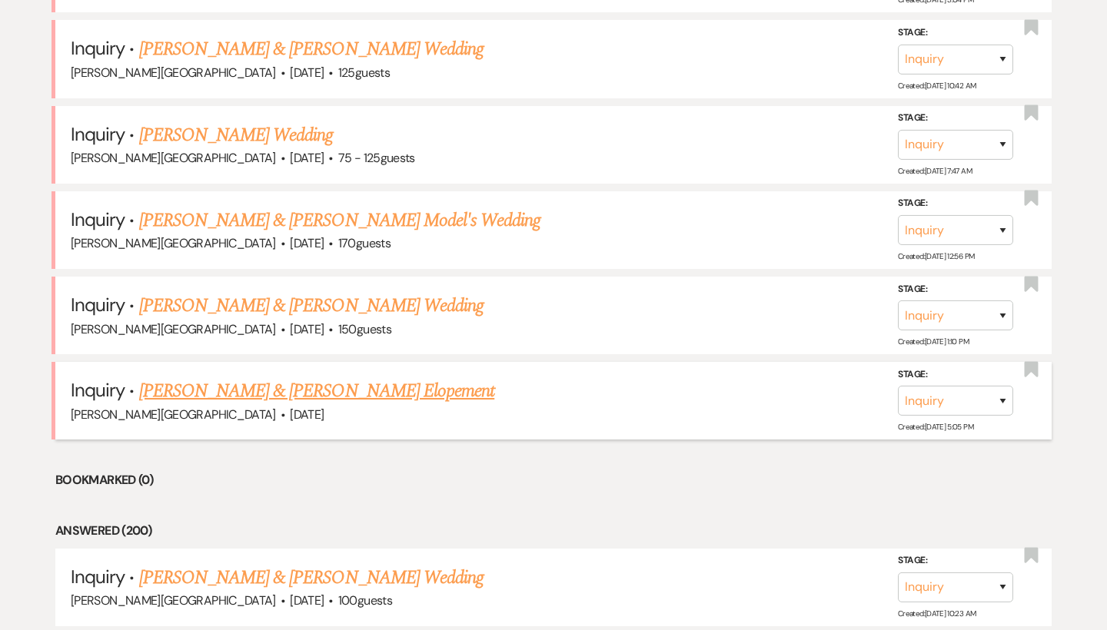
click at [213, 378] on link "[PERSON_NAME] & [PERSON_NAME] Elopement" at bounding box center [317, 392] width 356 height 28
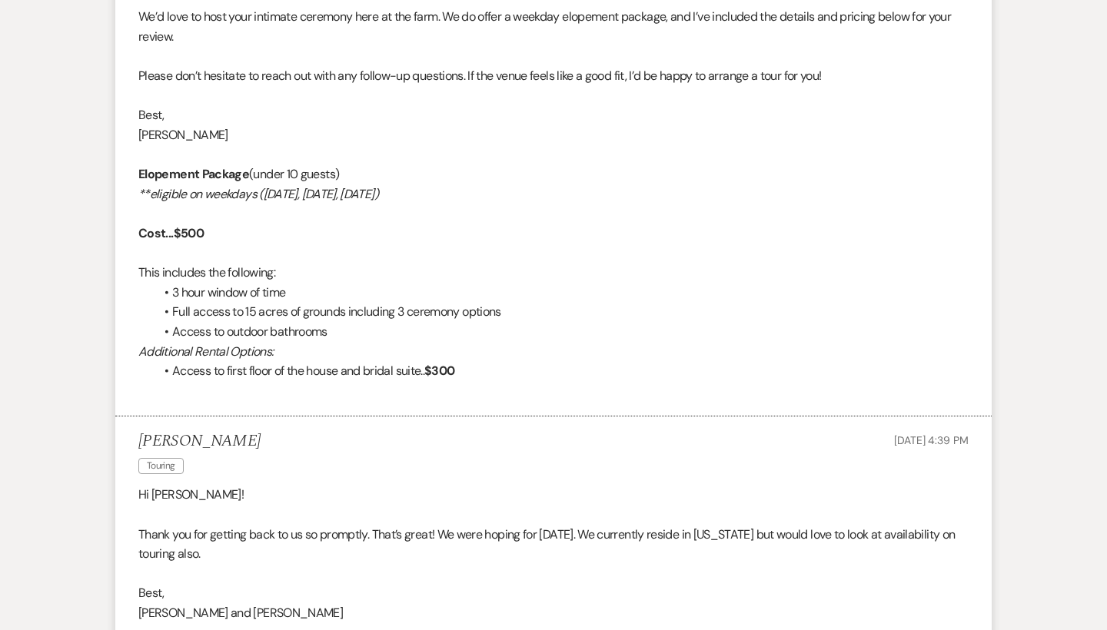
scroll to position [1060, 0]
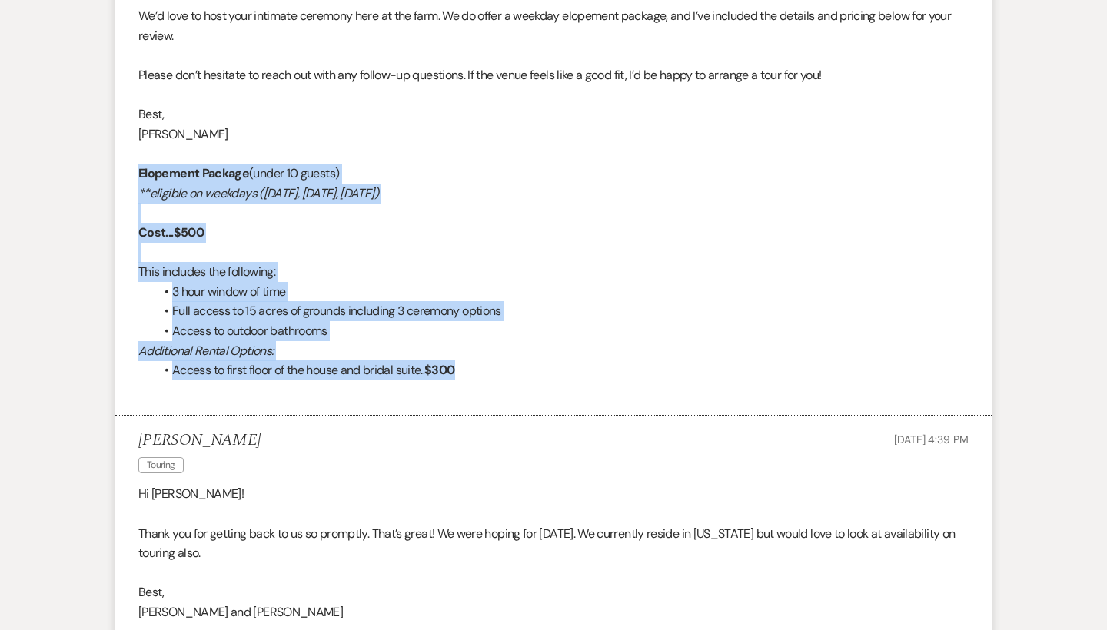
drag, startPoint x: 481, startPoint y: 352, endPoint x: 60, endPoint y: 166, distance: 459.9
click at [60, 166] on div "Messages Tasks Payments Rental Overview Documents Contacts Notes Event Messages…" at bounding box center [553, 466] width 1107 height 2280
copy div "Elopement Package (under 10 guests) **eligible on weekdays (Monday, Tuesday, We…"
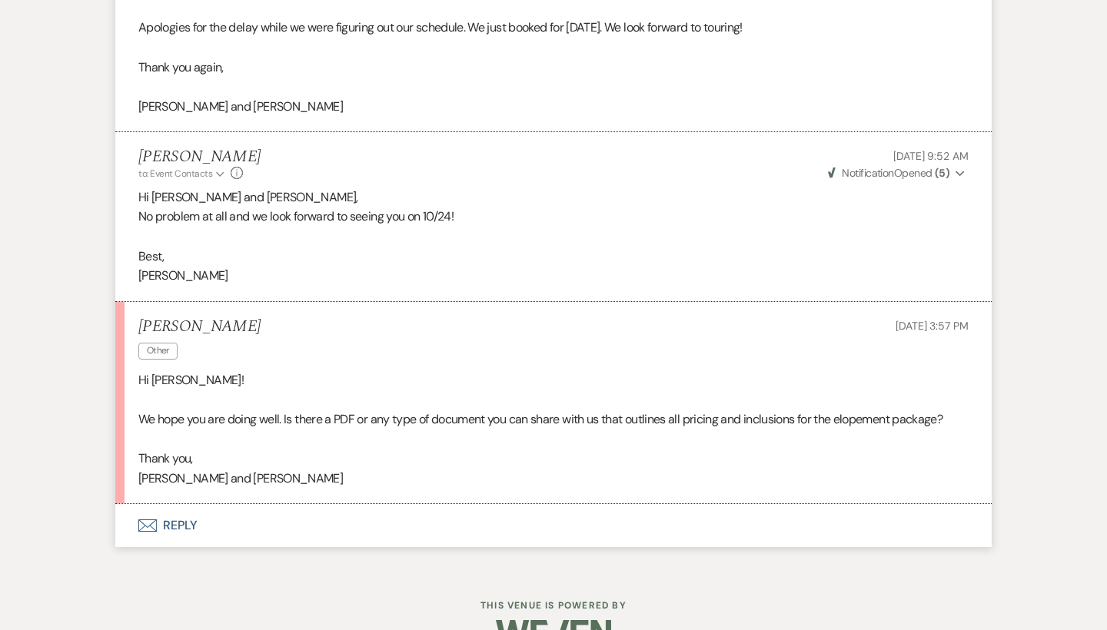
click at [188, 504] on button "Envelope Reply" at bounding box center [553, 525] width 876 height 43
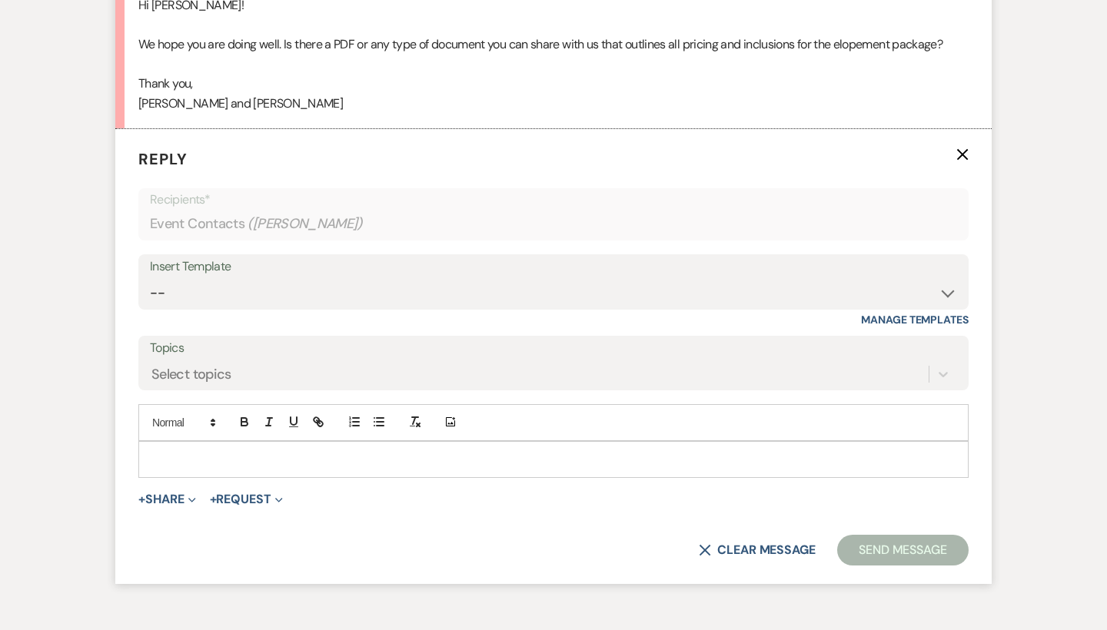
scroll to position [2473, 0]
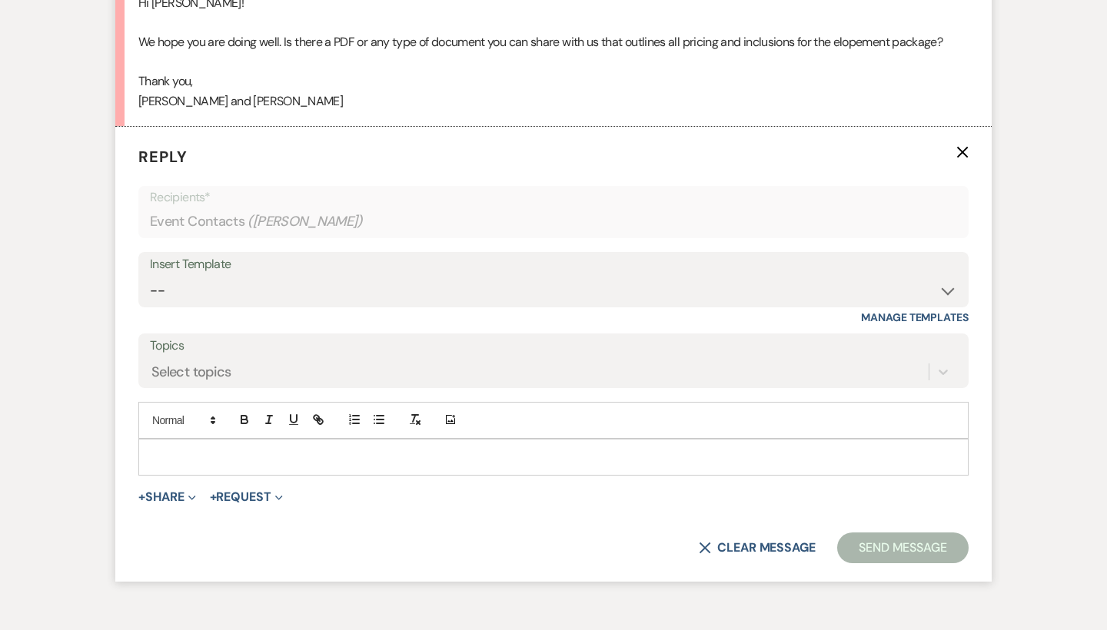
click at [188, 449] on p at bounding box center [554, 457] width 806 height 17
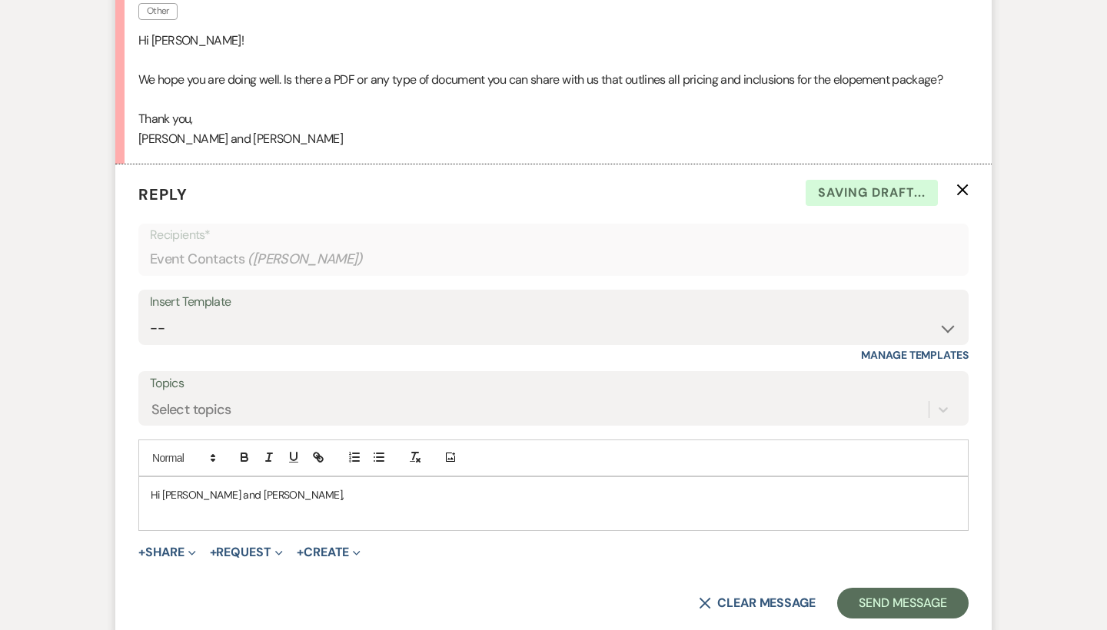
scroll to position [2432, 0]
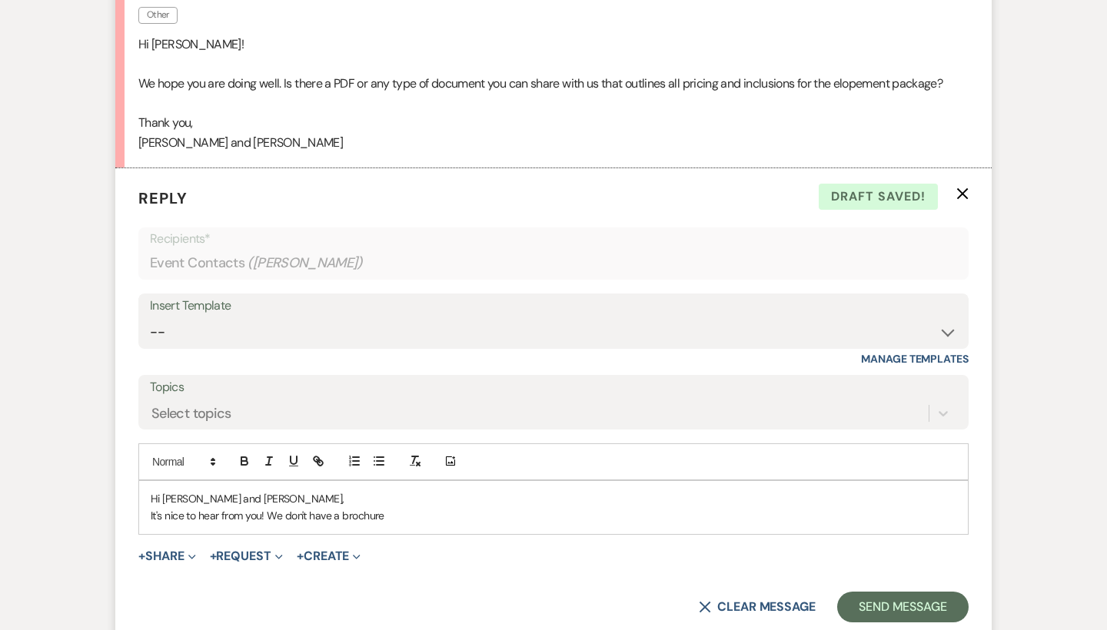
drag, startPoint x: 390, startPoint y: 474, endPoint x: 292, endPoint y: 474, distance: 97.6
click at [292, 507] on p "It's nice to hear from you! We don't have a brochure" at bounding box center [554, 515] width 806 height 17
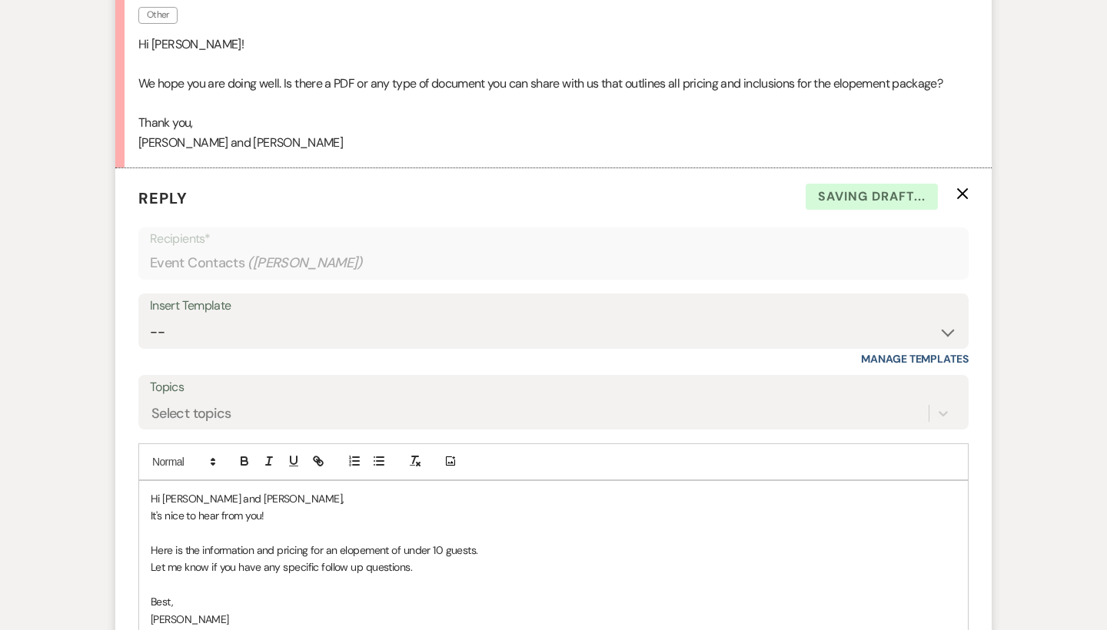
click at [495, 542] on p "Here is the information and pricing for an elopement of under 10 guests." at bounding box center [554, 550] width 806 height 17
click at [169, 577] on p at bounding box center [554, 585] width 806 height 17
click at [151, 560] on strong "Elopement Package" at bounding box center [199, 567] width 96 height 14
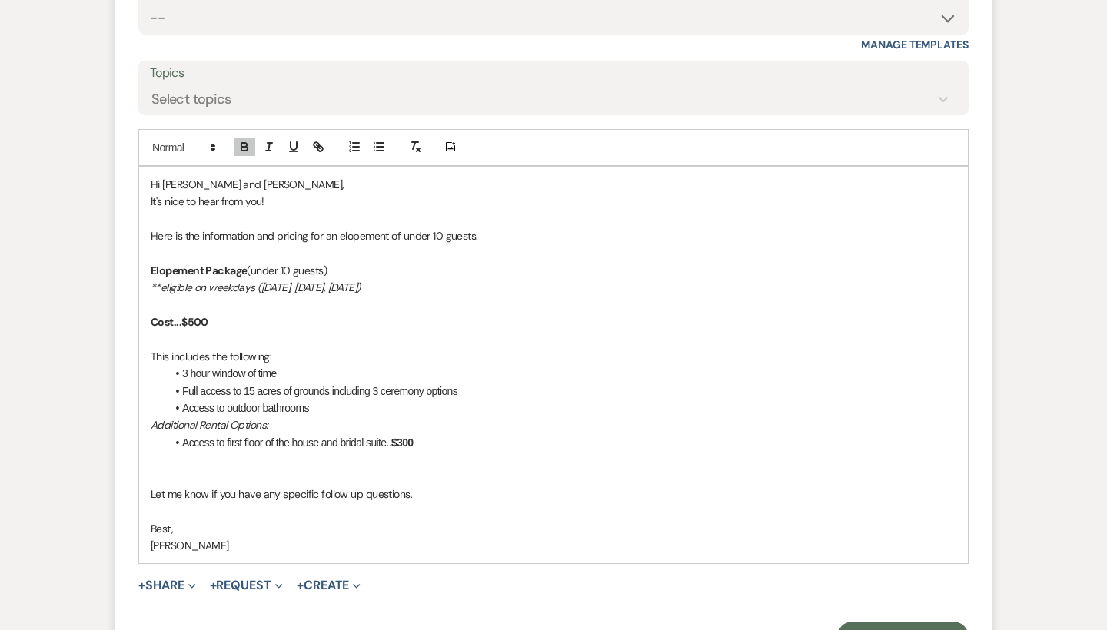
scroll to position [2751, 0]
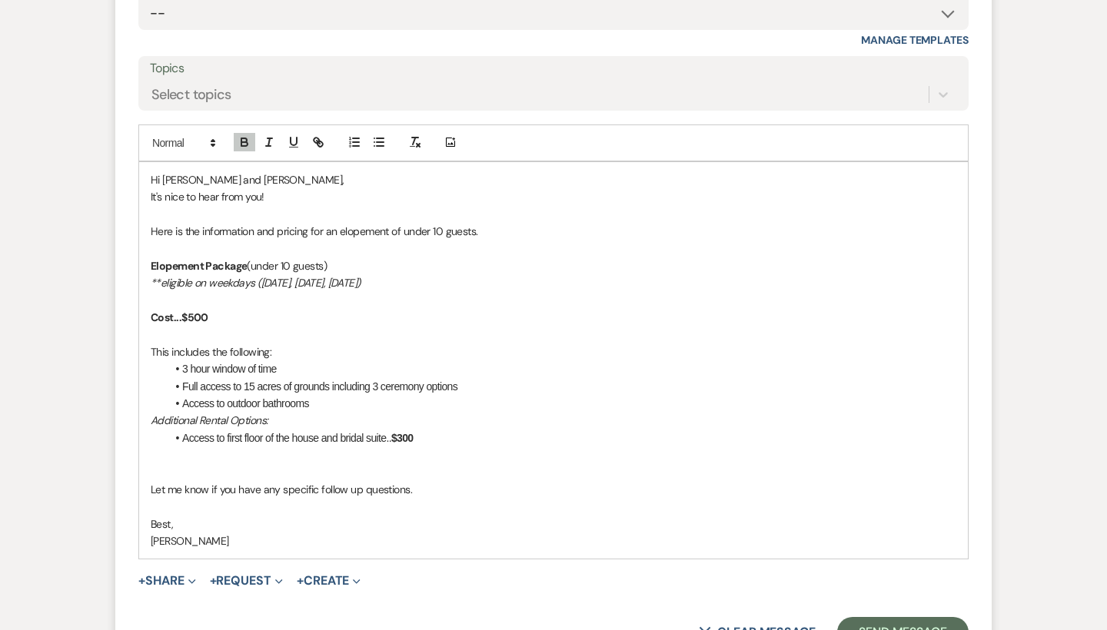
click at [361, 447] on p at bounding box center [554, 455] width 806 height 17
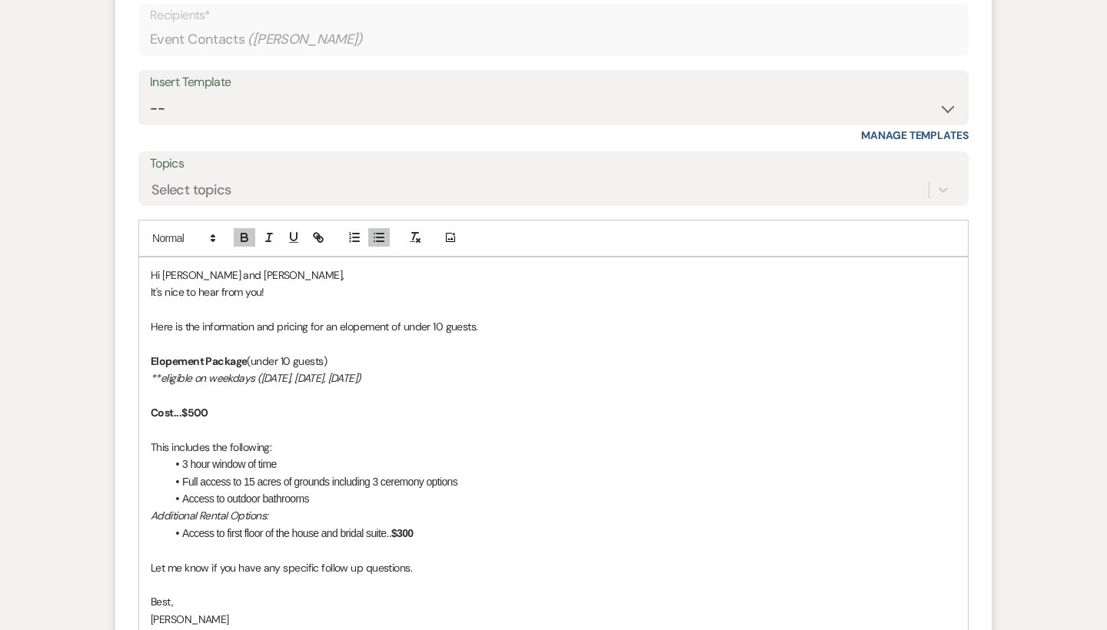
scroll to position [2654, 0]
drag, startPoint x: 474, startPoint y: 283, endPoint x: 407, endPoint y: 280, distance: 67.0
click at [407, 320] on p "Here is the information and pricing for an elopement of under 10 guests." at bounding box center [554, 328] width 806 height 17
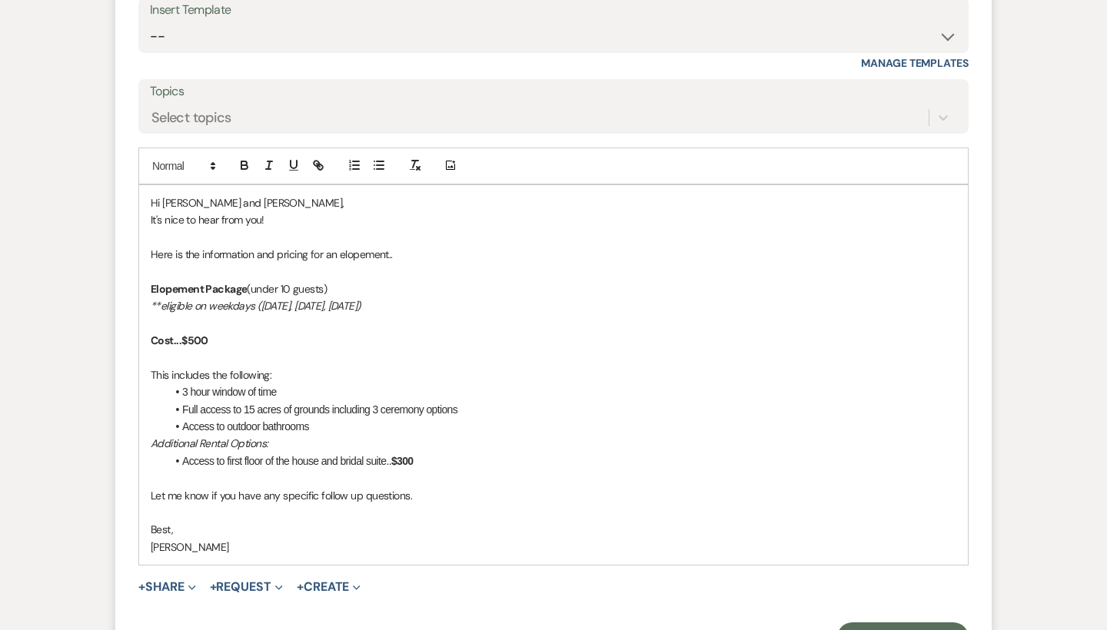
scroll to position [2772, 0]
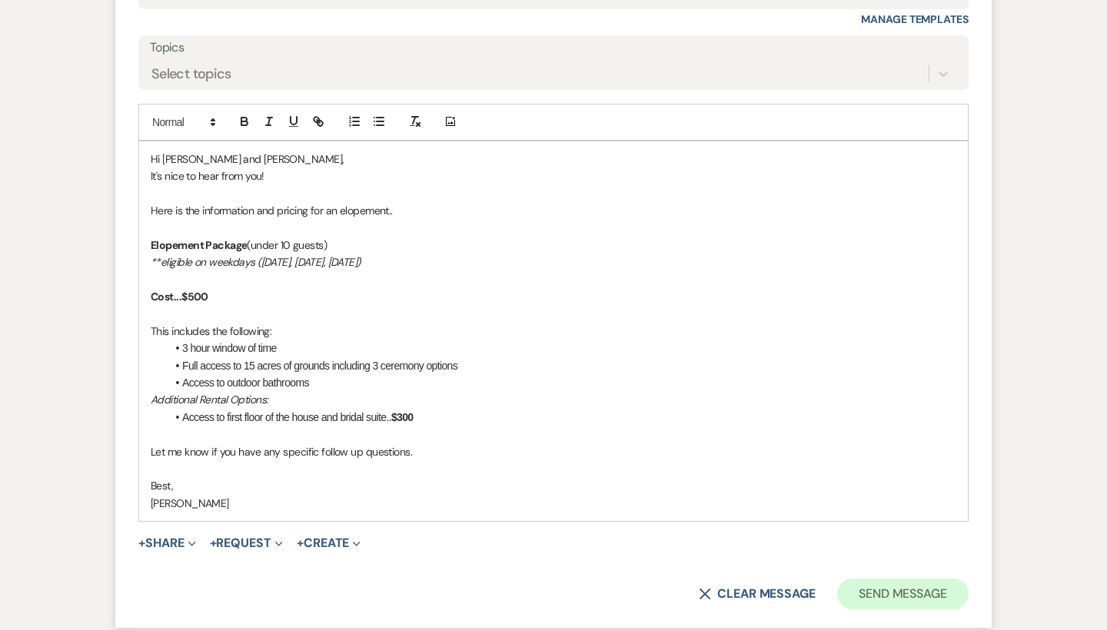
click at [889, 579] on button "Send Message" at bounding box center [902, 594] width 131 height 31
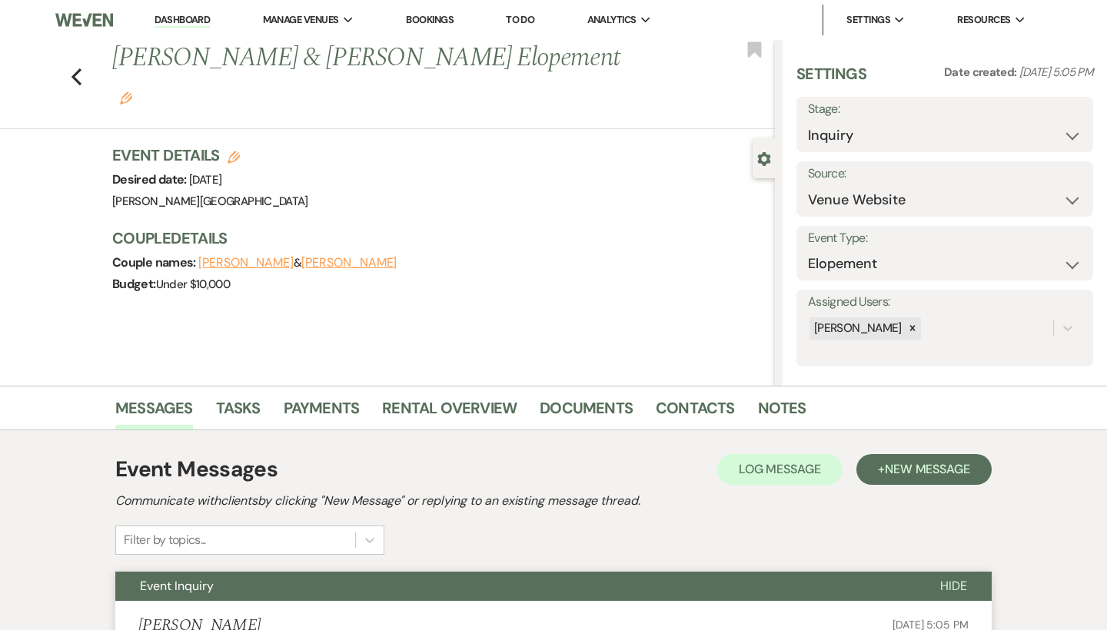
scroll to position [0, 0]
click at [78, 68] on icon "Previous" at bounding box center [77, 77] width 12 height 18
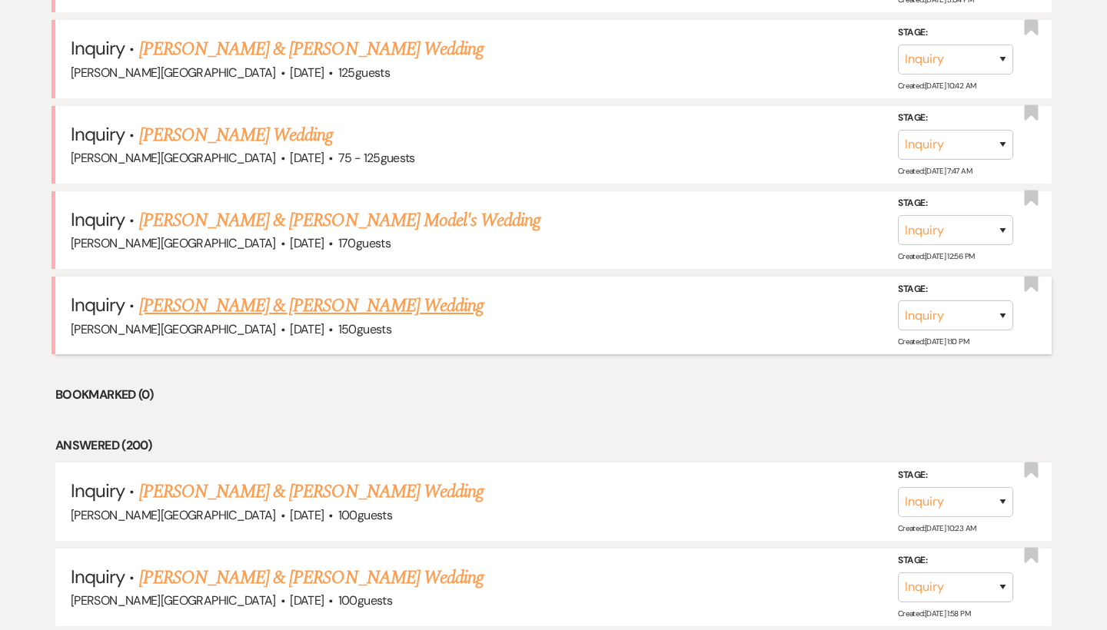
click at [279, 292] on link "[PERSON_NAME] & [PERSON_NAME] Wedding" at bounding box center [311, 306] width 344 height 28
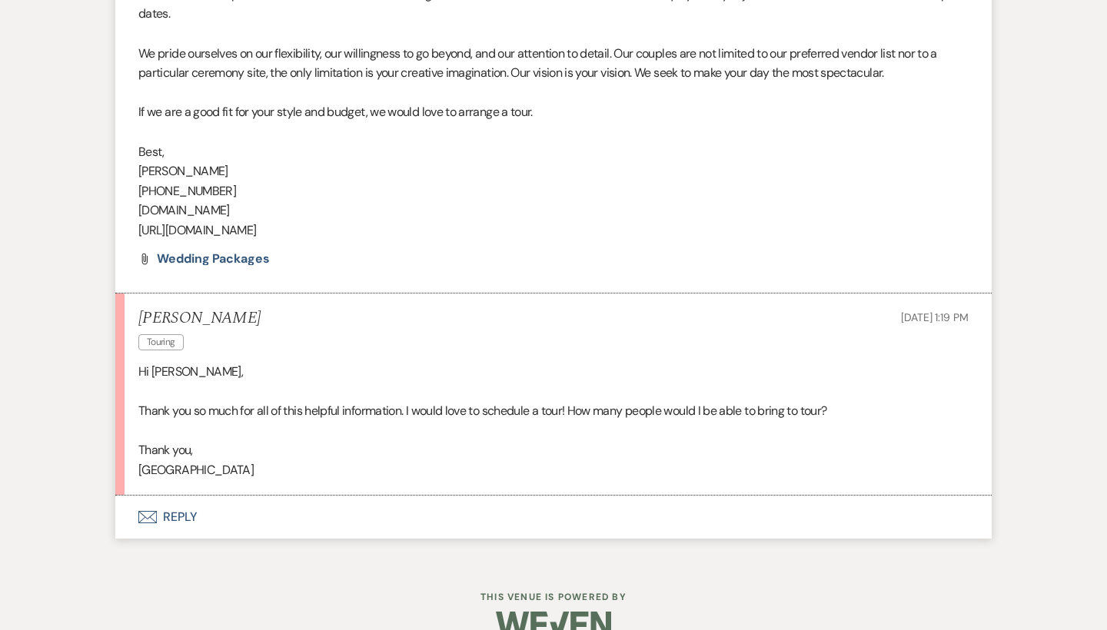
scroll to position [1720, 0]
click at [186, 497] on button "Envelope Reply" at bounding box center [553, 518] width 876 height 43
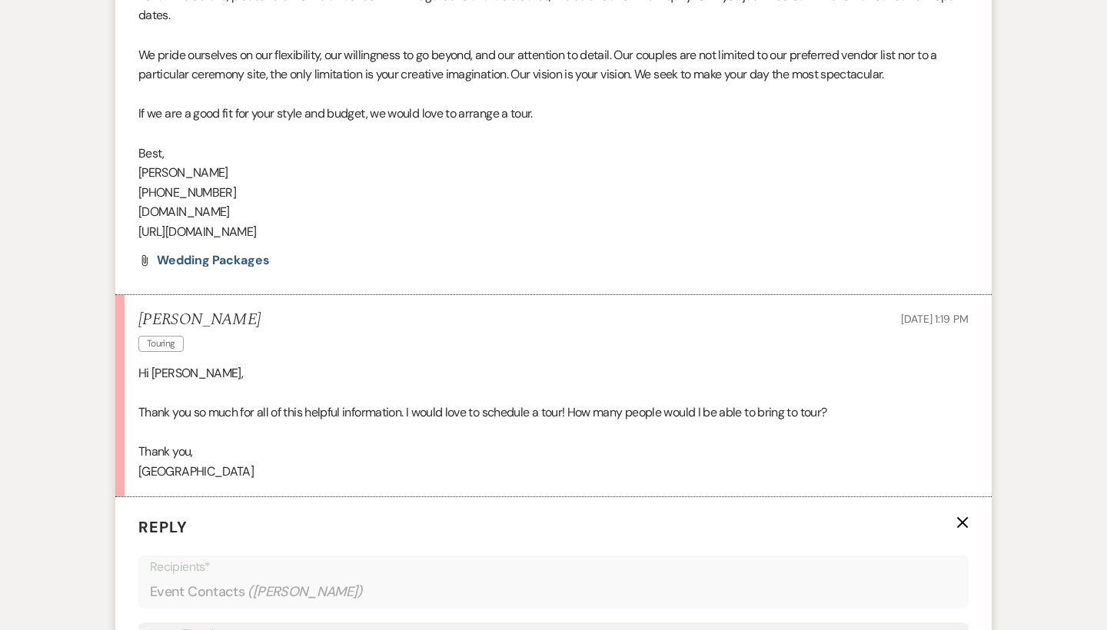
scroll to position [2098, 0]
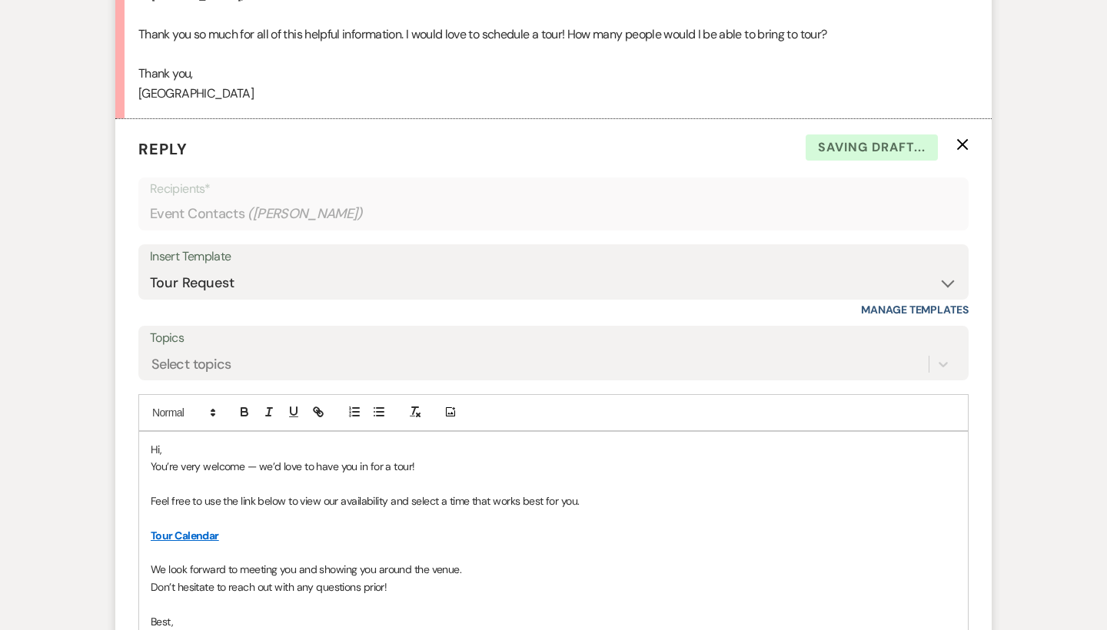
click at [214, 441] on p "Hi," at bounding box center [554, 449] width 806 height 17
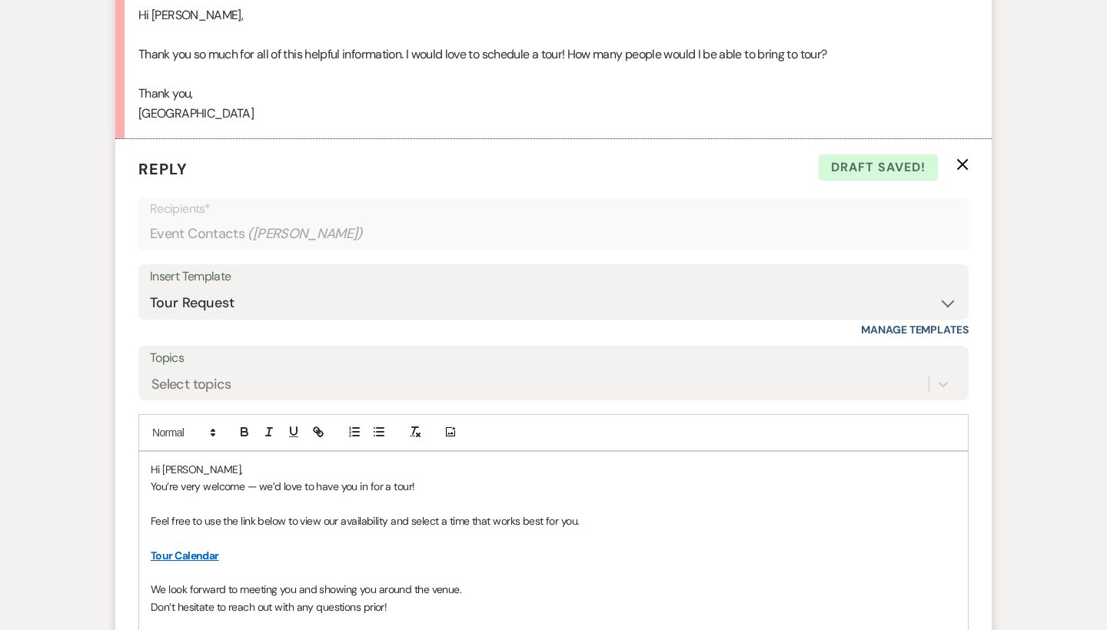
scroll to position [2131, 0]
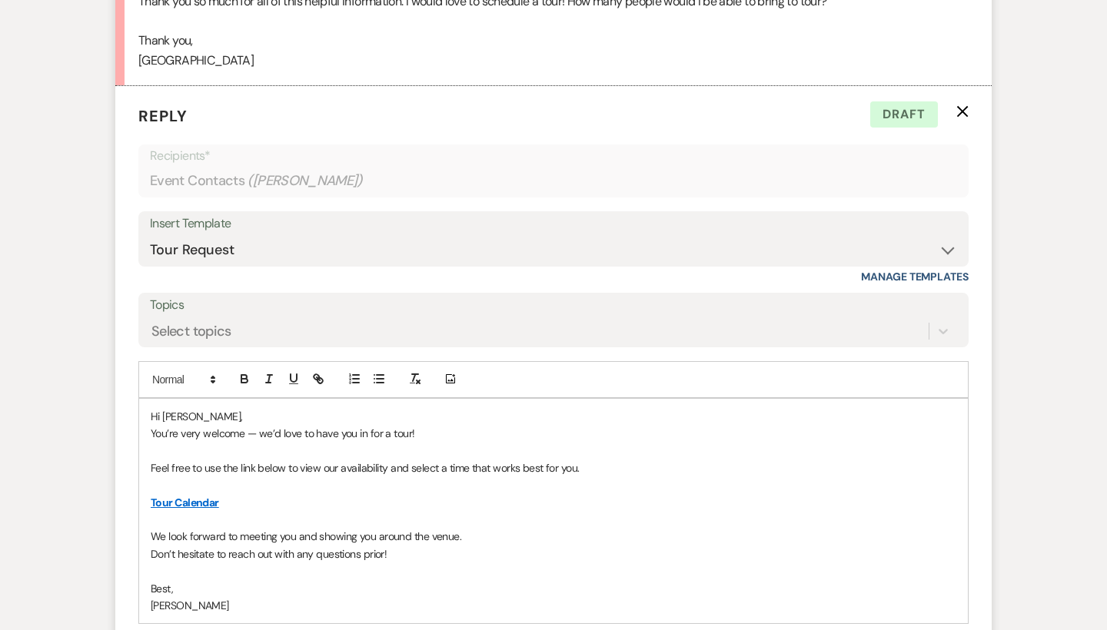
click at [474, 528] on p "We look forward to meeting you and showing you around the venue." at bounding box center [554, 536] width 806 height 17
click at [711, 528] on p "We look forward to meeting you and showing you around the venue and feel free t…" at bounding box center [554, 536] width 806 height 17
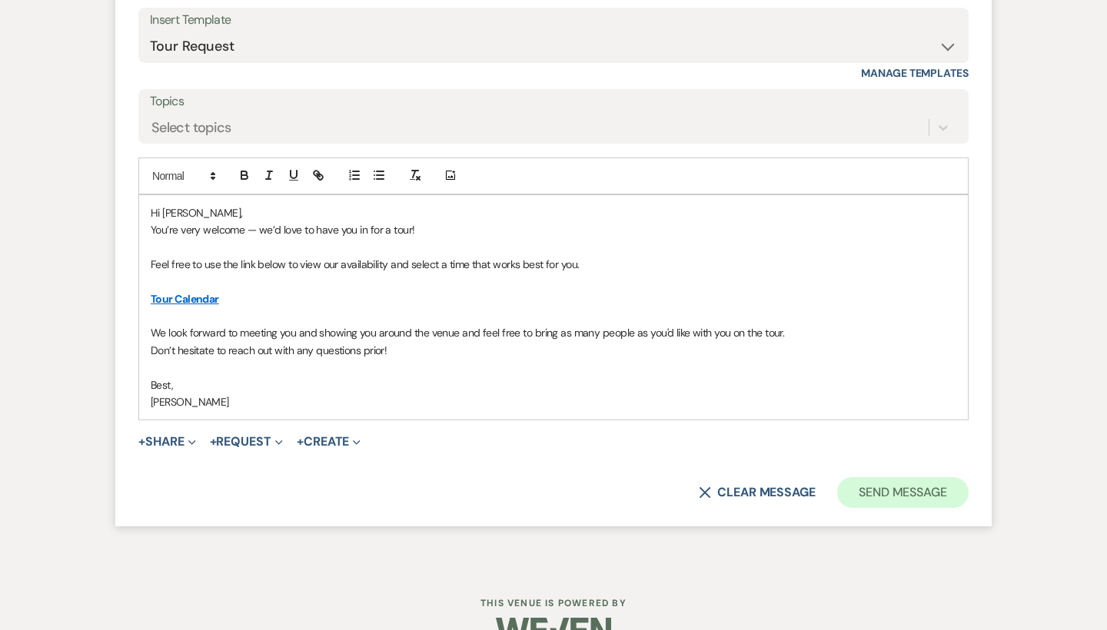
scroll to position [2334, 0]
click at [913, 478] on button "Send Message" at bounding box center [902, 493] width 131 height 31
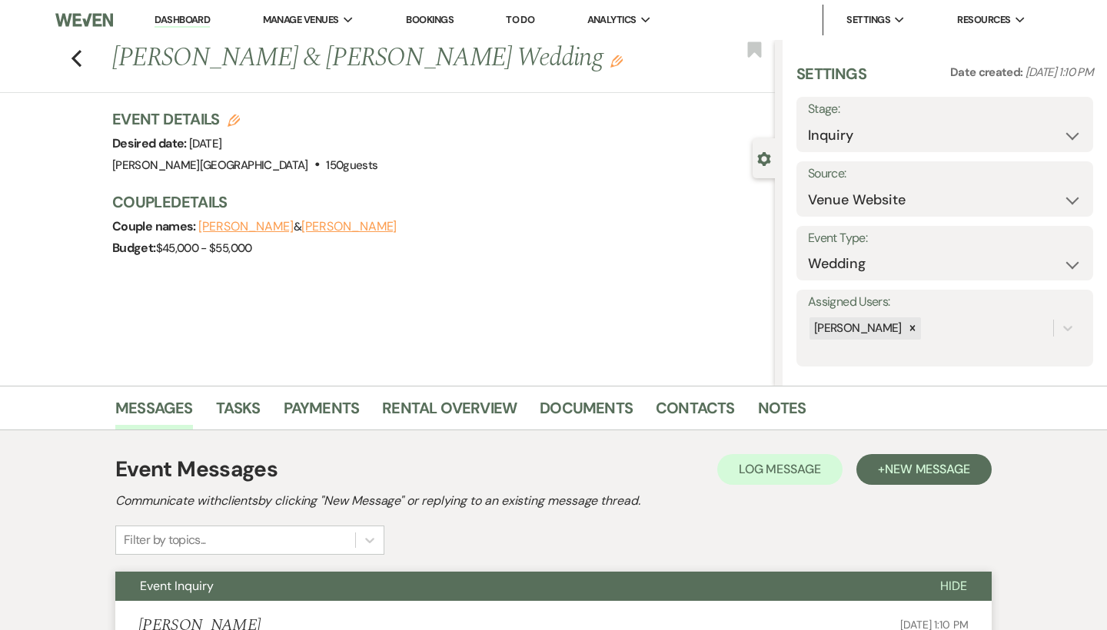
scroll to position [0, 0]
click at [74, 56] on use "button" at bounding box center [77, 58] width 10 height 17
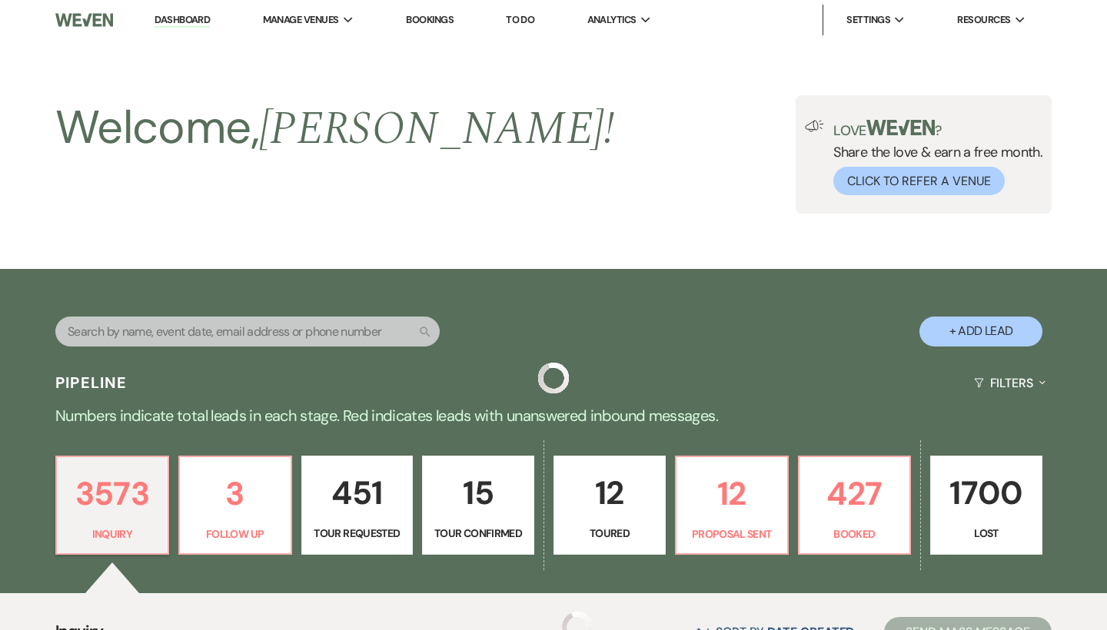
scroll to position [1771, 0]
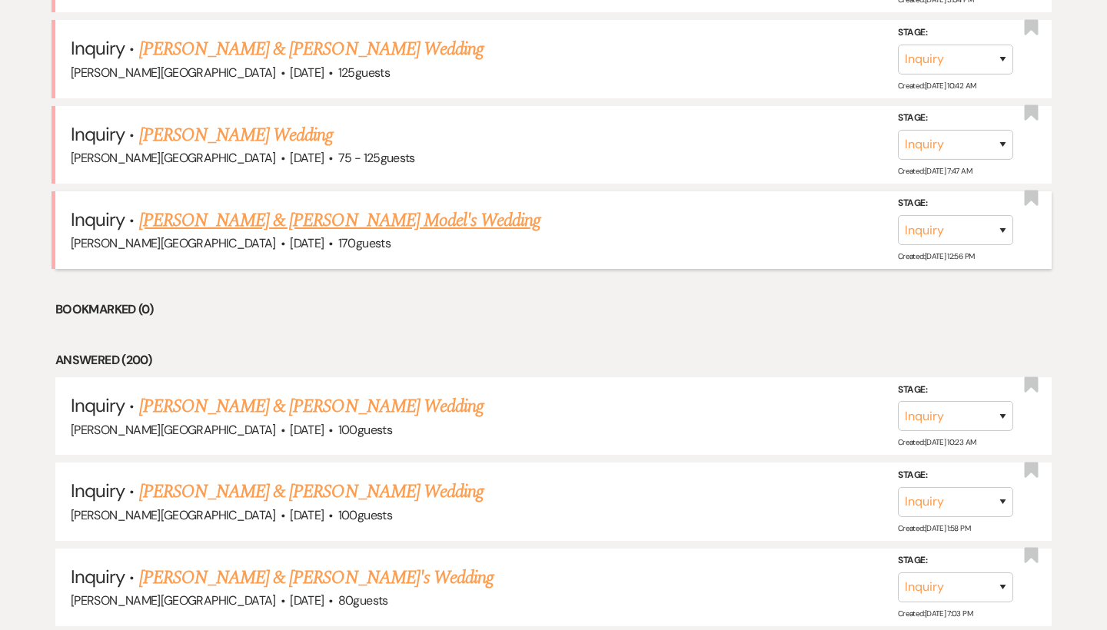
click at [244, 207] on link "[PERSON_NAME] & [PERSON_NAME] Model's Wedding" at bounding box center [340, 221] width 402 height 28
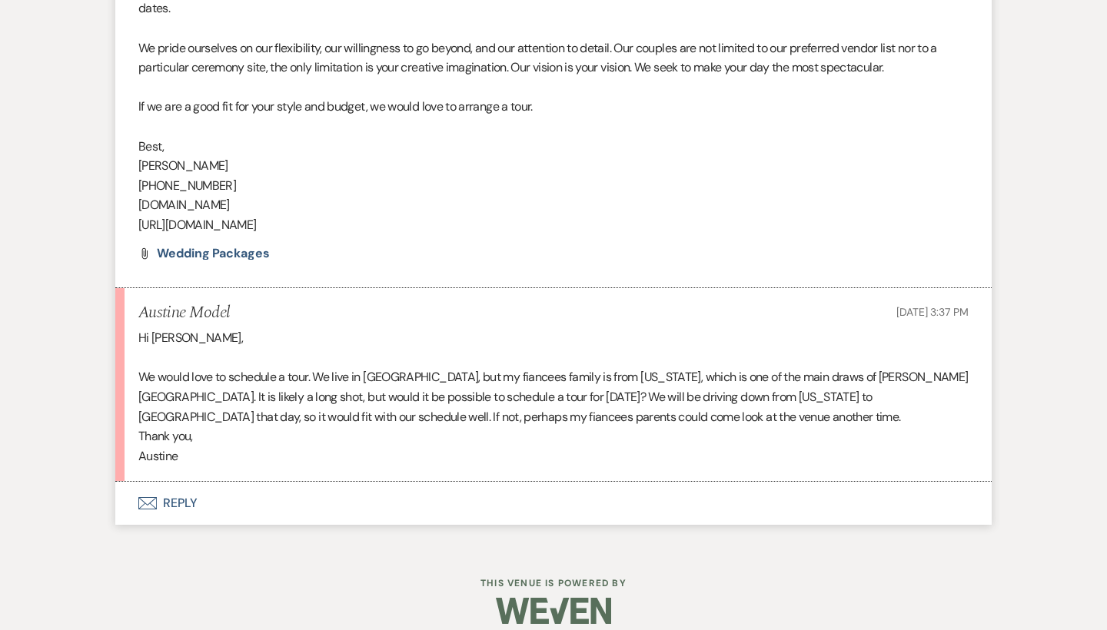
scroll to position [1162, 0]
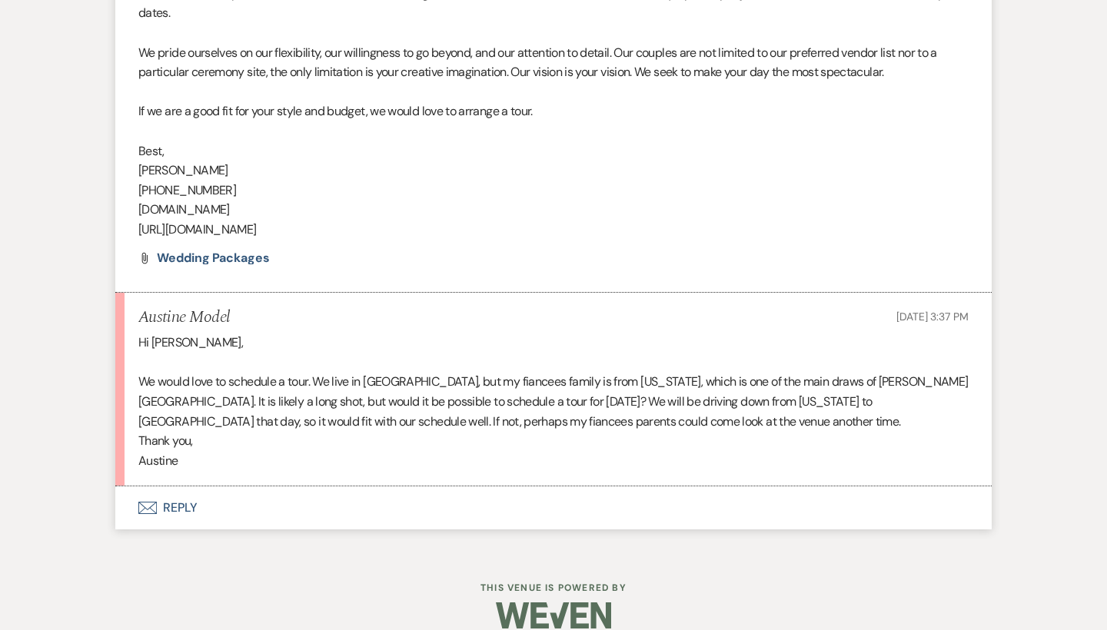
click at [189, 487] on button "Envelope Reply" at bounding box center [553, 508] width 876 height 43
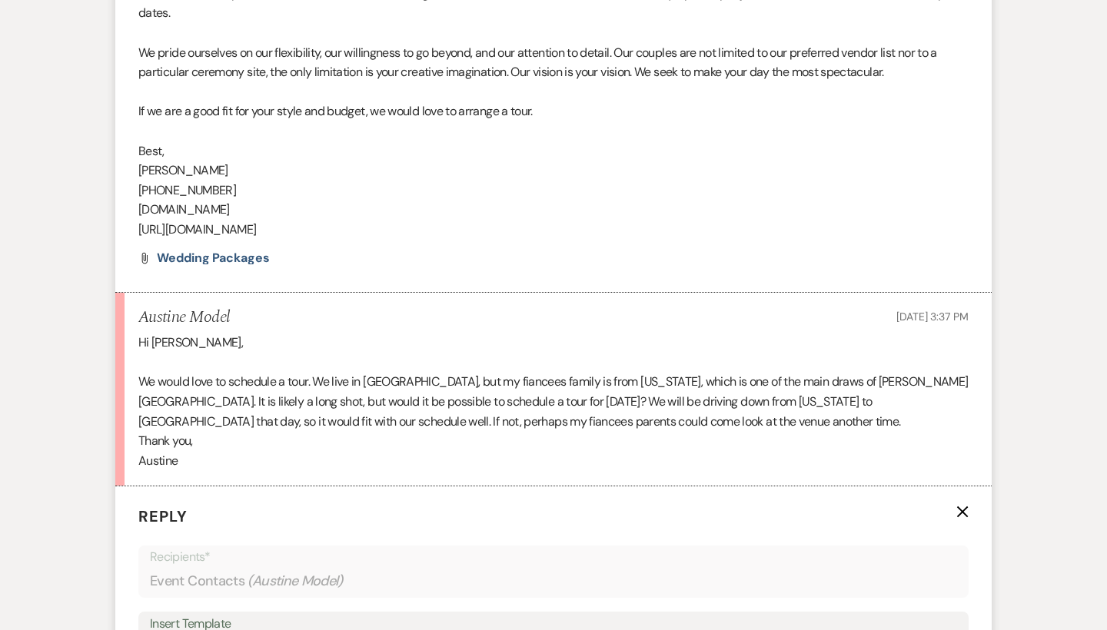
scroll to position [1540, 0]
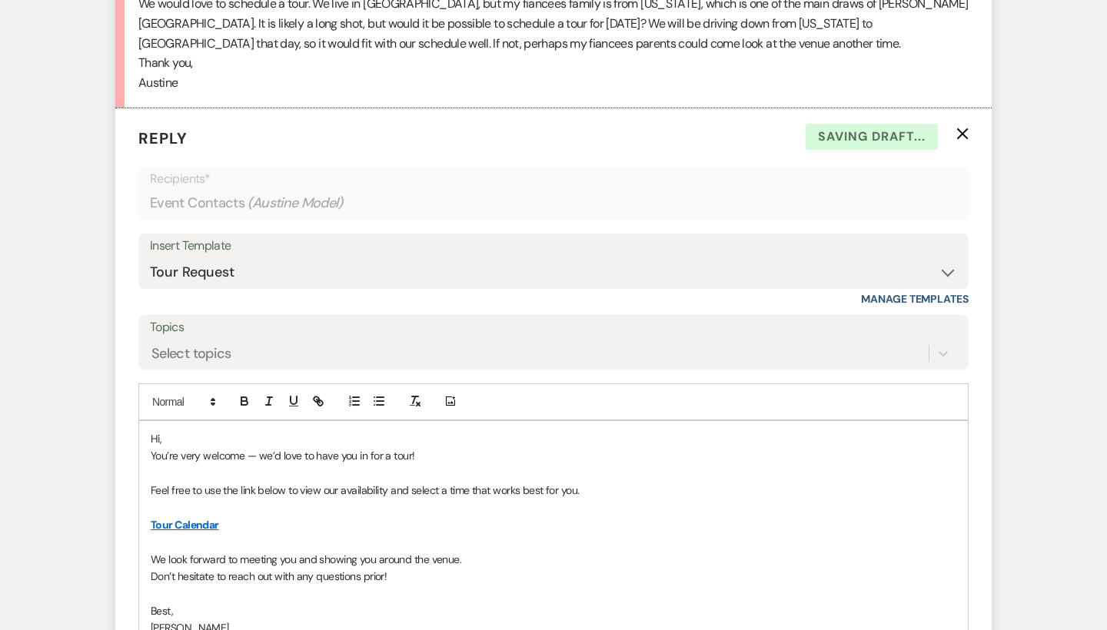
click at [201, 431] on p "Hi," at bounding box center [554, 439] width 806 height 17
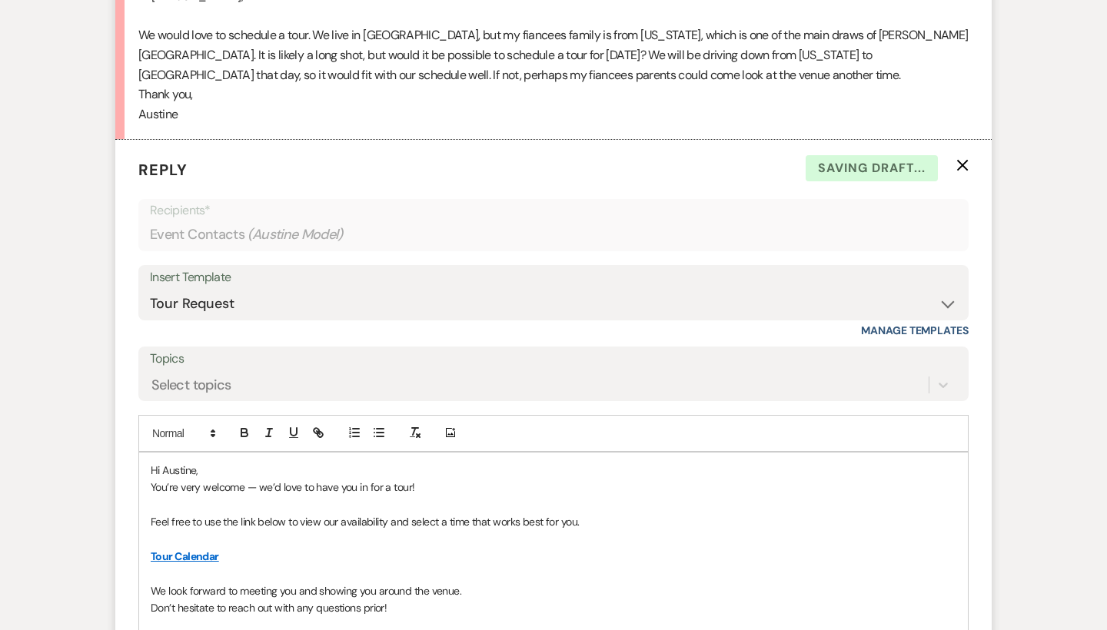
scroll to position [1545, 0]
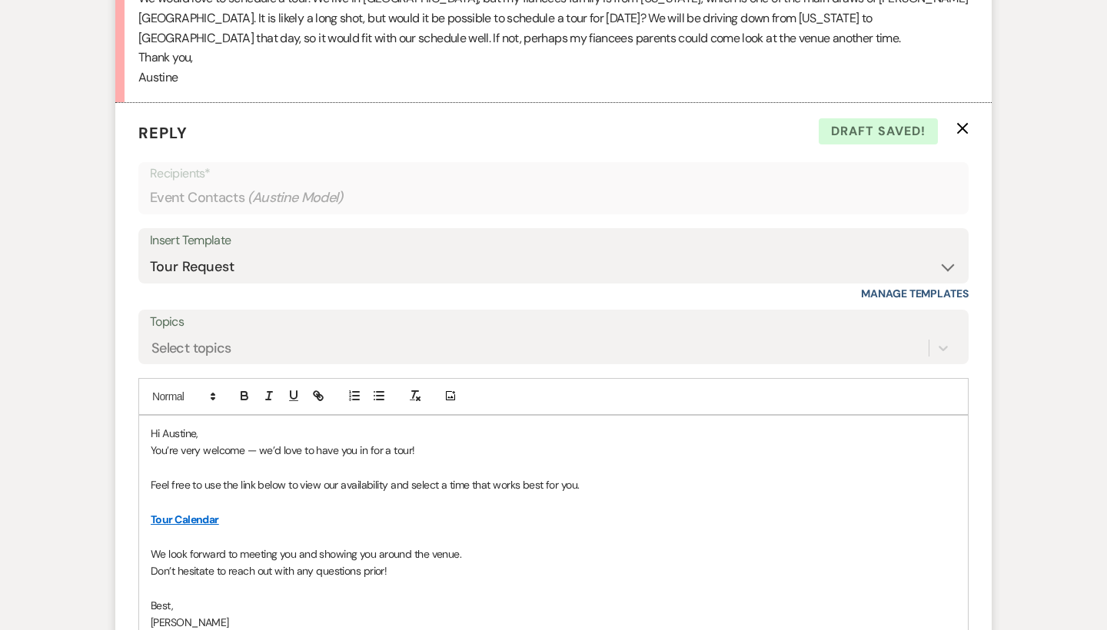
click at [213, 425] on p "Hi Austine," at bounding box center [554, 433] width 806 height 17
drag, startPoint x: 258, startPoint y: 427, endPoint x: 148, endPoint y: 428, distance: 110.0
click at [148, 428] on div "Hi Austine, You’re very welcome — we’d love to have you in for a tour! Feel fre…" at bounding box center [553, 528] width 829 height 225
click at [390, 442] on p "Sounds good! We’d love to have you in for a tour!" at bounding box center [554, 450] width 806 height 17
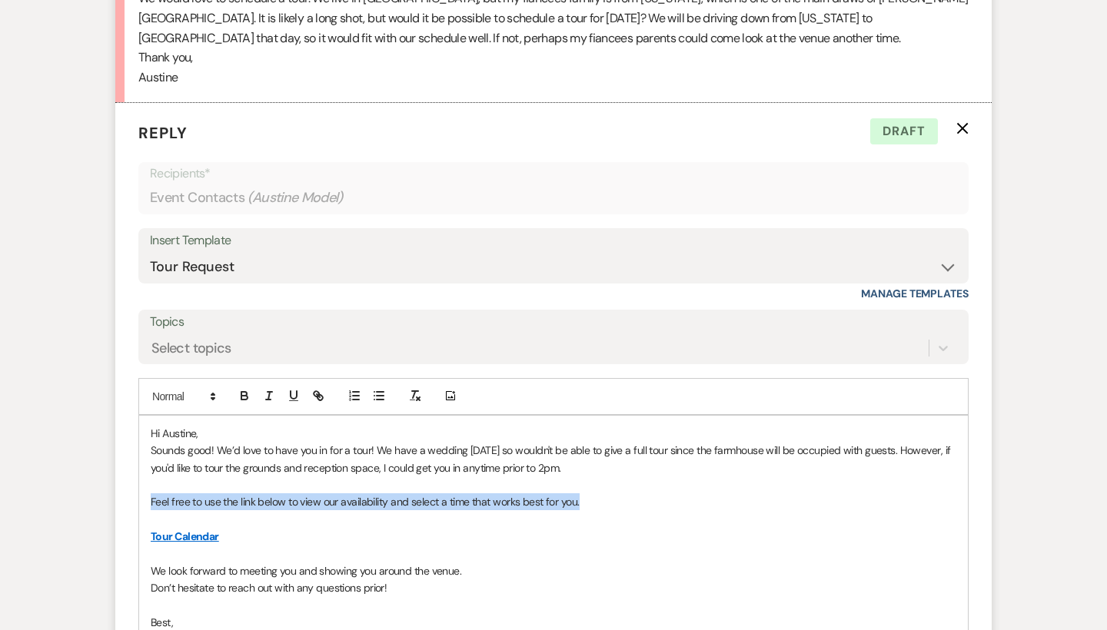
drag, startPoint x: 593, startPoint y: 480, endPoint x: 119, endPoint y: 483, distance: 473.6
click at [119, 483] on form "Reply X Draft Recipients* Event Contacts ( Austine Model ) Insert Template -- W…" at bounding box center [553, 434] width 876 height 662
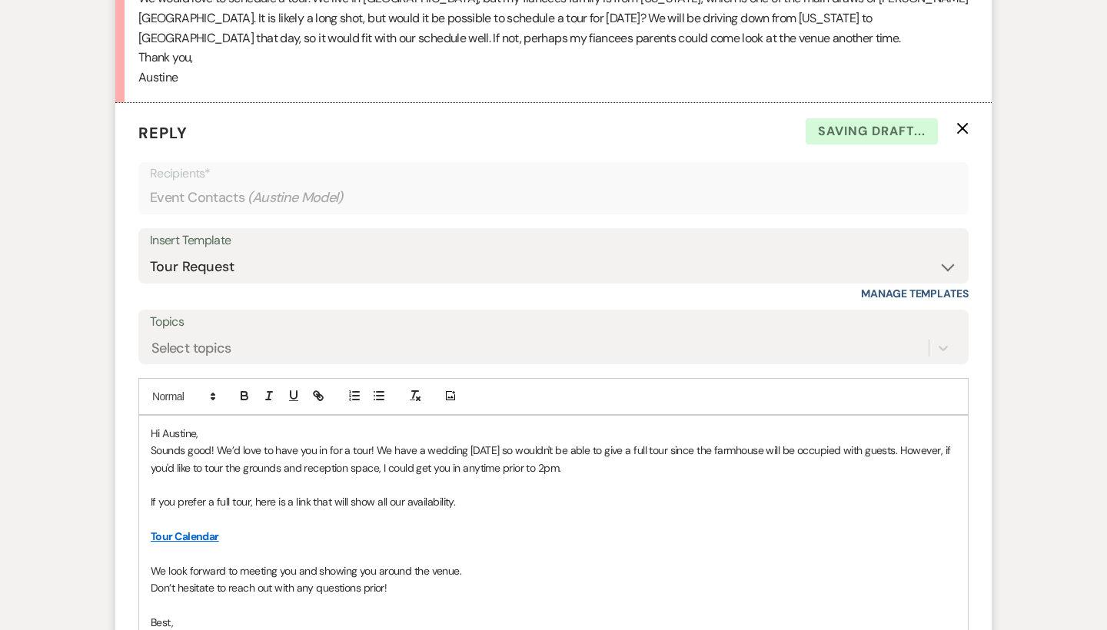
scroll to position [1612, 0]
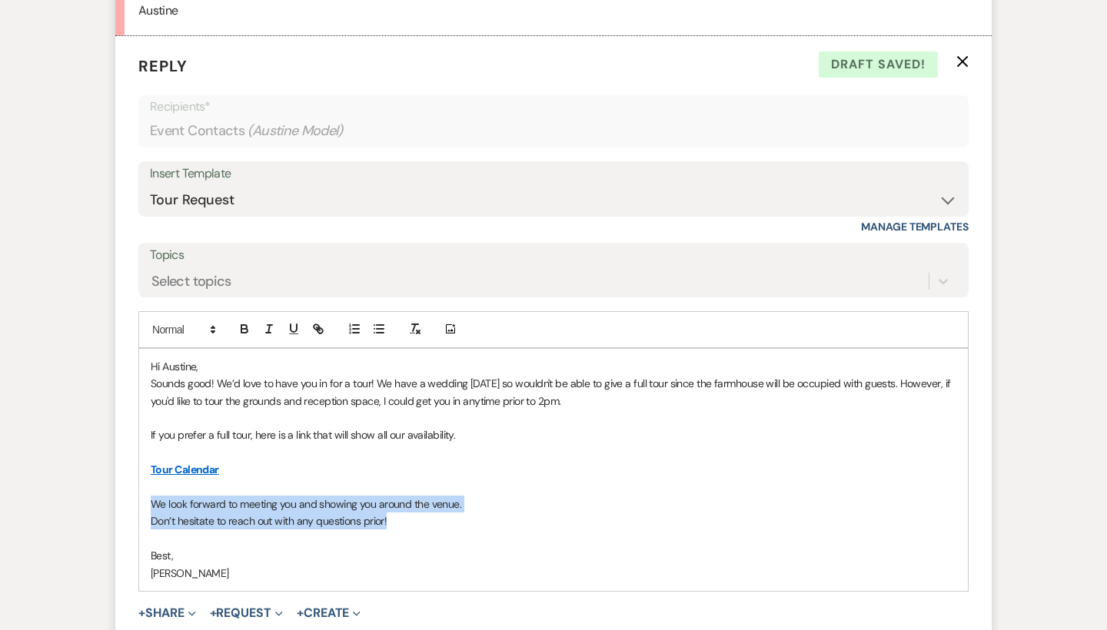
drag, startPoint x: 410, startPoint y: 497, endPoint x: 150, endPoint y: 479, distance: 260.5
click at [150, 479] on div "Hi Austine, Sounds good! We’d love to have you in for a tour! We have a wedding…" at bounding box center [553, 470] width 829 height 242
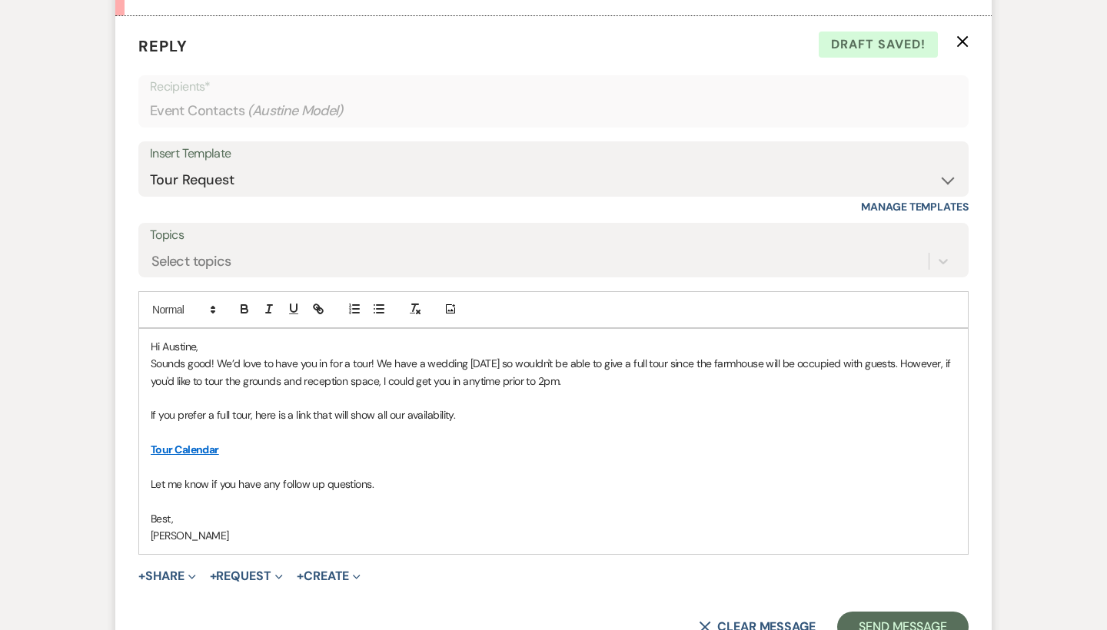
scroll to position [1633, 0]
click at [374, 354] on p "Sounds good! We’d love to have you in for a tour! We have a wedding on Sunday s…" at bounding box center [554, 371] width 806 height 35
click at [235, 354] on p "Sounds good! We’d love to have you in for a tour. We have a wedding on Sunday s…" at bounding box center [554, 371] width 806 height 35
click at [570, 358] on p "Sounds good! We’d love to have you in for a tour. We have a wedding on Sunday s…" at bounding box center [554, 371] width 806 height 35
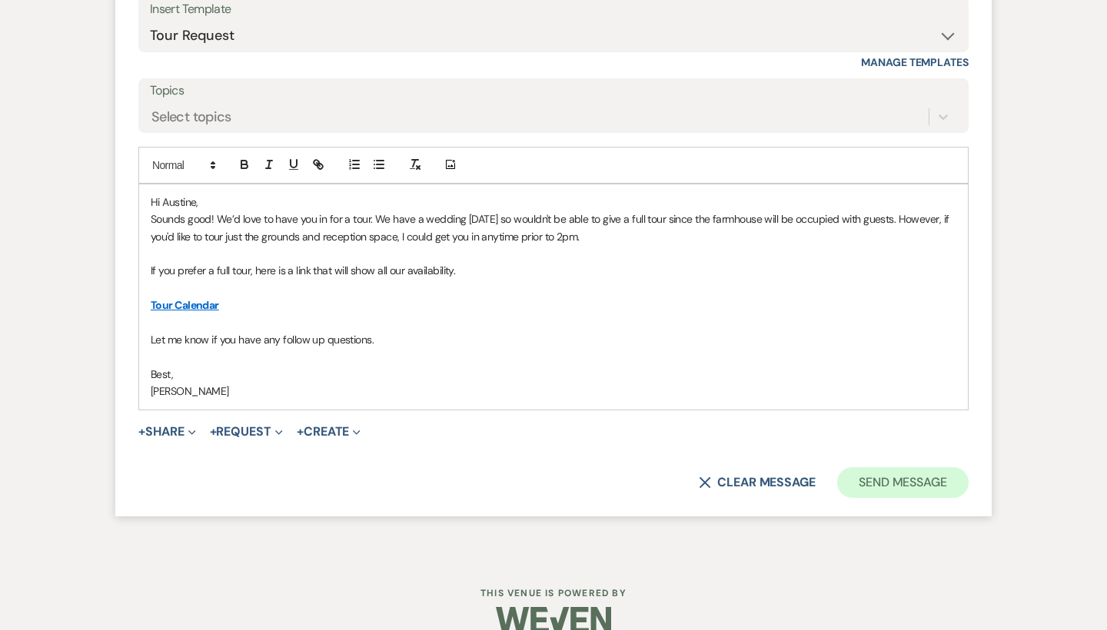
scroll to position [1776, 0]
click at [885, 468] on button "Send Message" at bounding box center [902, 483] width 131 height 31
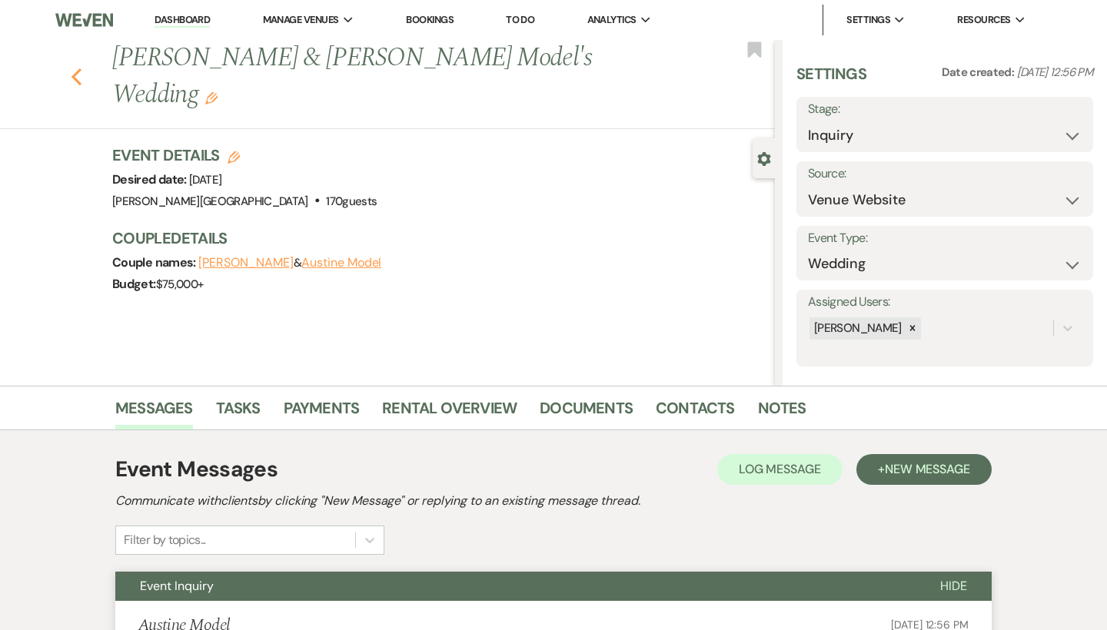
scroll to position [0, 0]
click at [78, 68] on use "button" at bounding box center [77, 76] width 10 height 17
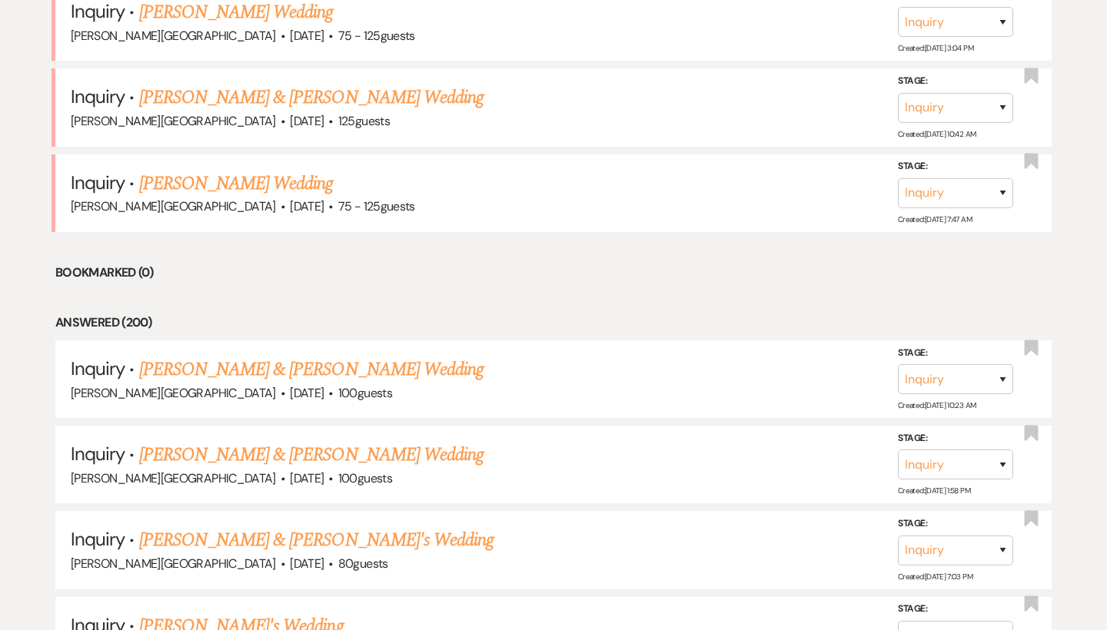
scroll to position [1715, 0]
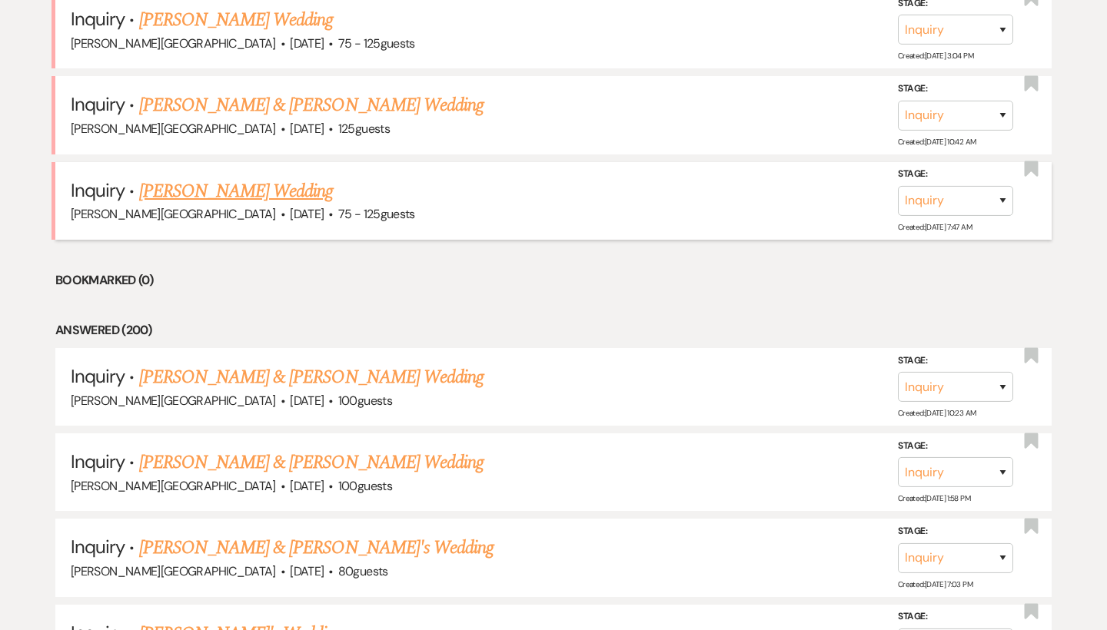
click at [262, 178] on link "[PERSON_NAME] Wedding" at bounding box center [236, 192] width 195 height 28
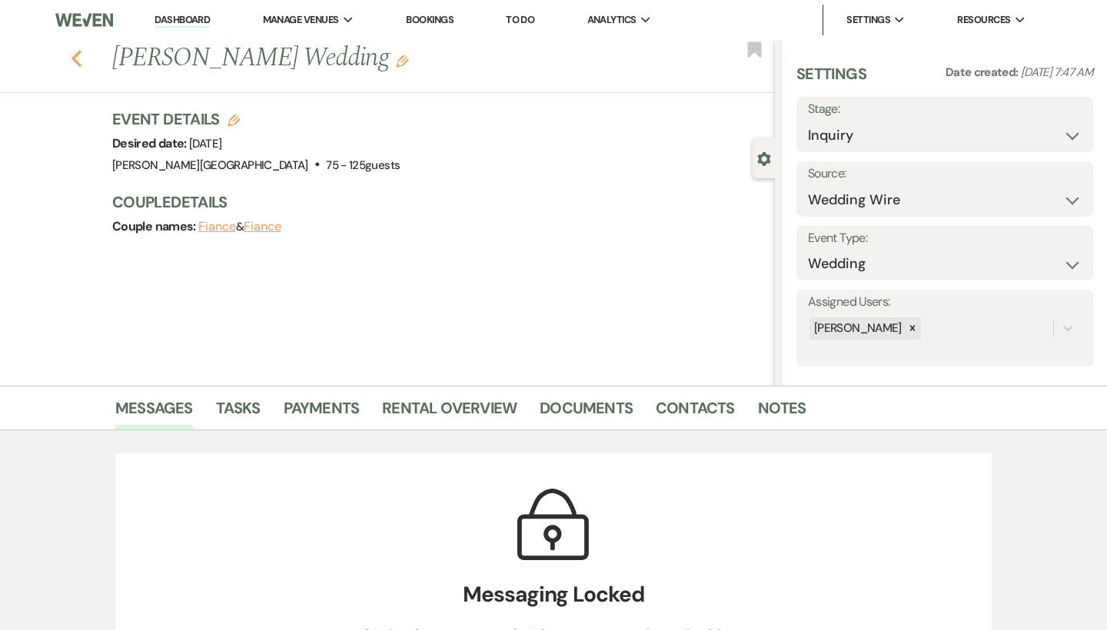
click at [77, 57] on icon "Previous" at bounding box center [77, 58] width 12 height 18
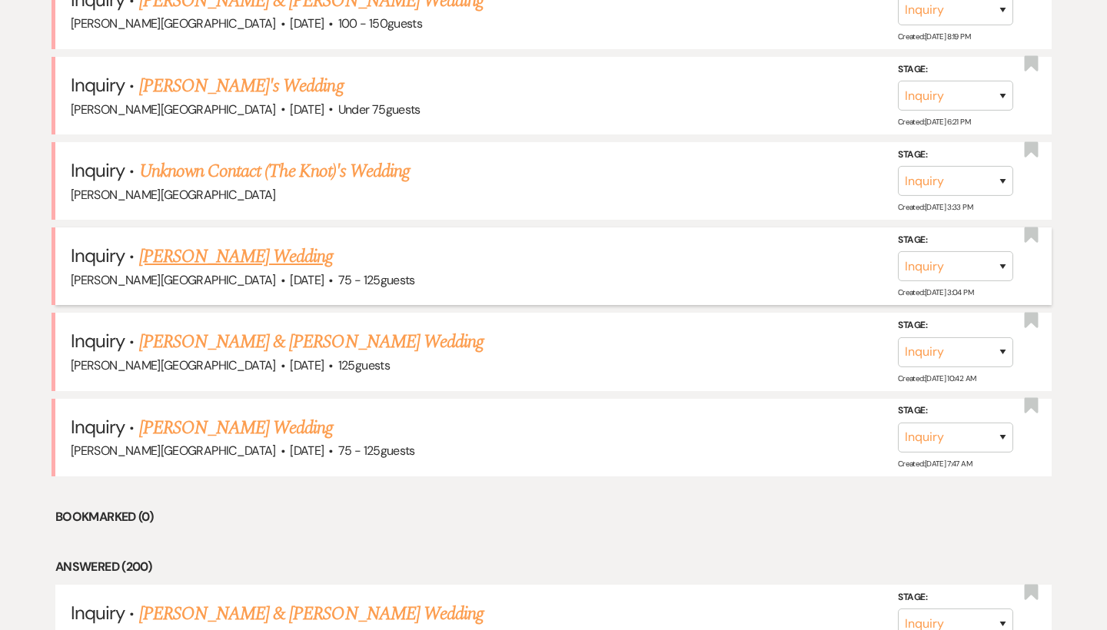
scroll to position [1395, 0]
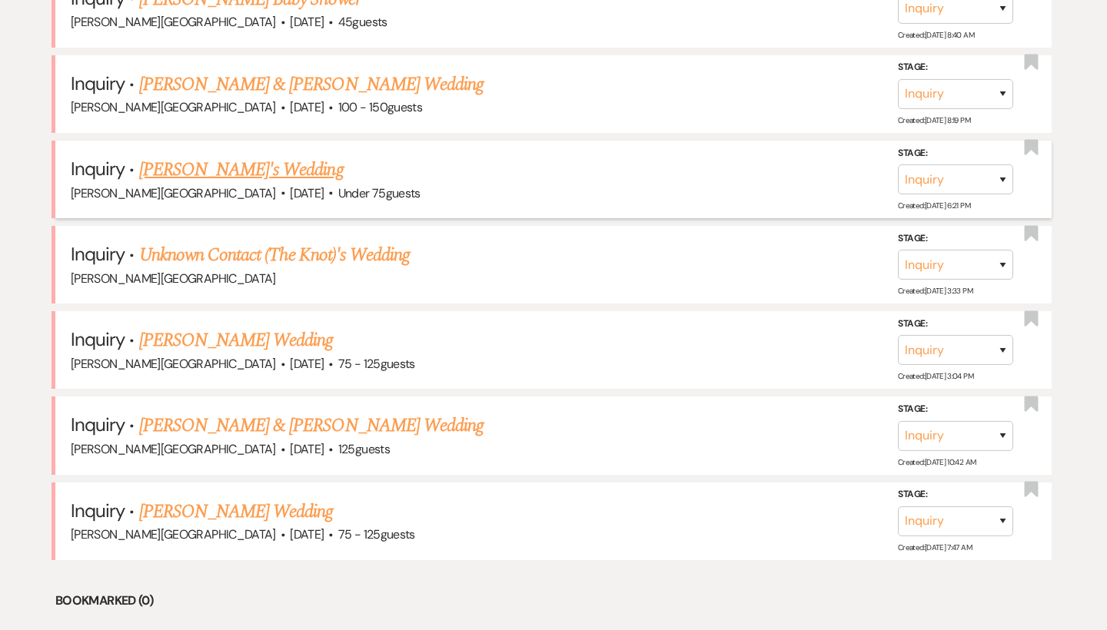
click at [226, 156] on link "[PERSON_NAME]'s Wedding" at bounding box center [241, 170] width 205 height 28
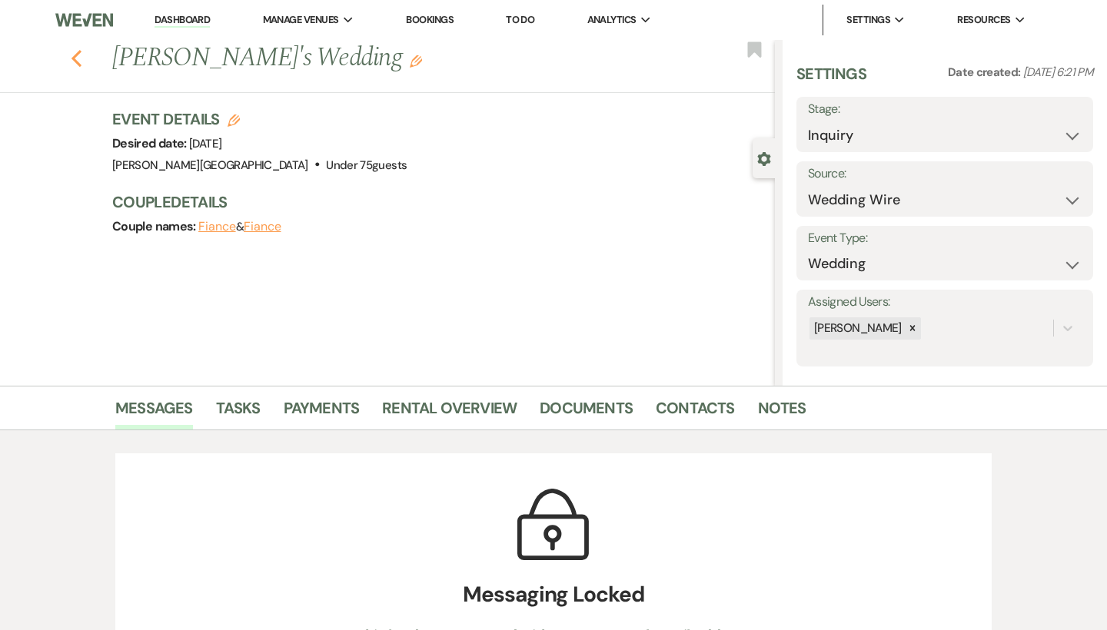
click at [78, 62] on use "button" at bounding box center [77, 58] width 10 height 17
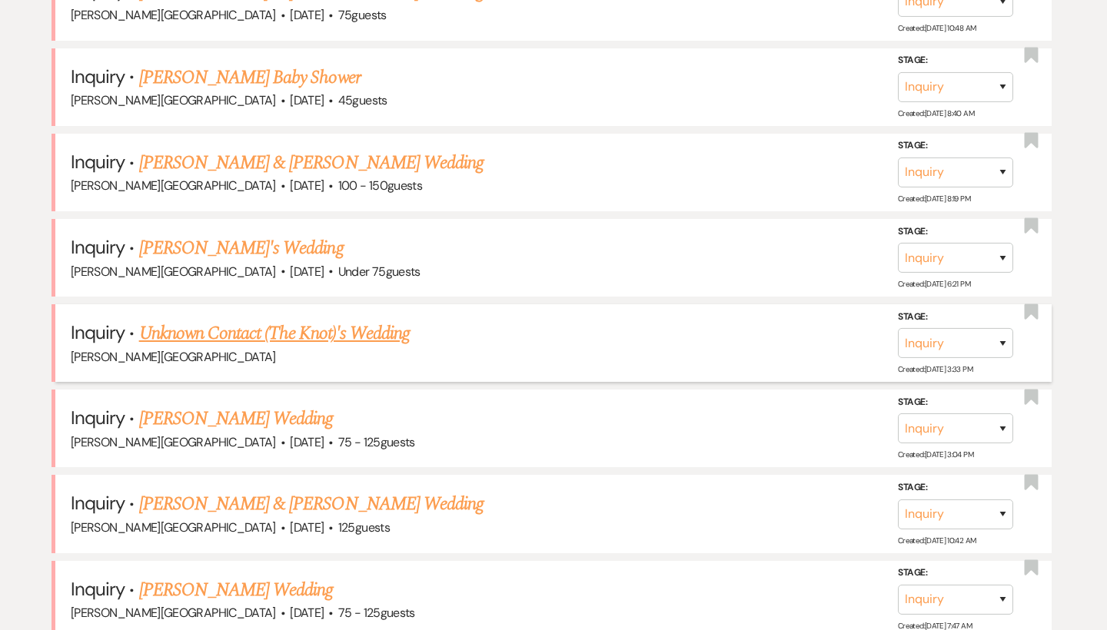
scroll to position [1308, 0]
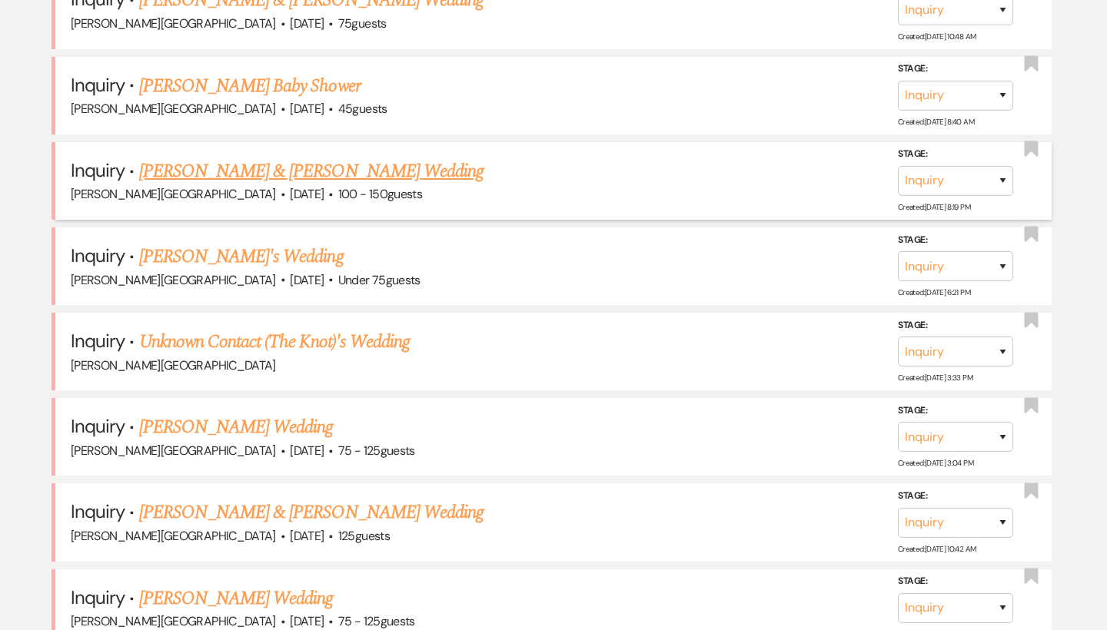
click at [338, 158] on link "[PERSON_NAME] & [PERSON_NAME] Wedding" at bounding box center [311, 172] width 344 height 28
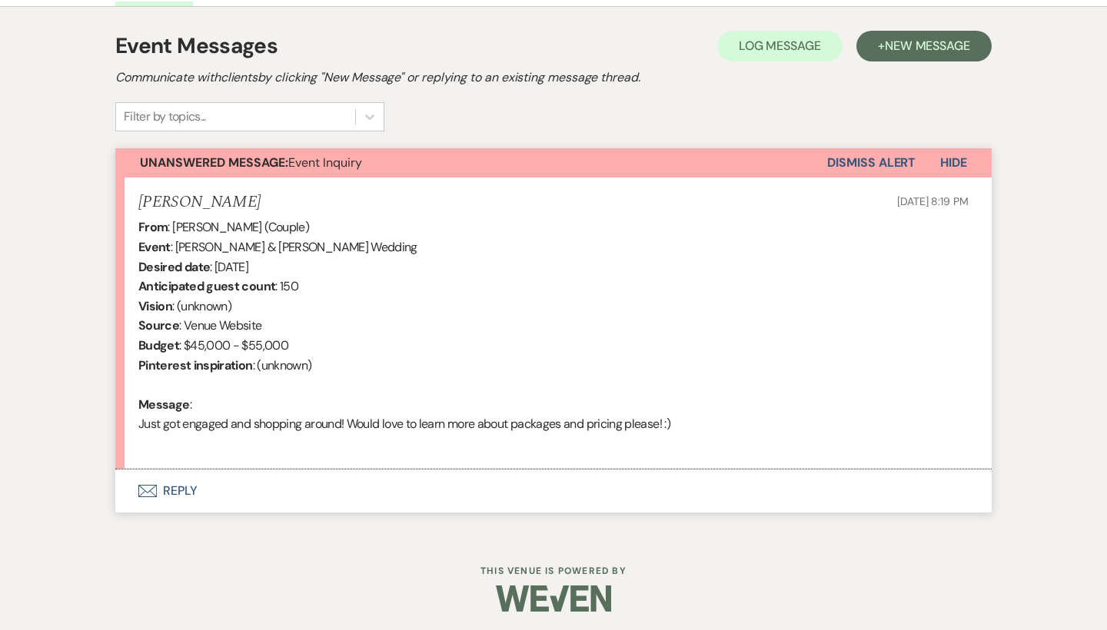
scroll to position [422, 0]
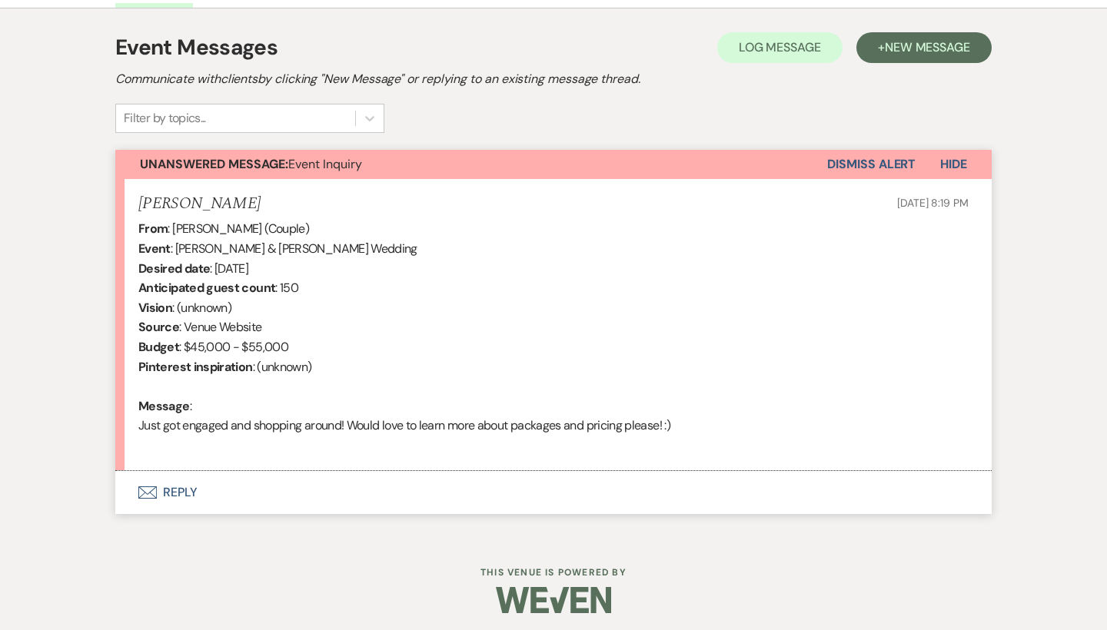
click at [184, 488] on button "Envelope Reply" at bounding box center [553, 492] width 876 height 43
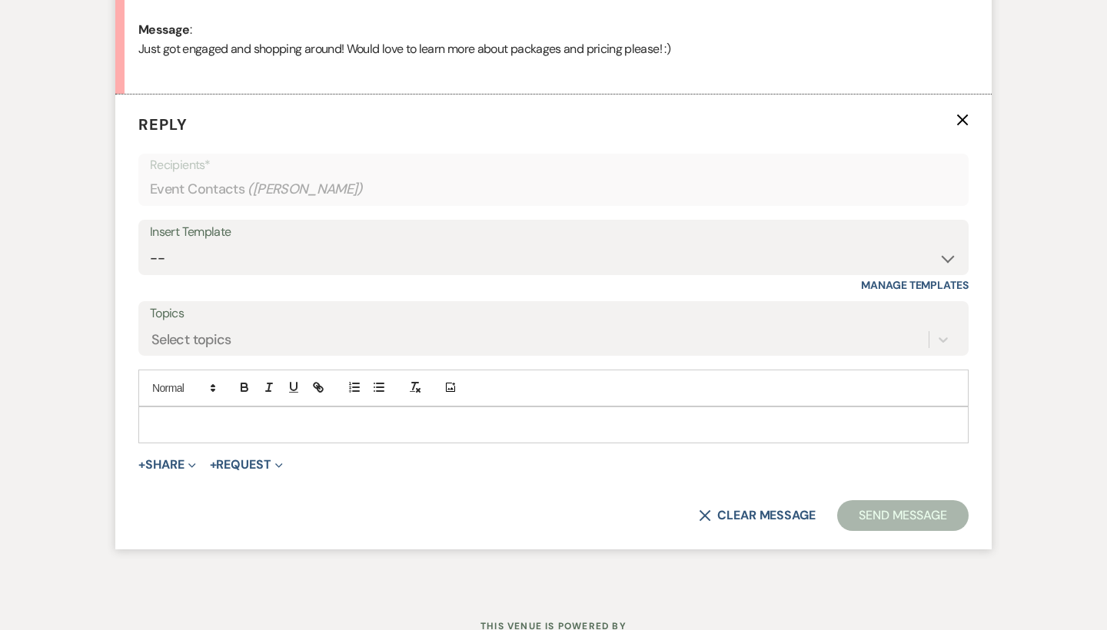
scroll to position [800, 0]
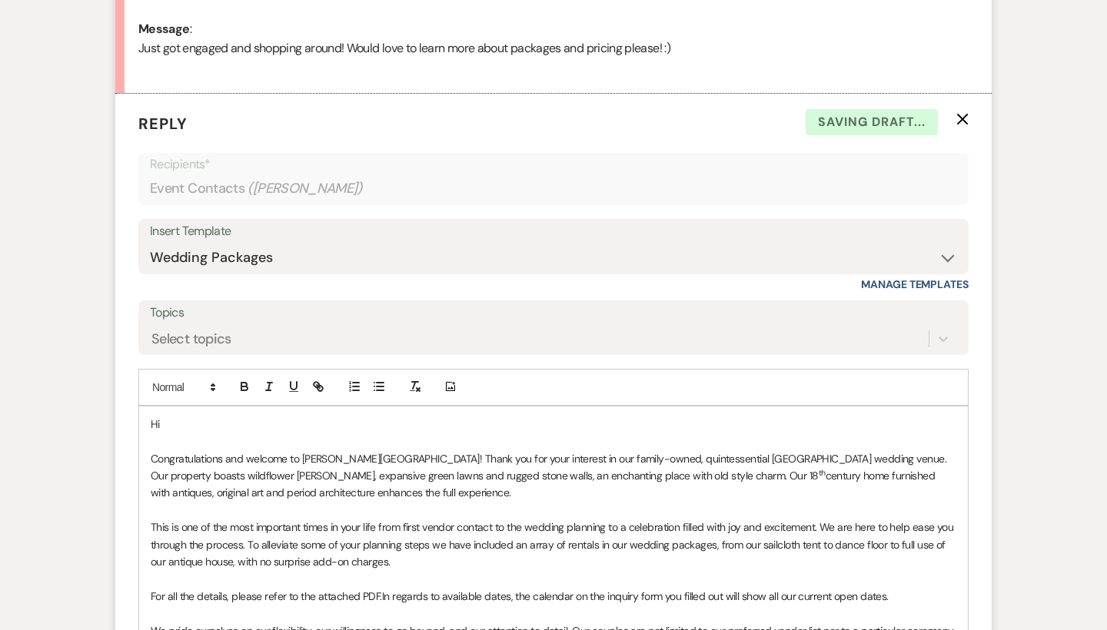
click at [192, 416] on p "Hi" at bounding box center [554, 424] width 806 height 17
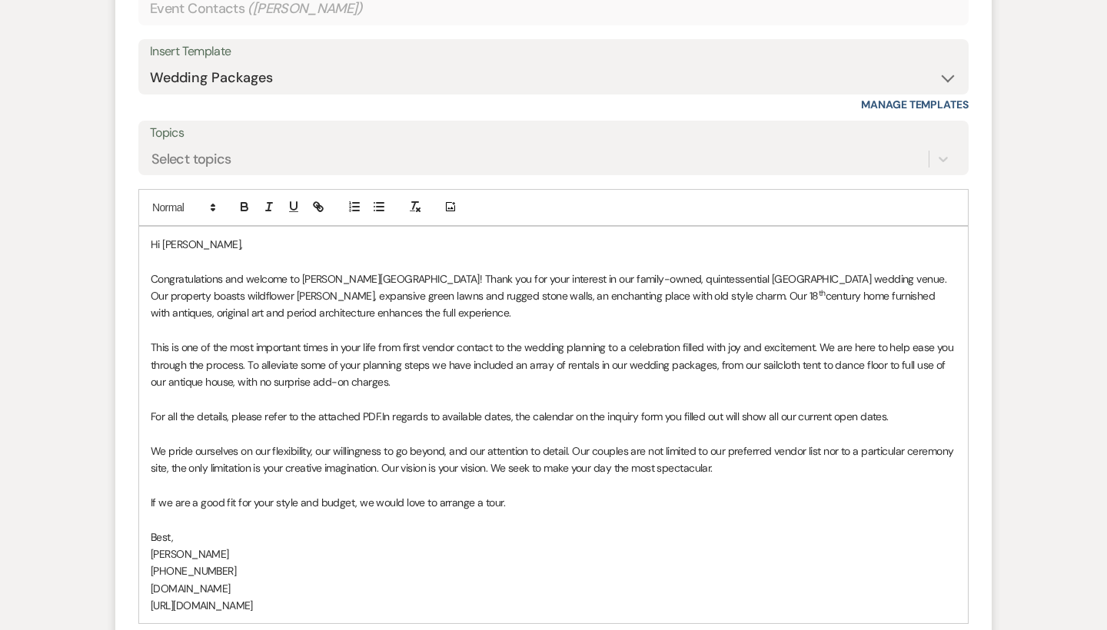
scroll to position [1143, 0]
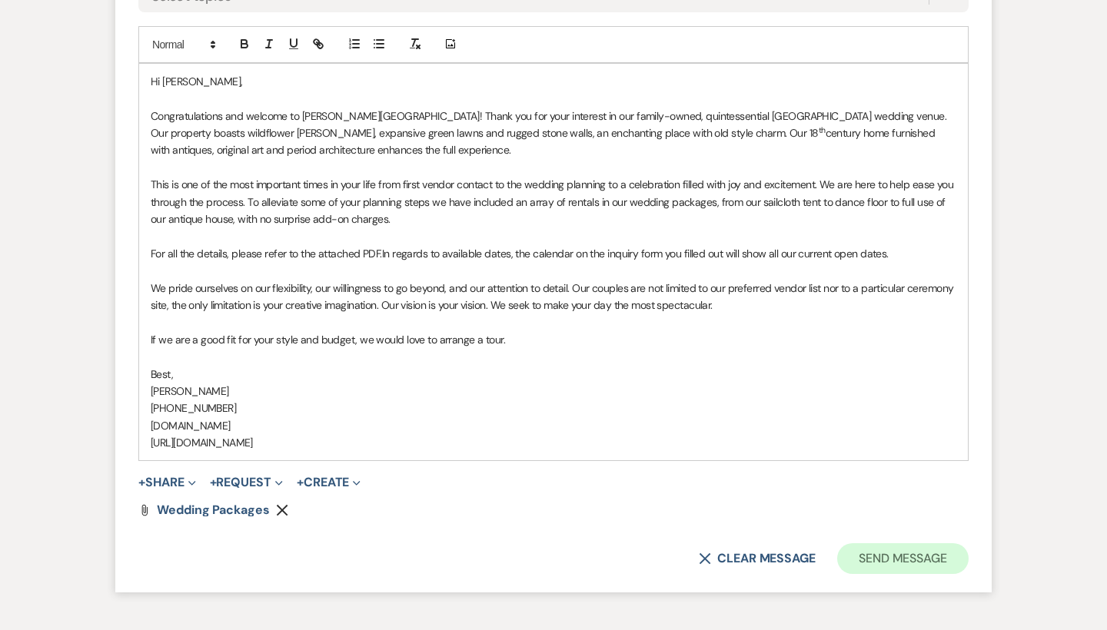
click at [872, 544] on button "Send Message" at bounding box center [902, 559] width 131 height 31
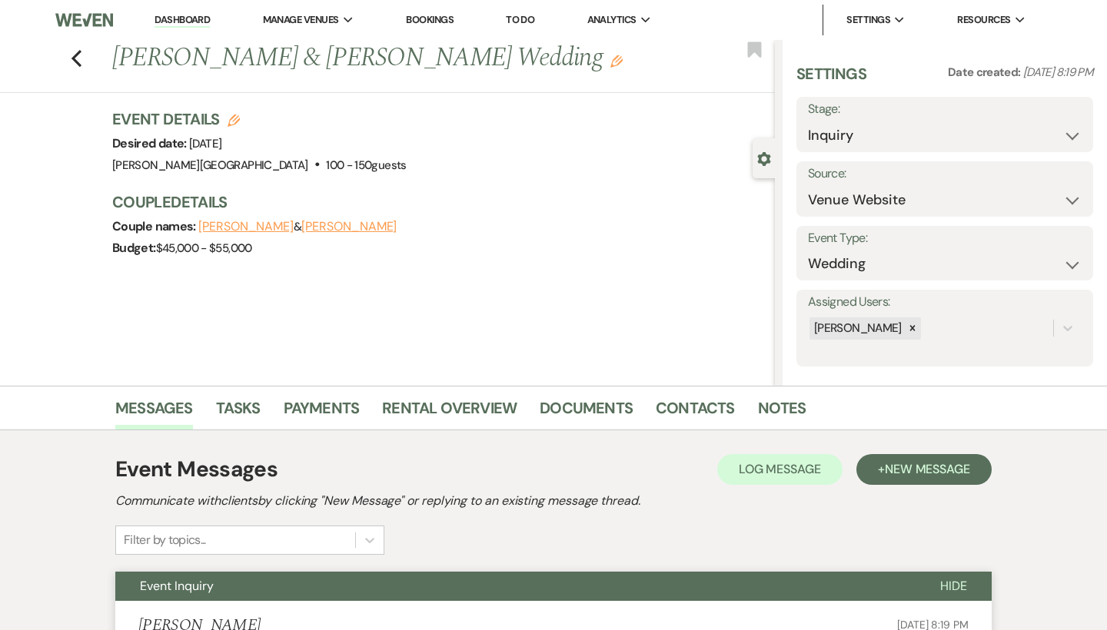
scroll to position [0, 0]
click at [187, 19] on link "Dashboard" at bounding box center [182, 20] width 55 height 15
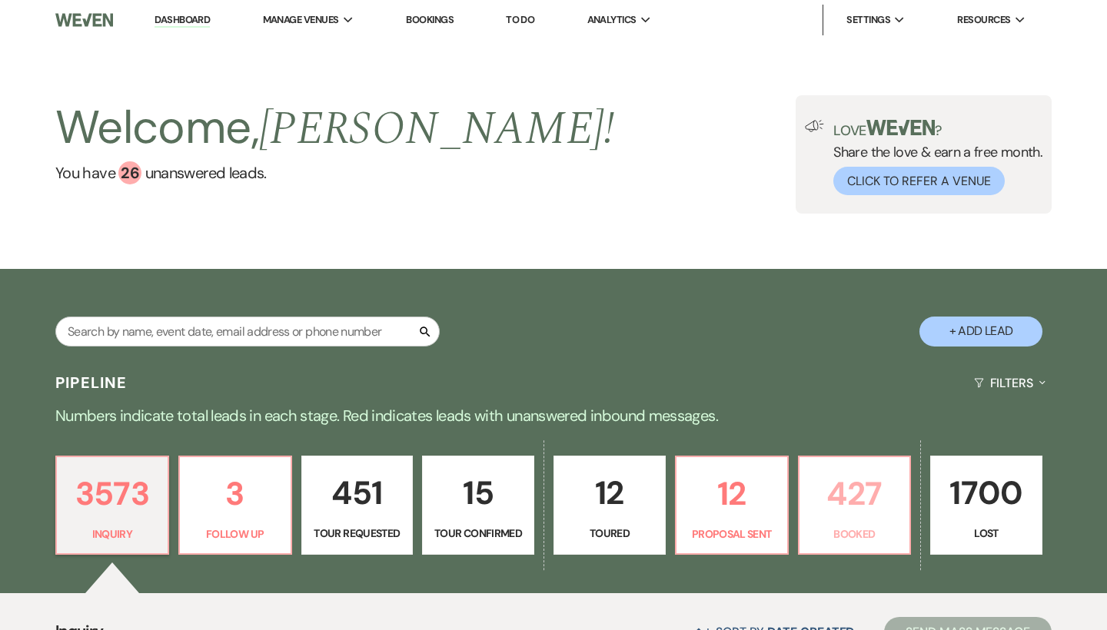
click at [850, 511] on p "427" at bounding box center [855, 494] width 92 height 52
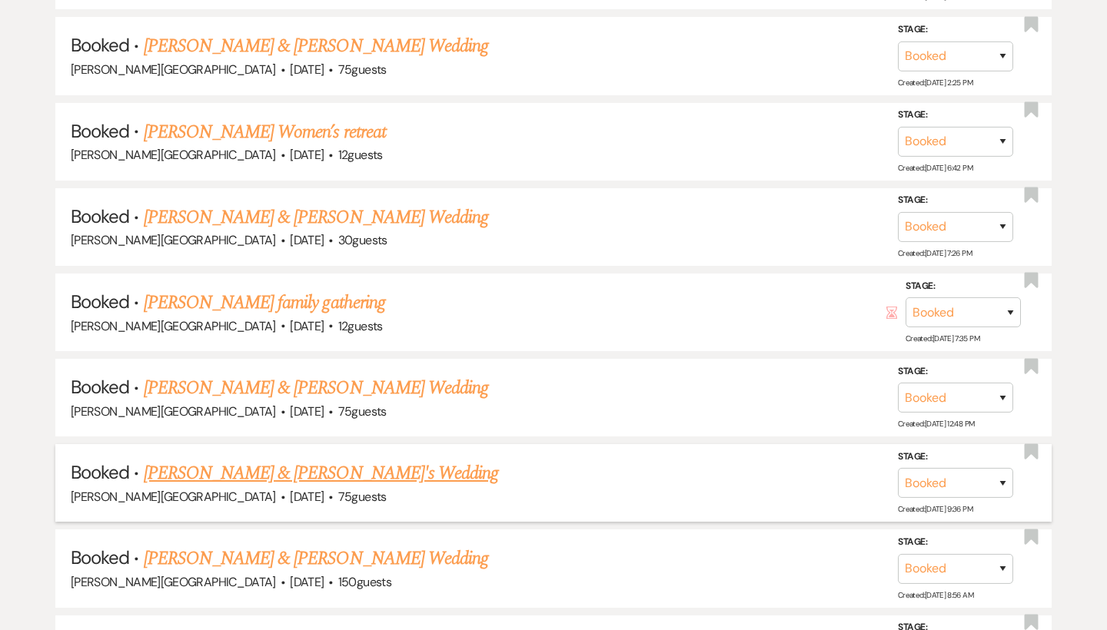
scroll to position [2472, 0]
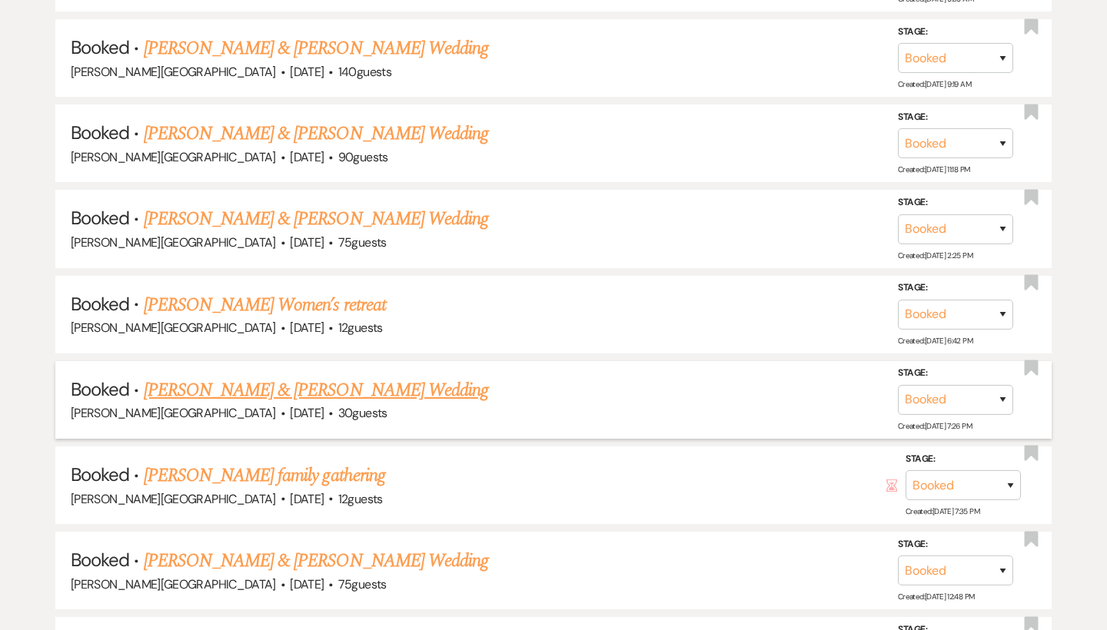
click at [311, 377] on link "[PERSON_NAME] & [PERSON_NAME] Wedding" at bounding box center [316, 391] width 344 height 28
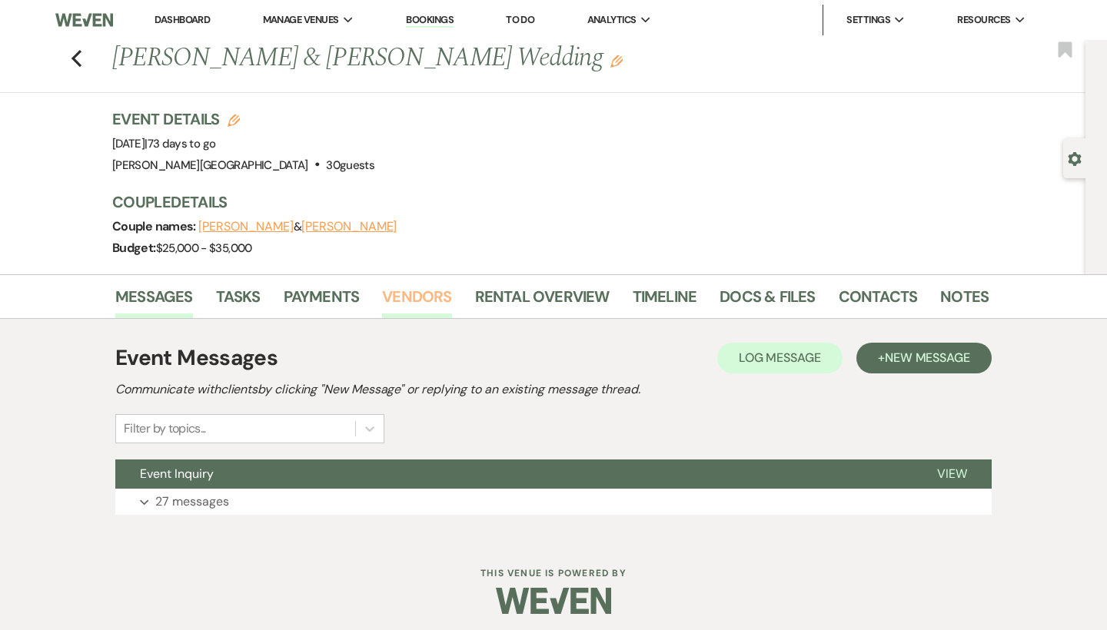
click at [404, 293] on link "Vendors" at bounding box center [416, 301] width 69 height 34
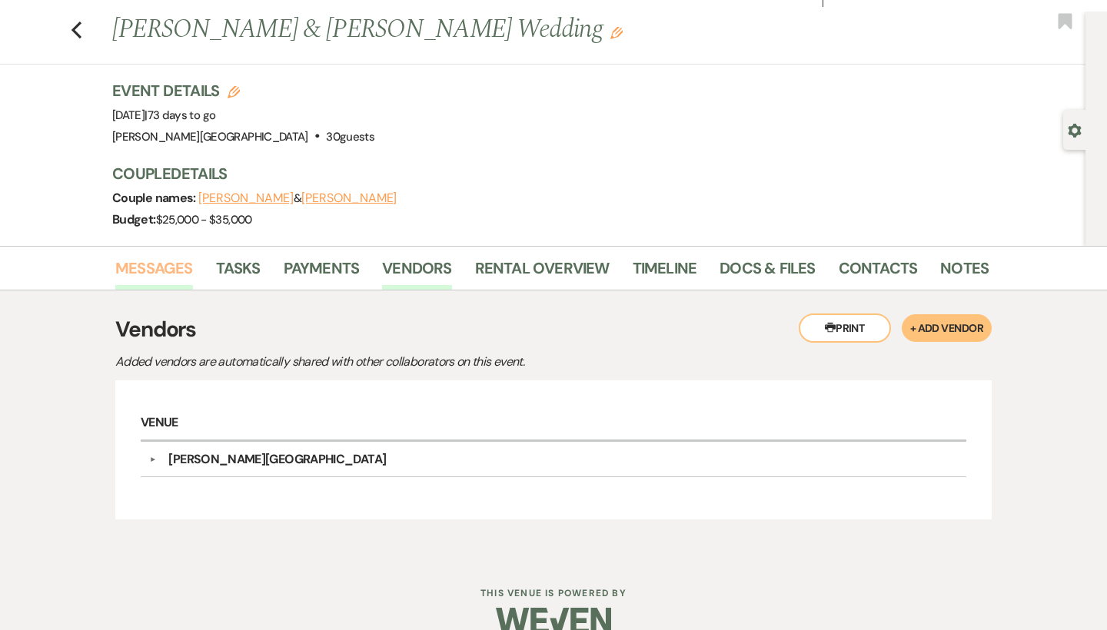
click at [175, 267] on link "Messages" at bounding box center [154, 273] width 78 height 34
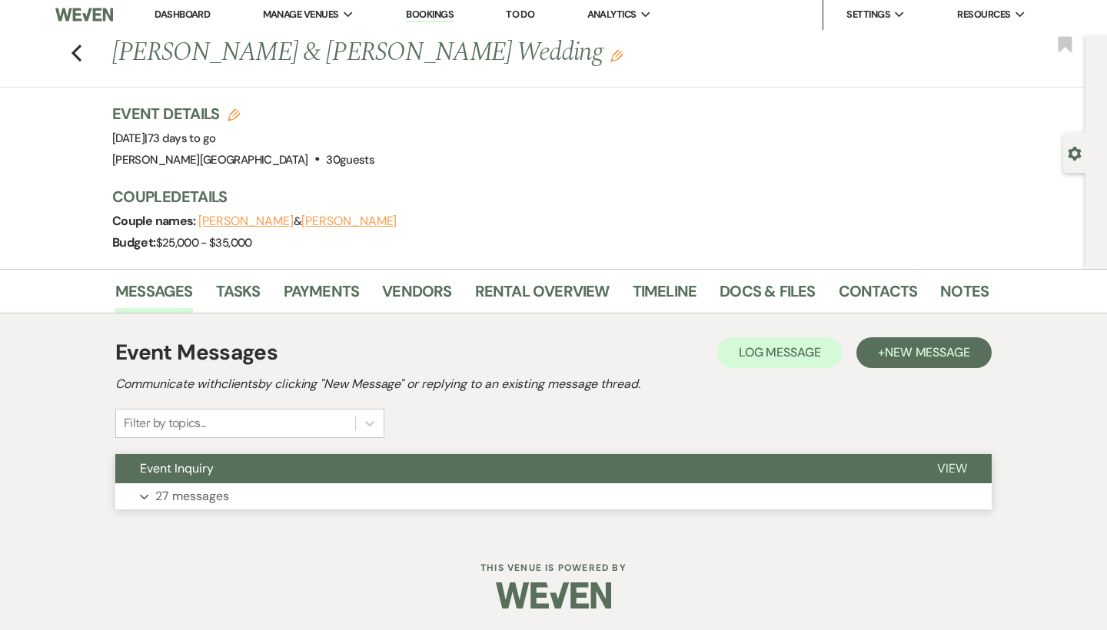
click at [442, 464] on button "Event Inquiry" at bounding box center [513, 468] width 797 height 29
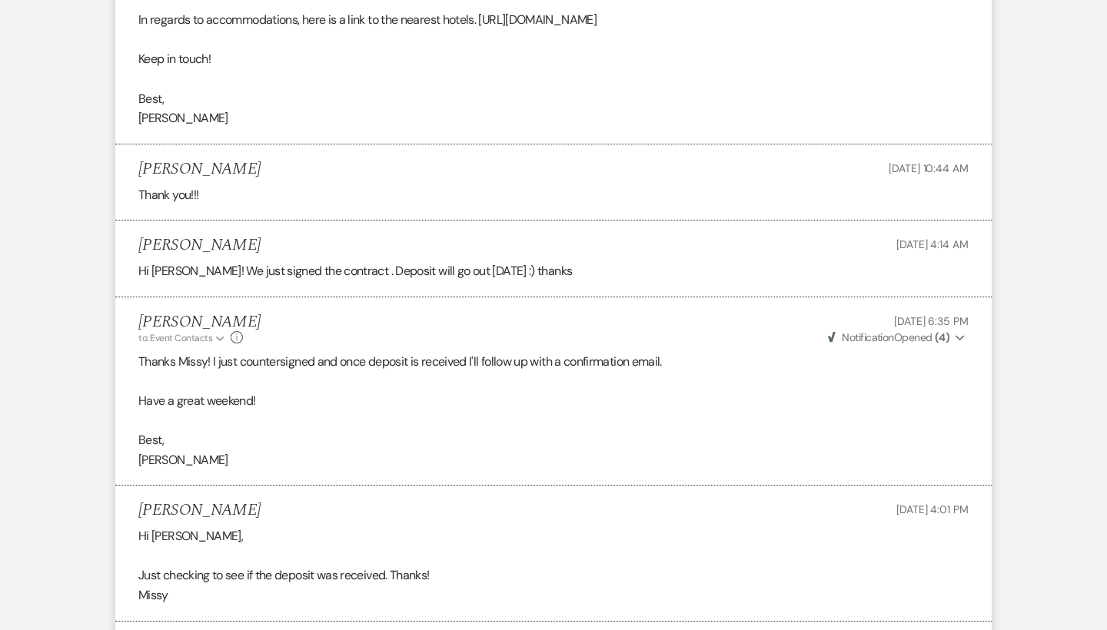
scroll to position [5736, 0]
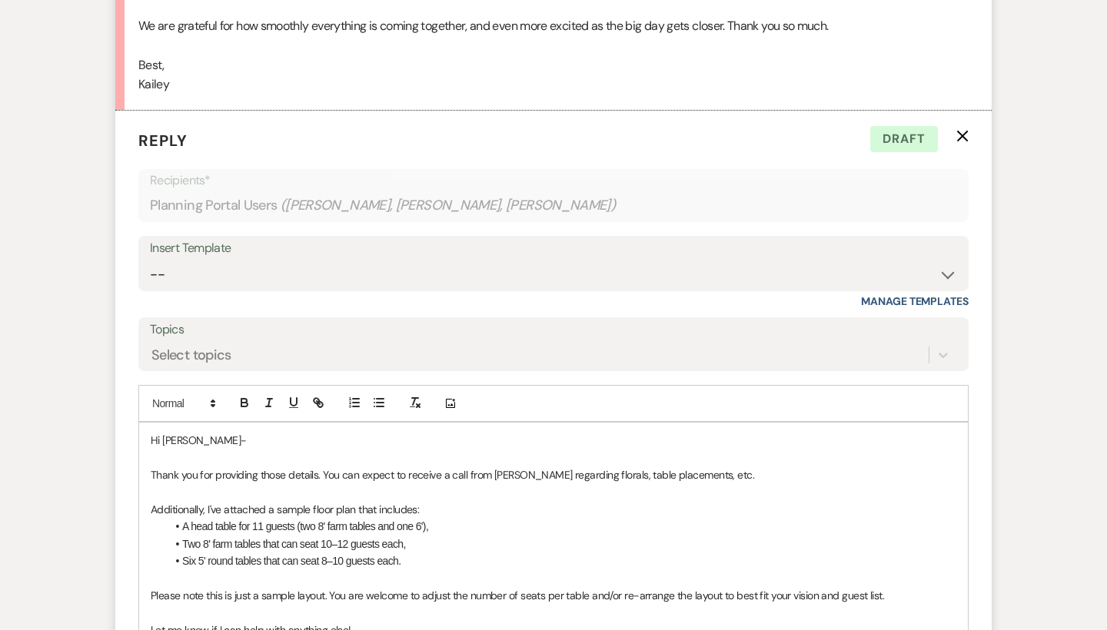
scroll to position [1382, 0]
click at [223, 434] on p "Hi [PERSON_NAME]-" at bounding box center [554, 442] width 806 height 17
click at [180, 469] on p "Thank you for providing those details. You can expect to receive a call from [P…" at bounding box center [554, 477] width 806 height 17
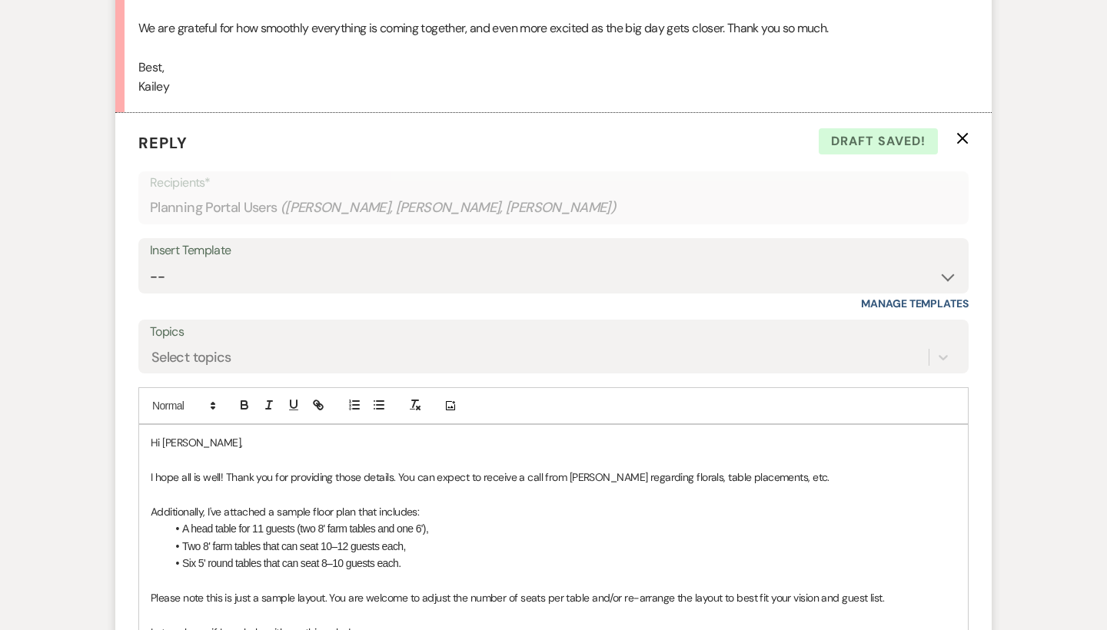
click at [774, 469] on p "I hope all is well! Thank you for providing those details. You can expect to re…" at bounding box center [554, 477] width 806 height 17
click at [596, 469] on p "I hope all is well! Thank you for providing those details. You can expect to re…" at bounding box center [554, 477] width 806 height 17
drag, startPoint x: 759, startPoint y: 452, endPoint x: 717, endPoint y: 451, distance: 41.5
click at [717, 469] on p "I hope all is well! Thank you for providing those details. You can expect to re…" at bounding box center [554, 477] width 806 height 17
drag, startPoint x: 525, startPoint y: 452, endPoint x: 444, endPoint y: 452, distance: 81.5
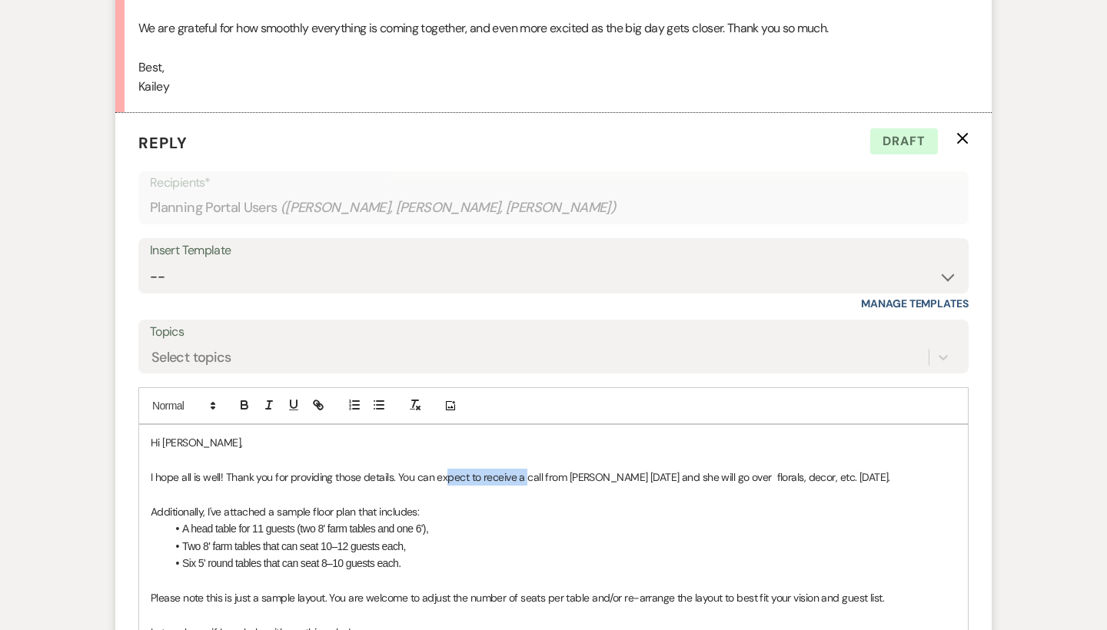
click at [444, 469] on p "I hope all is well! Thank you for providing those details. You can expect to re…" at bounding box center [554, 477] width 806 height 17
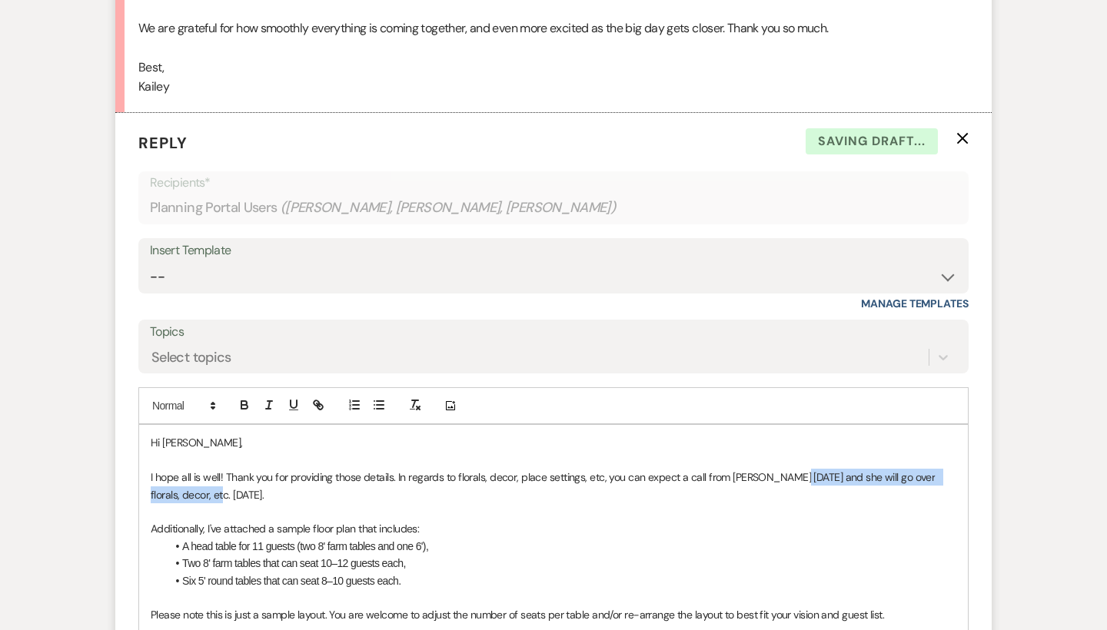
drag, startPoint x: 845, startPoint y: 477, endPoint x: 793, endPoint y: 454, distance: 57.1
click at [793, 469] on p "I hope all is well! Thank you for providing those details. In regards to floral…" at bounding box center [554, 486] width 806 height 35
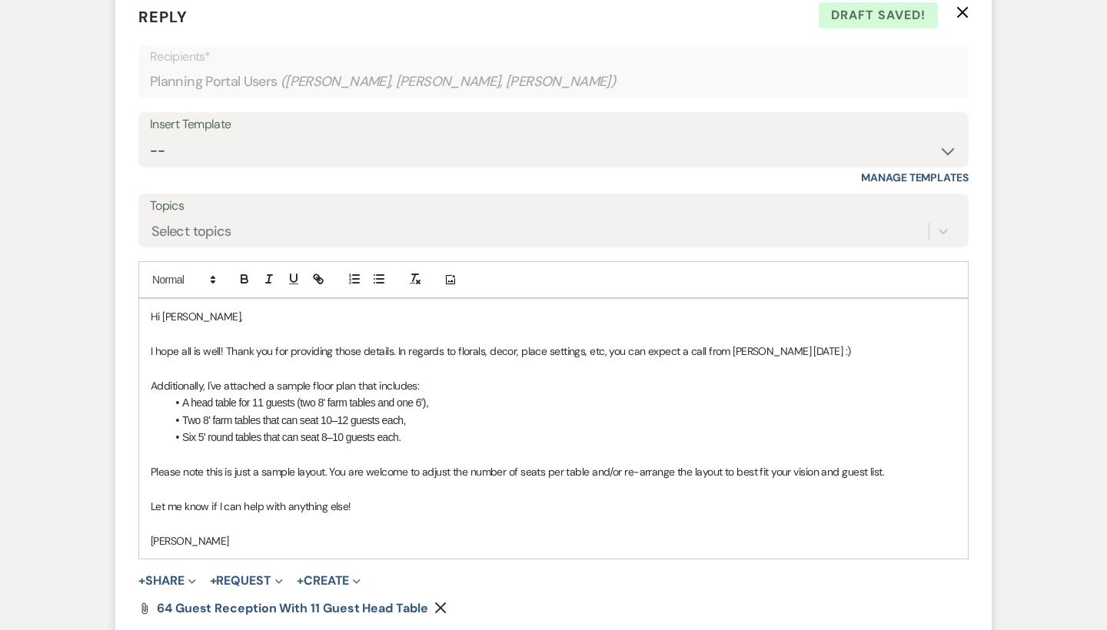
scroll to position [1518, 0]
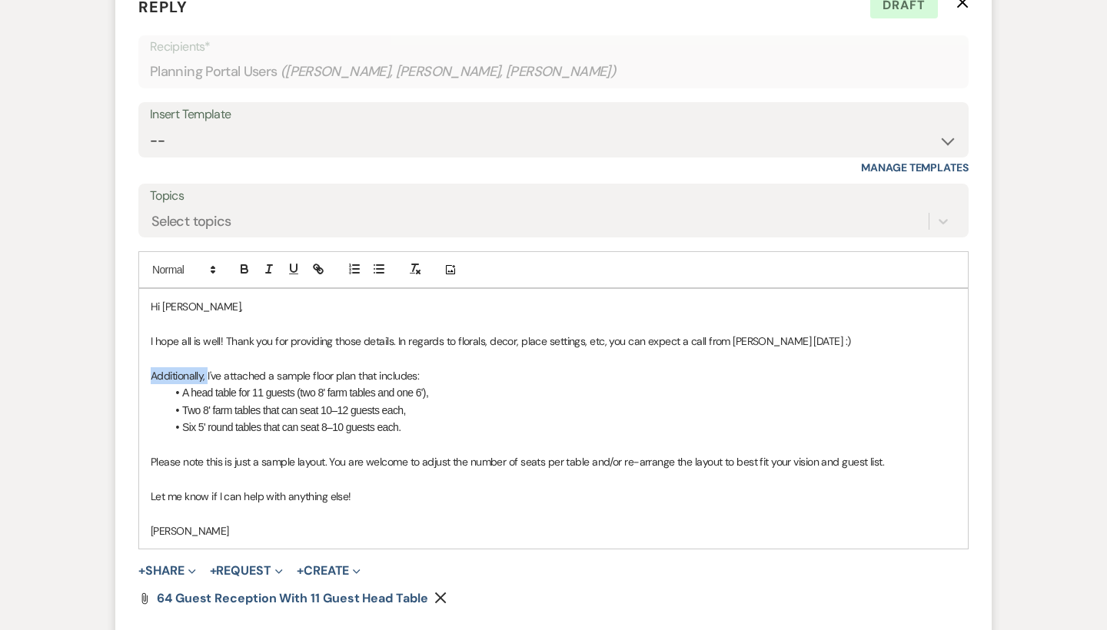
drag, startPoint x: 208, startPoint y: 350, endPoint x: 150, endPoint y: 352, distance: 58.5
click at [150, 352] on div "Hi [PERSON_NAME], I hope all is well! Thank you for providing those details. In…" at bounding box center [553, 418] width 829 height 259
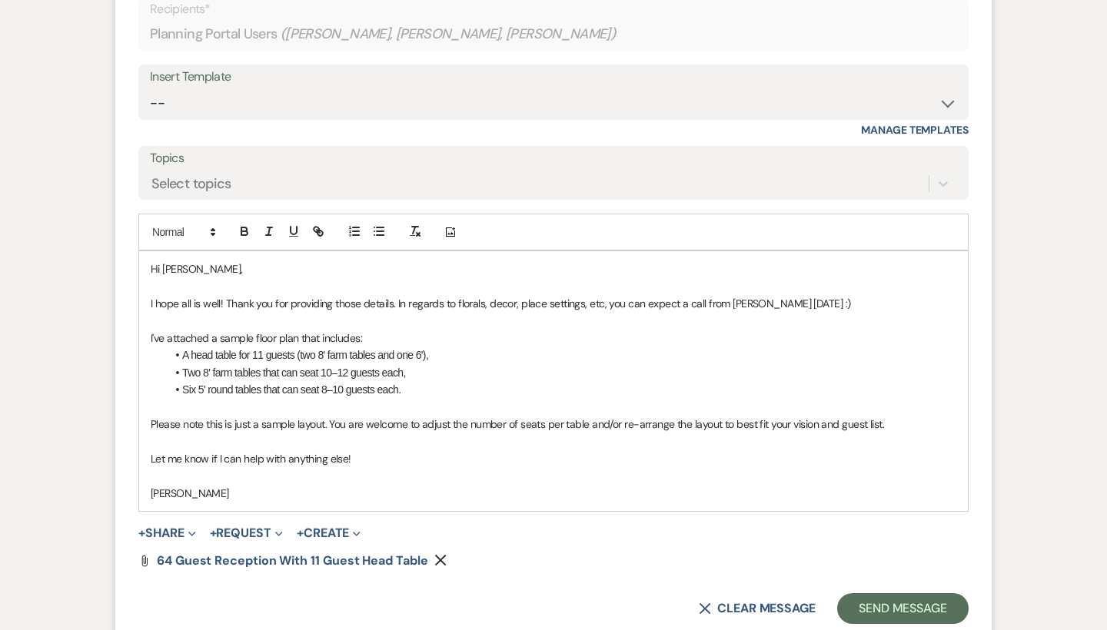
scroll to position [1559, 0]
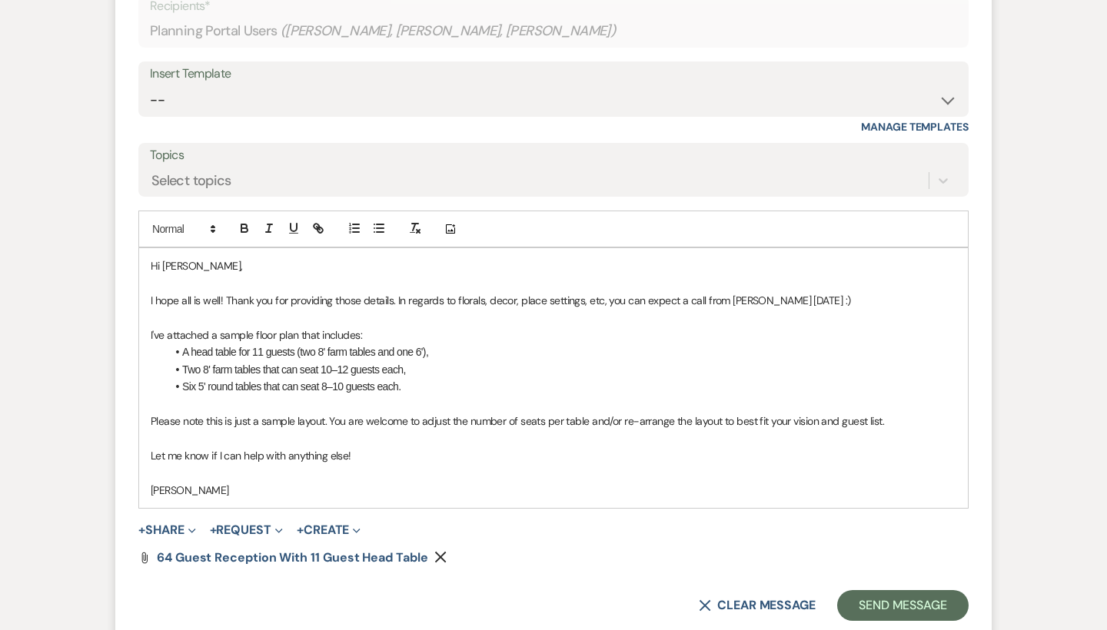
click at [296, 327] on p "I've attached a sample floor plan that includes:" at bounding box center [554, 335] width 806 height 17
click at [146, 311] on div "Hi [PERSON_NAME], I hope all is well! Thank you for providing those details. In…" at bounding box center [553, 377] width 829 height 259
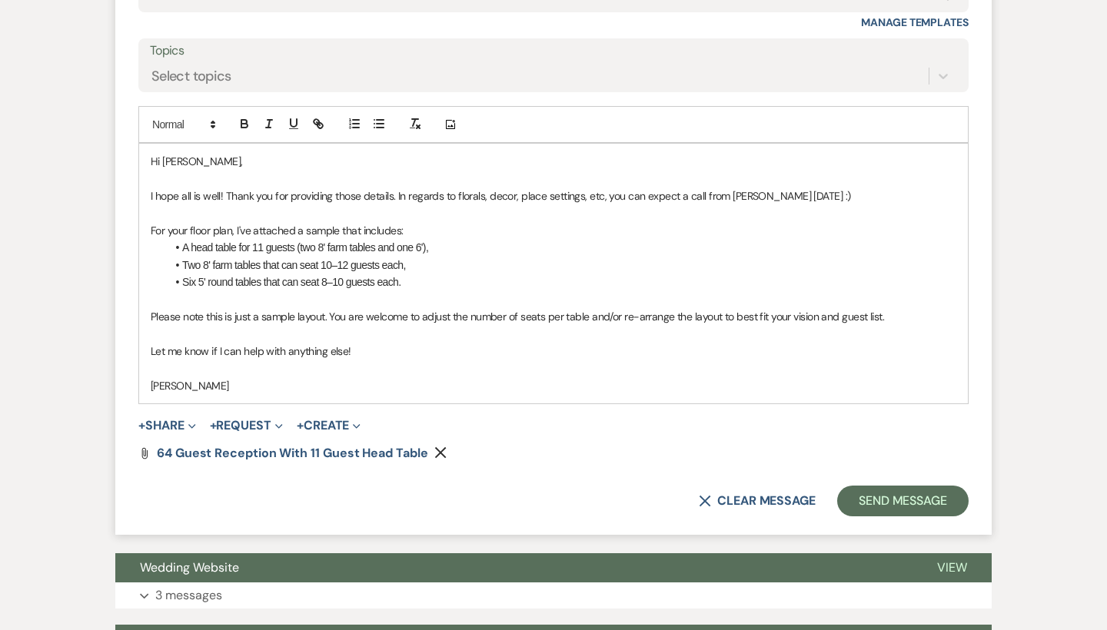
scroll to position [1668, 0]
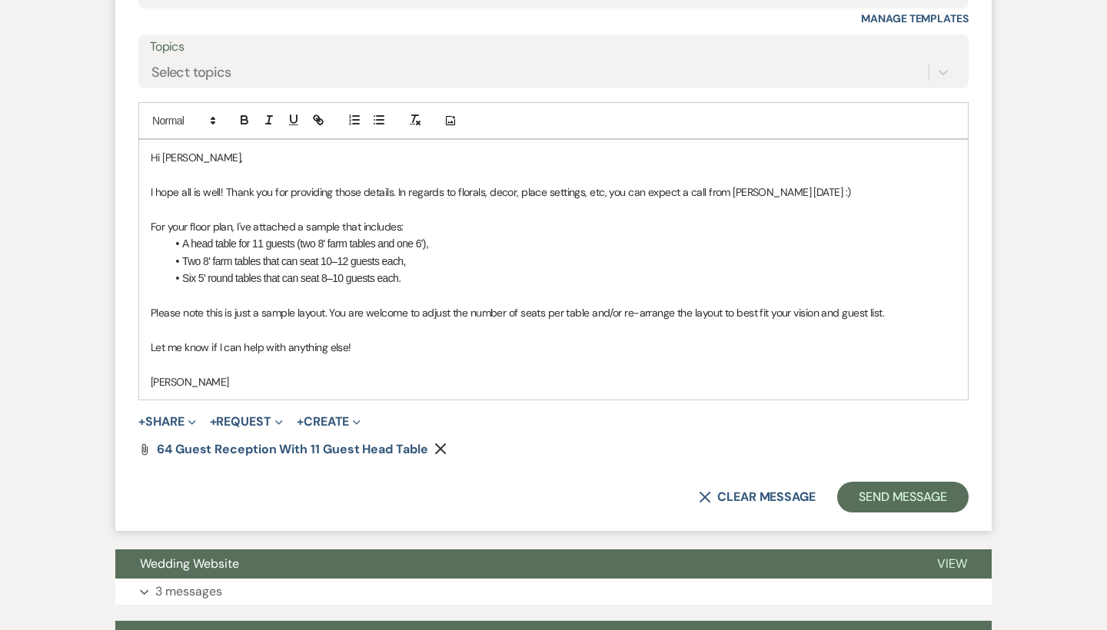
click at [394, 339] on p "Let me know if I can help with anything else!" at bounding box center [554, 347] width 806 height 17
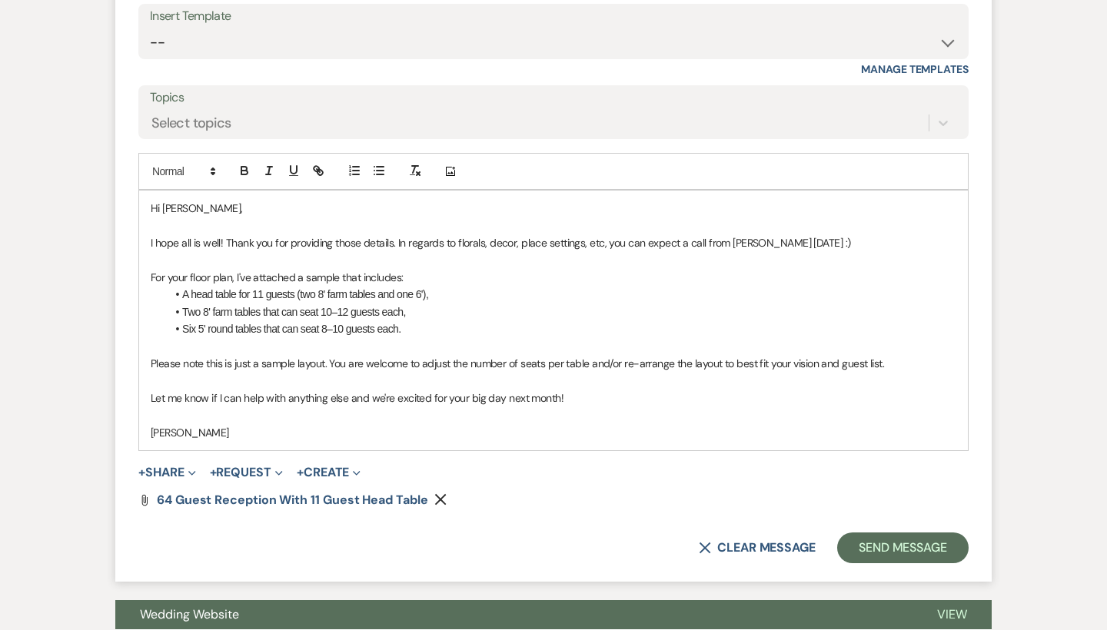
scroll to position [1597, 0]
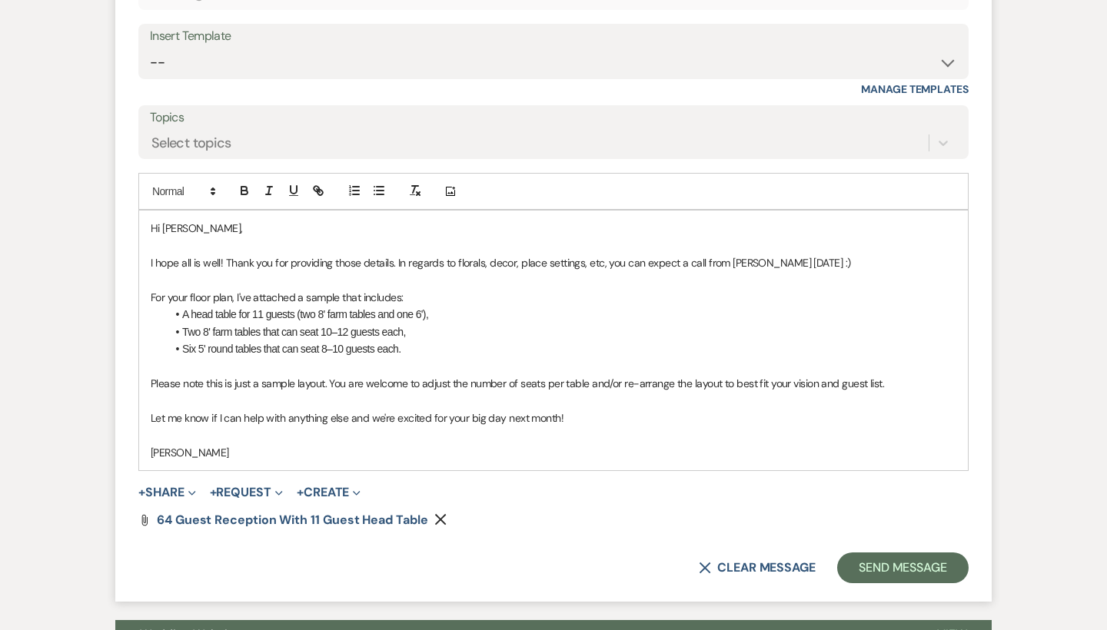
click at [391, 254] on p "I hope all is well! Thank you for providing those details. In regards to floral…" at bounding box center [554, 262] width 806 height 17
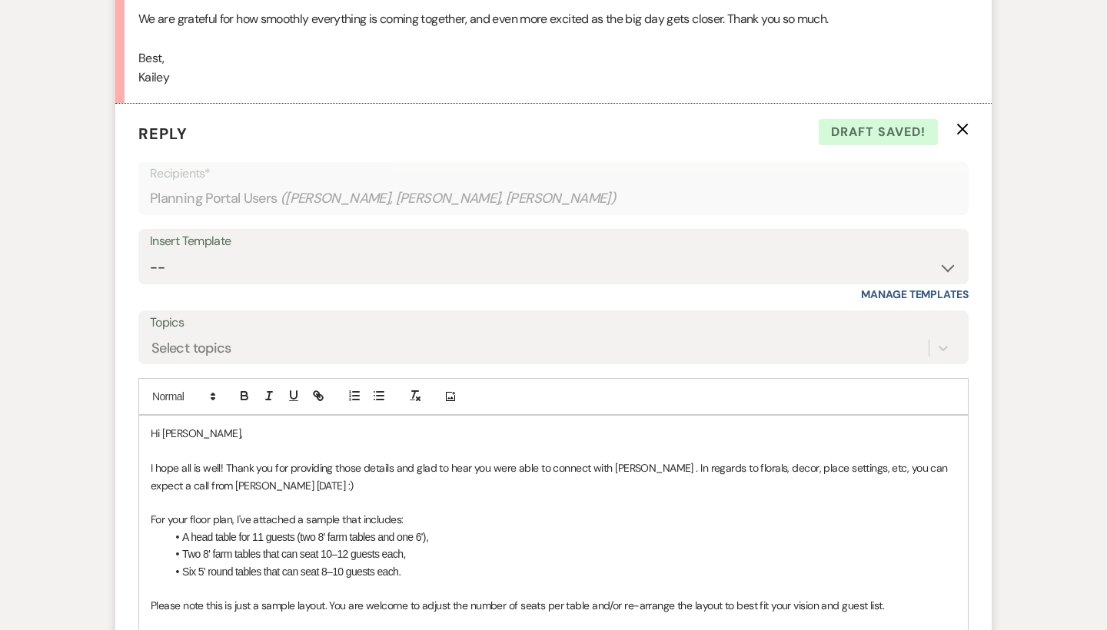
scroll to position [1595, 0]
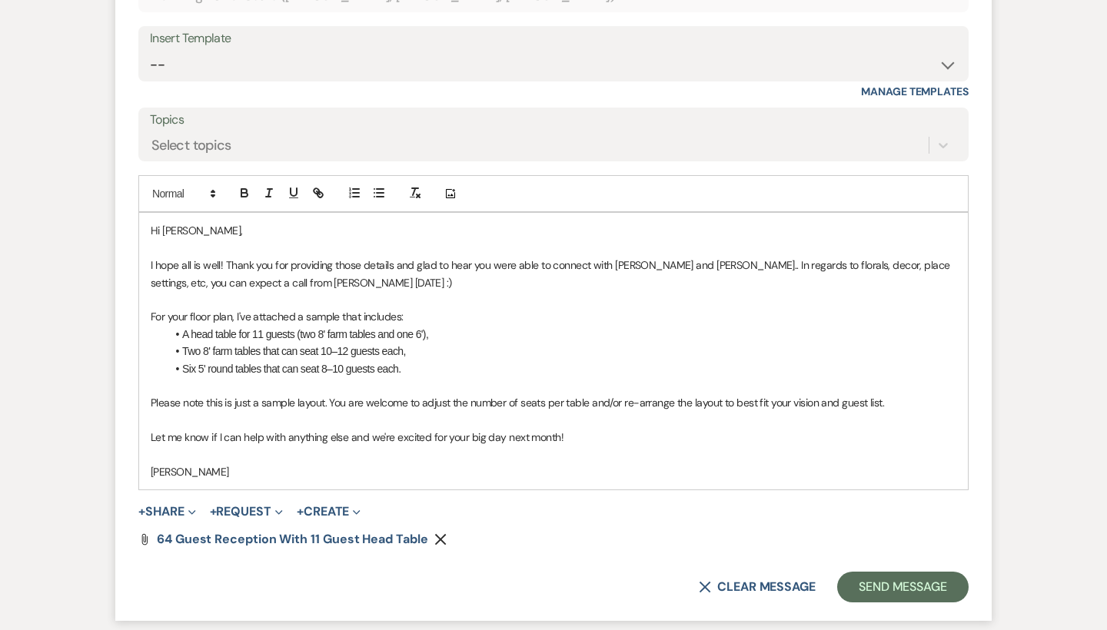
click at [290, 258] on p "I hope all is well! Thank you for providing those details and glad to hear you …" at bounding box center [554, 274] width 806 height 35
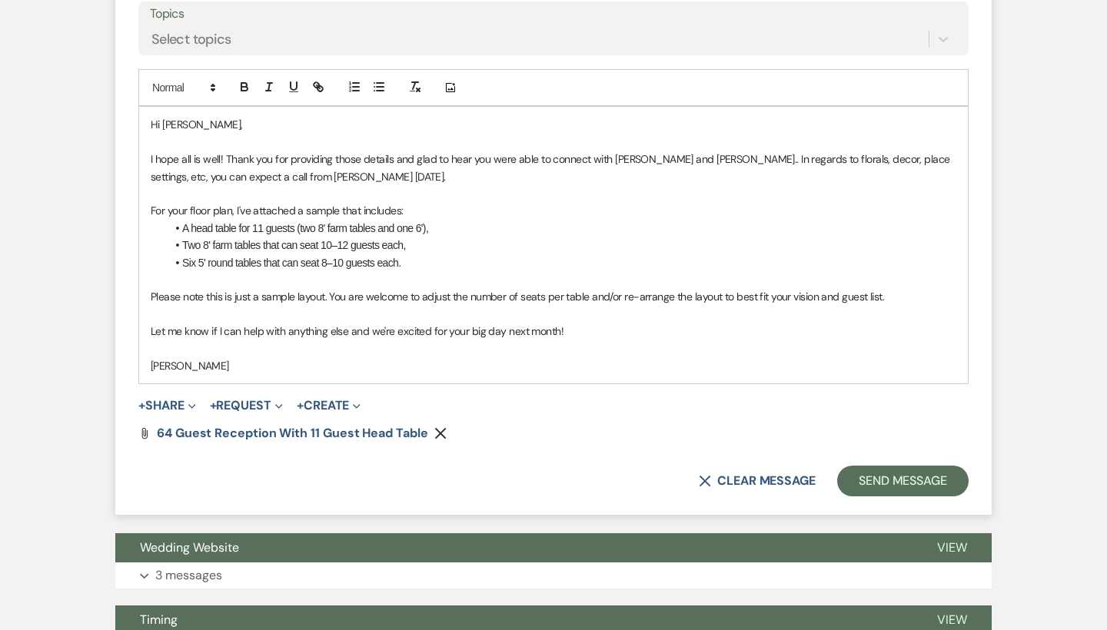
scroll to position [1755, 0]
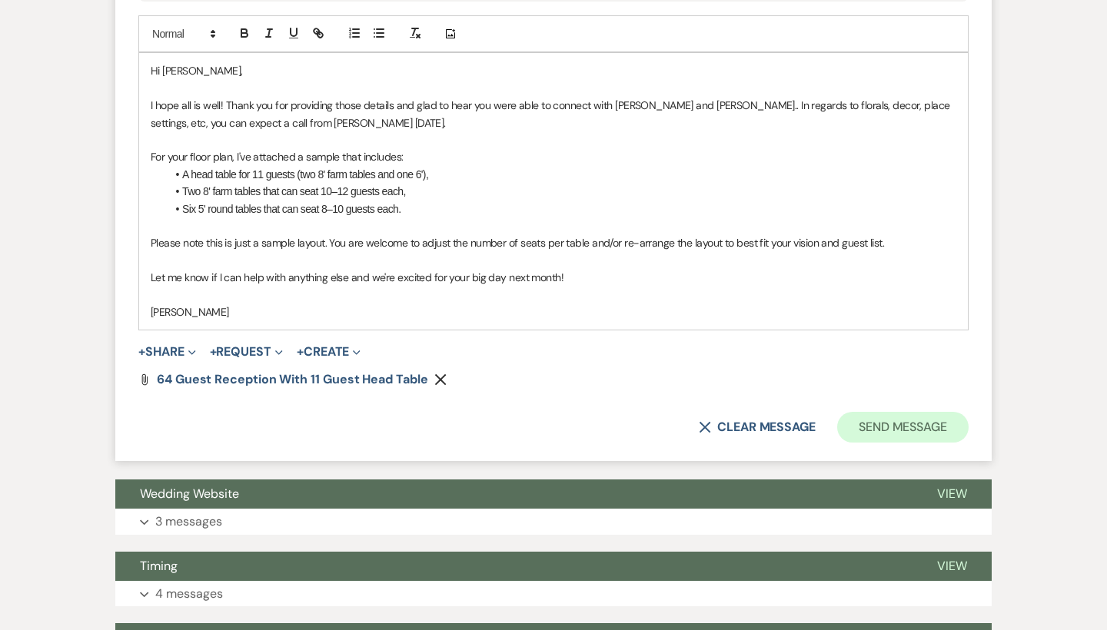
click at [893, 412] on button "Send Message" at bounding box center [902, 427] width 131 height 31
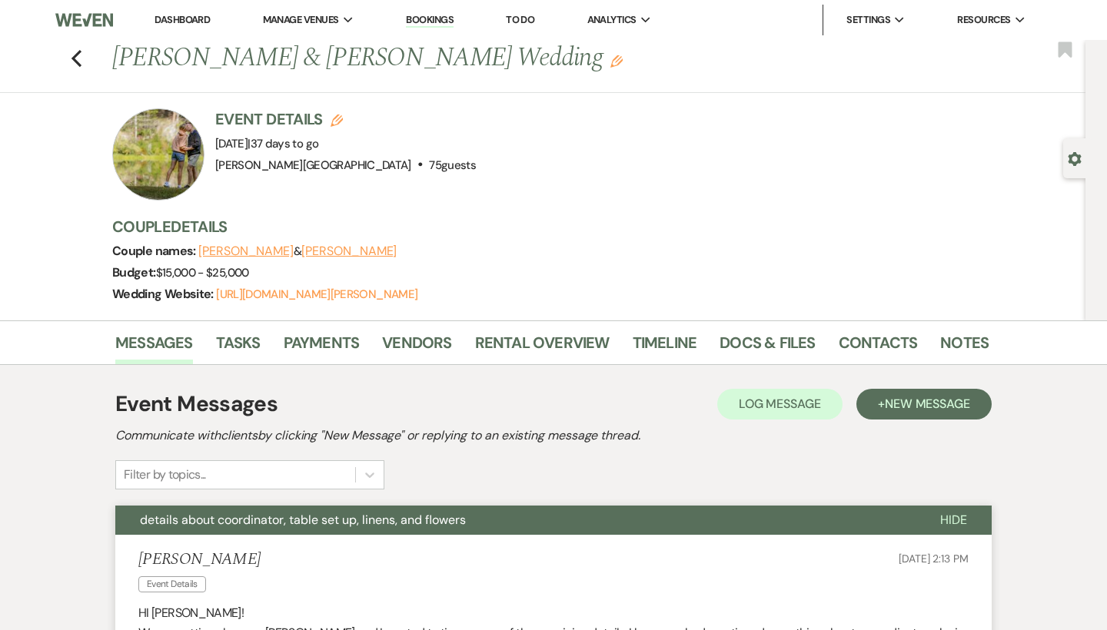
scroll to position [0, 0]
click at [78, 55] on icon "Previous" at bounding box center [77, 58] width 12 height 18
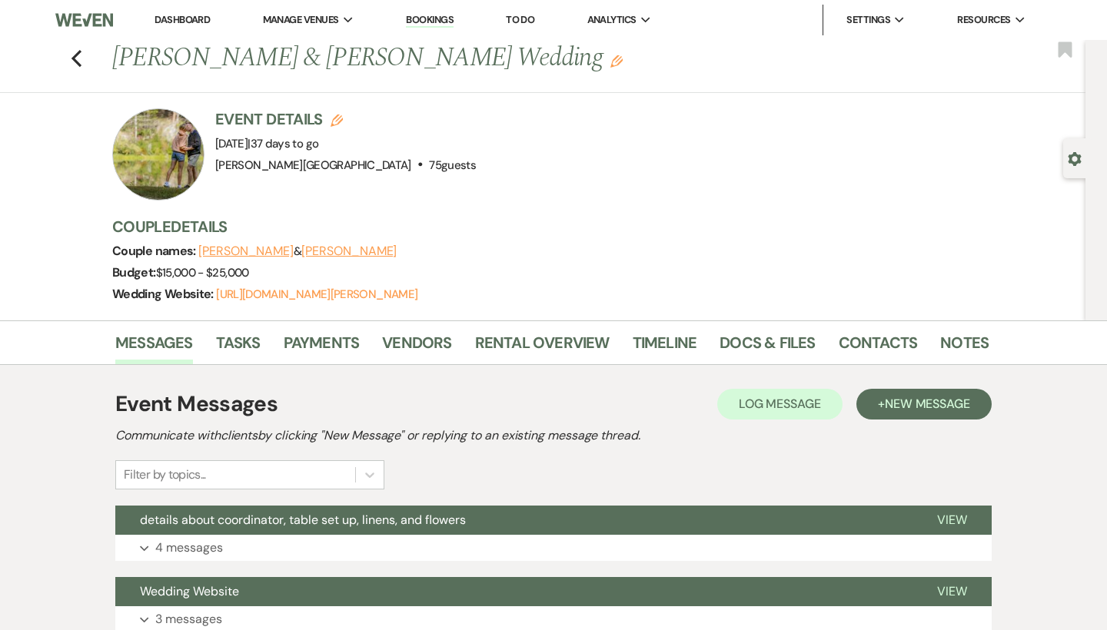
click at [177, 16] on link "Dashboard" at bounding box center [182, 19] width 55 height 13
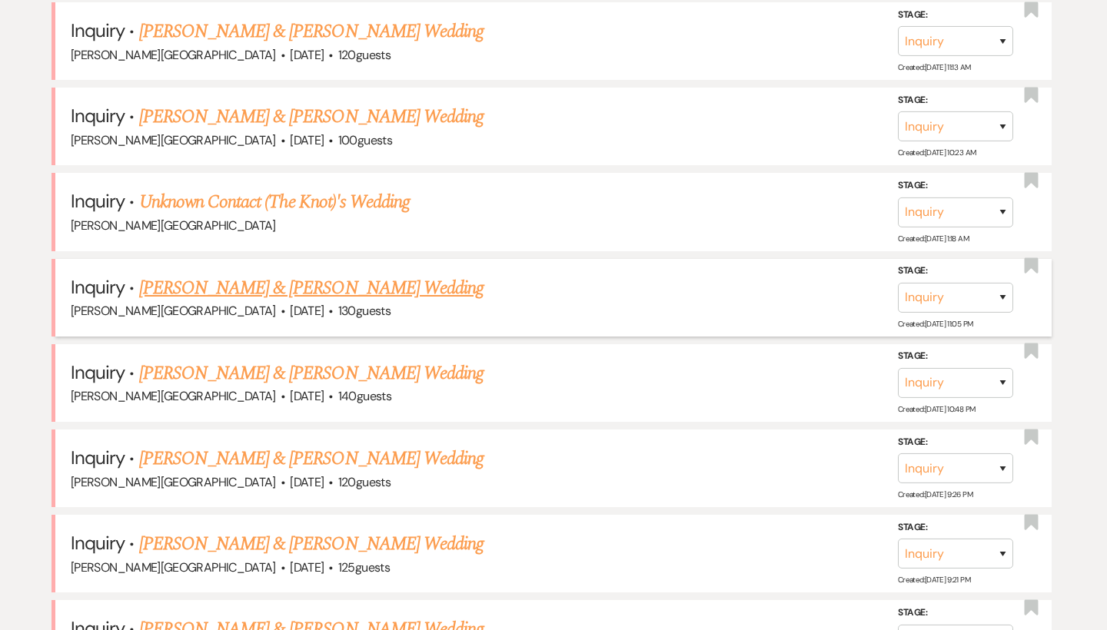
click at [728, 97] on li "Inquiry · Mason Barrett & Jade Langlois's Wedding Smith Farm Gardens · Sep 25, …" at bounding box center [553, 127] width 996 height 78
click at [733, 98] on li "Inquiry · Mason Barrett & Jade Langlois's Wedding Smith Farm Gardens · Sep 25, …" at bounding box center [553, 127] width 996 height 78
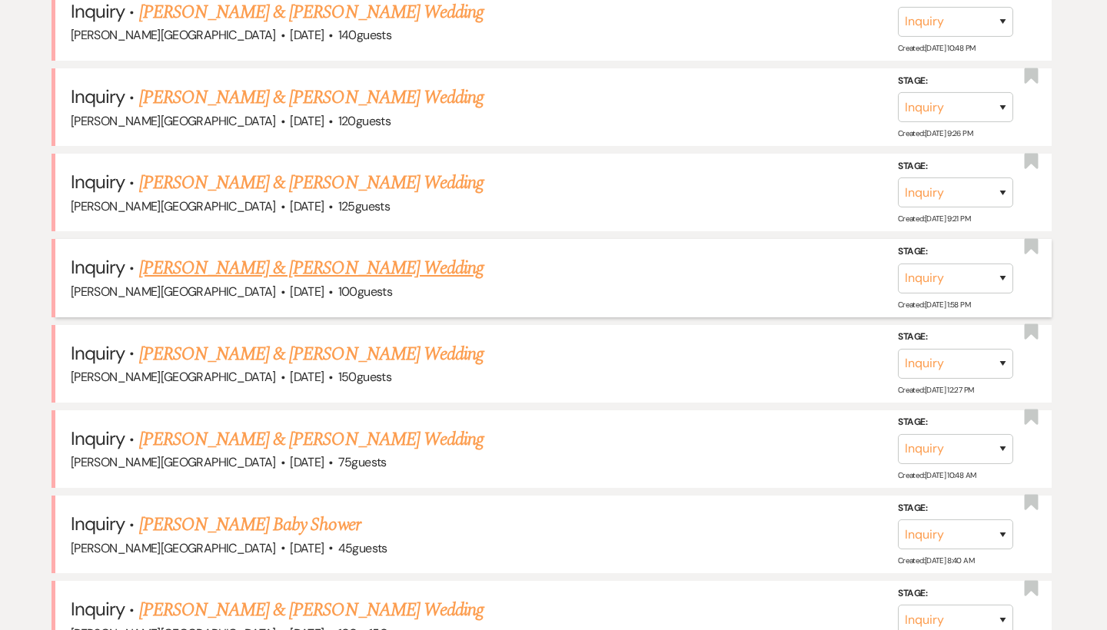
scroll to position [286, 0]
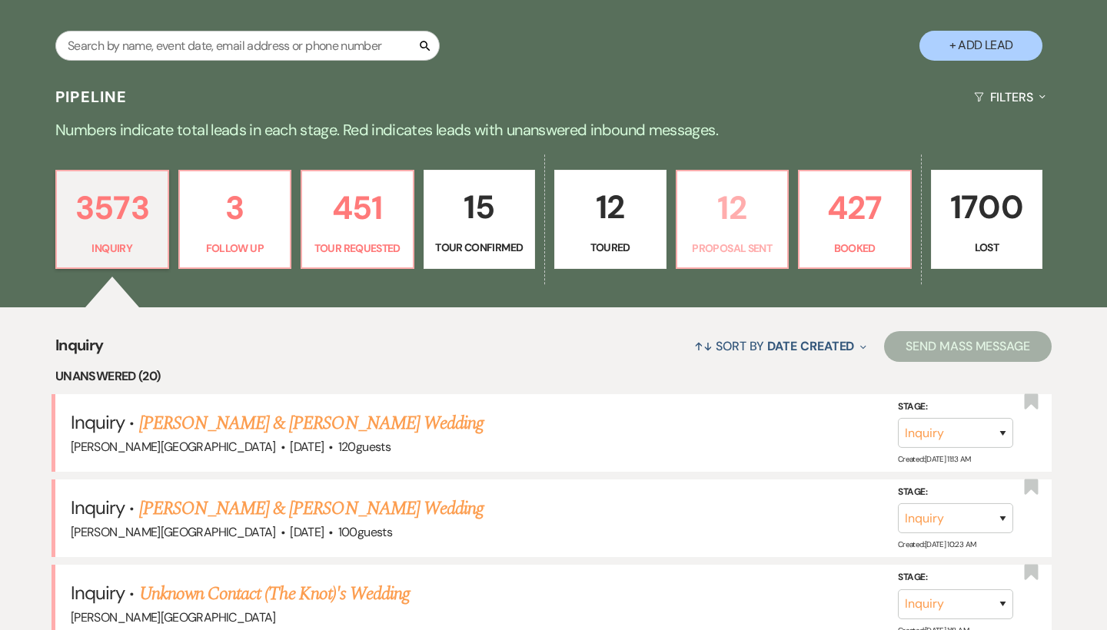
click at [711, 222] on p "12" at bounding box center [733, 208] width 92 height 52
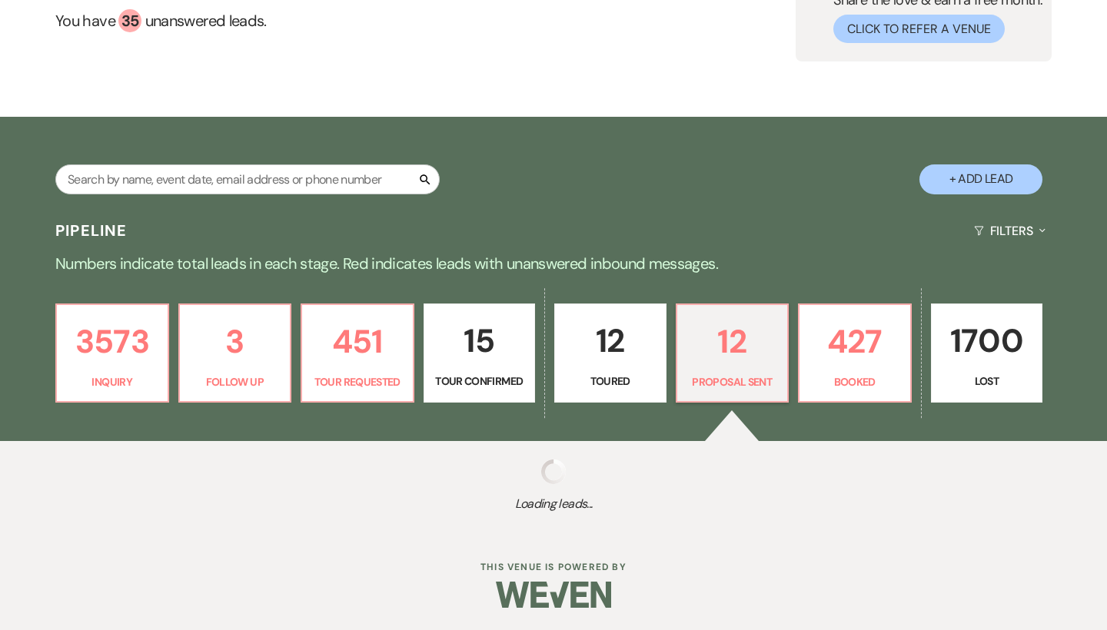
select select "6"
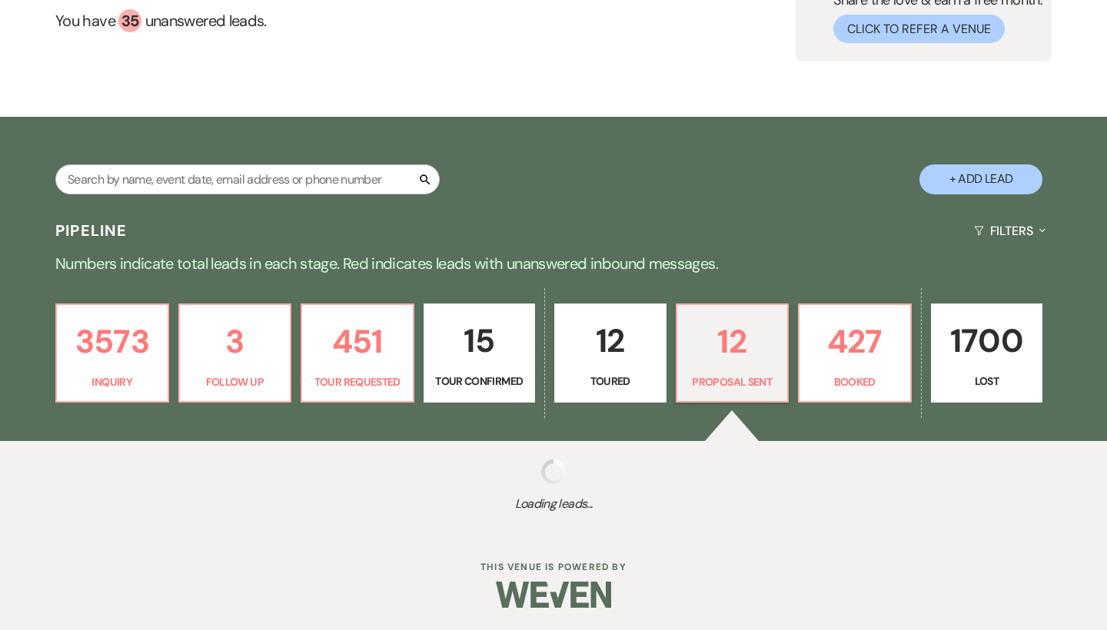
select select "6"
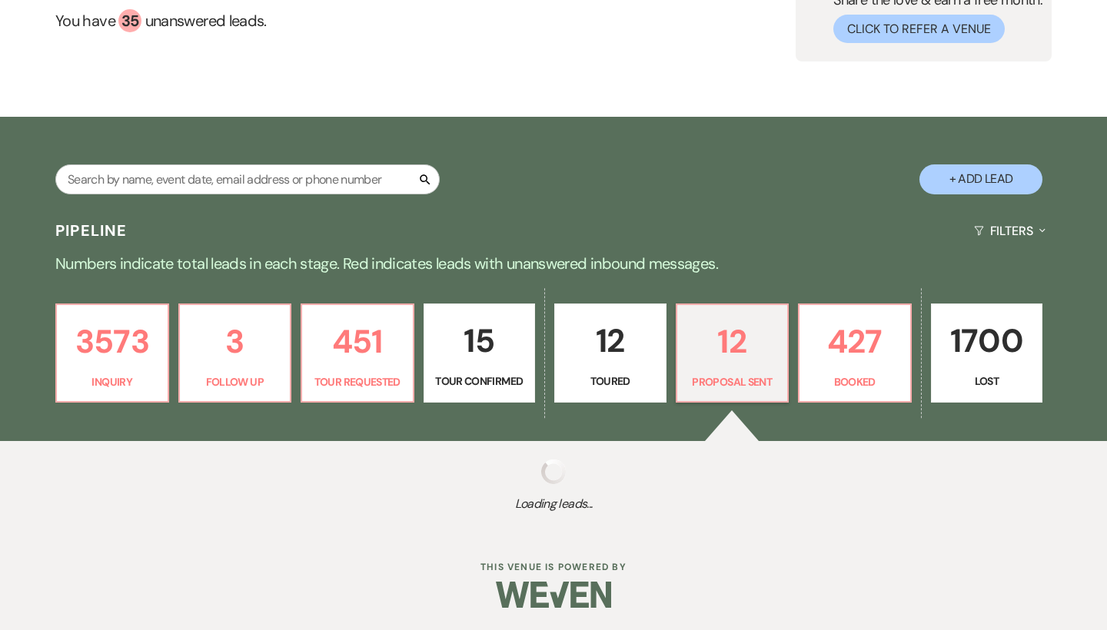
select select "6"
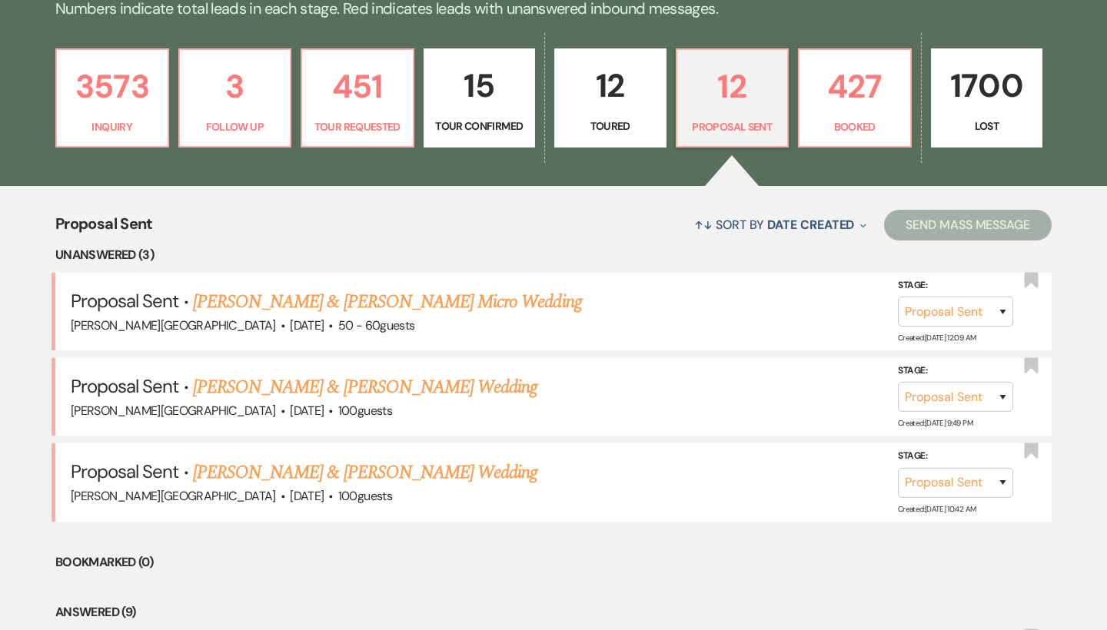
scroll to position [382, 0]
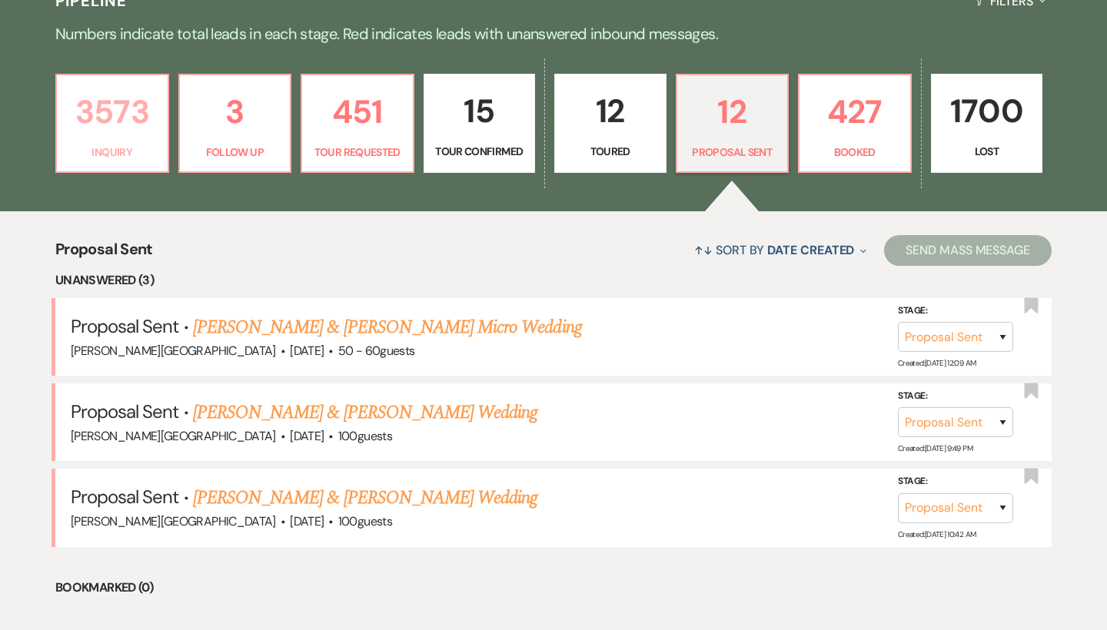
click at [132, 137] on p "3573" at bounding box center [112, 112] width 92 height 52
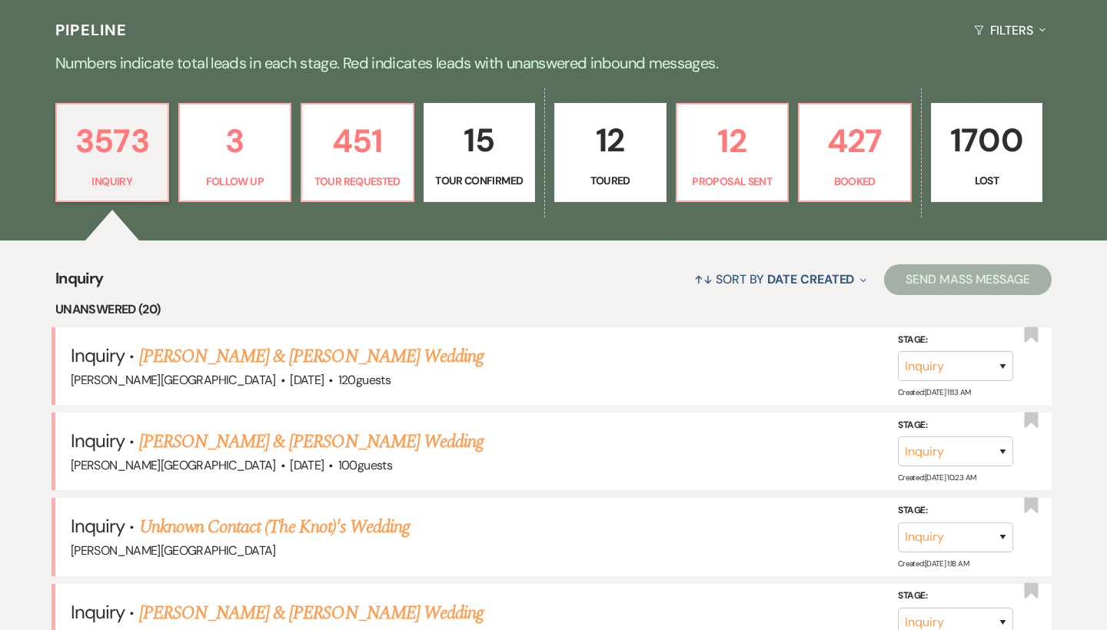
scroll to position [242, 0]
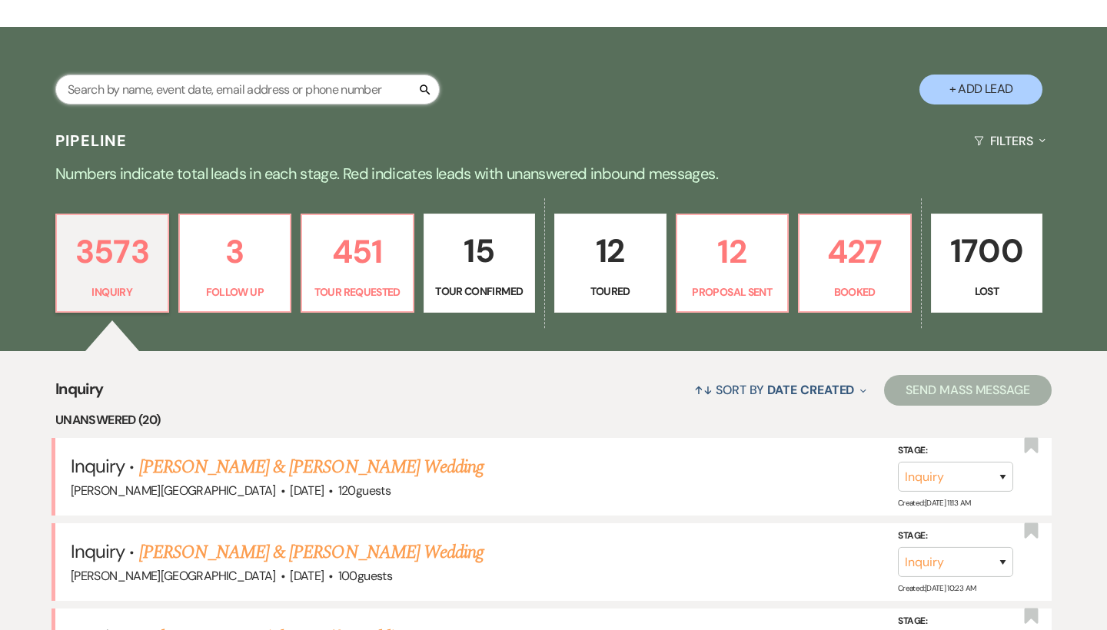
click at [290, 98] on input "text" at bounding box center [247, 90] width 384 height 30
type input "tran"
select select "5"
select select "8"
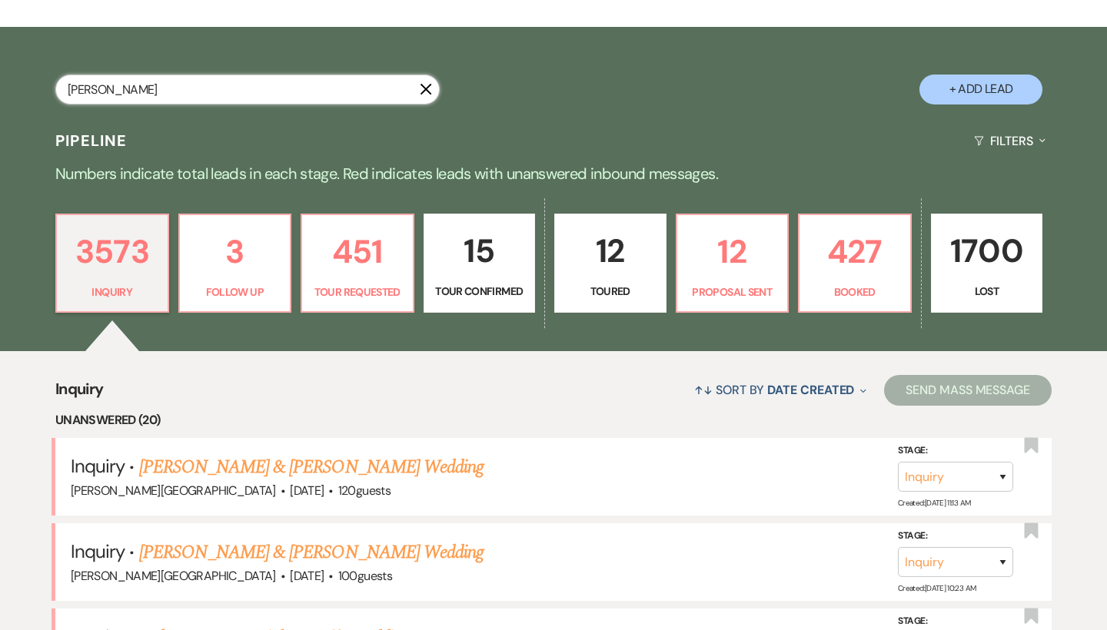
select select "8"
select select "2"
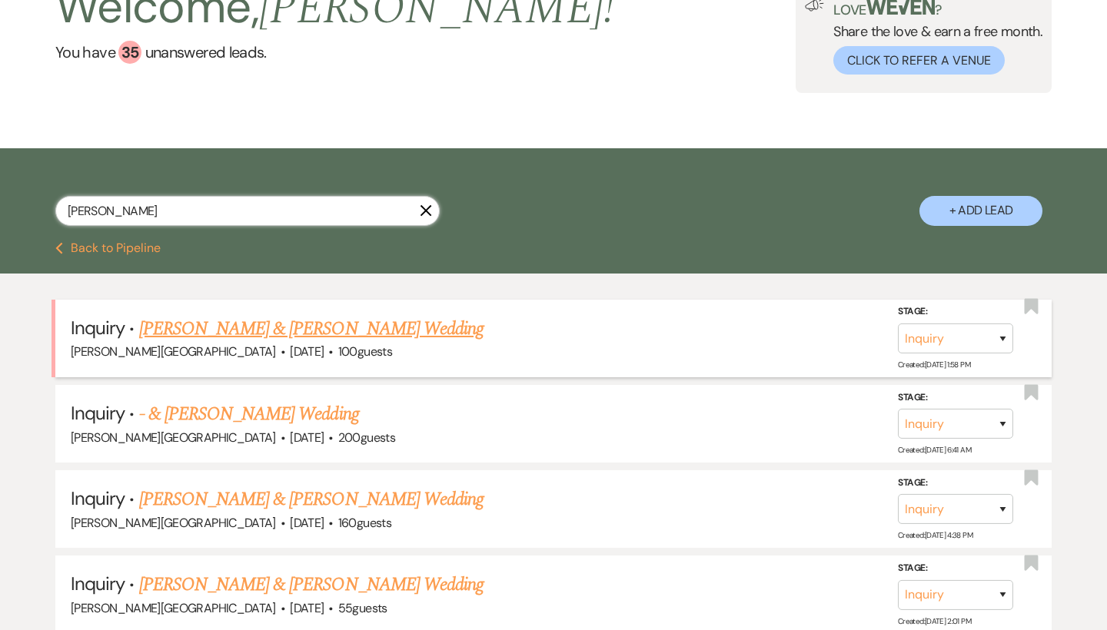
scroll to position [125, 0]
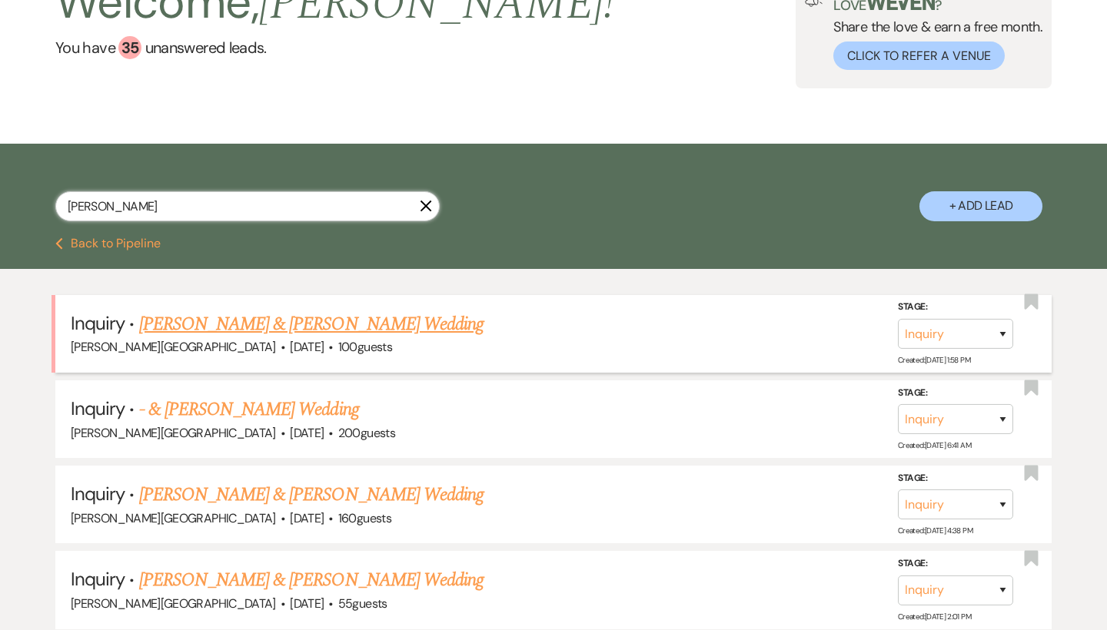
type input "tran"
click at [403, 331] on link "[PERSON_NAME] & [PERSON_NAME] Wedding" at bounding box center [311, 325] width 344 height 28
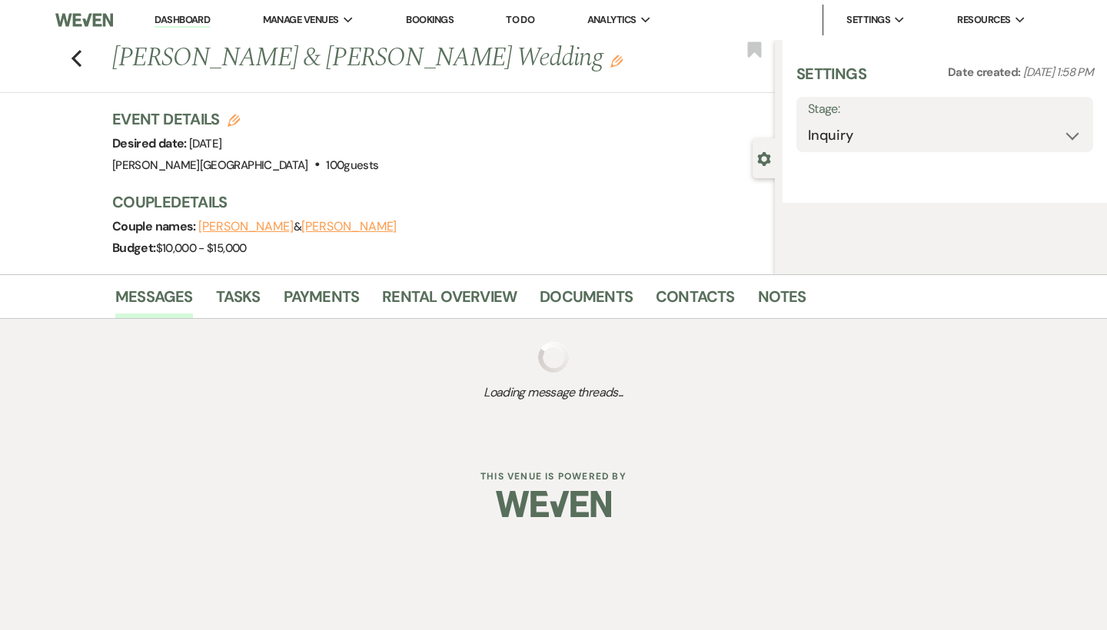
select select "5"
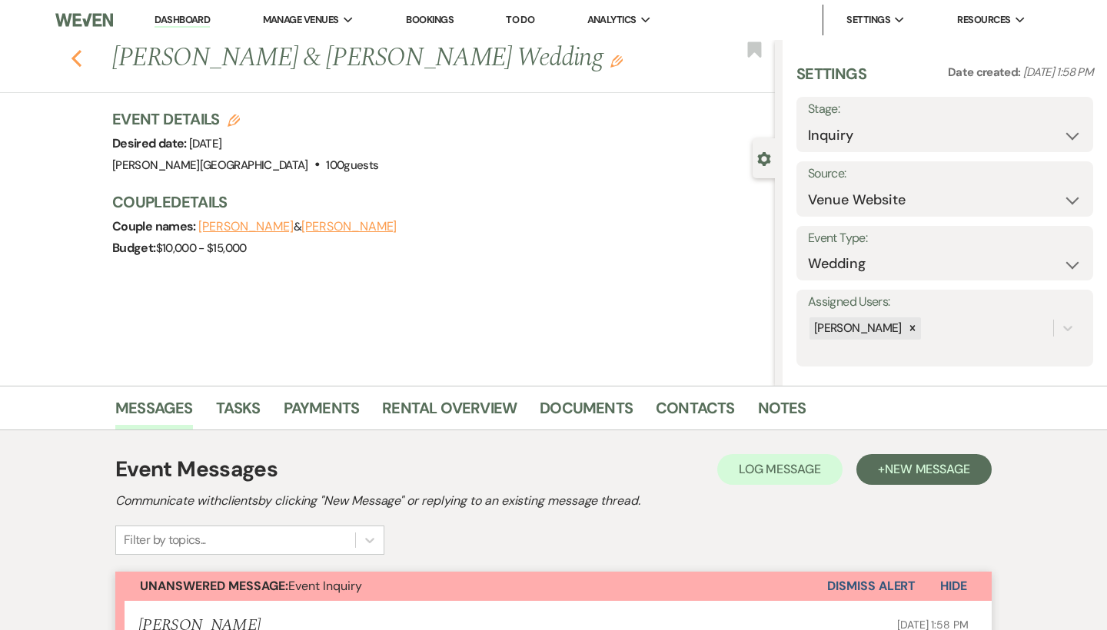
click at [80, 62] on icon "Previous" at bounding box center [77, 58] width 12 height 18
select select "5"
select select "8"
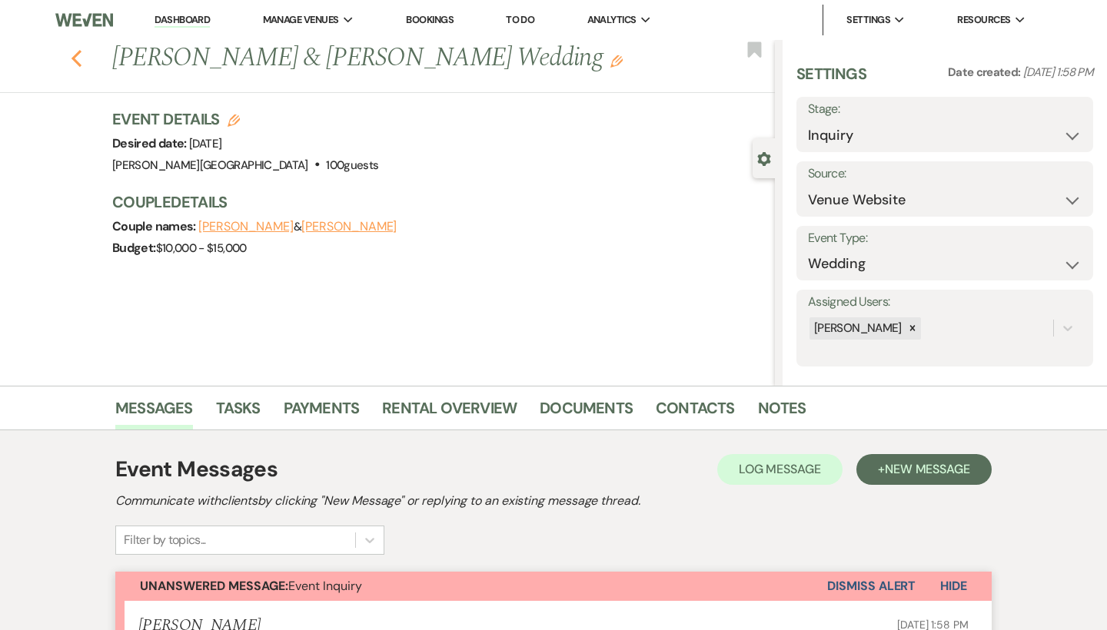
select select "8"
select select "2"
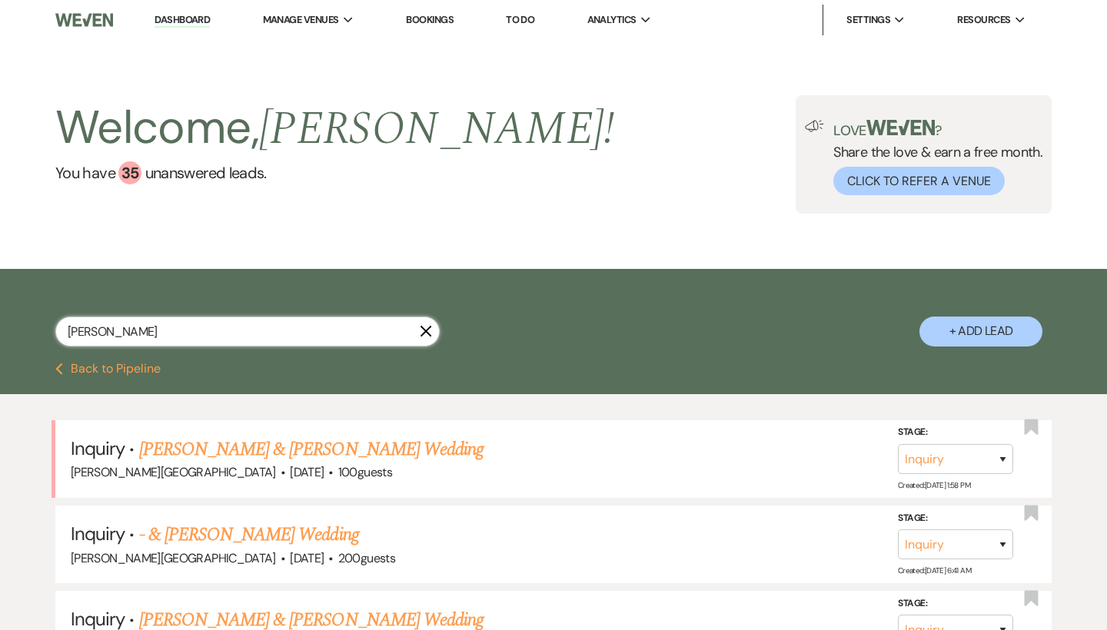
drag, startPoint x: 107, startPoint y: 331, endPoint x: 11, endPoint y: 331, distance: 96.1
click at [11, 331] on div "tran X + Add Lead" at bounding box center [553, 318] width 1107 height 82
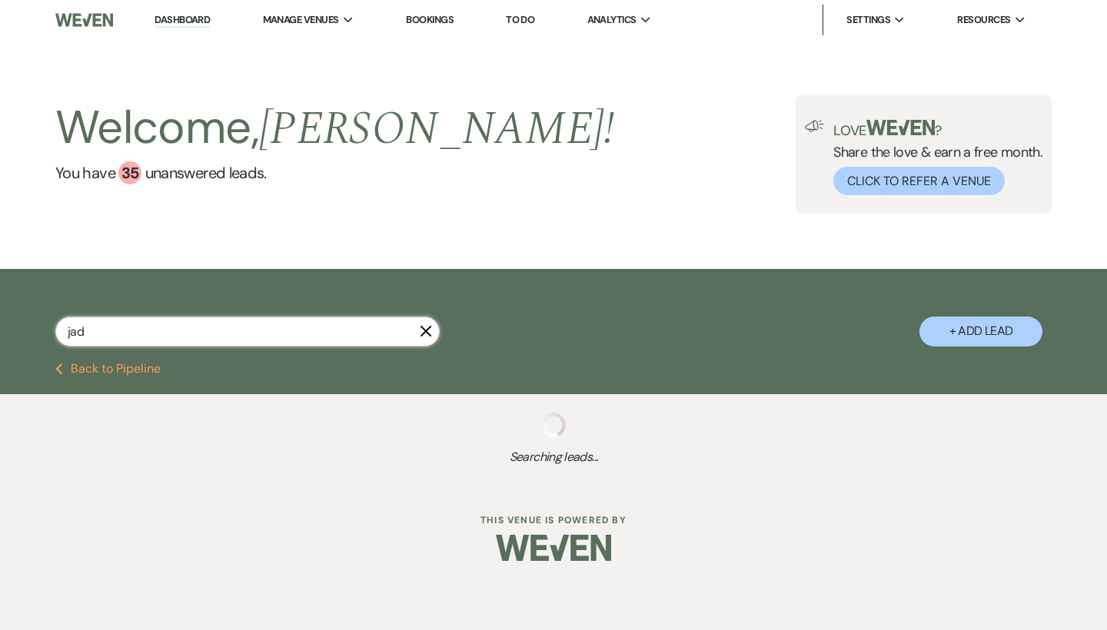
type input "jade"
select select "8"
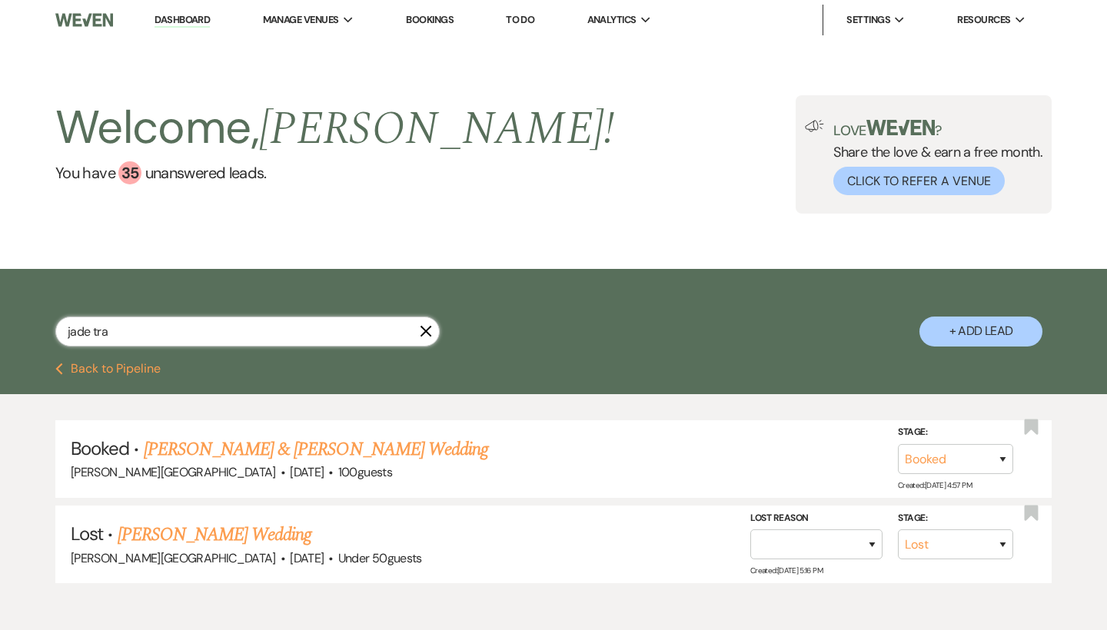
type input "jade tran"
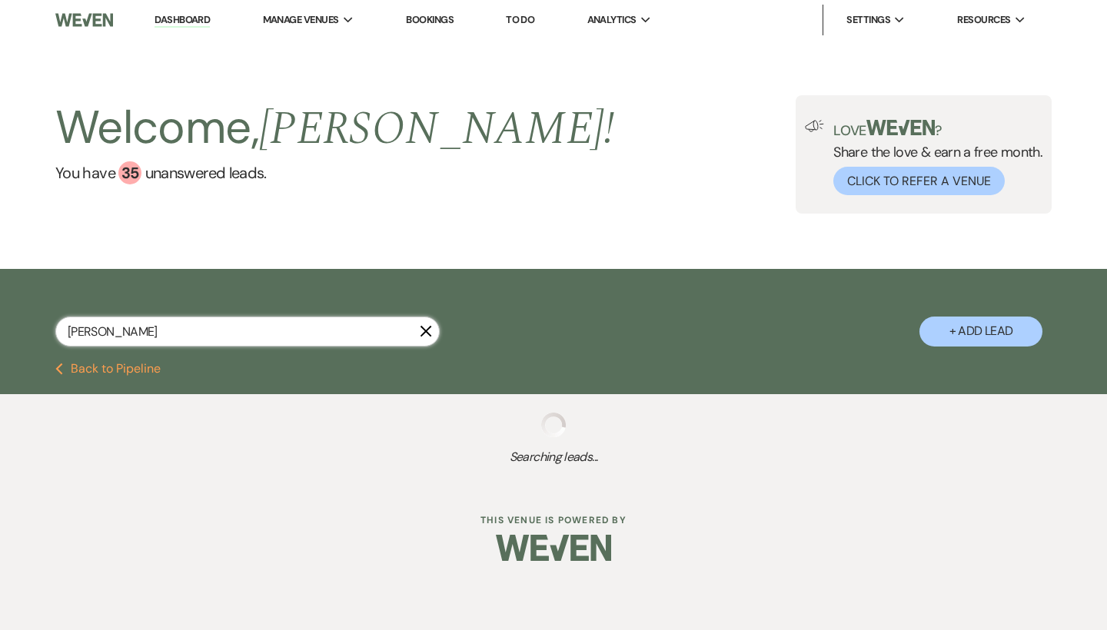
select select "8"
select select "2"
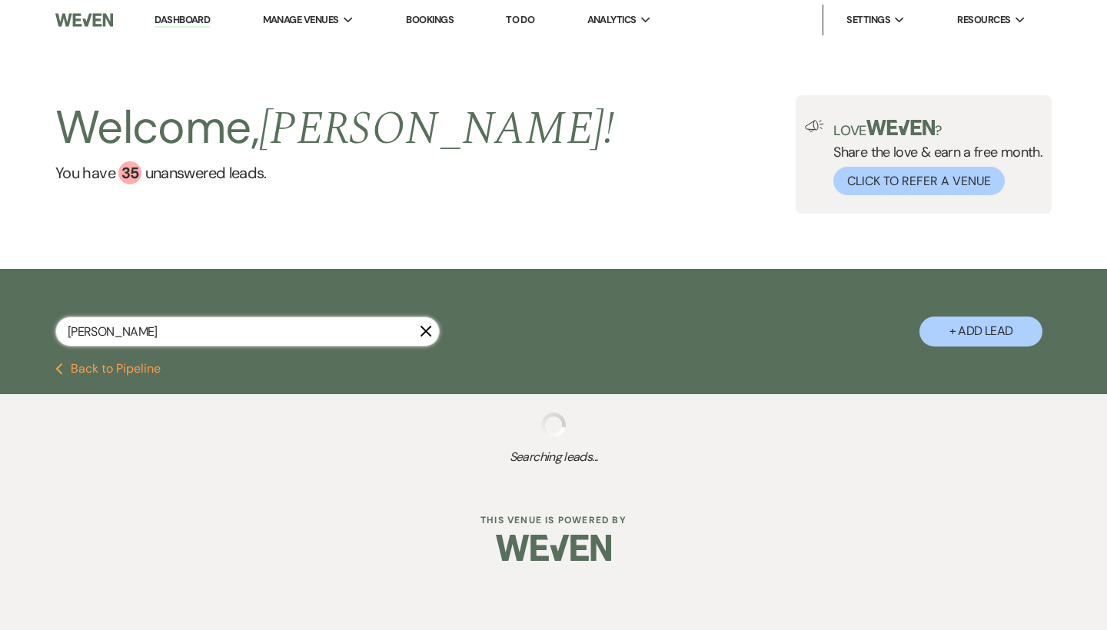
select select "8"
select select "2"
select select "8"
select select "2"
select select "8"
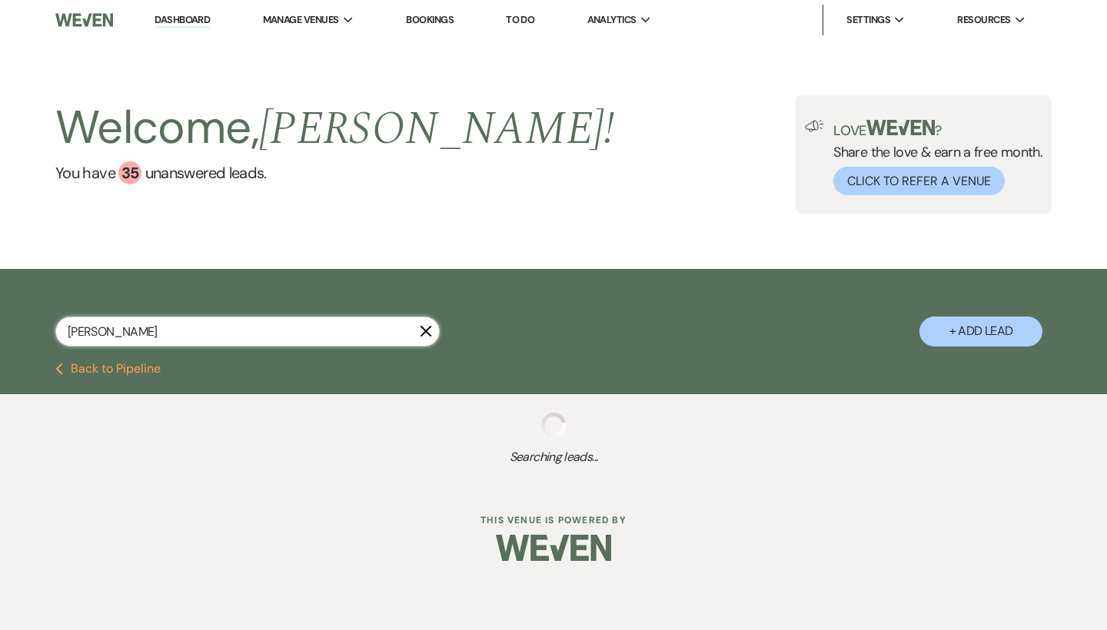
select select "2"
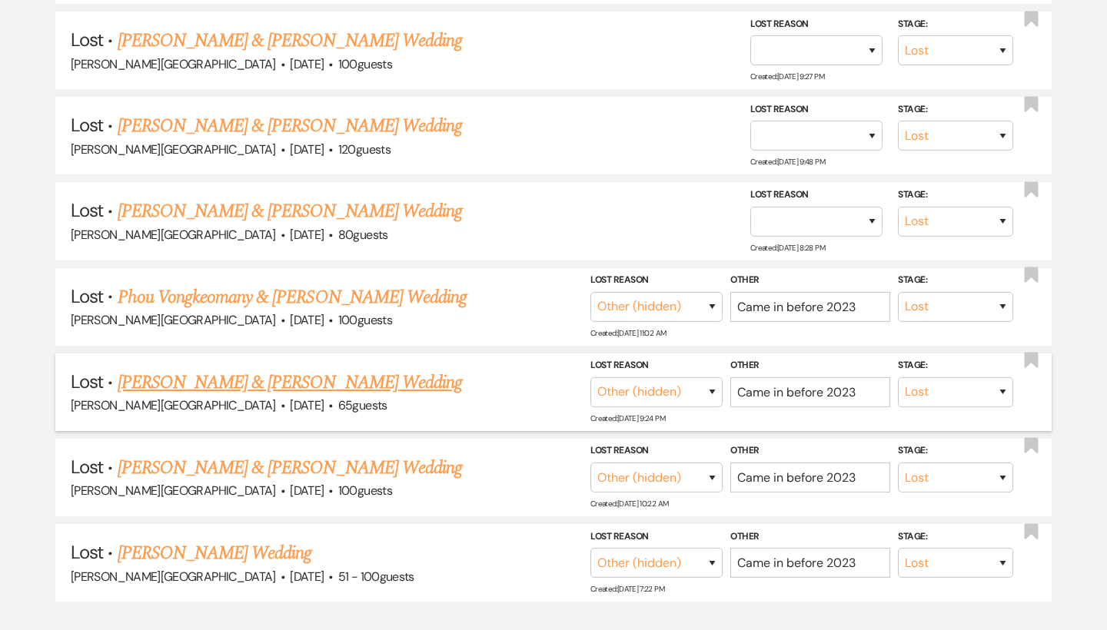
scroll to position [920, 0]
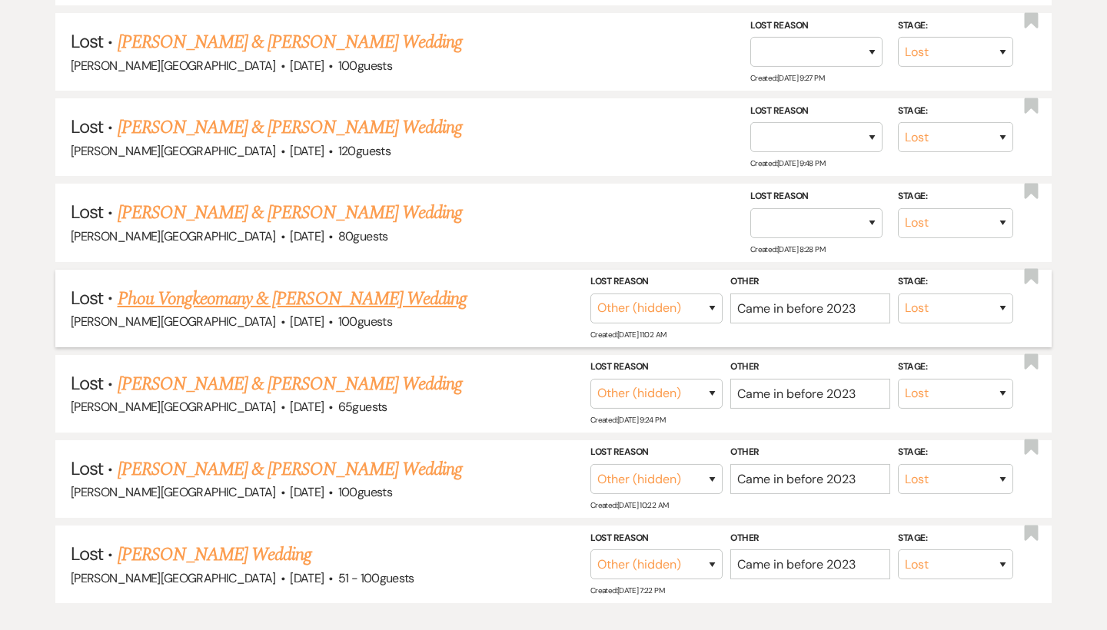
type input "jade tran"
click at [281, 285] on link "Phou Vongkeomany & Jade Tran's Wedding" at bounding box center [293, 299] width 350 height 28
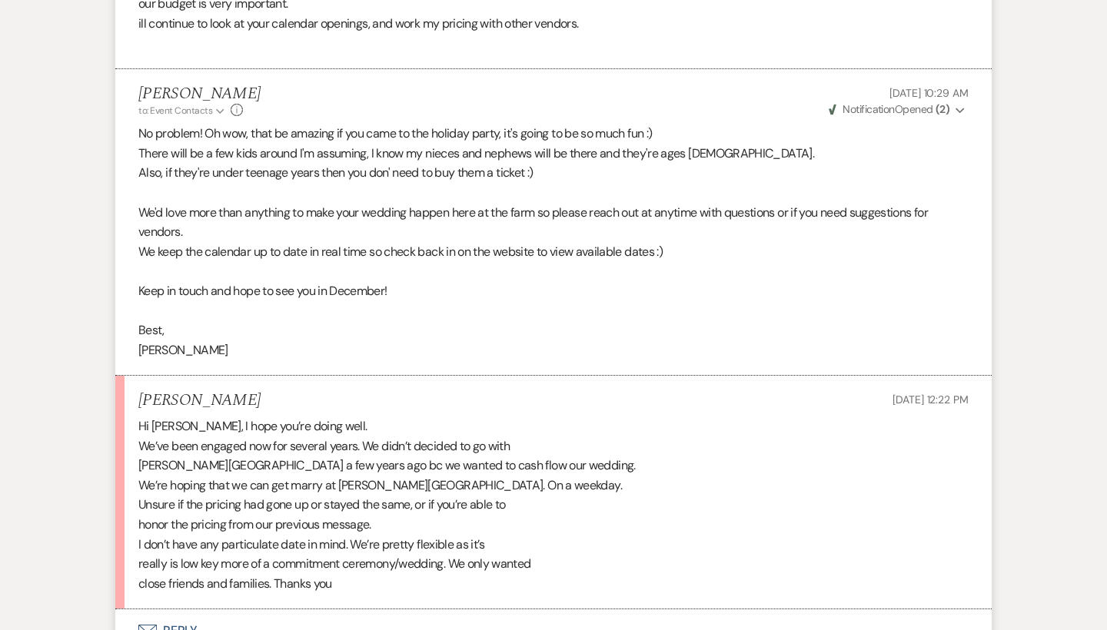
scroll to position [3392, 0]
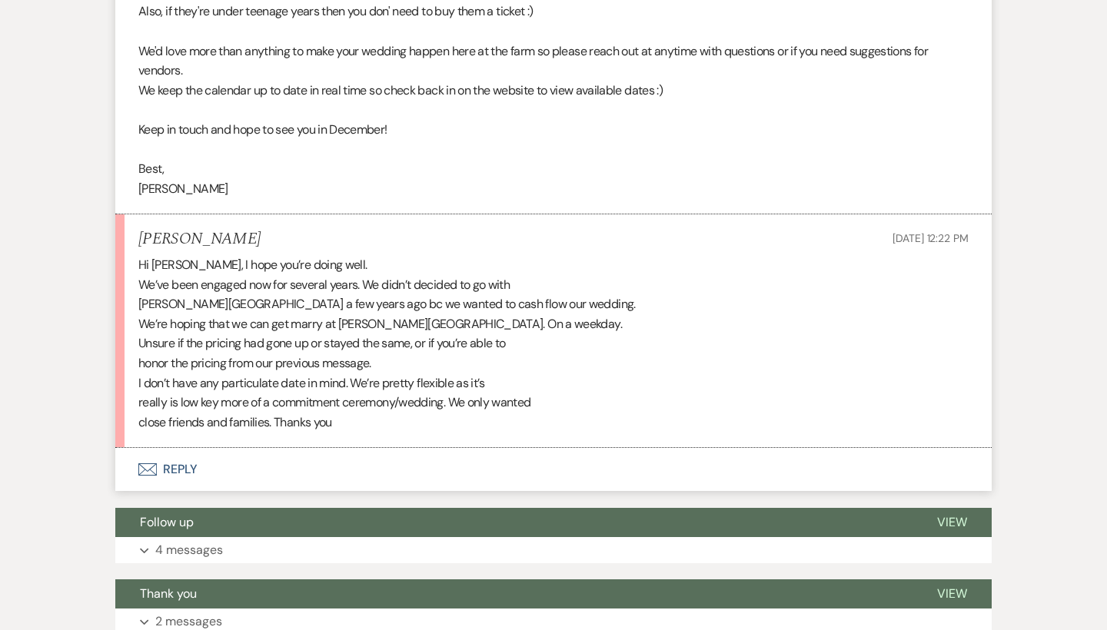
click at [187, 448] on button "Envelope Reply" at bounding box center [553, 469] width 876 height 43
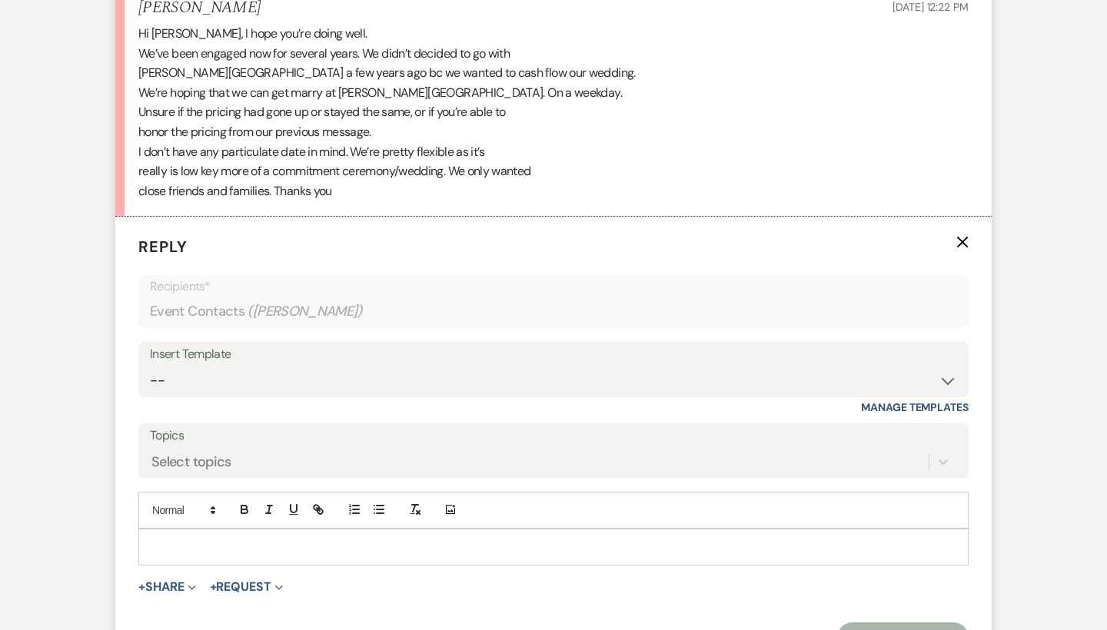
scroll to position [3638, 0]
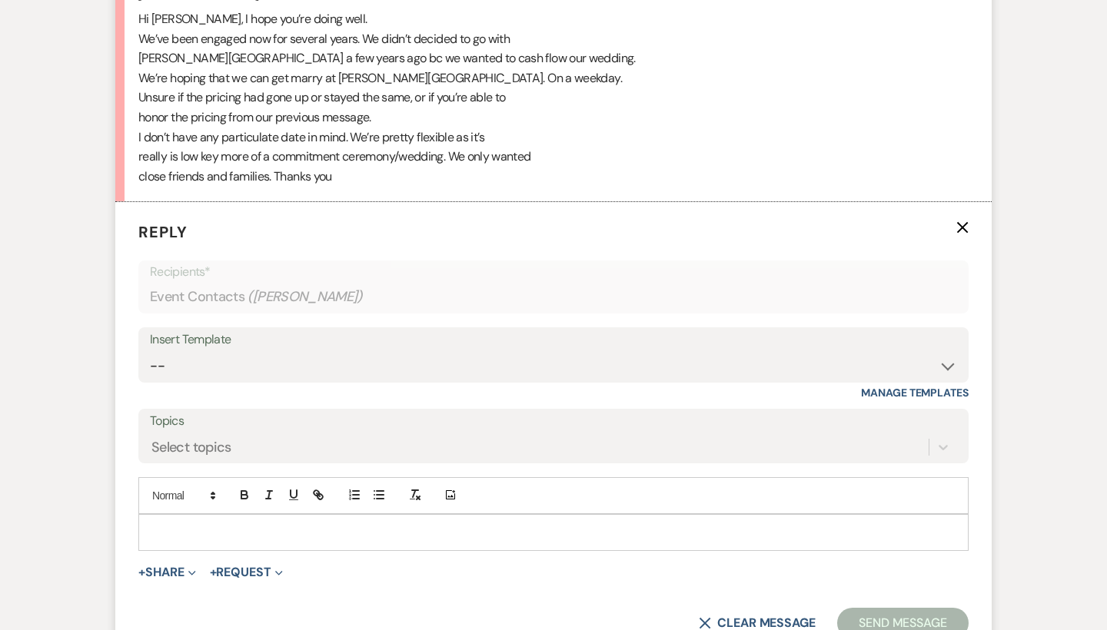
click at [178, 524] on p at bounding box center [554, 532] width 806 height 17
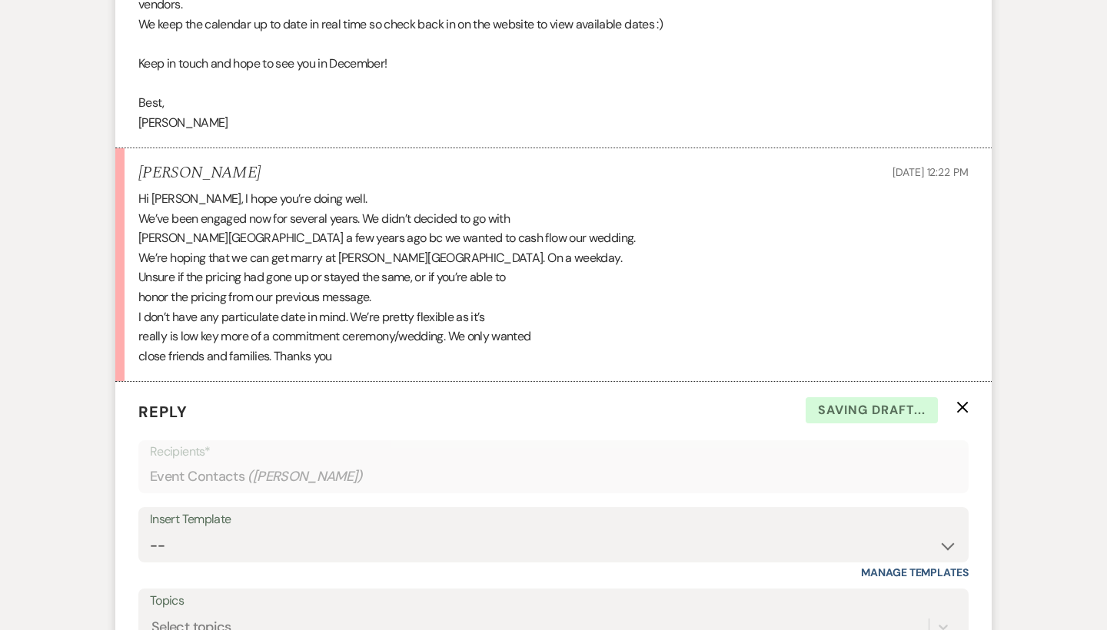
scroll to position [3429, 0]
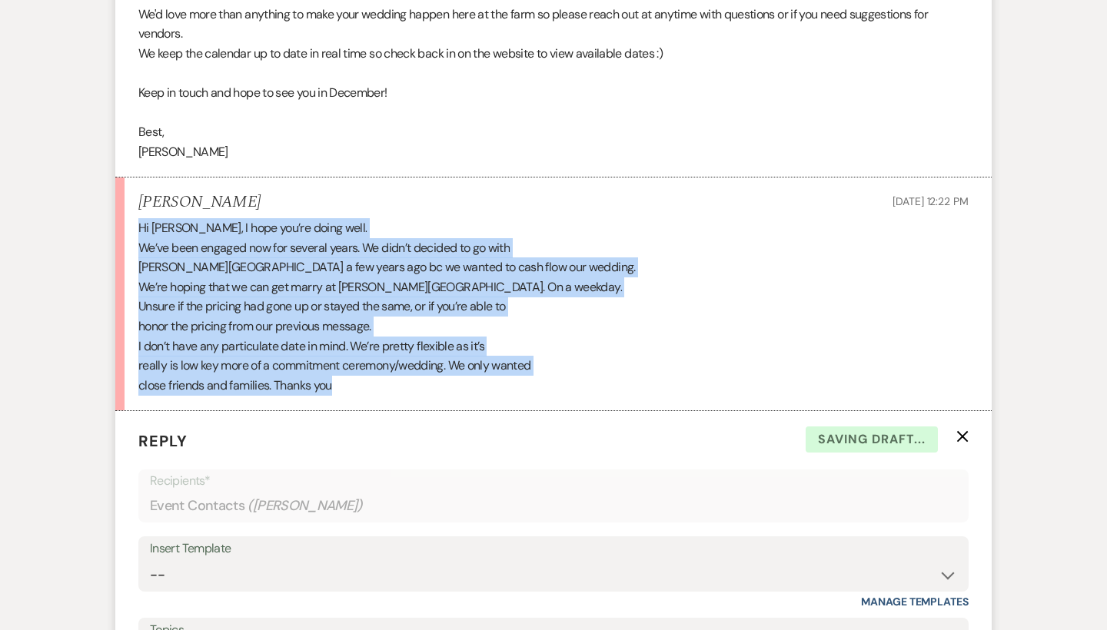
drag, startPoint x: 347, startPoint y: 337, endPoint x: 140, endPoint y: 188, distance: 255.0
click at [140, 218] on div "Hi Travis, I hope you’re doing well. We’ve been engaged now for several years. …" at bounding box center [553, 306] width 830 height 177
copy div "Hi Travis, I hope you’re doing well. We’ve been engaged now for several years. …"
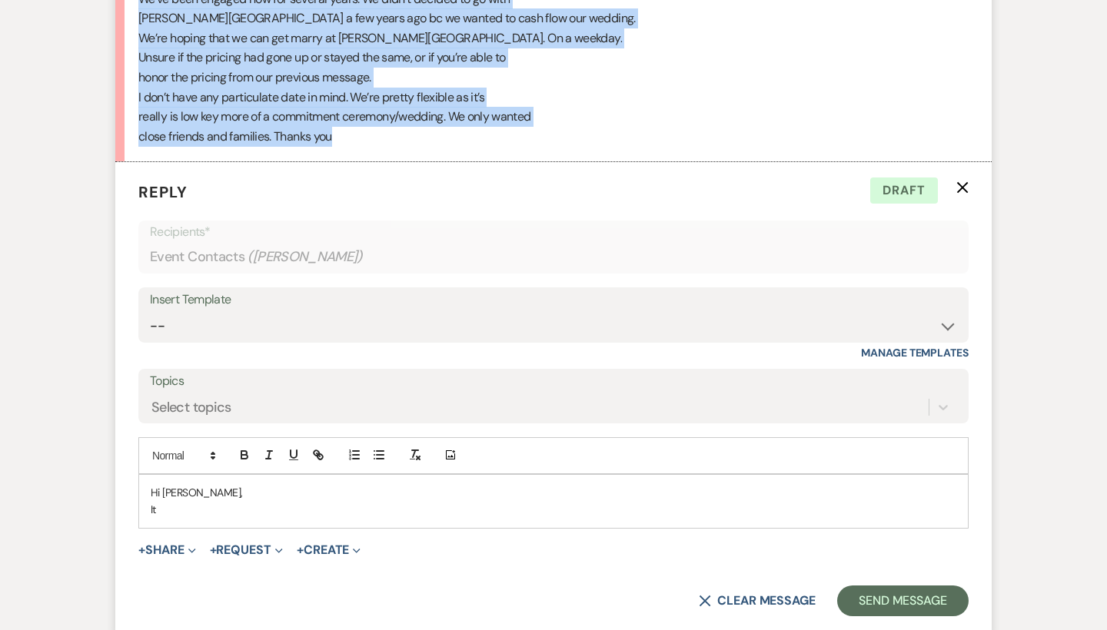
scroll to position [3775, 0]
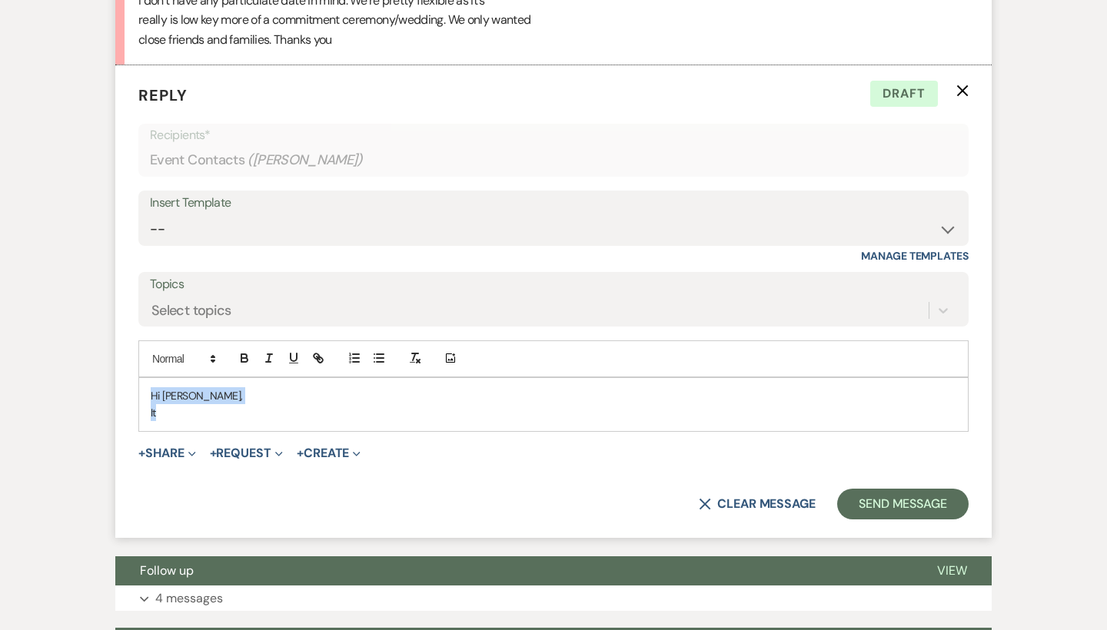
drag, startPoint x: 189, startPoint y: 364, endPoint x: 150, endPoint y: 346, distance: 43.3
click at [150, 378] on div "Hi Jade, It" at bounding box center [553, 404] width 829 height 53
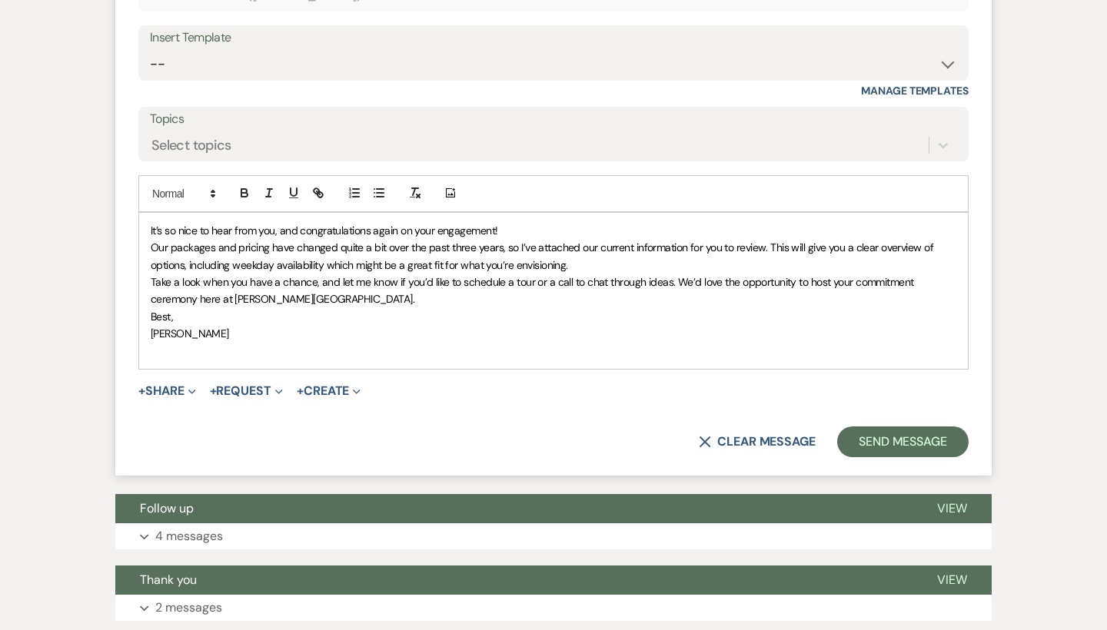
scroll to position [3910, 0]
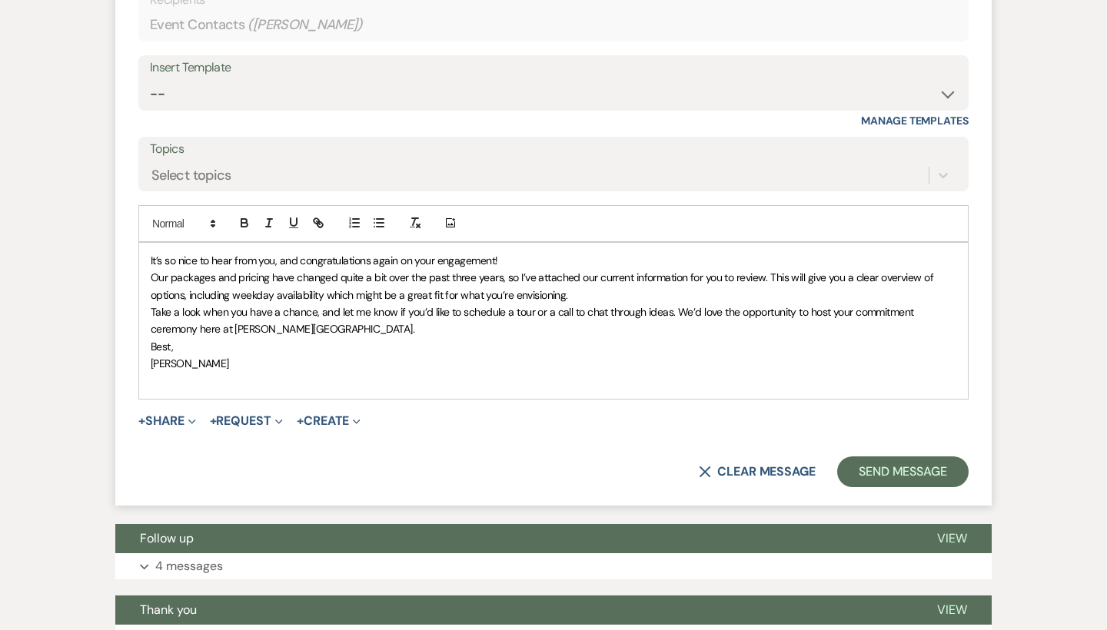
click at [149, 243] on div "It’s so nice to hear from you, and congratulations again on your engagement! Ou…" at bounding box center [553, 321] width 829 height 156
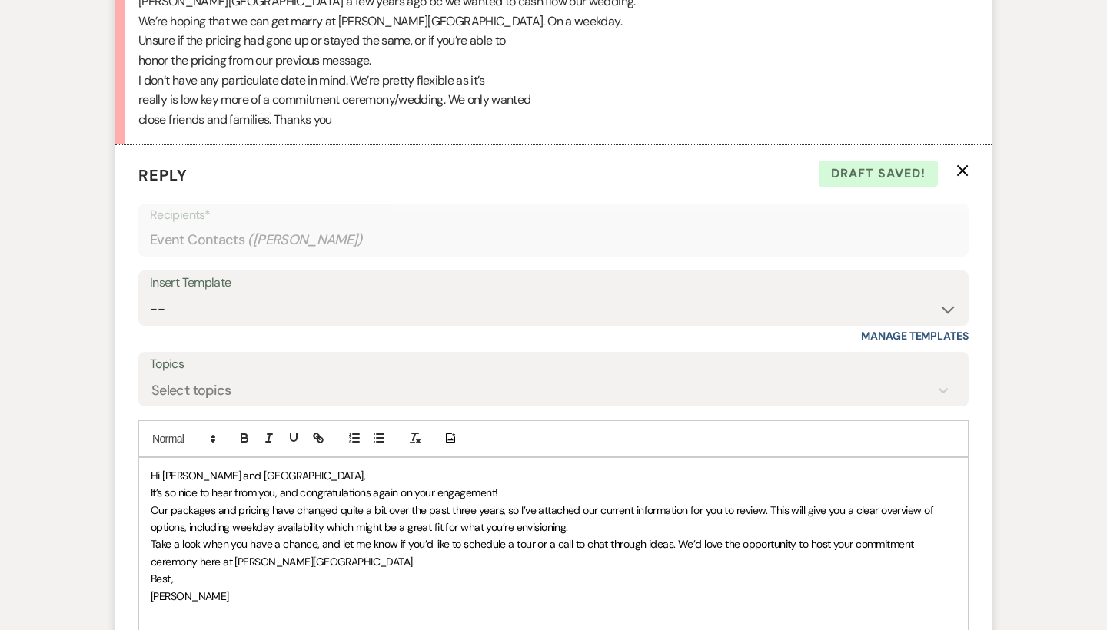
scroll to position [3812, 0]
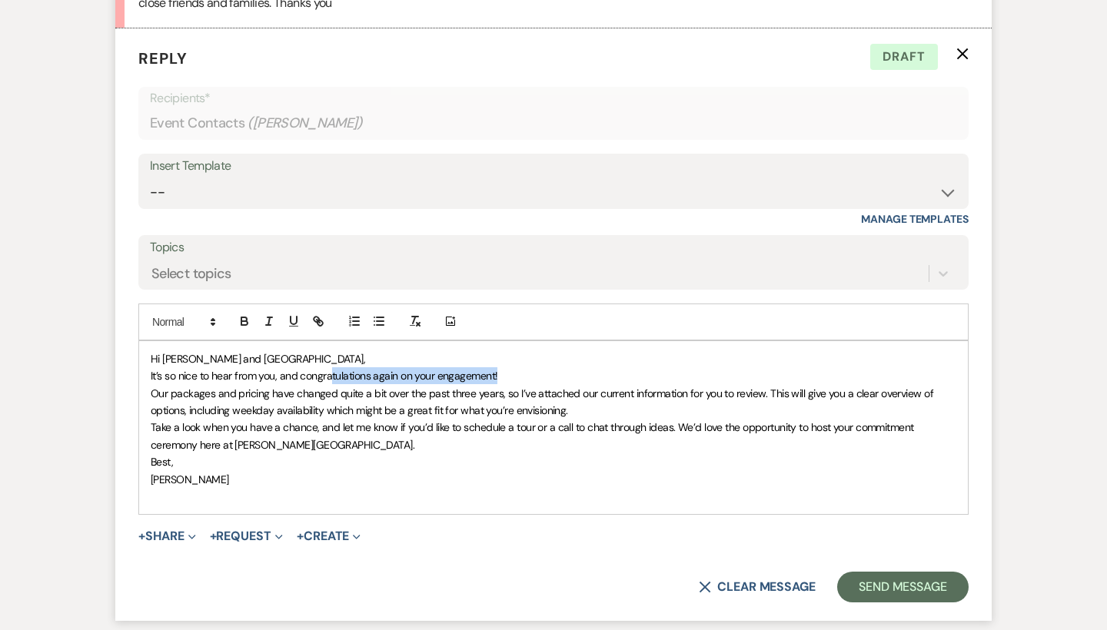
drag, startPoint x: 457, startPoint y: 326, endPoint x: 332, endPoint y: 324, distance: 124.6
click at [332, 368] on p "﻿ It’s so nice to hear from you, and congratulations again on your engagement!" at bounding box center [554, 376] width 806 height 17
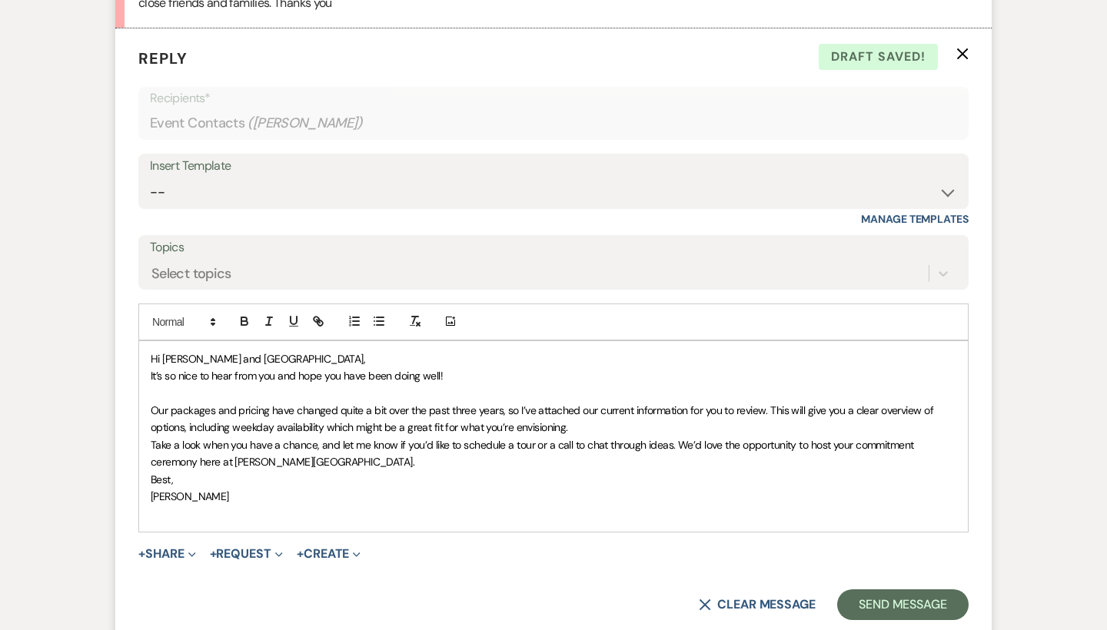
click at [150, 361] on div "Hi Jade and Phou, It’s so nice to hear from you and hope you have been doing we…" at bounding box center [553, 436] width 829 height 191
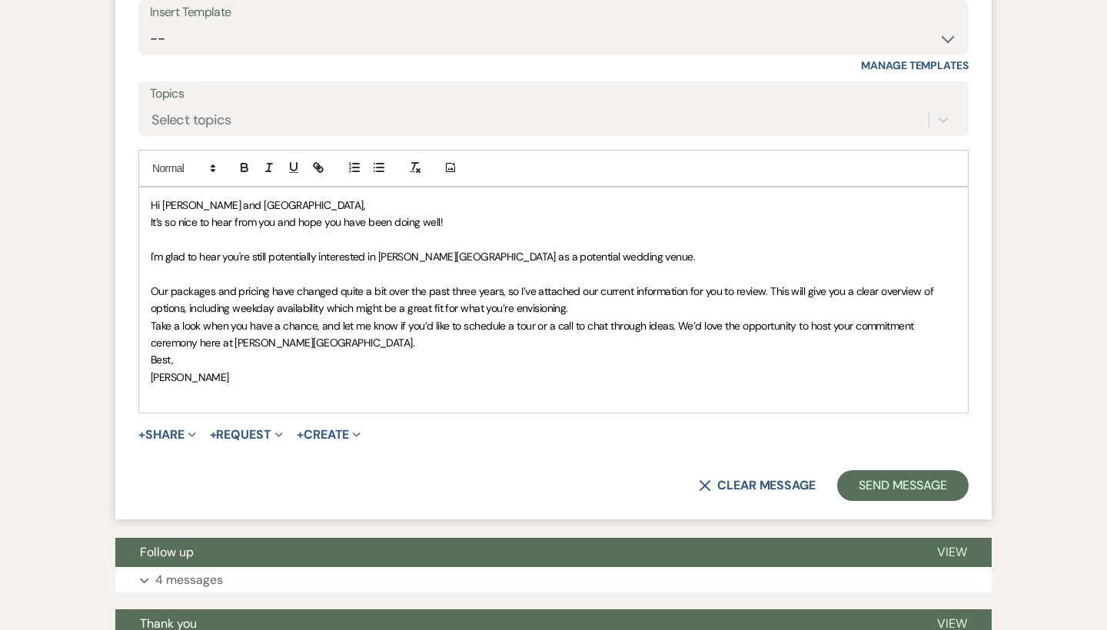
scroll to position [3950, 0]
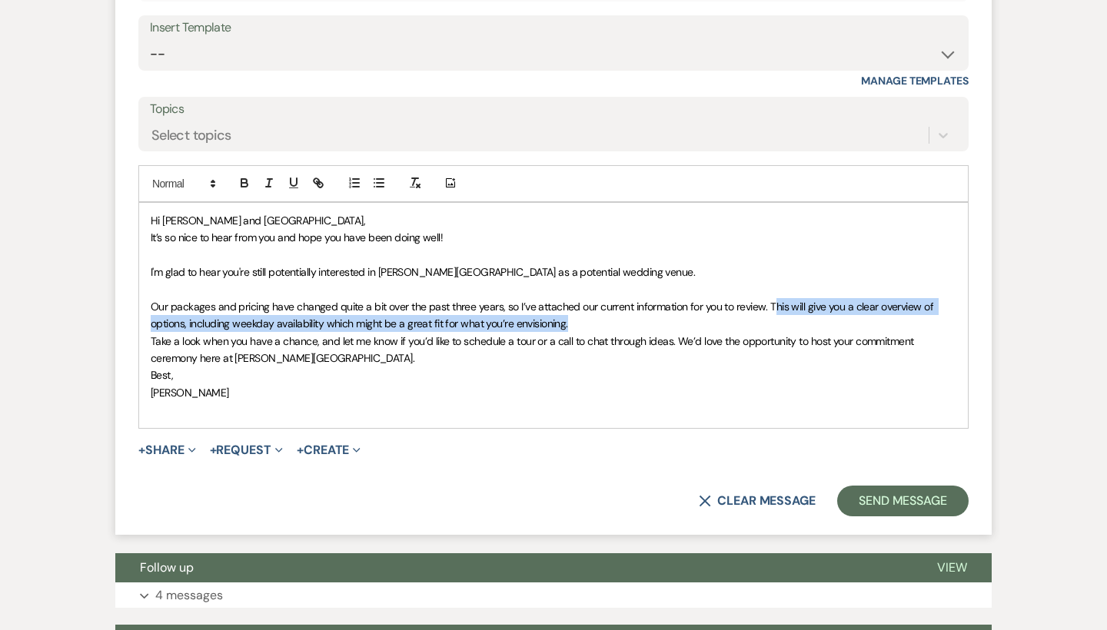
drag, startPoint x: 770, startPoint y: 269, endPoint x: 770, endPoint y: 261, distance: 8.5
click at [770, 298] on p "Our packages and pricing have changed quite a bit over the past three years, so…" at bounding box center [554, 315] width 806 height 35
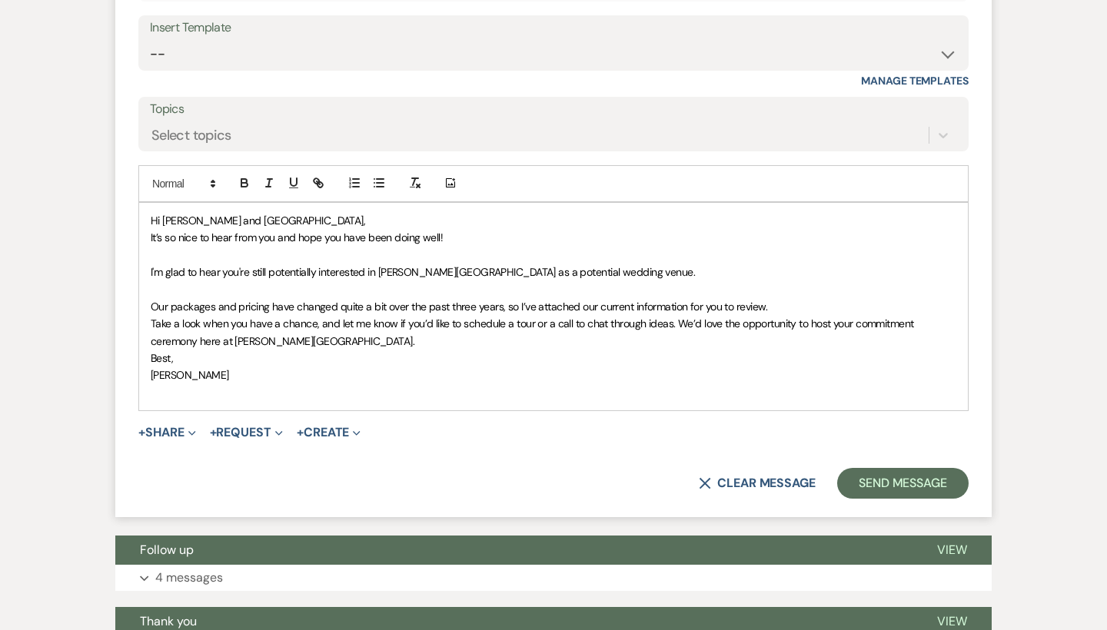
click at [151, 317] on span "Take a look when you have a chance, and let me know if you’d like to schedule a…" at bounding box center [534, 332] width 766 height 31
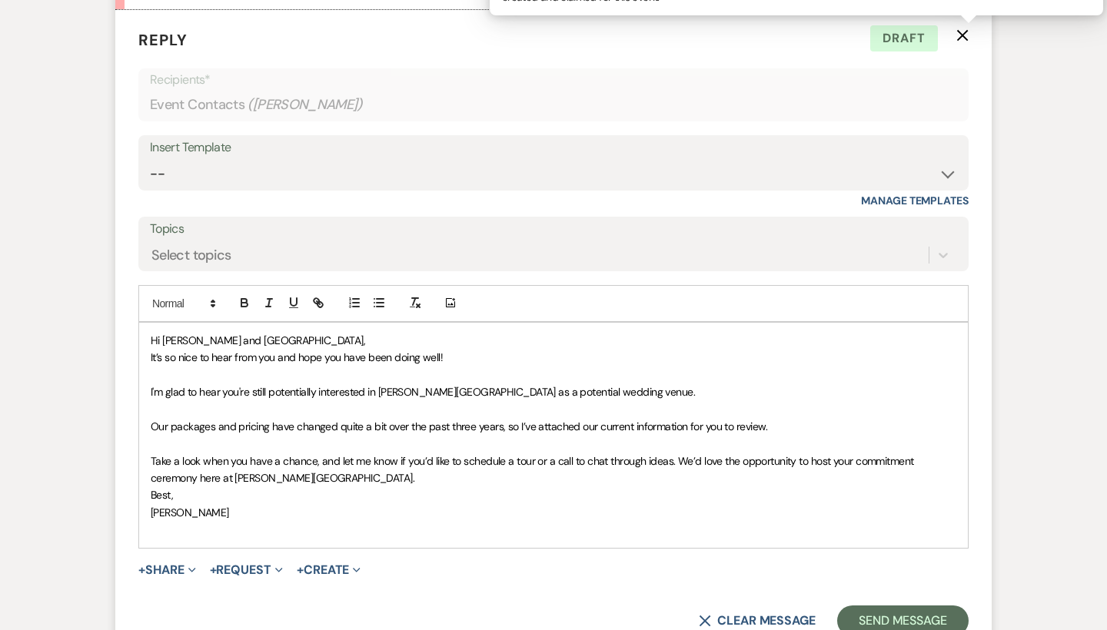
scroll to position [3914, 0]
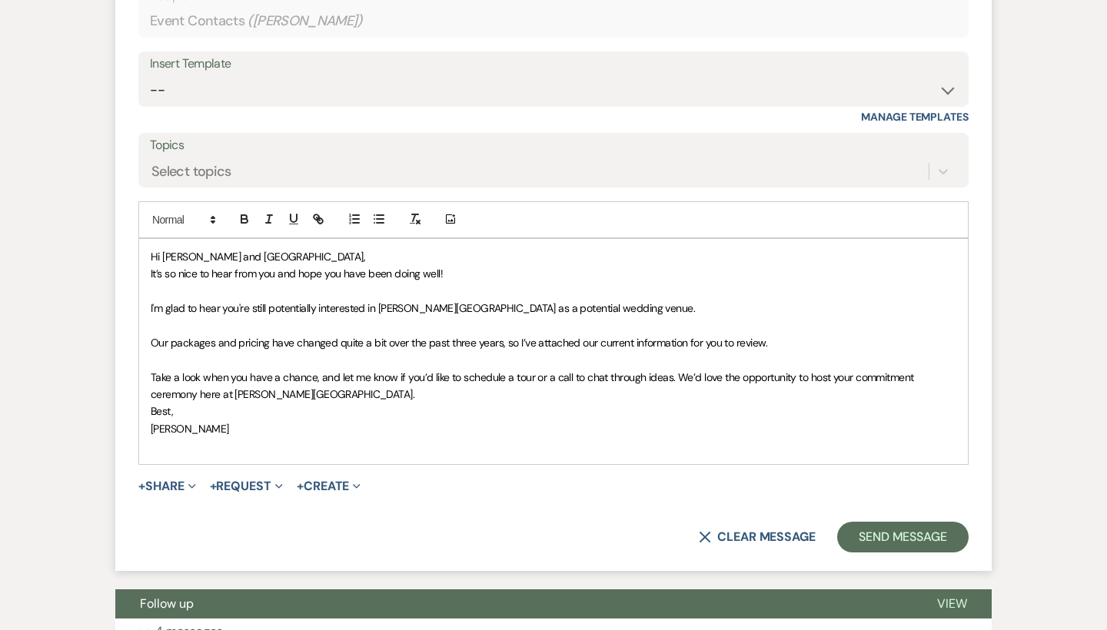
click at [779, 334] on p "Our packages and pricing have changed quite a bit over the past three years, so…" at bounding box center [554, 342] width 806 height 17
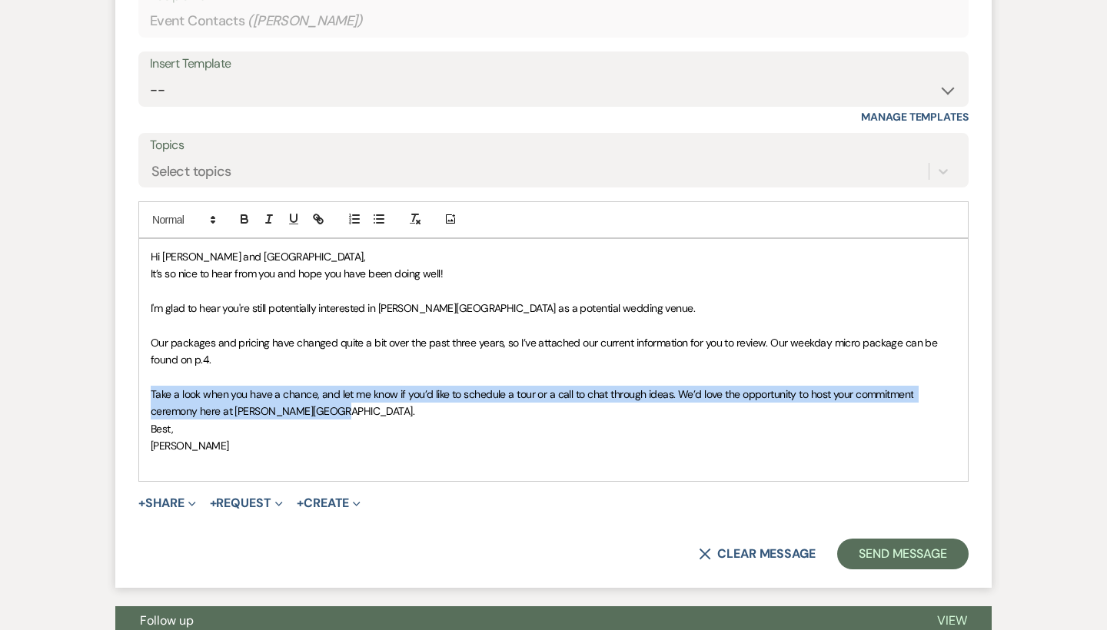
drag, startPoint x: 341, startPoint y: 360, endPoint x: 146, endPoint y: 347, distance: 195.0
click at [146, 347] on div "Hi Jade and Phou, It’s so nice to hear from you and hope you have been doing we…" at bounding box center [553, 360] width 829 height 242
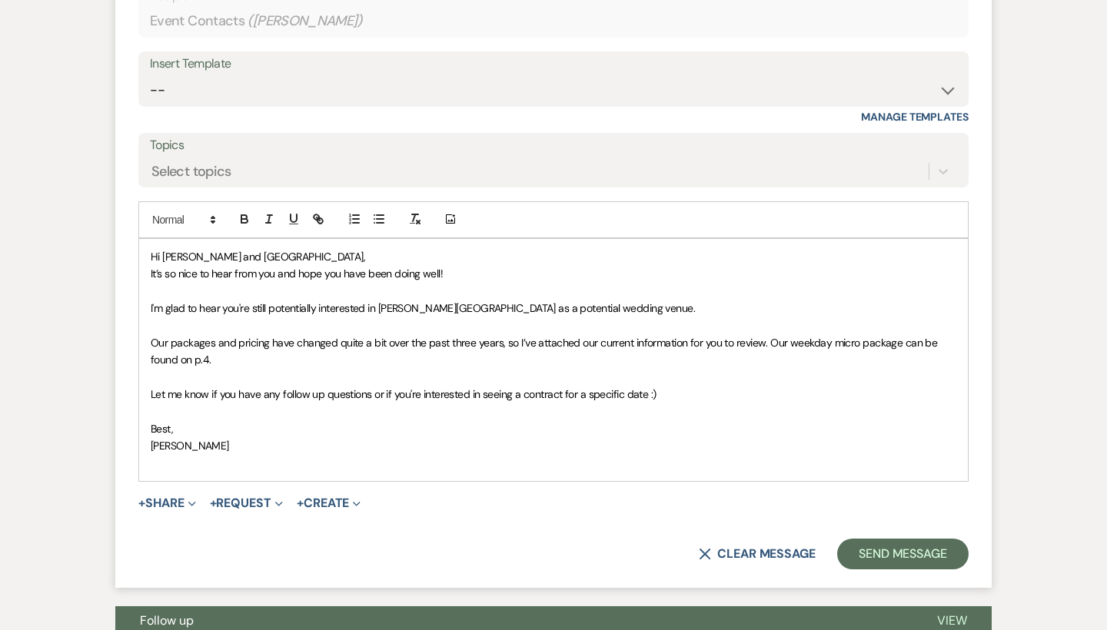
click at [161, 455] on p at bounding box center [554, 463] width 806 height 17
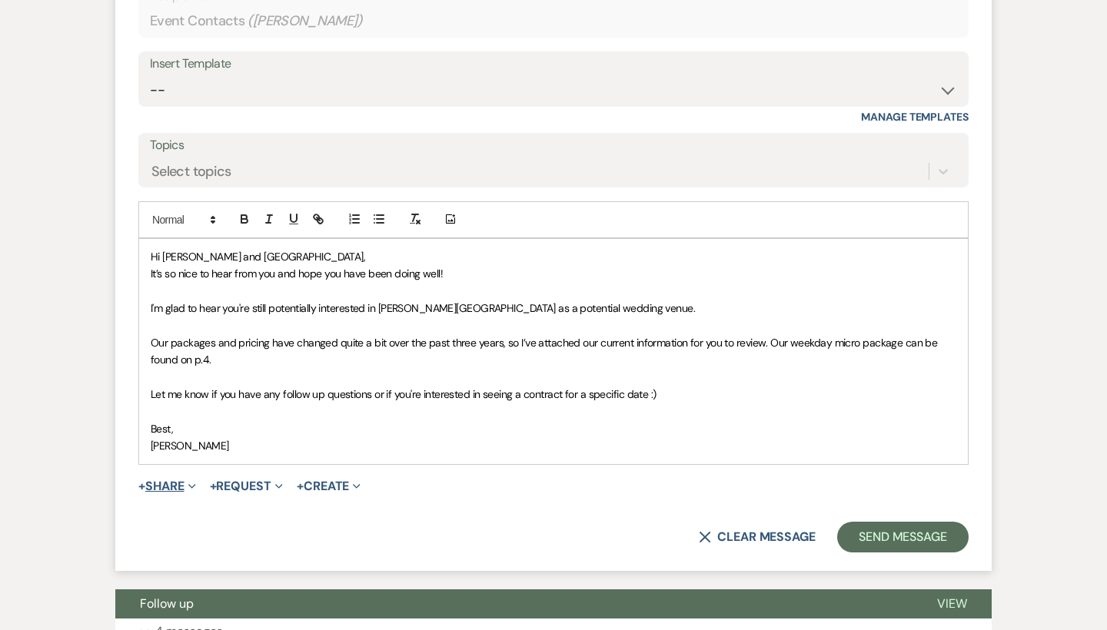
click at [178, 481] on button "+ Share Expand" at bounding box center [167, 487] width 58 height 12
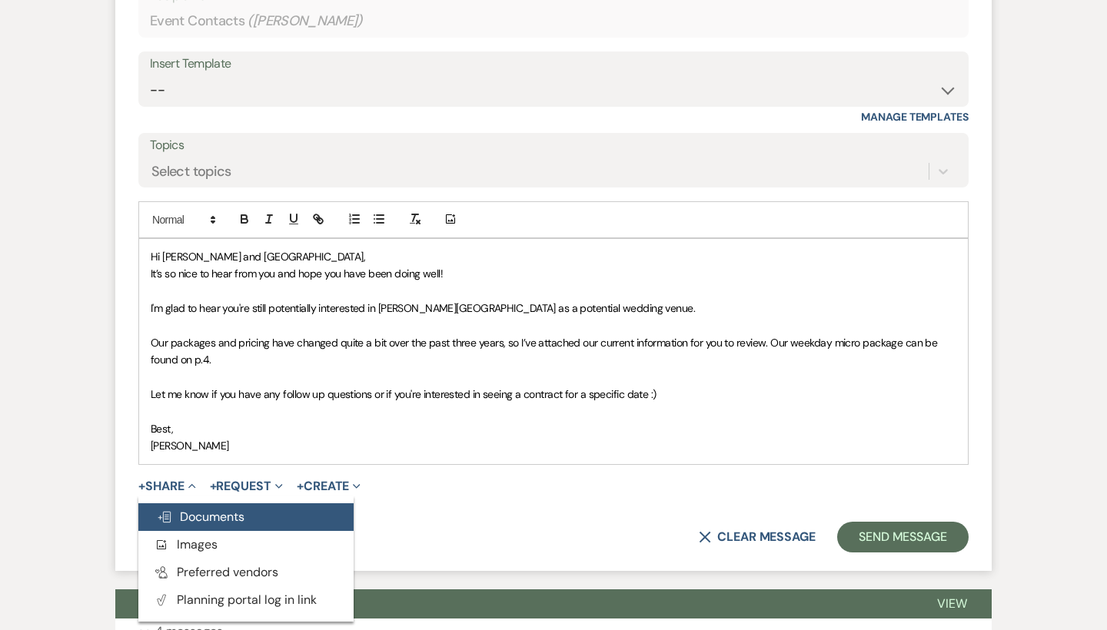
click at [188, 509] on span "Doc Upload Documents" at bounding box center [201, 517] width 88 height 16
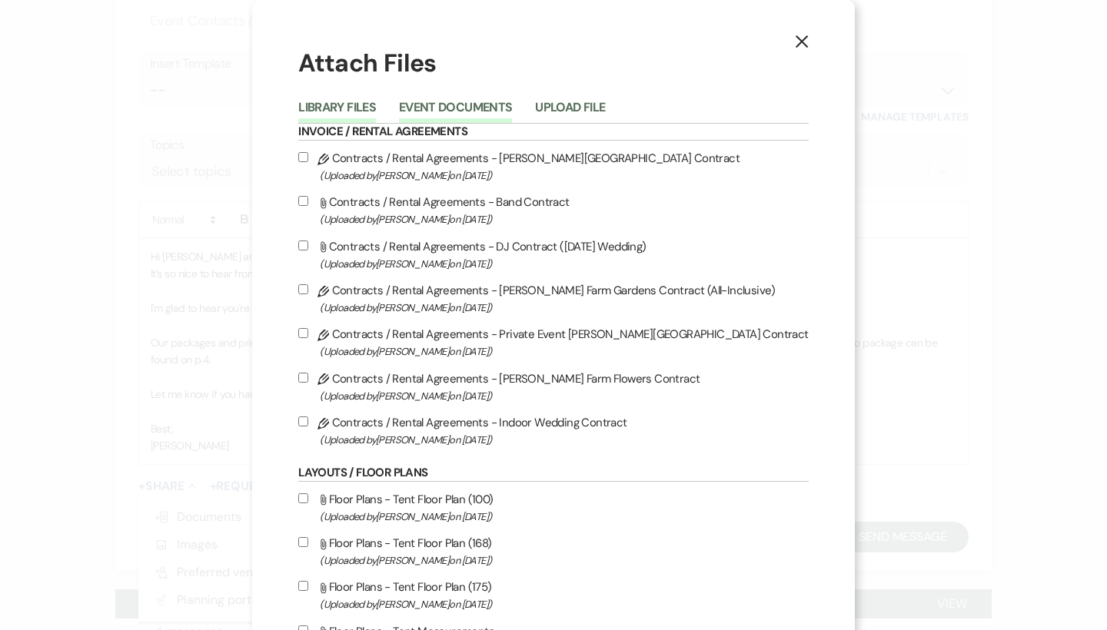
click at [467, 107] on button "Event Documents" at bounding box center [455, 112] width 113 height 22
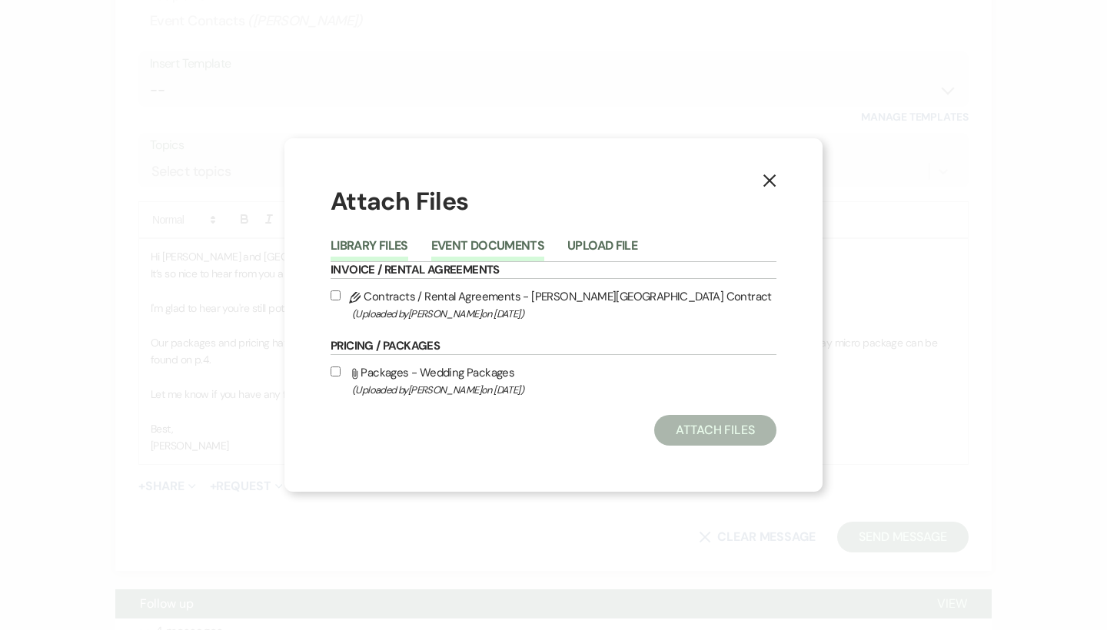
click at [387, 241] on button "Library Files" at bounding box center [370, 251] width 78 height 22
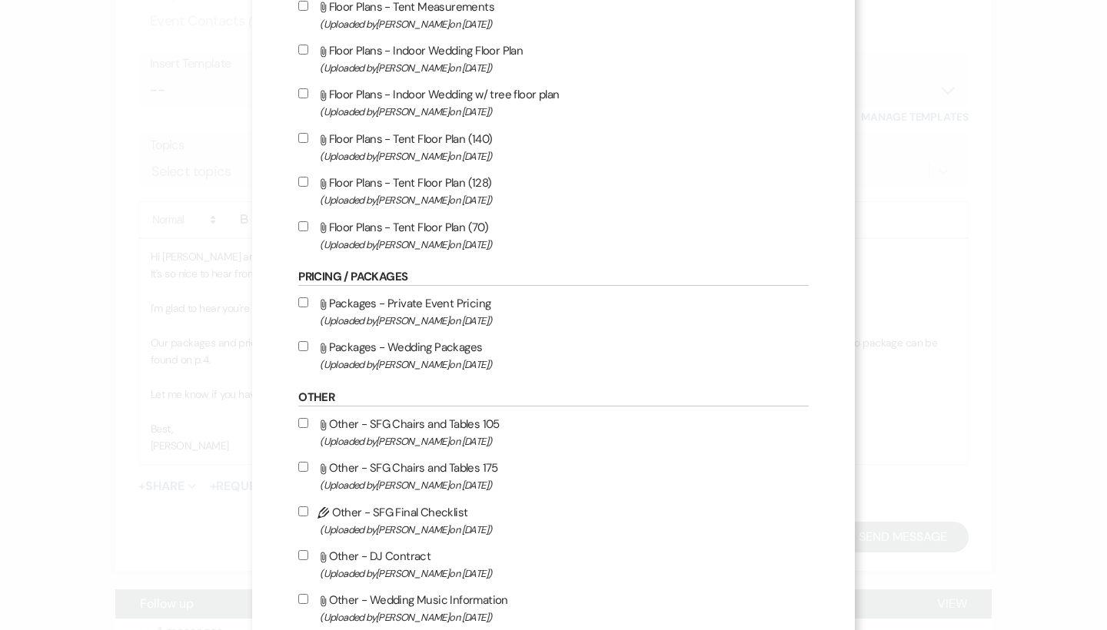
scroll to position [664, 0]
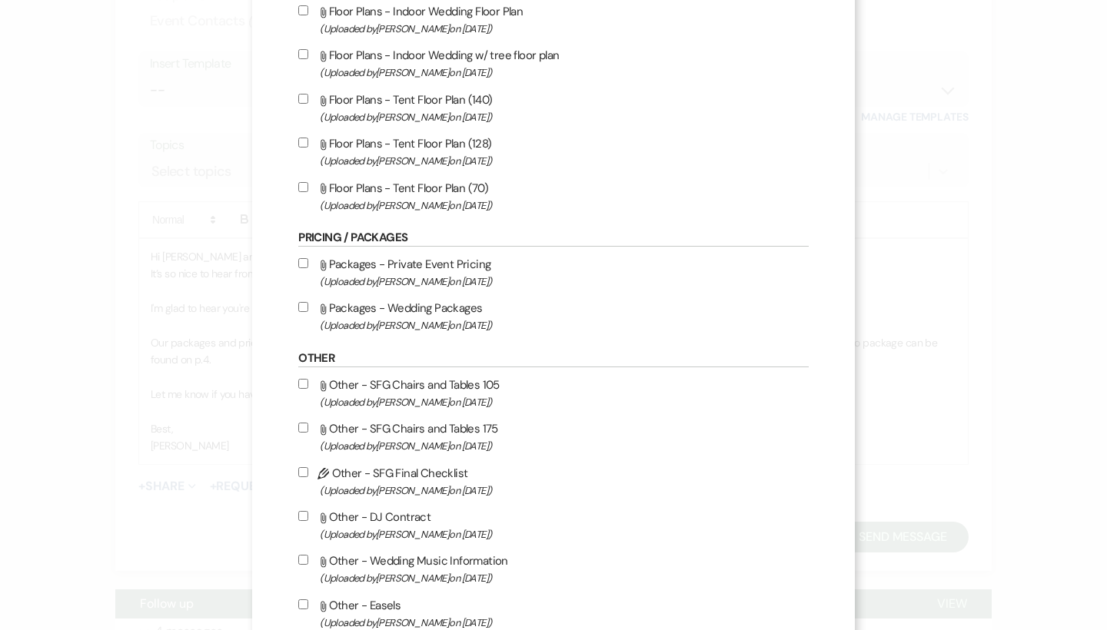
click at [461, 322] on label "Attach File Packages - Wedding Packages (Uploaded by Travis Winkley on Sep 23rd…" at bounding box center [553, 316] width 510 height 36
click at [308, 312] on input "Attach File Packages - Wedding Packages (Uploaded by Travis Winkley on Sep 23rd…" at bounding box center [303, 307] width 10 height 10
checkbox input "true"
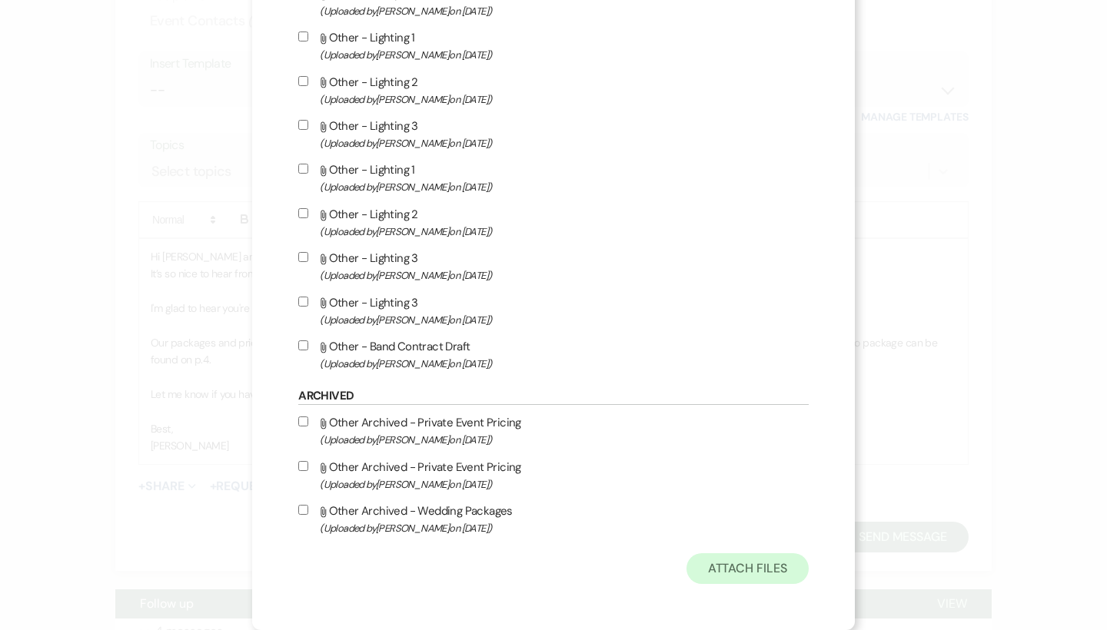
scroll to position [1681, 0]
click at [693, 567] on button "Attach Files" at bounding box center [748, 569] width 122 height 31
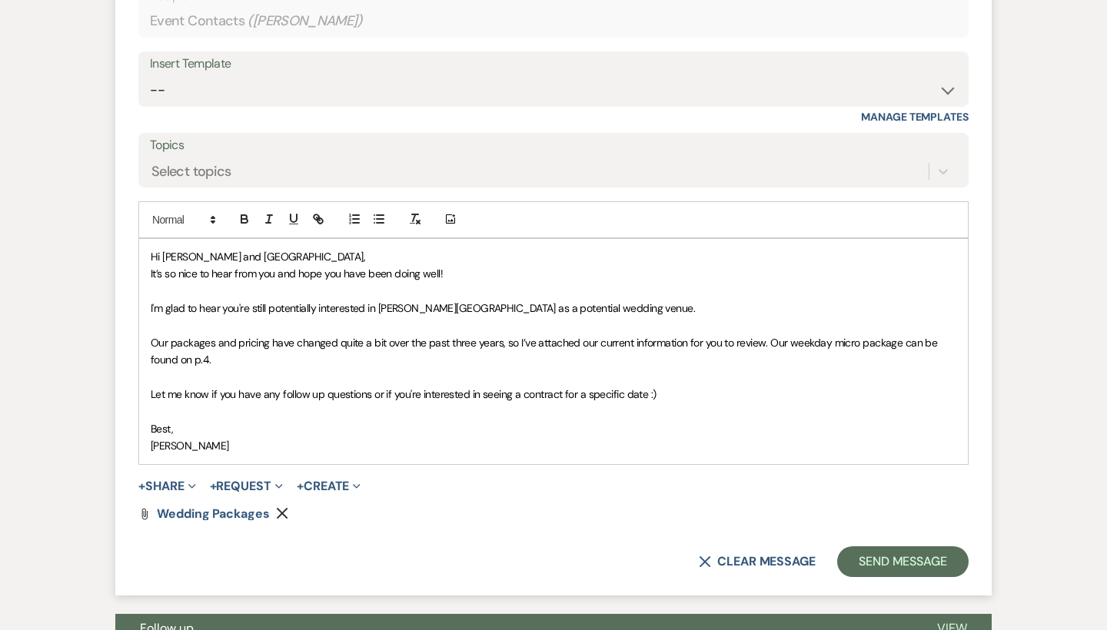
click at [497, 336] on span "Our packages and pricing have changed quite a bit over the past three years, so…" at bounding box center [546, 351] width 790 height 31
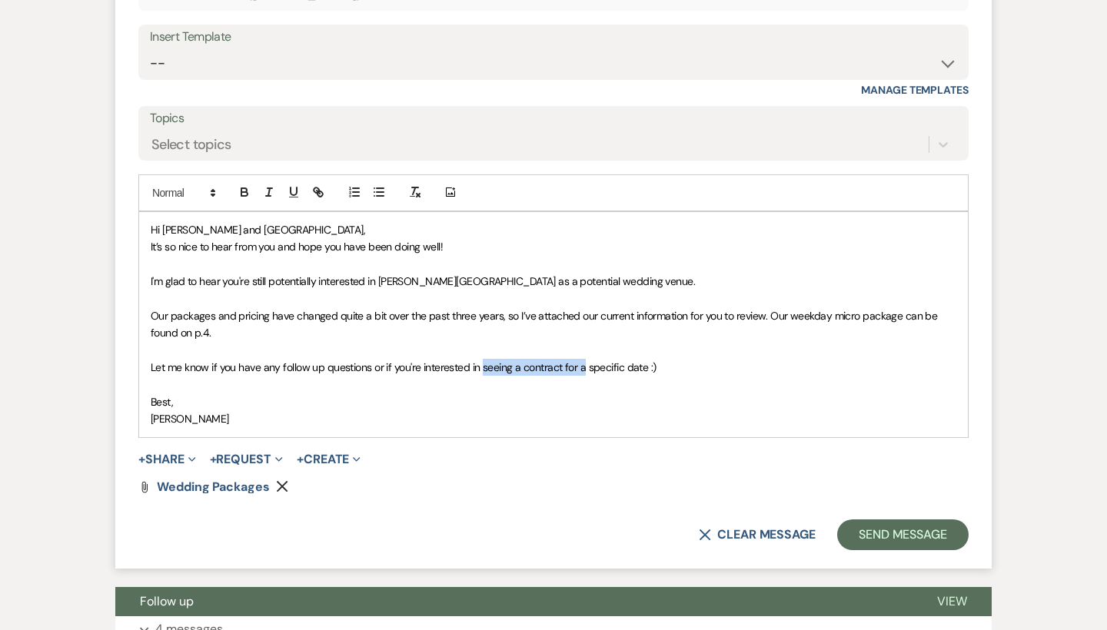
drag, startPoint x: 584, startPoint y: 317, endPoint x: 480, endPoint y: 318, distance: 103.8
click at [480, 361] on span "Let me know if you have any follow up questions or if you're interested in seei…" at bounding box center [404, 368] width 506 height 14
click at [222, 274] on span "I'm glad to hear you're still potentially interested in Smith Farm Gardens as a…" at bounding box center [423, 281] width 544 height 14
drag, startPoint x: 541, startPoint y: 230, endPoint x: 505, endPoint y: 231, distance: 36.1
click at [505, 274] on span "I'm glad to learn you're still potentially interested in Smith Farm Gardens as …" at bounding box center [424, 281] width 546 height 14
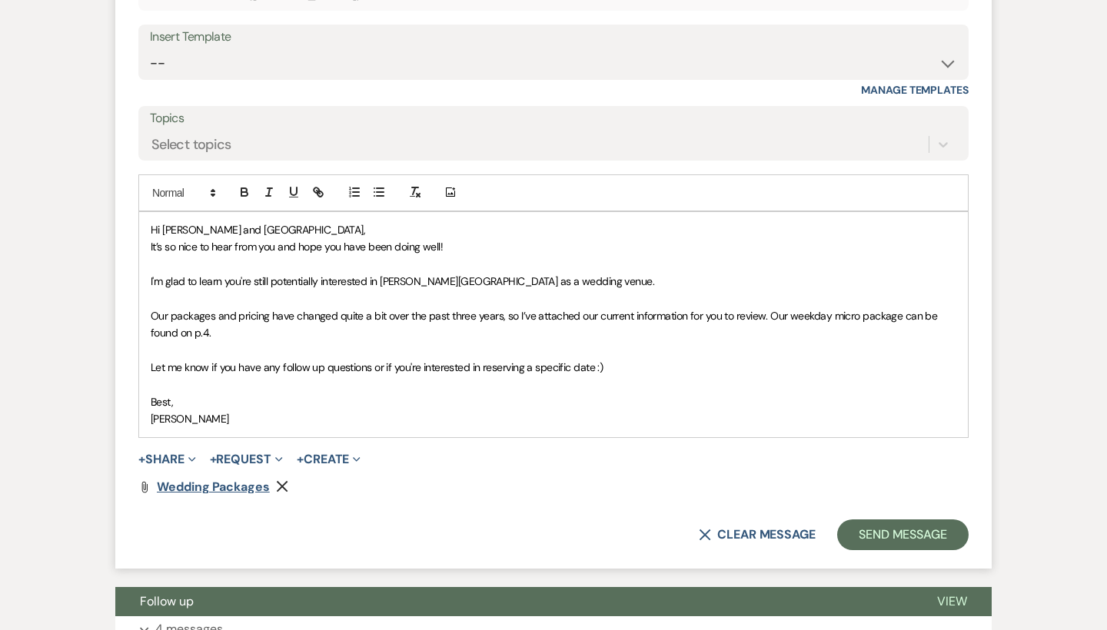
click at [250, 479] on span "Wedding Packages" at bounding box center [213, 487] width 113 height 16
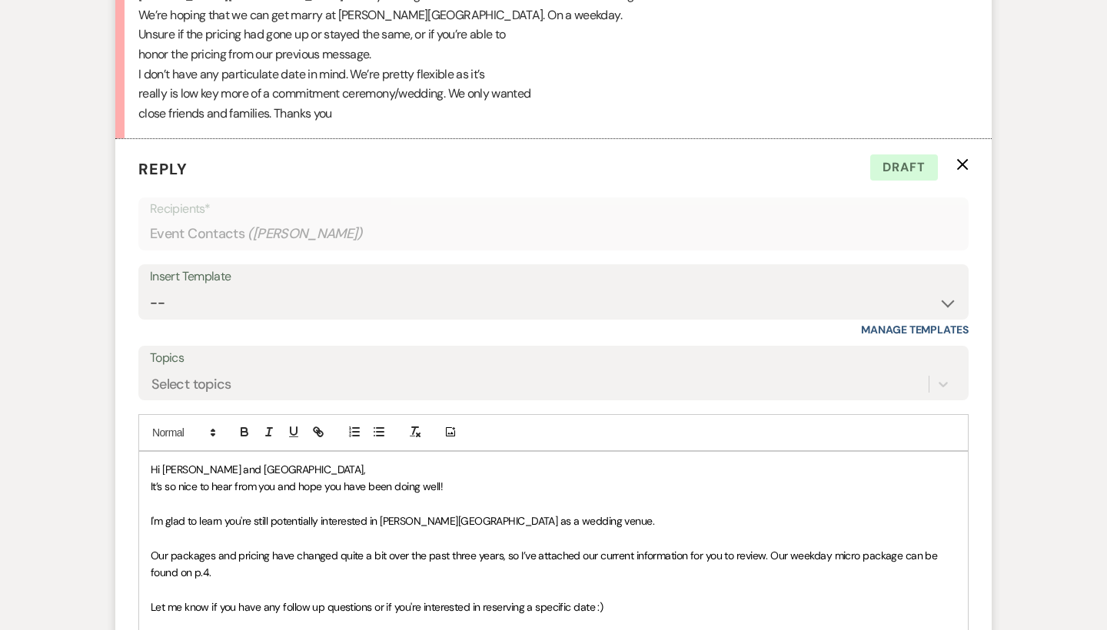
scroll to position [4016, 0]
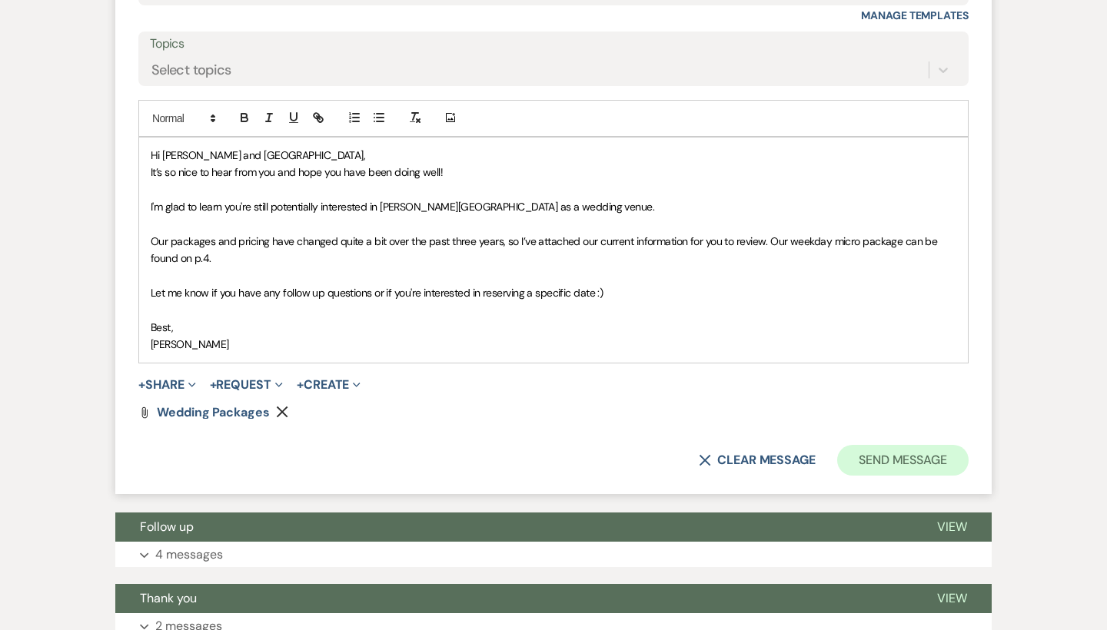
click at [893, 445] on button "Send Message" at bounding box center [902, 460] width 131 height 31
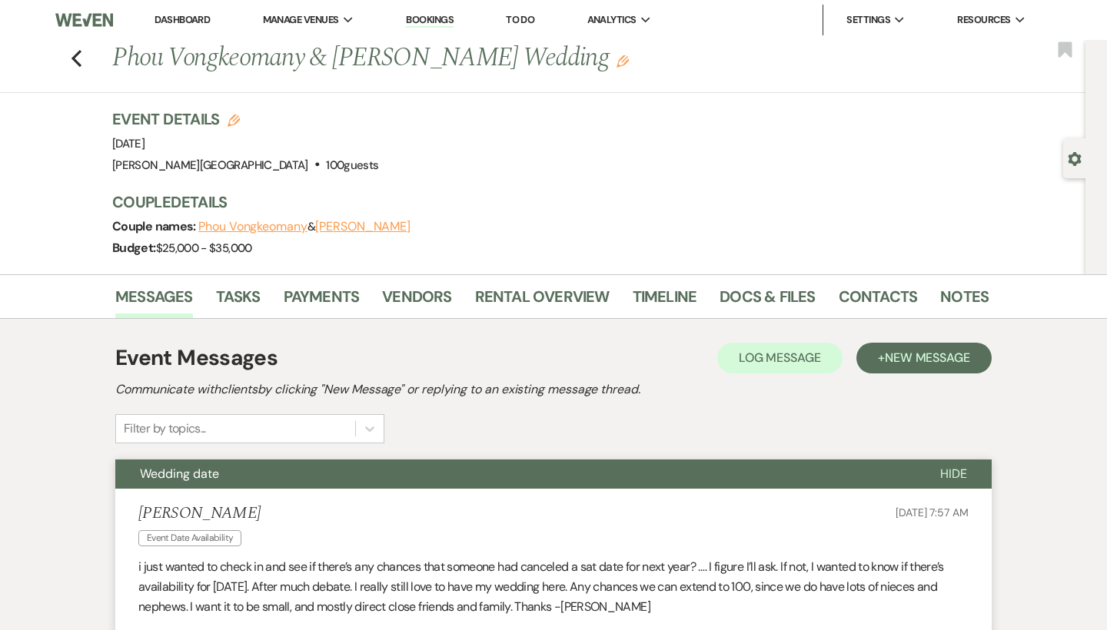
scroll to position [0, 0]
click at [80, 62] on icon "Previous" at bounding box center [77, 58] width 12 height 18
select select "8"
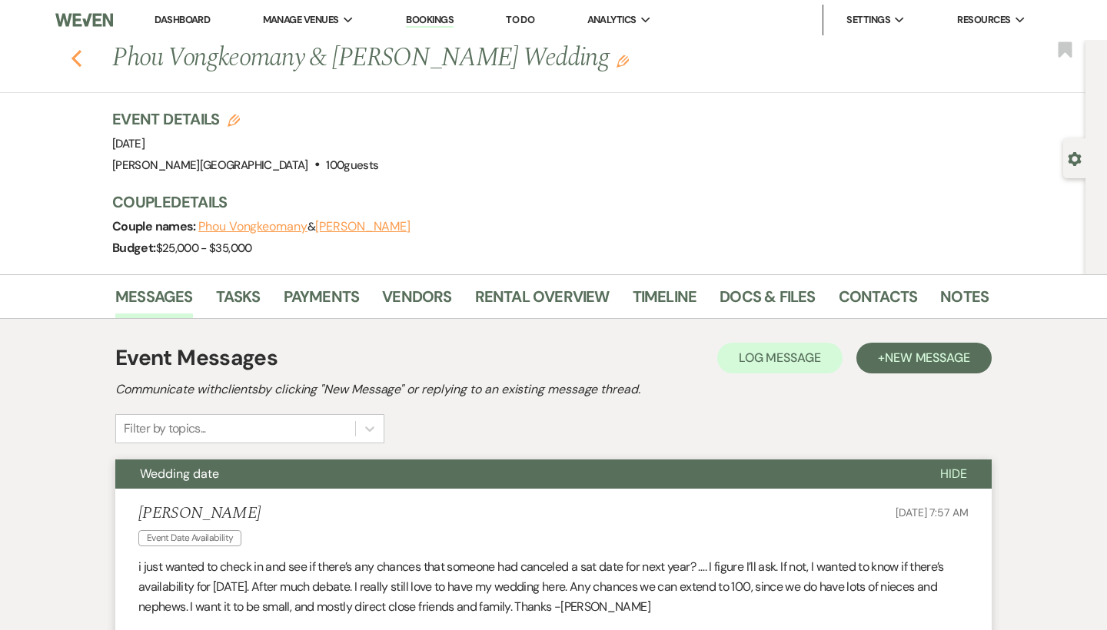
select select "8"
select select "2"
select select "8"
select select "2"
select select "8"
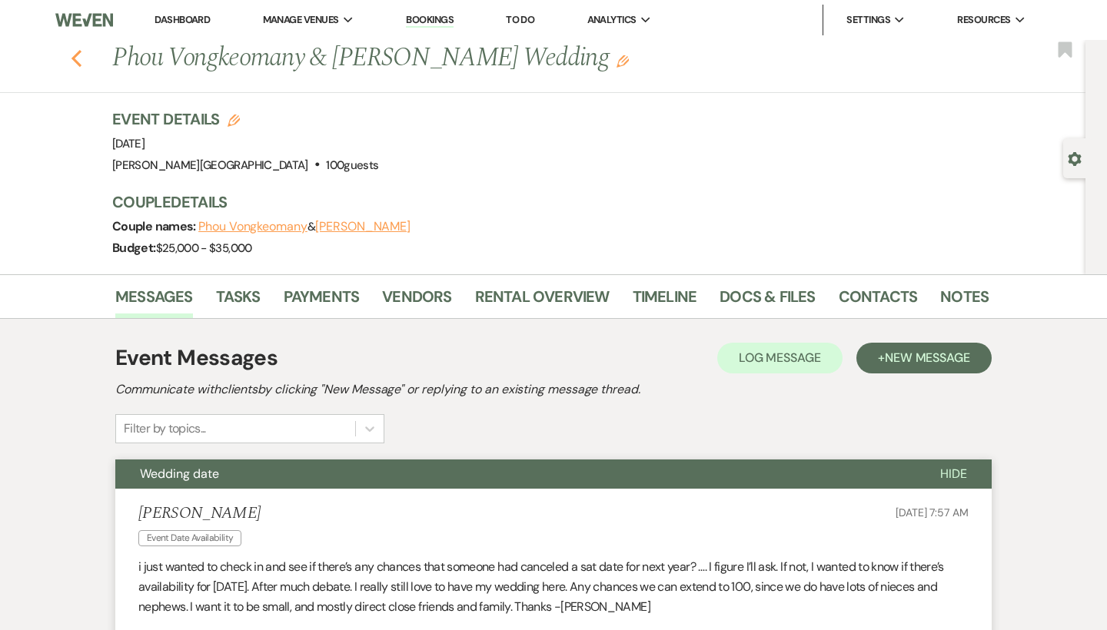
select select "2"
select select "8"
select select "2"
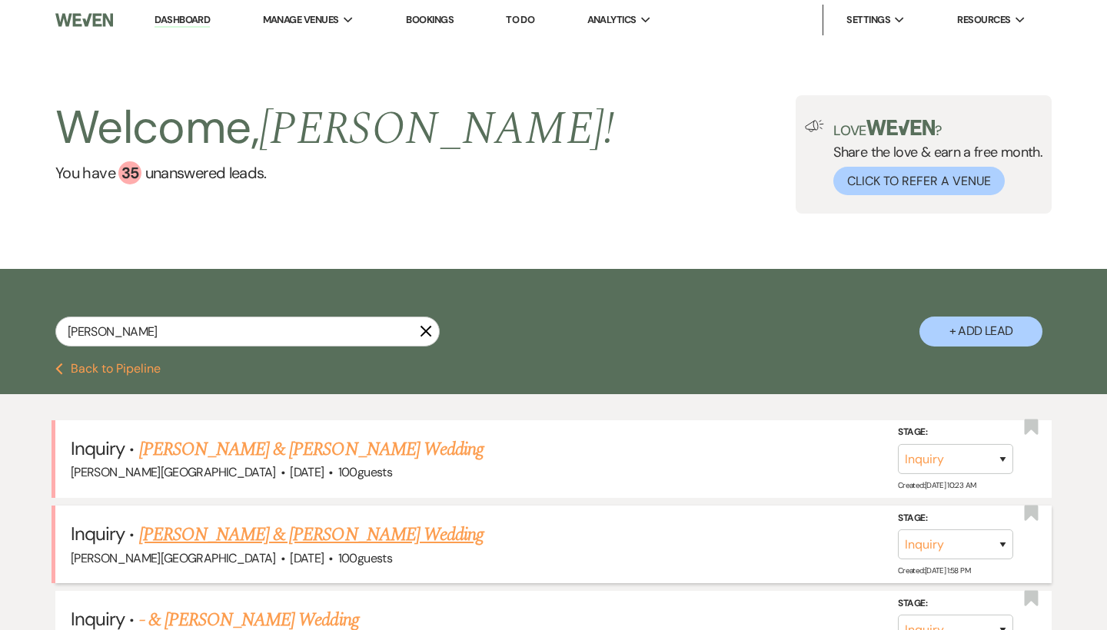
click at [285, 533] on link "[PERSON_NAME] & [PERSON_NAME] Wedding" at bounding box center [311, 535] width 344 height 28
select select "5"
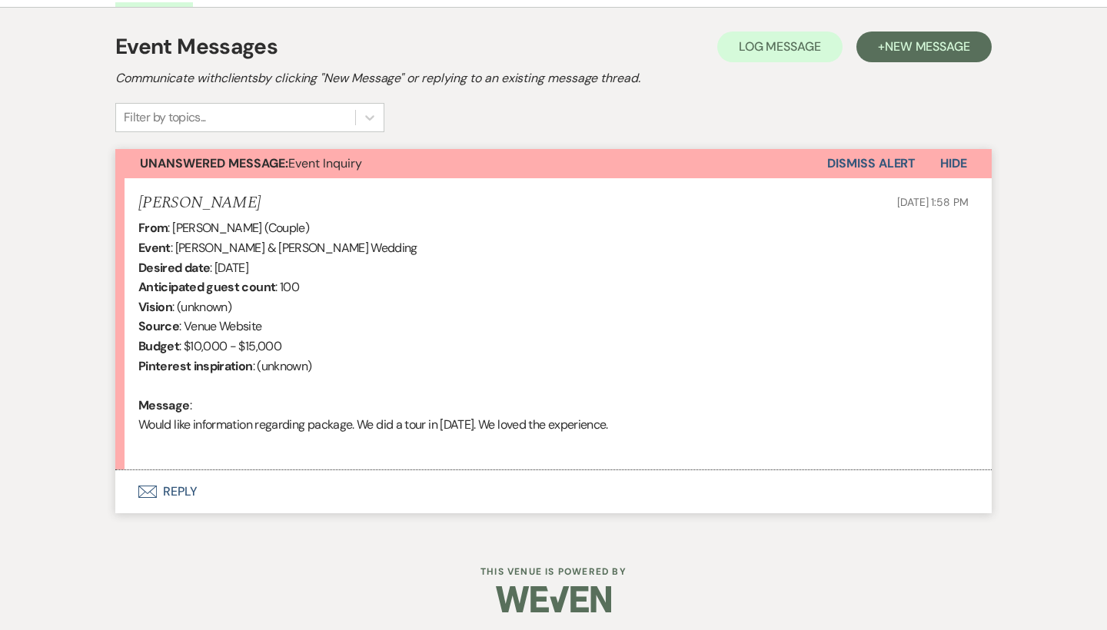
scroll to position [422, 0]
click at [850, 165] on button "Dismiss Alert" at bounding box center [871, 164] width 88 height 29
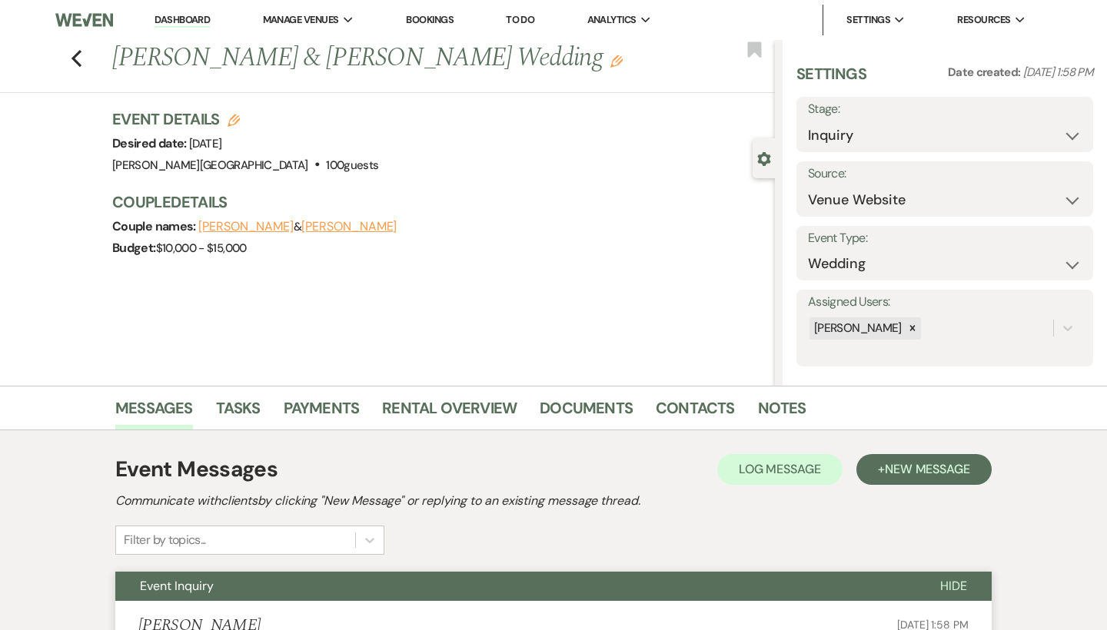
scroll to position [0, 0]
click at [77, 60] on use "button" at bounding box center [77, 58] width 10 height 17
select select "8"
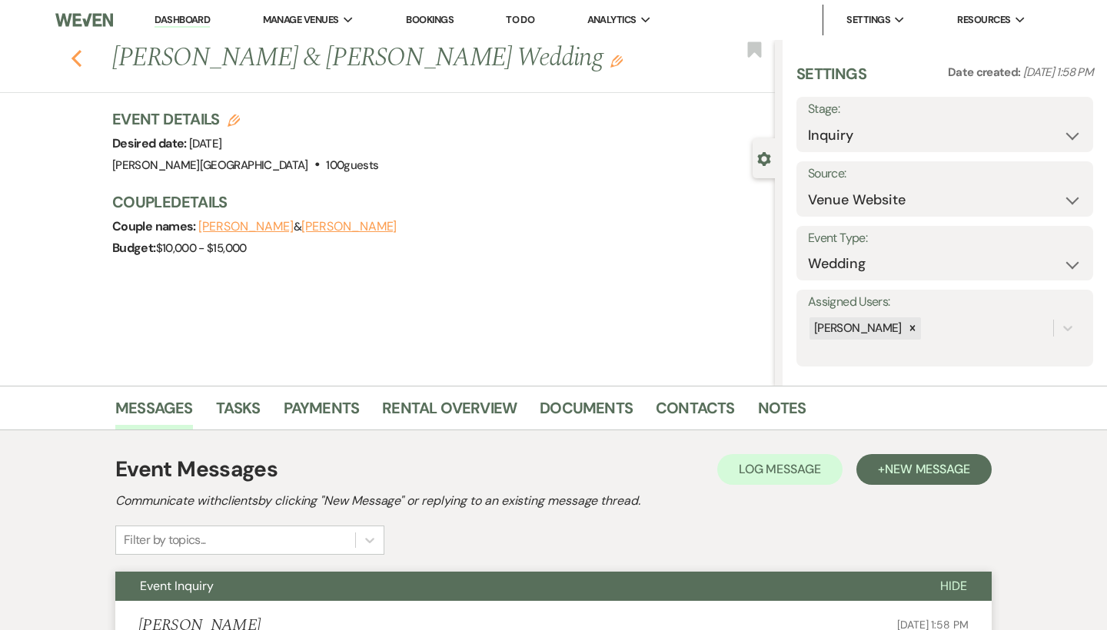
select select "8"
select select "2"
select select "8"
select select "2"
select select "8"
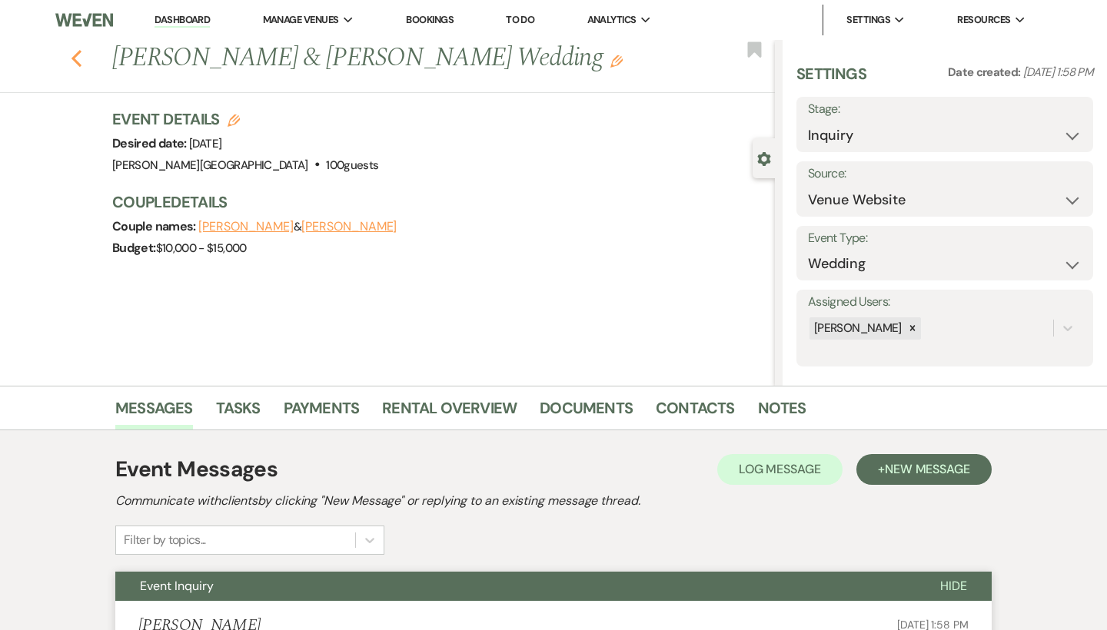
select select "2"
select select "8"
select select "2"
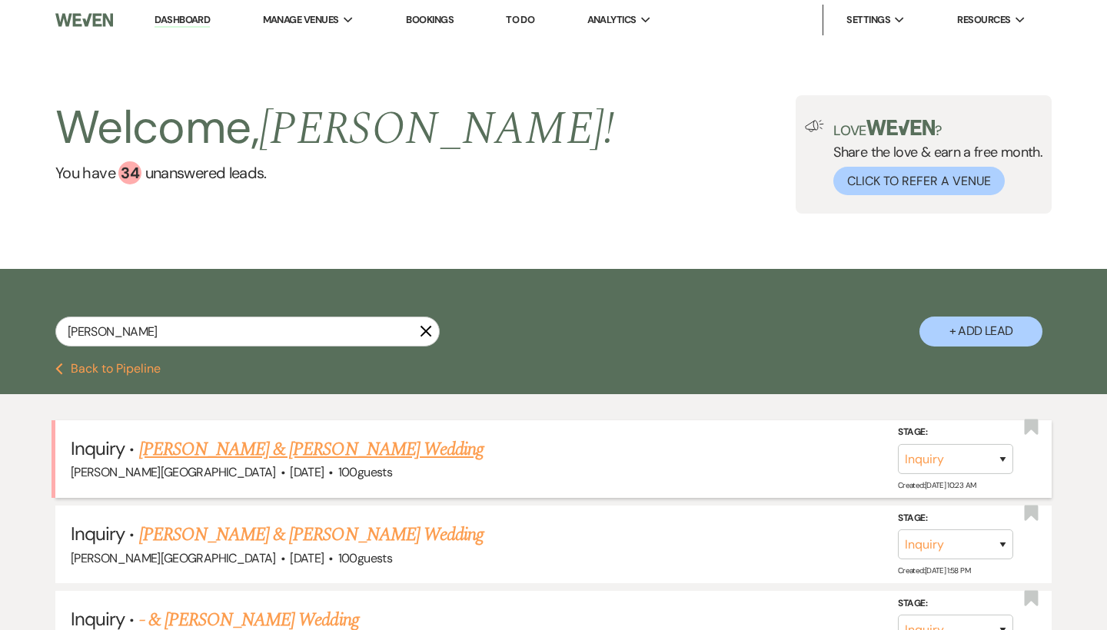
click at [271, 448] on link "[PERSON_NAME] & [PERSON_NAME] Wedding" at bounding box center [311, 450] width 344 height 28
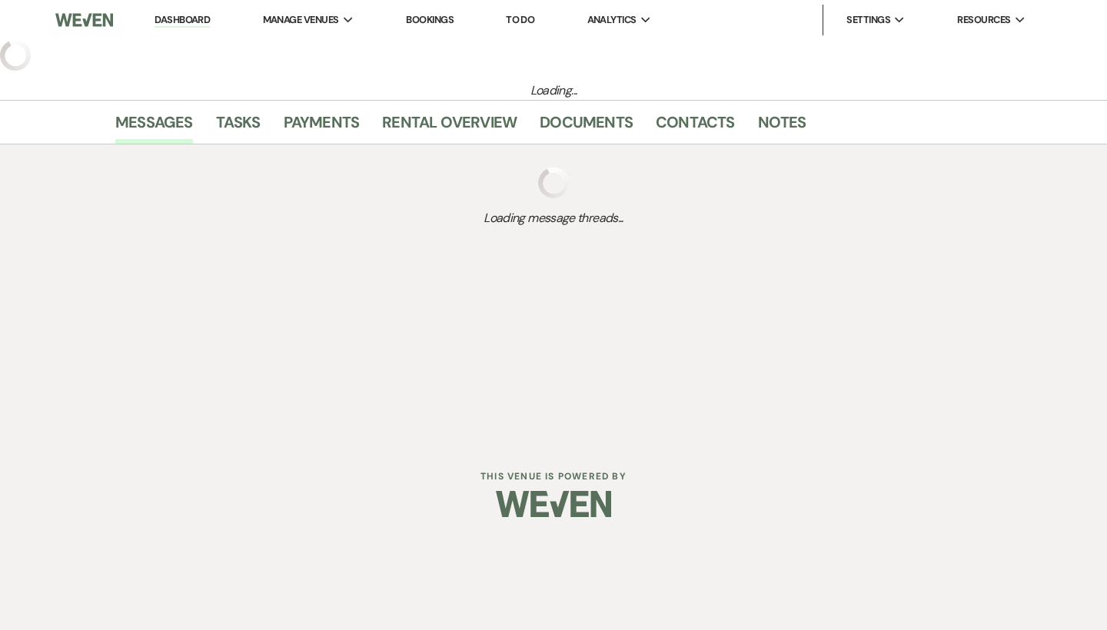
select select "5"
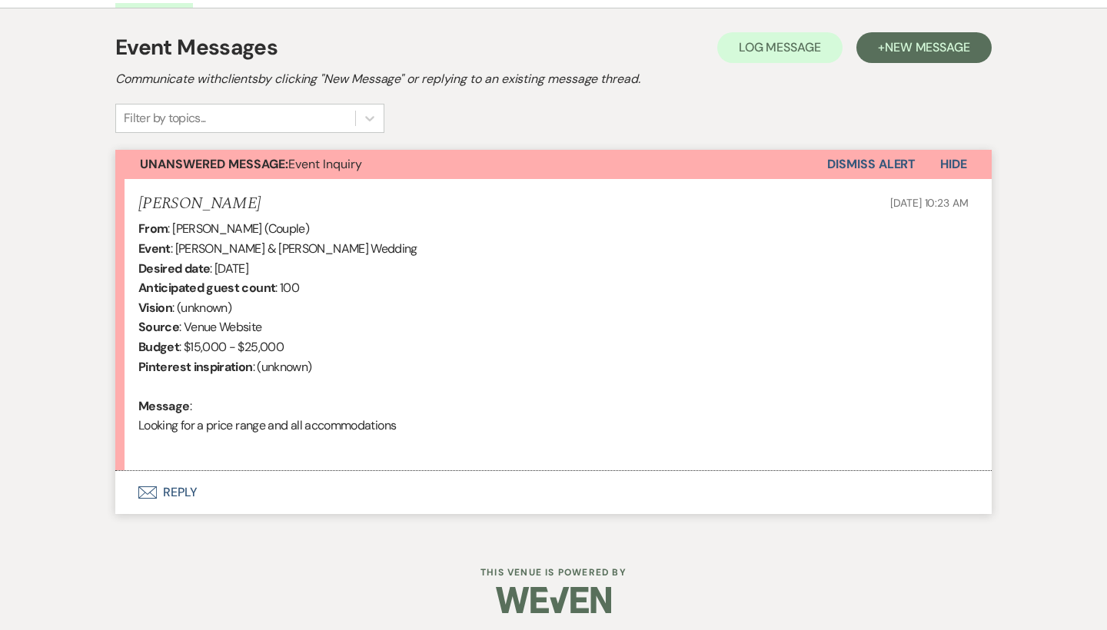
click at [181, 488] on button "Envelope Reply" at bounding box center [553, 492] width 876 height 43
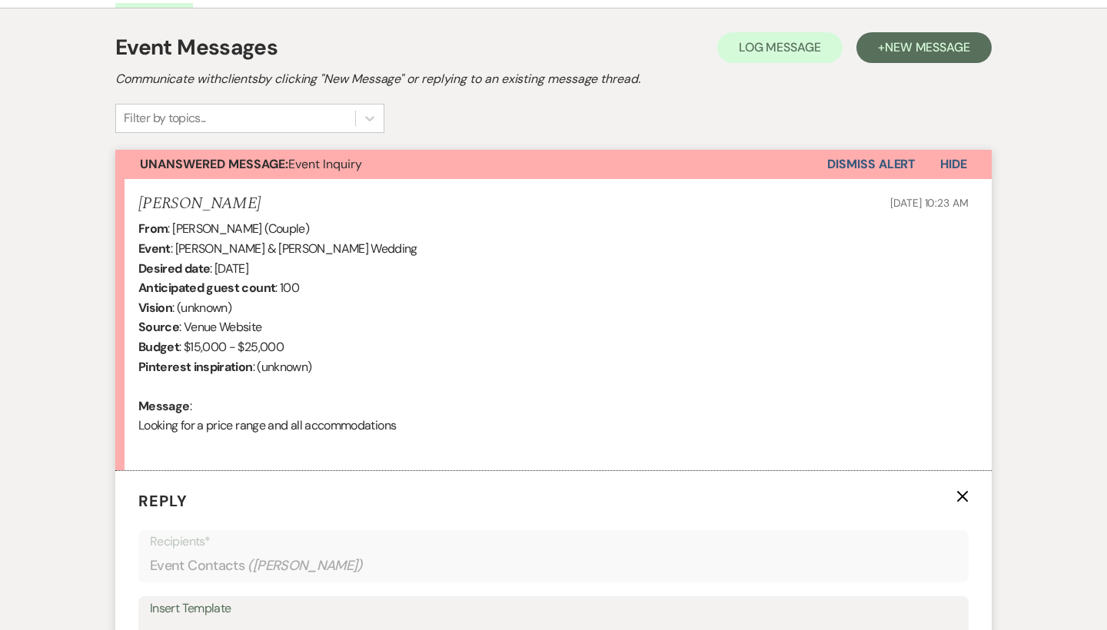
scroll to position [800, 0]
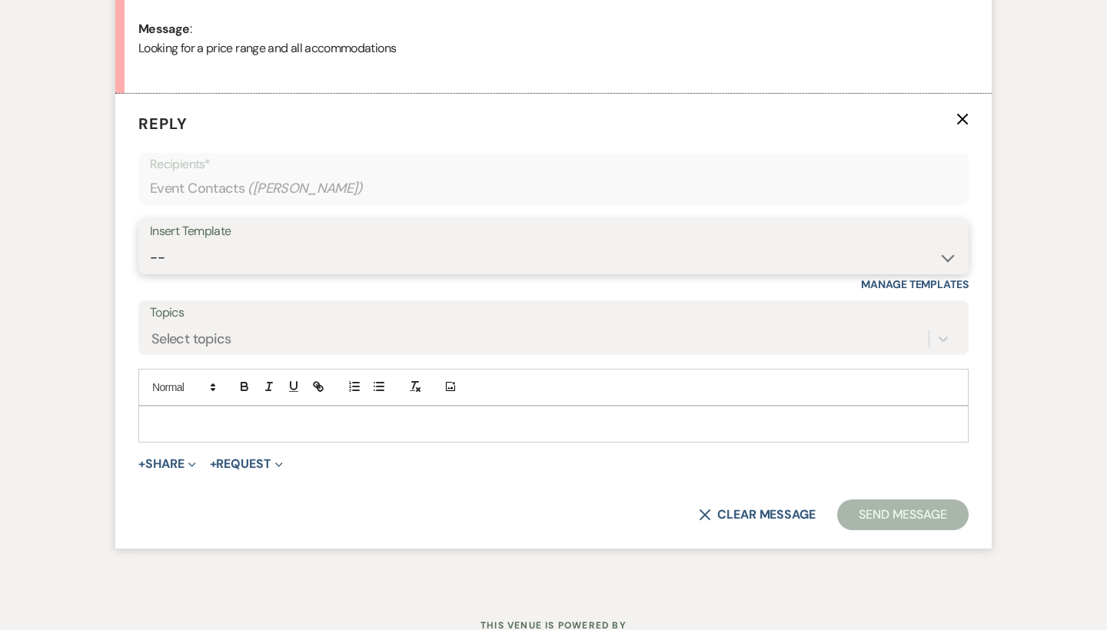
select select "55"
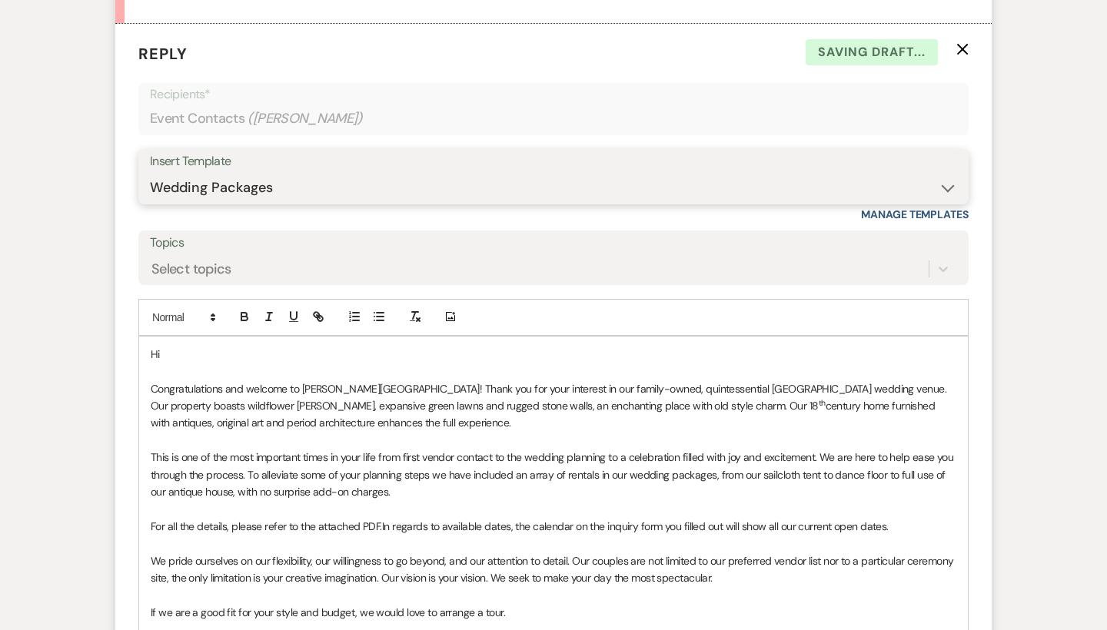
scroll to position [894, 0]
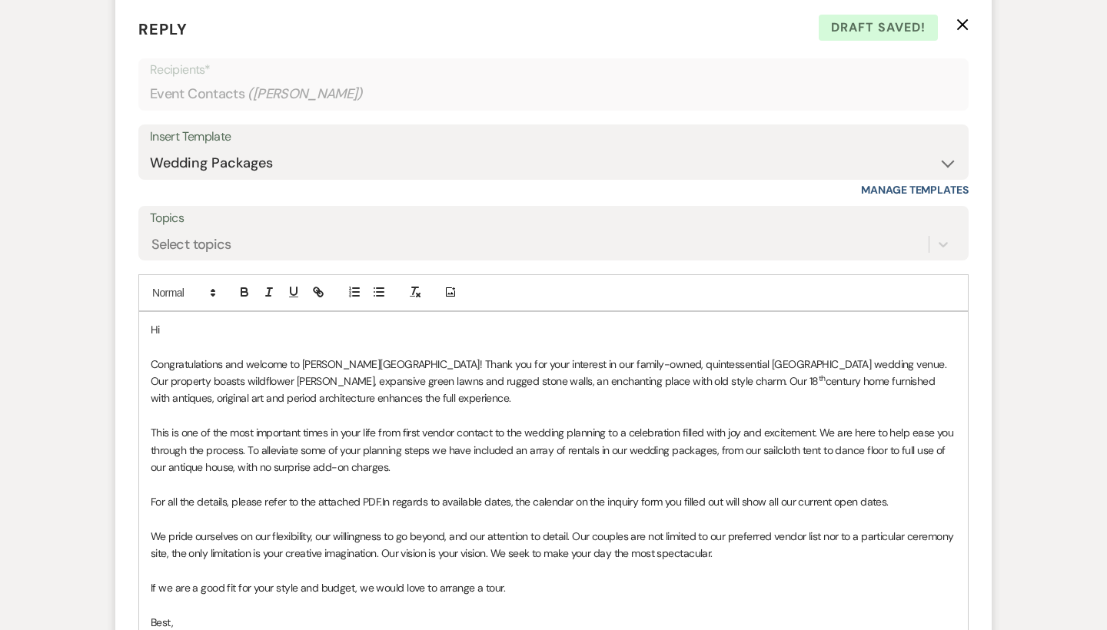
click at [228, 338] on p at bounding box center [554, 346] width 806 height 17
click at [227, 321] on p "Hi" at bounding box center [554, 329] width 806 height 17
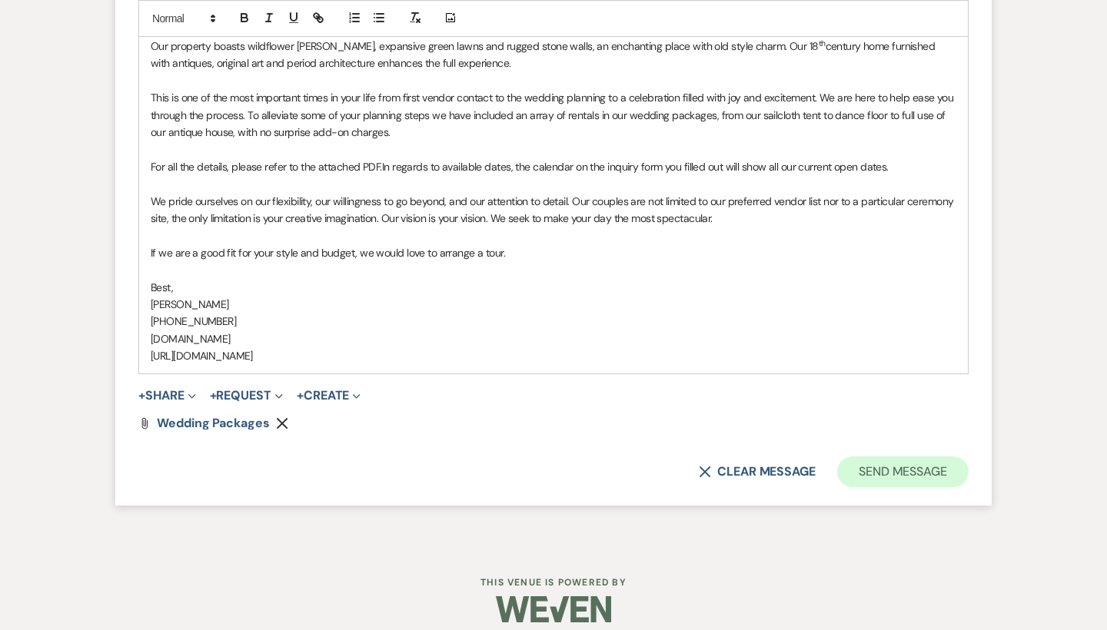
click at [866, 460] on button "Send Message" at bounding box center [902, 472] width 131 height 31
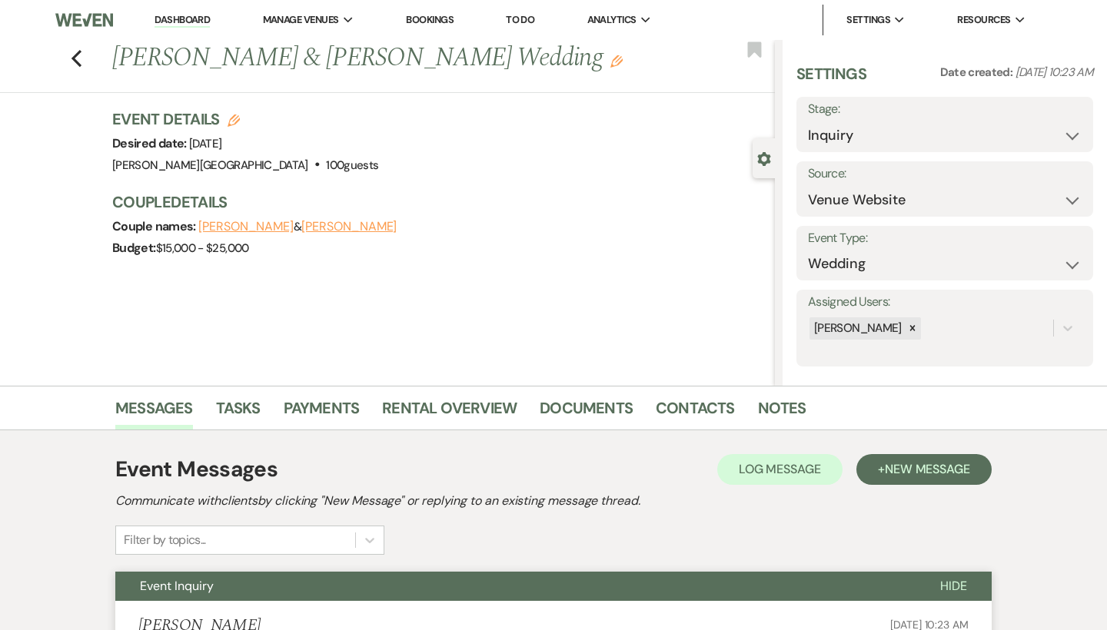
scroll to position [0, 0]
click at [77, 55] on use "button" at bounding box center [77, 58] width 10 height 17
select select "8"
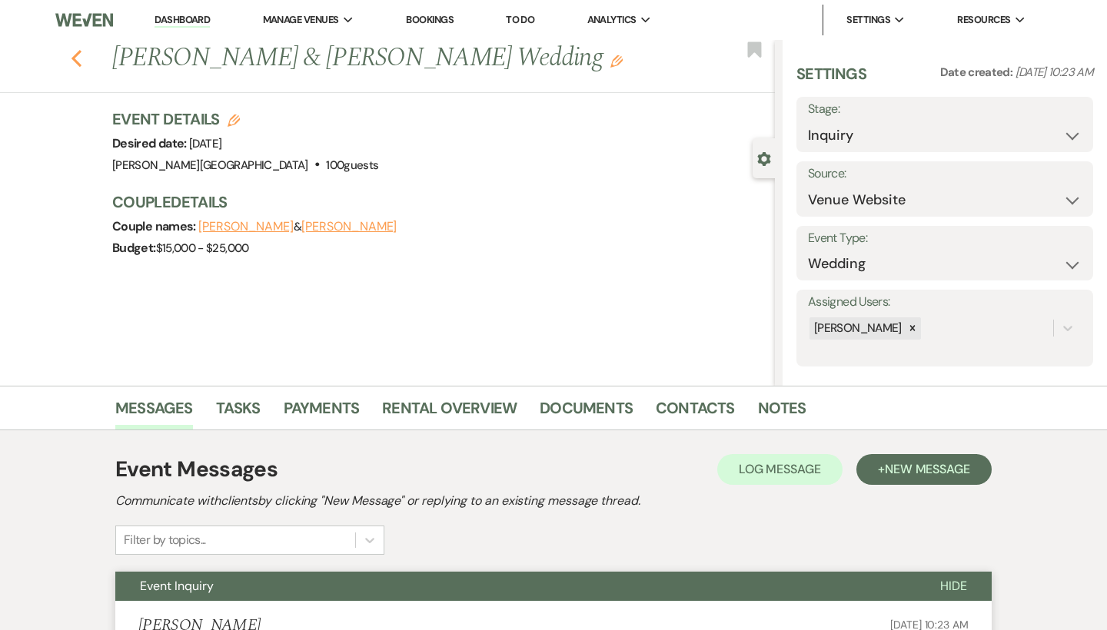
select select "8"
select select "2"
select select "8"
select select "2"
select select "8"
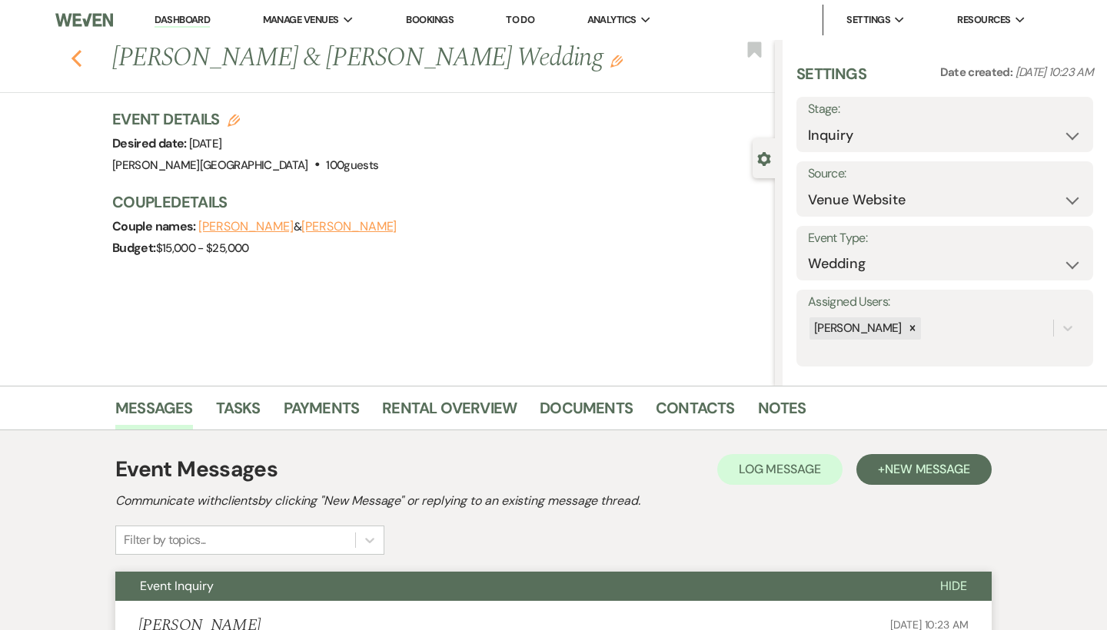
select select "2"
select select "8"
select select "2"
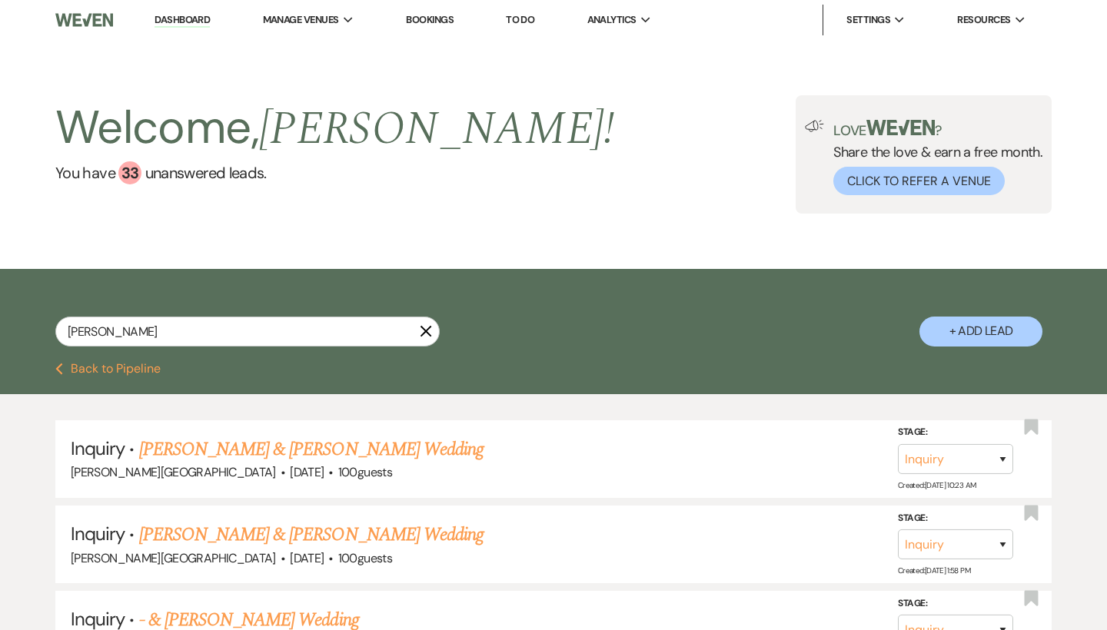
click at [187, 9] on li "Dashboard" at bounding box center [182, 20] width 71 height 31
click at [425, 336] on icon "X" at bounding box center [426, 331] width 12 height 12
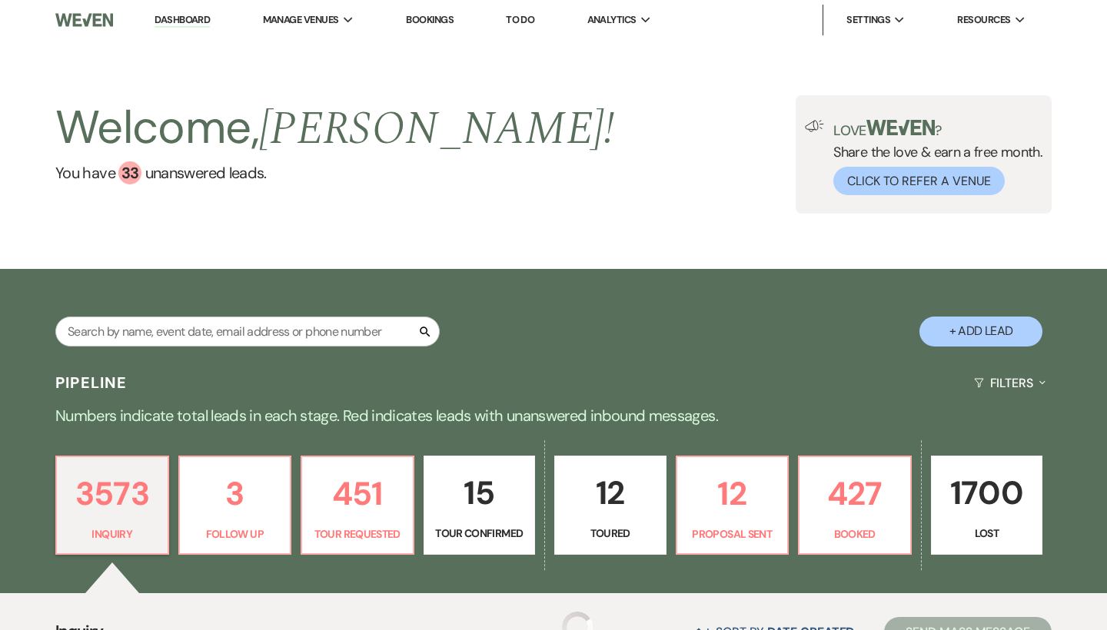
scroll to position [242, 0]
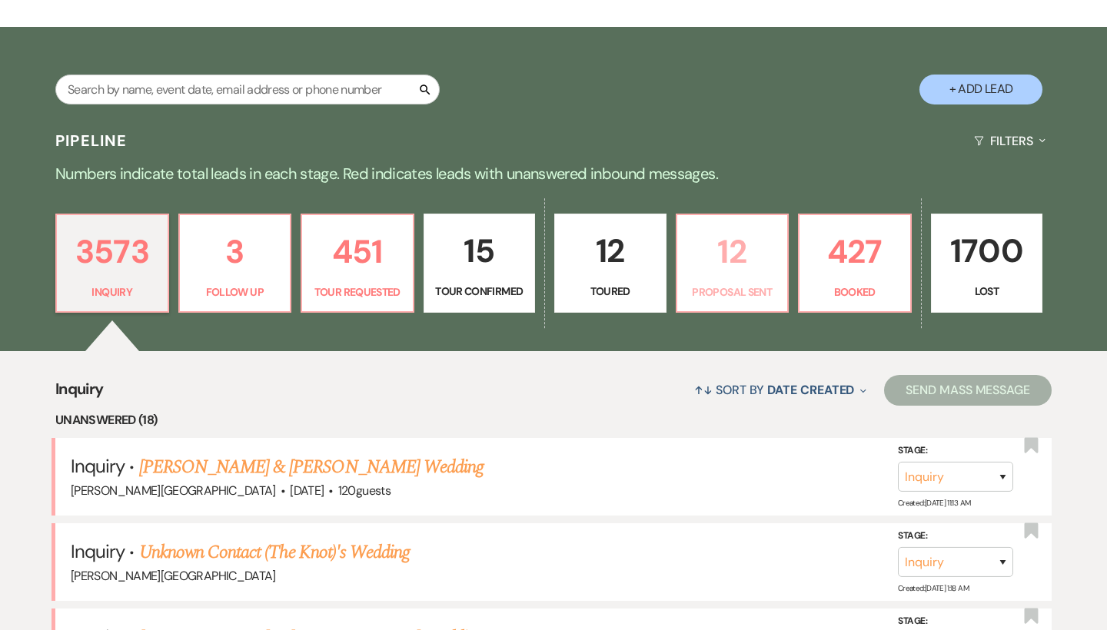
click at [742, 258] on p "12" at bounding box center [733, 252] width 92 height 52
select select "6"
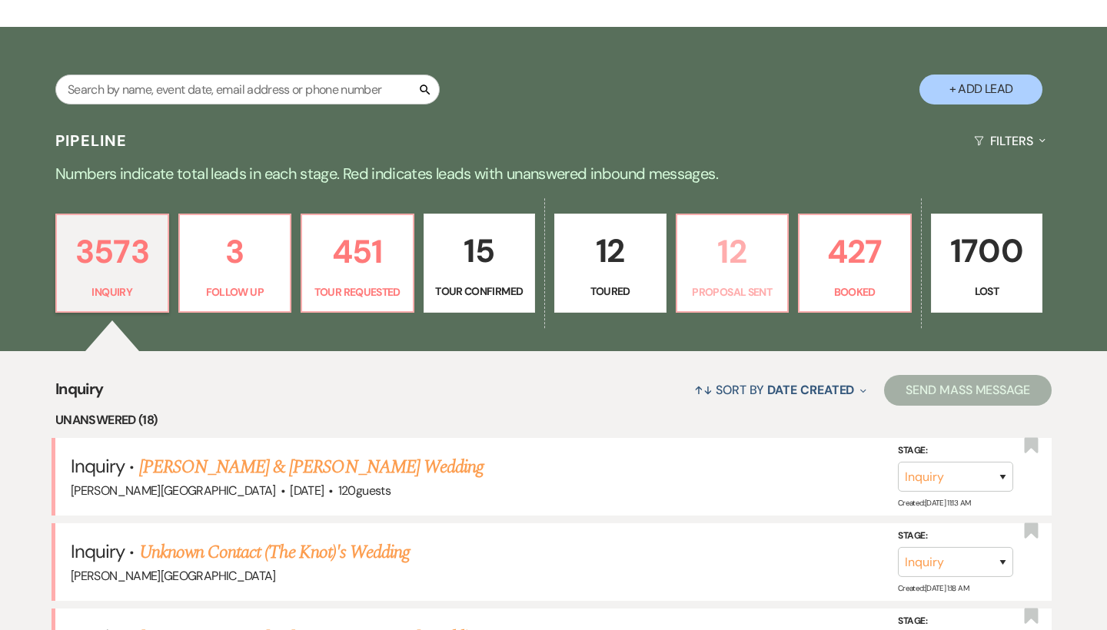
select select "6"
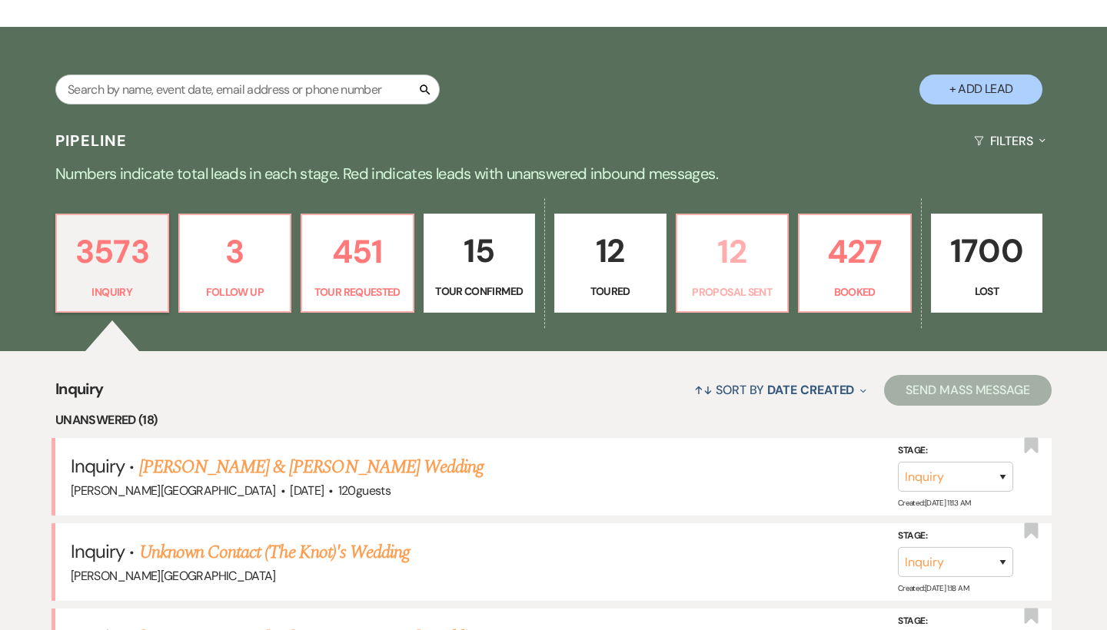
select select "6"
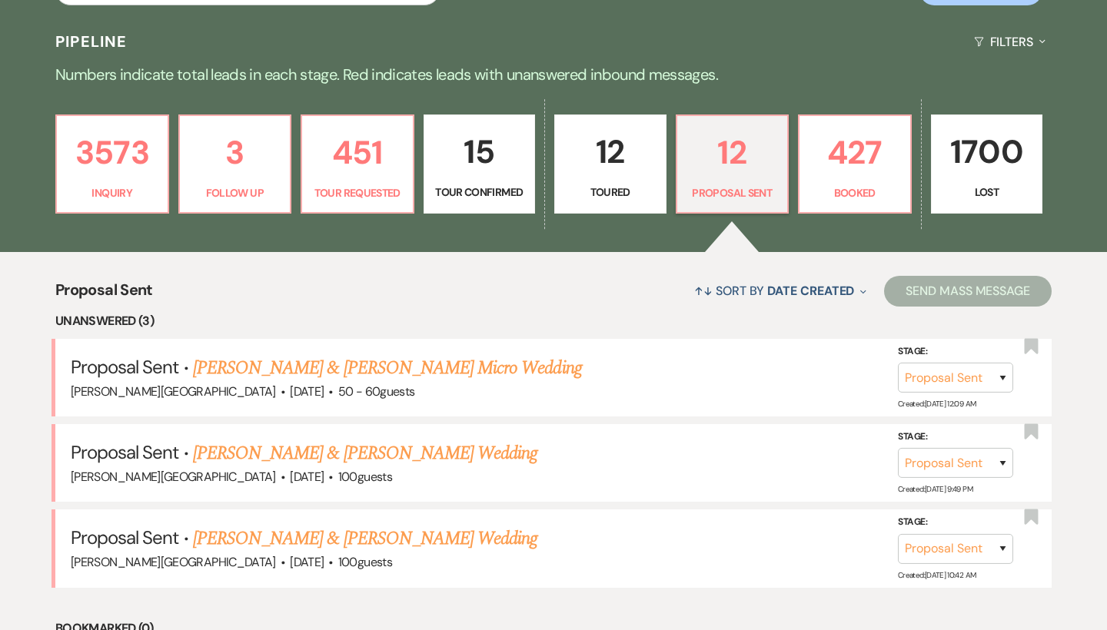
scroll to position [354, 0]
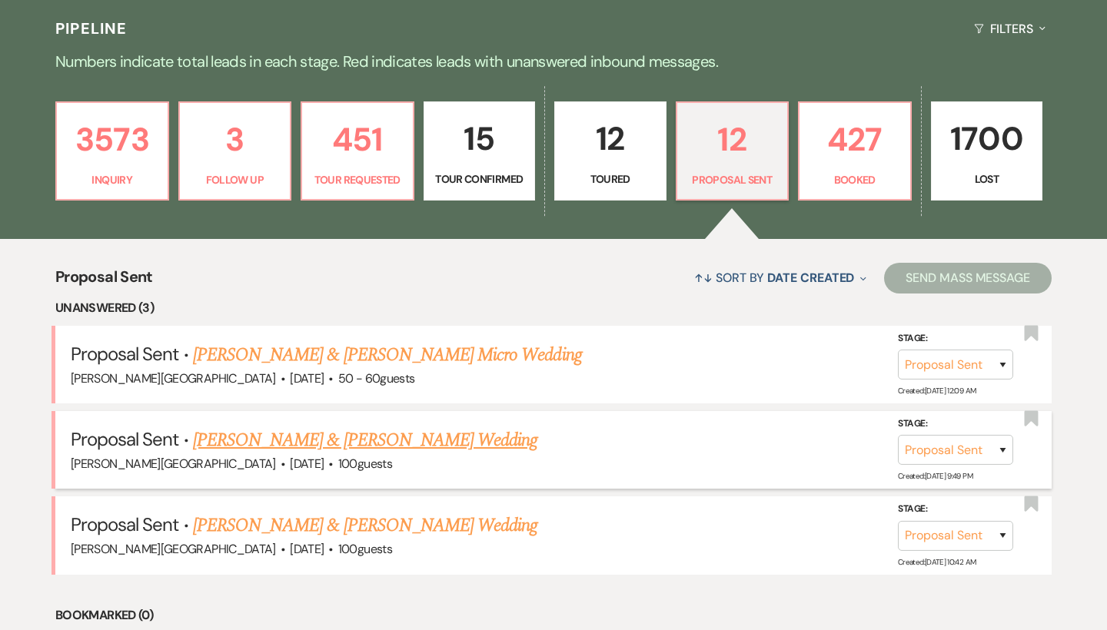
click at [344, 441] on link "Trevor Hall & Kayle Golding's Wedding" at bounding box center [365, 441] width 344 height 28
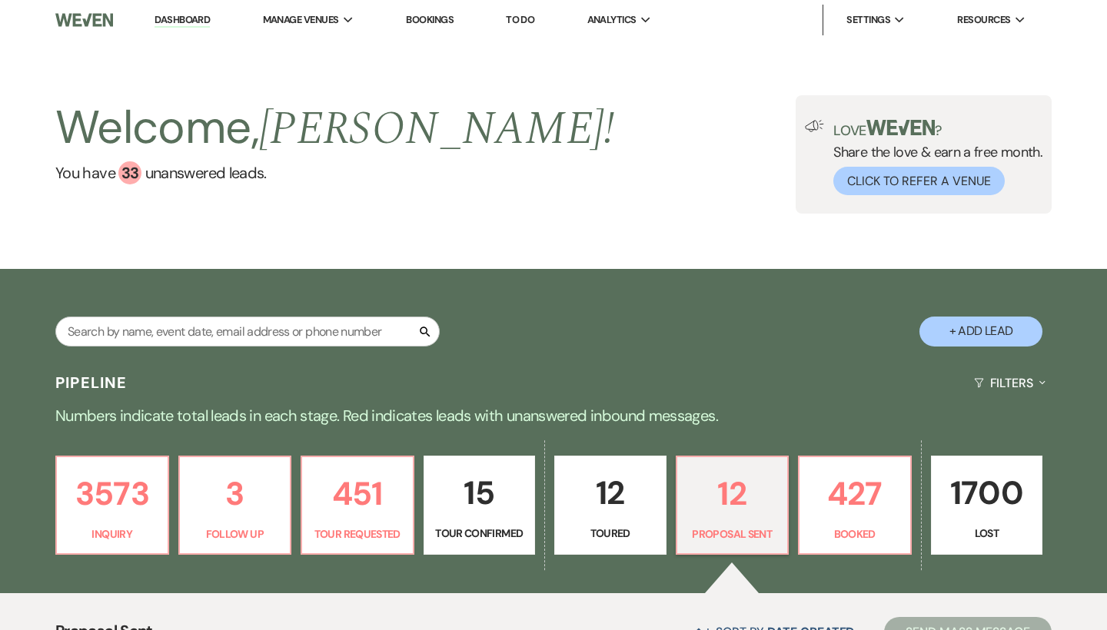
select select "6"
select select "5"
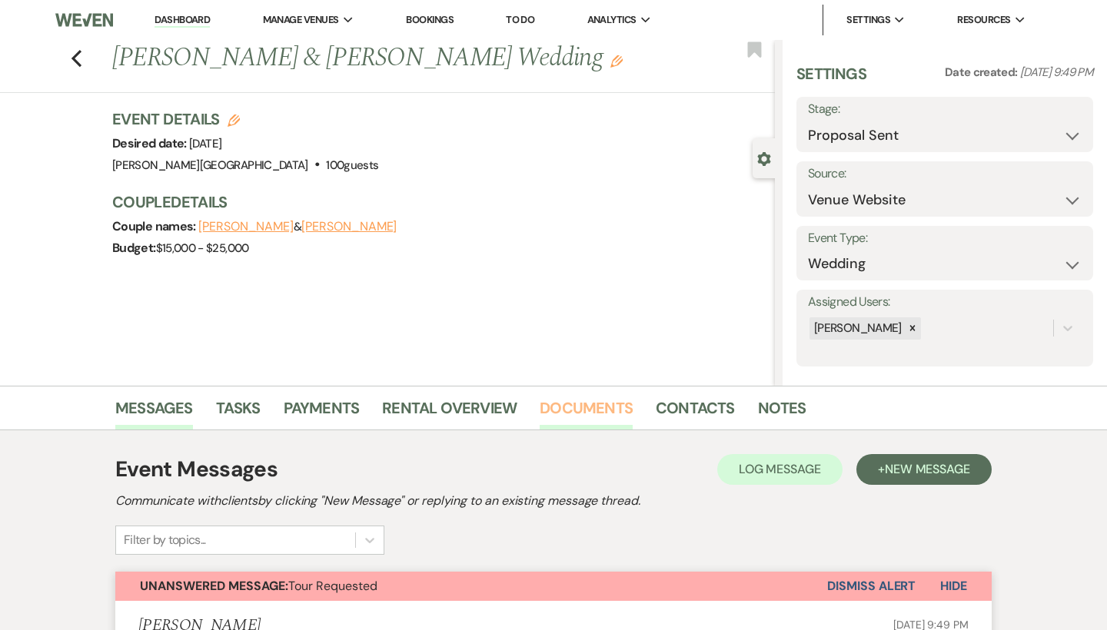
click at [558, 402] on link "Documents" at bounding box center [586, 413] width 93 height 34
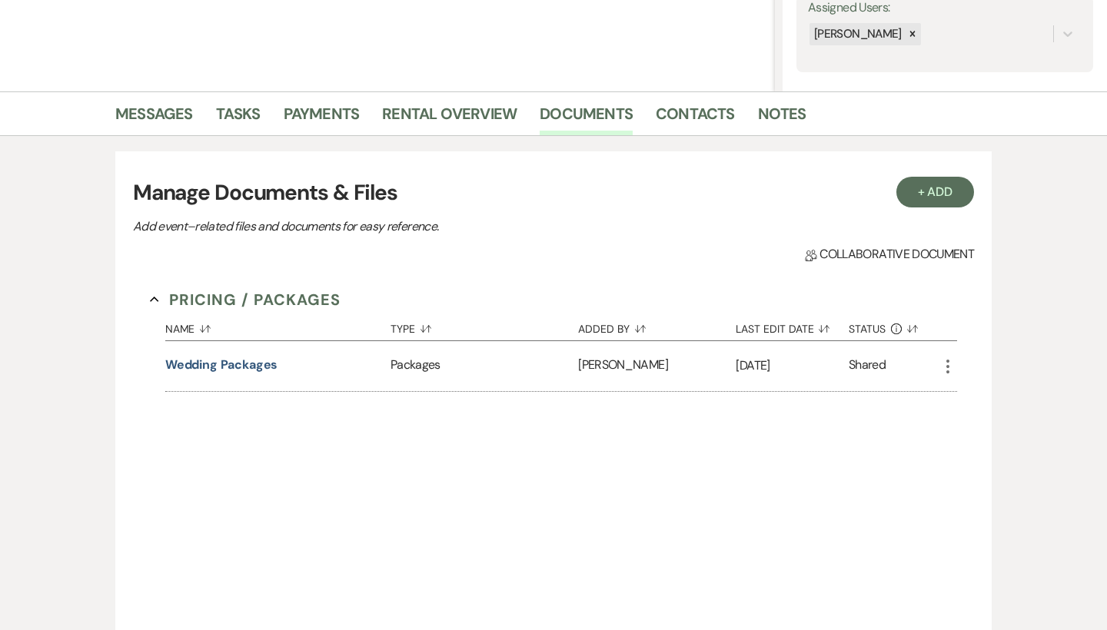
scroll to position [411, 0]
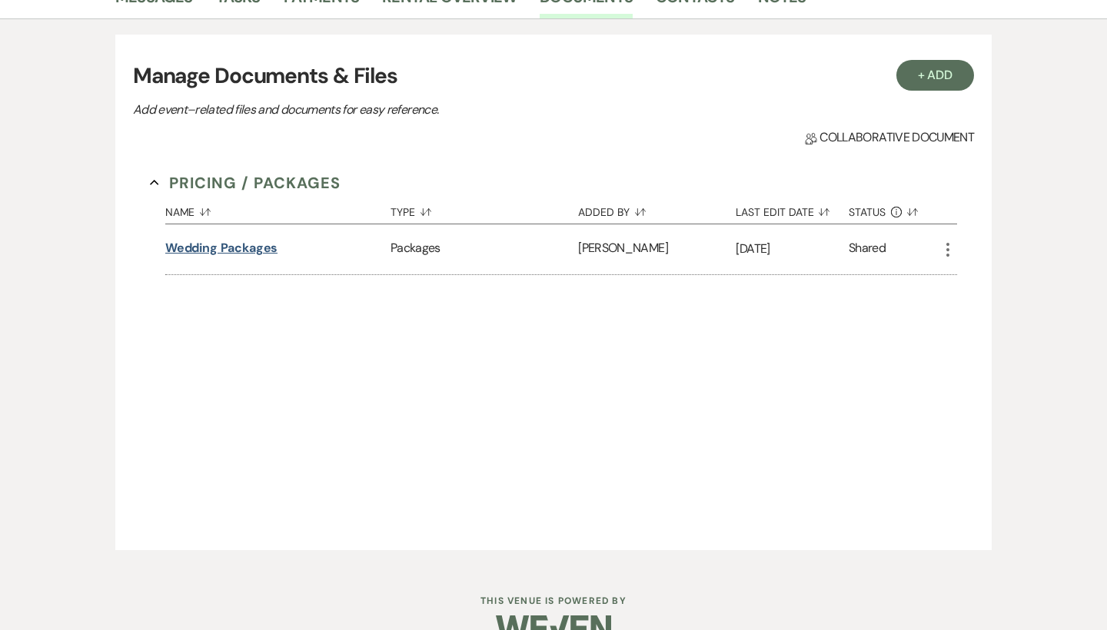
click at [234, 245] on button "Wedding Packages" at bounding box center [221, 248] width 113 height 18
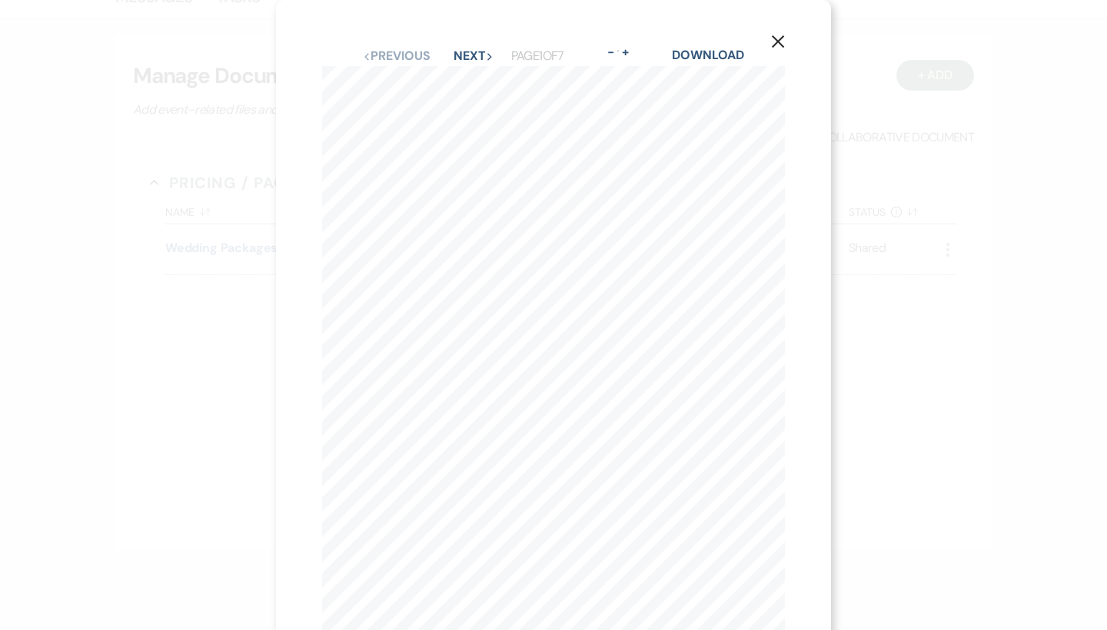
scroll to position [0, 0]
click at [454, 50] on button "Next Next" at bounding box center [474, 56] width 40 height 12
click at [454, 50] on button "Next Next" at bounding box center [473, 56] width 40 height 12
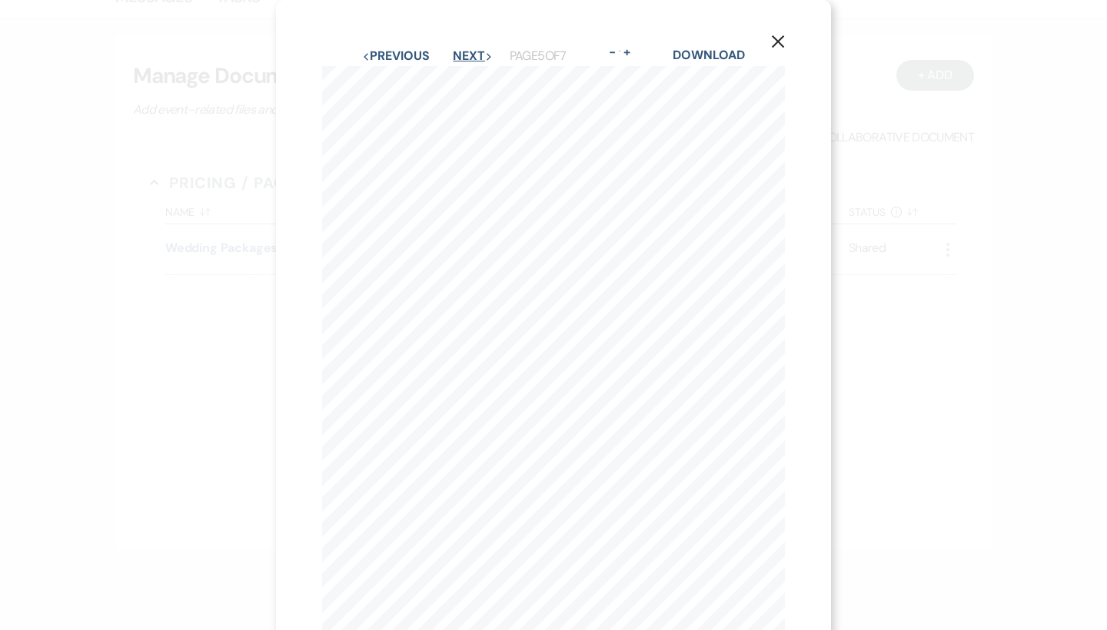
click at [454, 50] on button "Next Next" at bounding box center [473, 56] width 40 height 12
click at [777, 43] on use "button" at bounding box center [778, 41] width 12 height 12
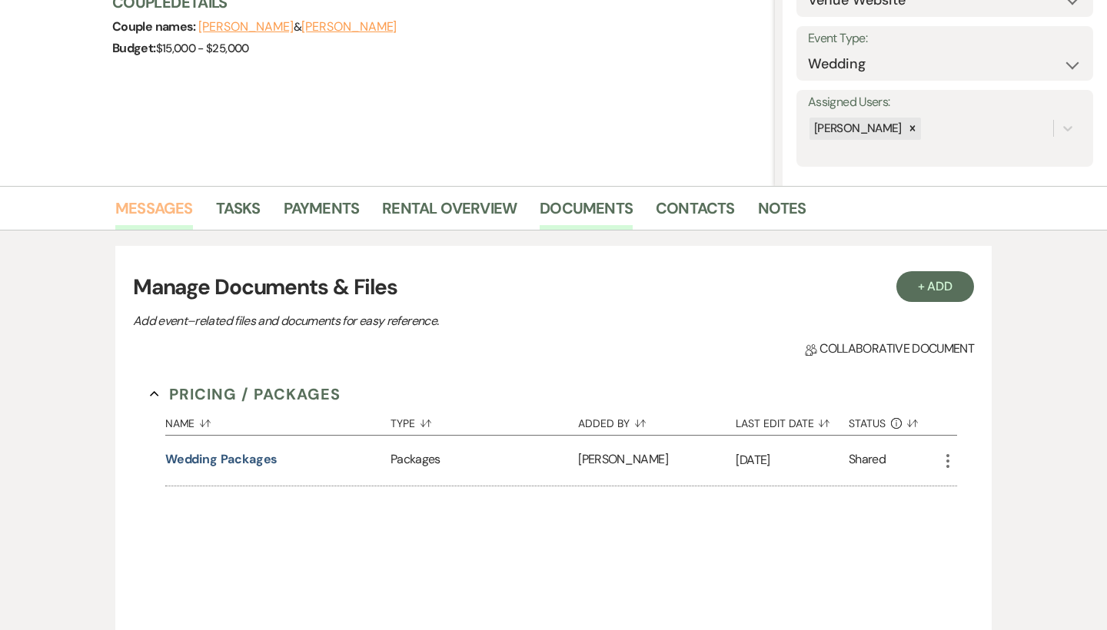
click at [159, 213] on link "Messages" at bounding box center [154, 213] width 78 height 34
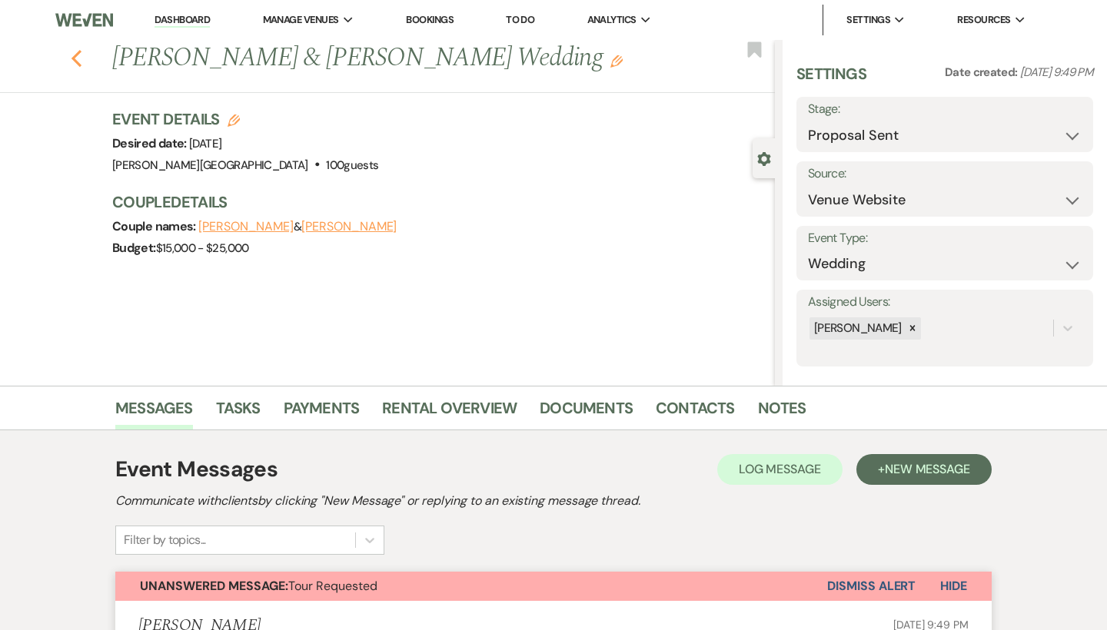
click at [77, 56] on icon "Previous" at bounding box center [77, 58] width 12 height 18
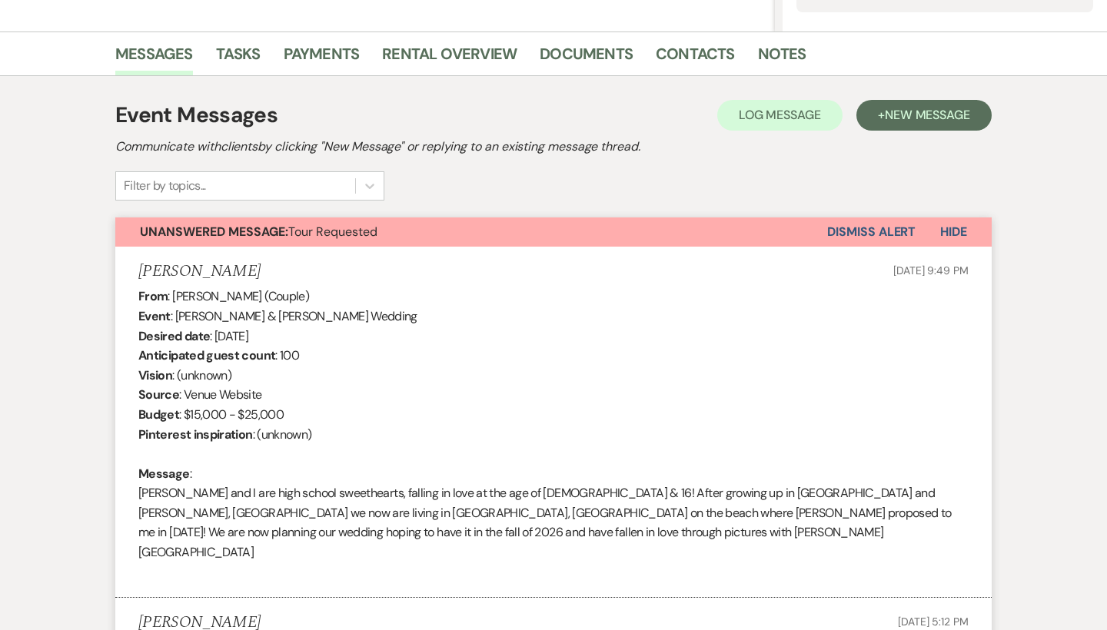
select select "6"
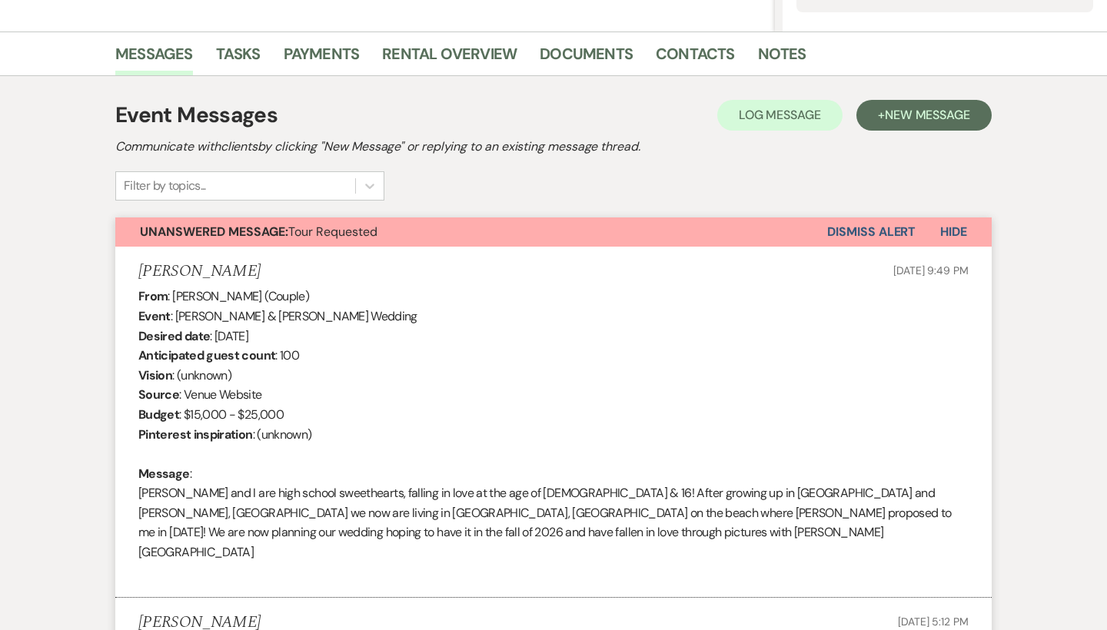
select select "6"
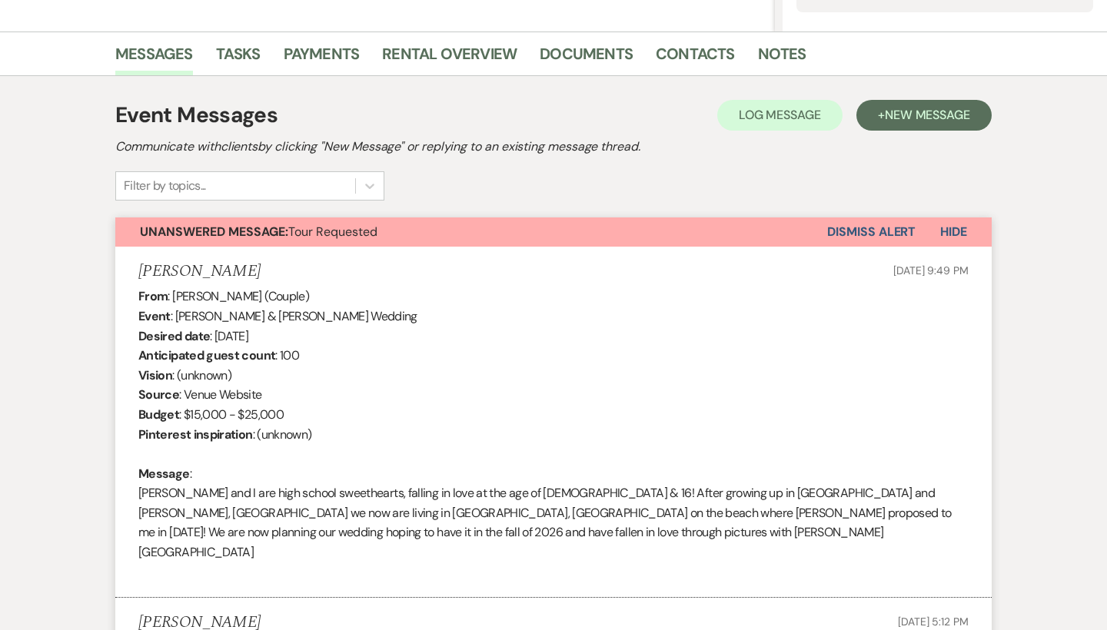
select select "6"
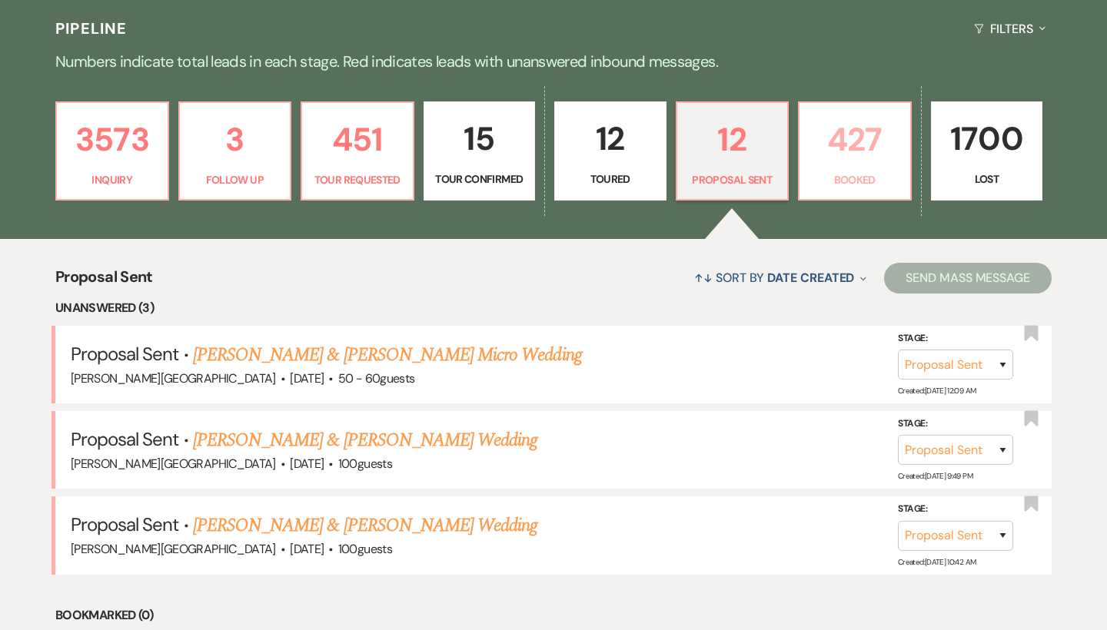
click at [859, 148] on p "427" at bounding box center [855, 140] width 92 height 52
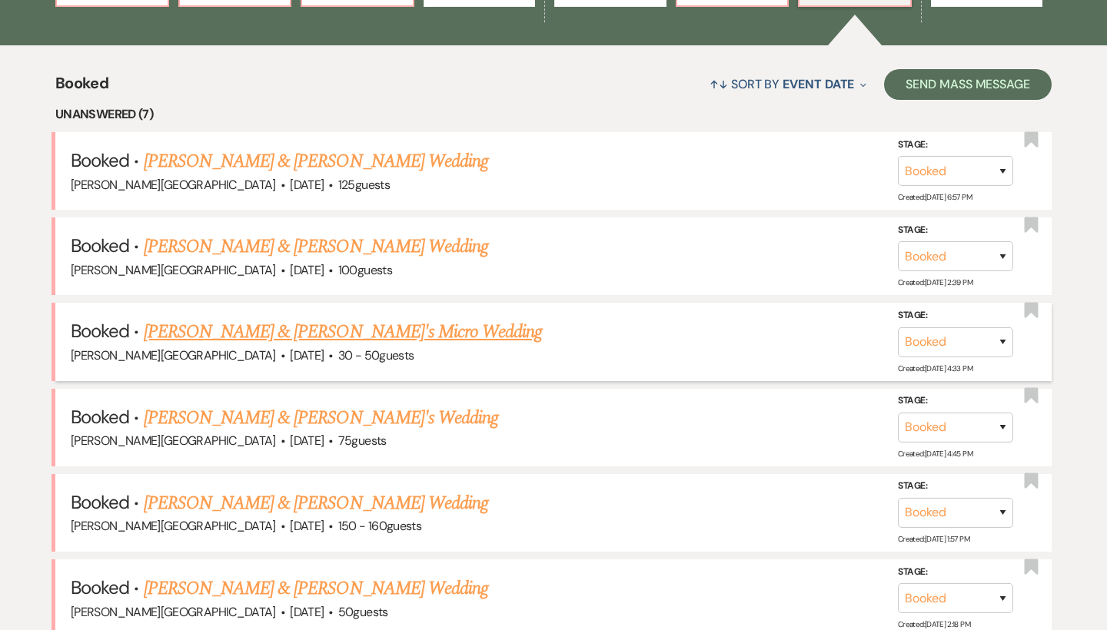
scroll to position [582, 0]
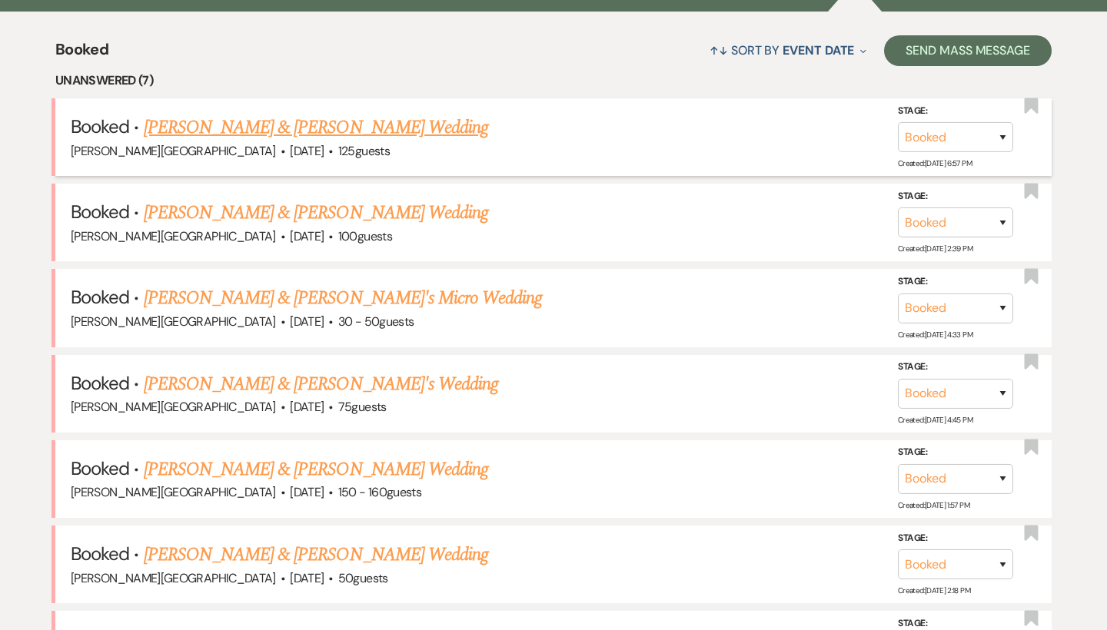
click at [333, 128] on link "[PERSON_NAME] & [PERSON_NAME] Wedding" at bounding box center [316, 128] width 344 height 28
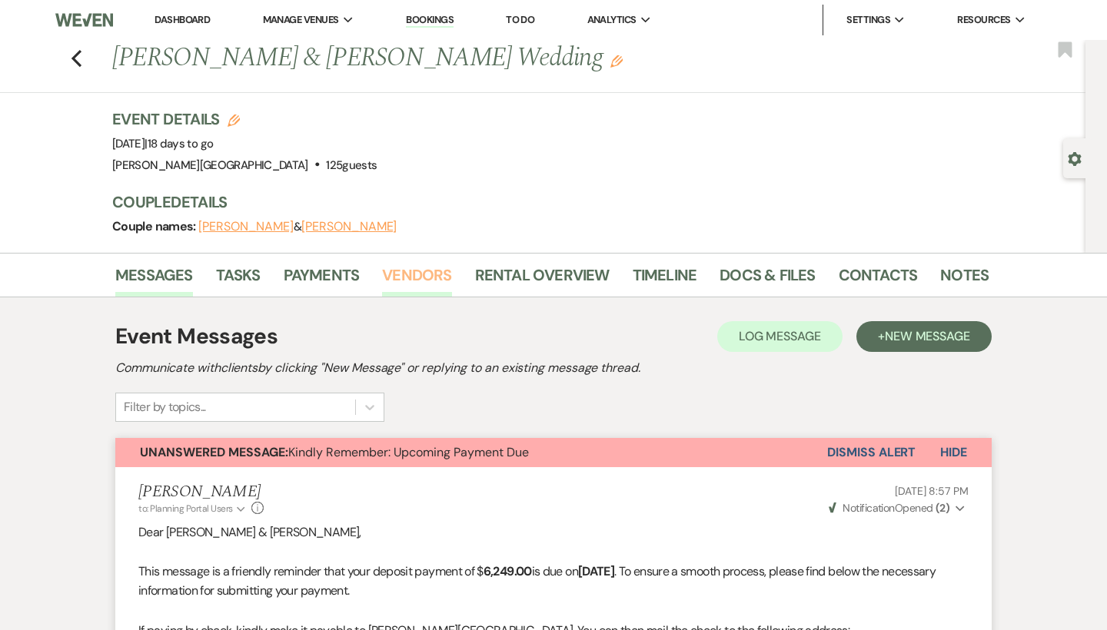
click at [407, 274] on link "Vendors" at bounding box center [416, 280] width 69 height 34
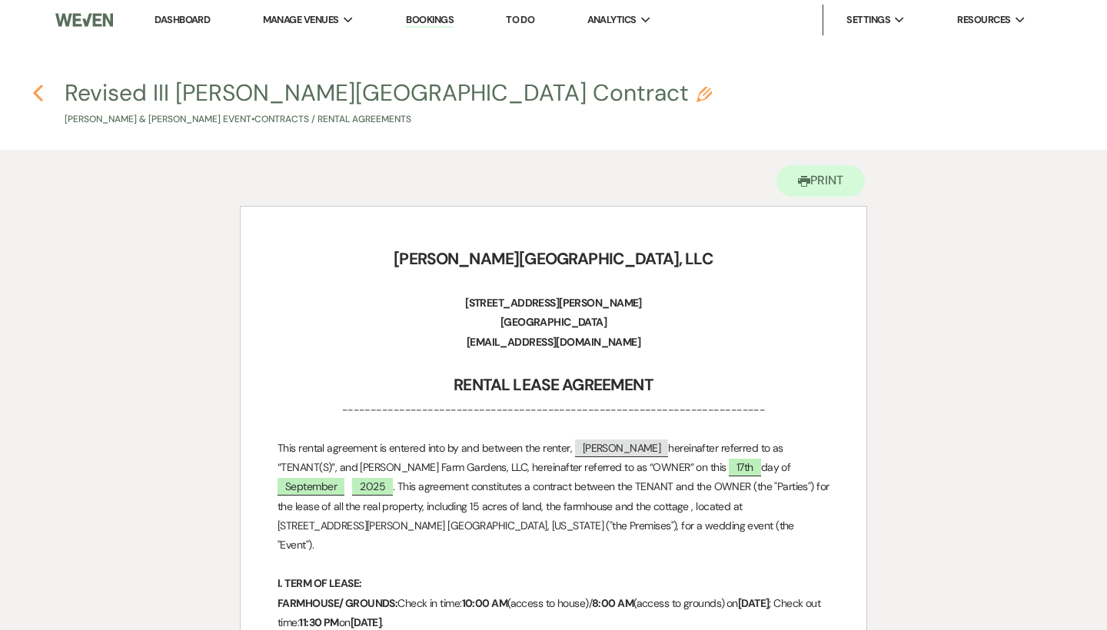
click at [41, 100] on use "button" at bounding box center [38, 93] width 10 height 17
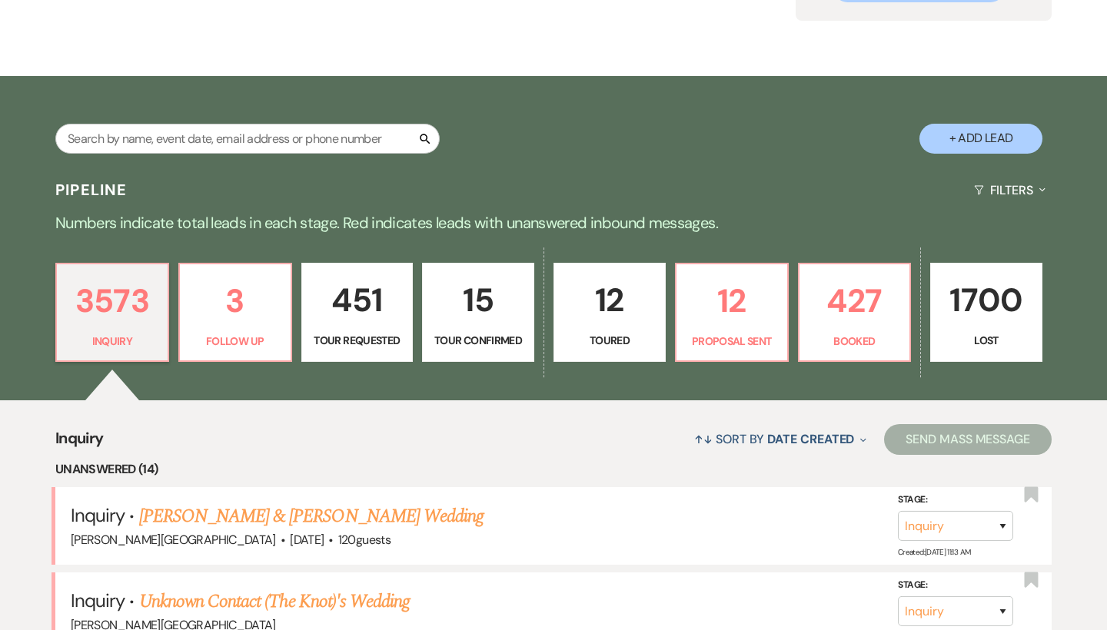
scroll to position [152, 0]
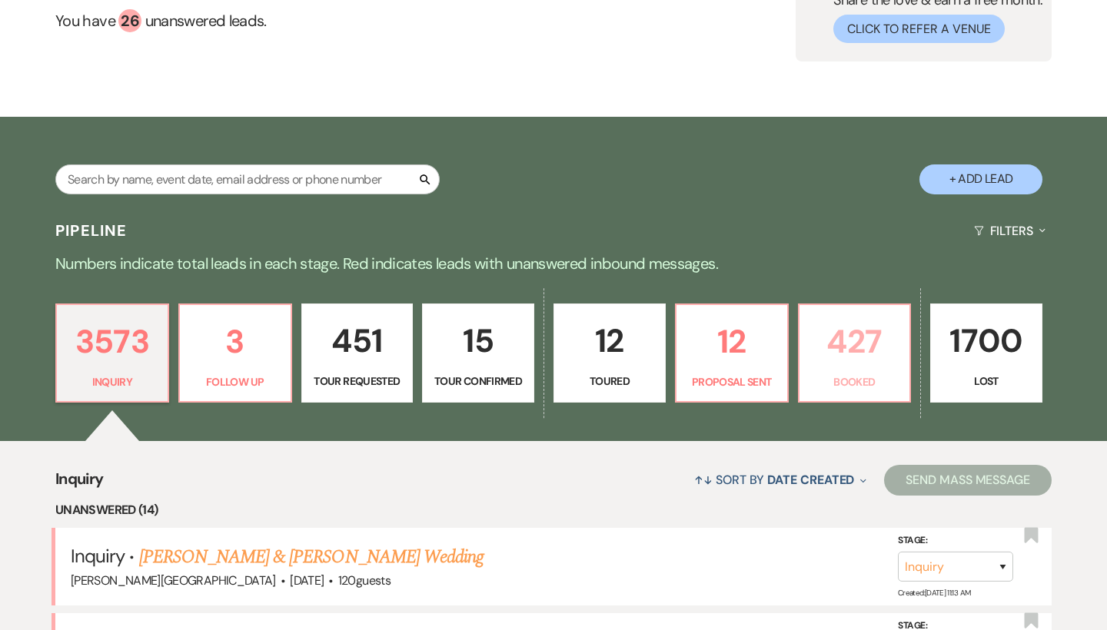
click at [853, 352] on p "427" at bounding box center [855, 342] width 92 height 52
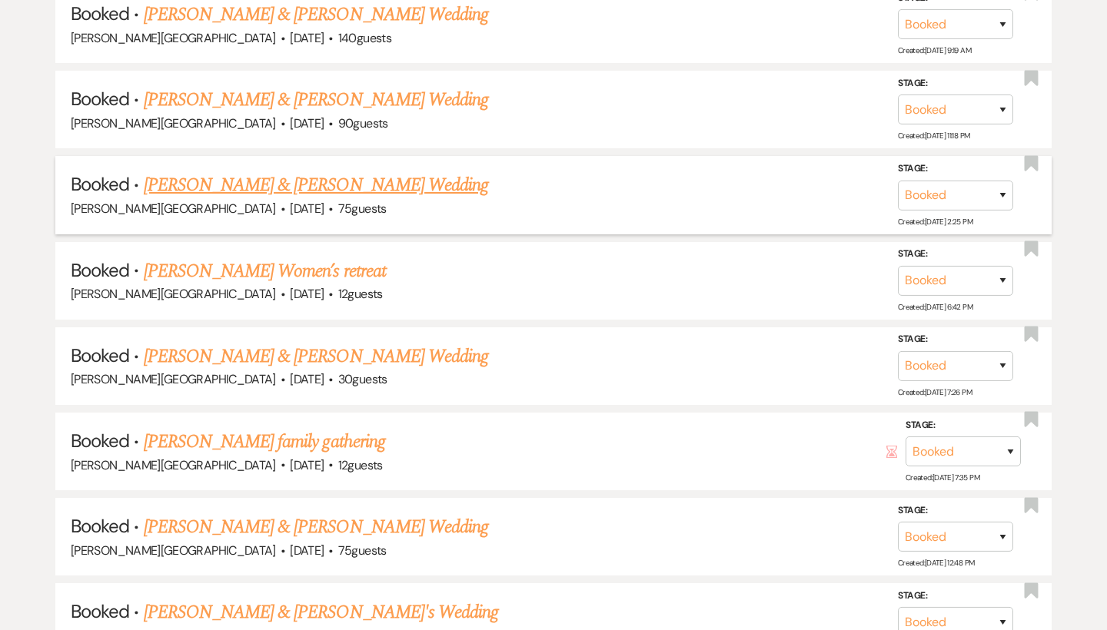
scroll to position [2531, 0]
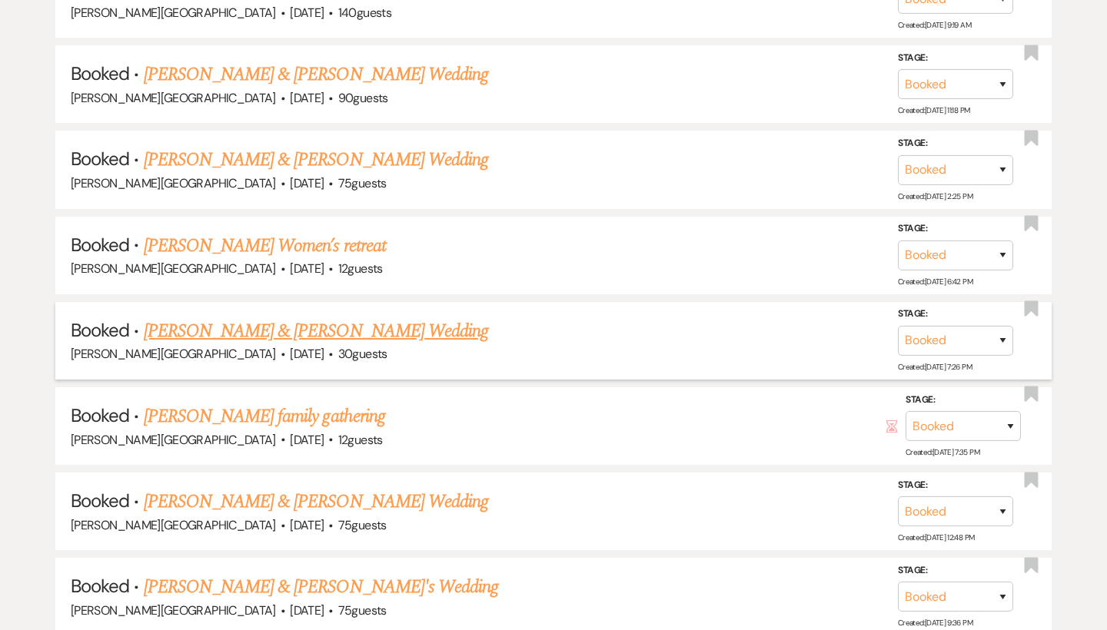
click at [348, 318] on link "[PERSON_NAME] & [PERSON_NAME] Wedding" at bounding box center [316, 332] width 344 height 28
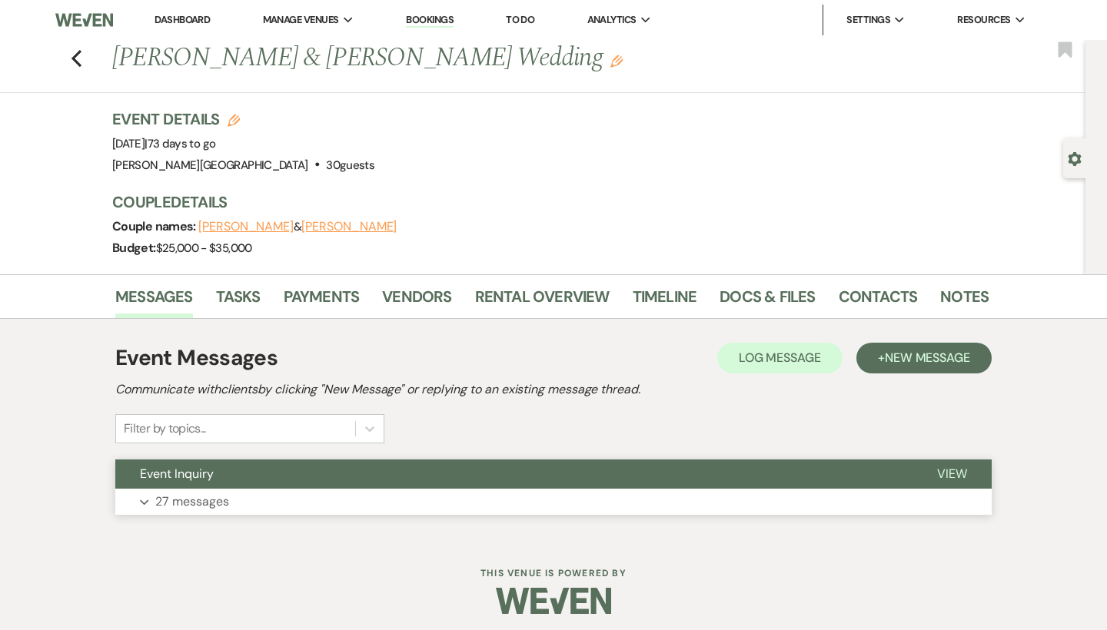
click at [546, 478] on button "Event Inquiry" at bounding box center [513, 474] width 797 height 29
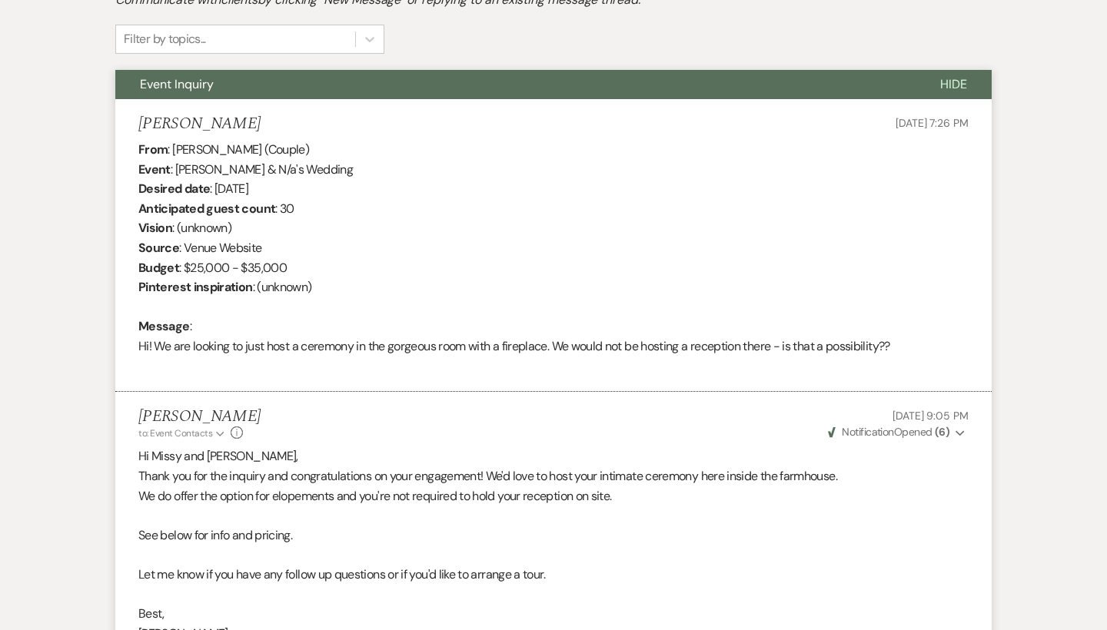
scroll to position [151, 0]
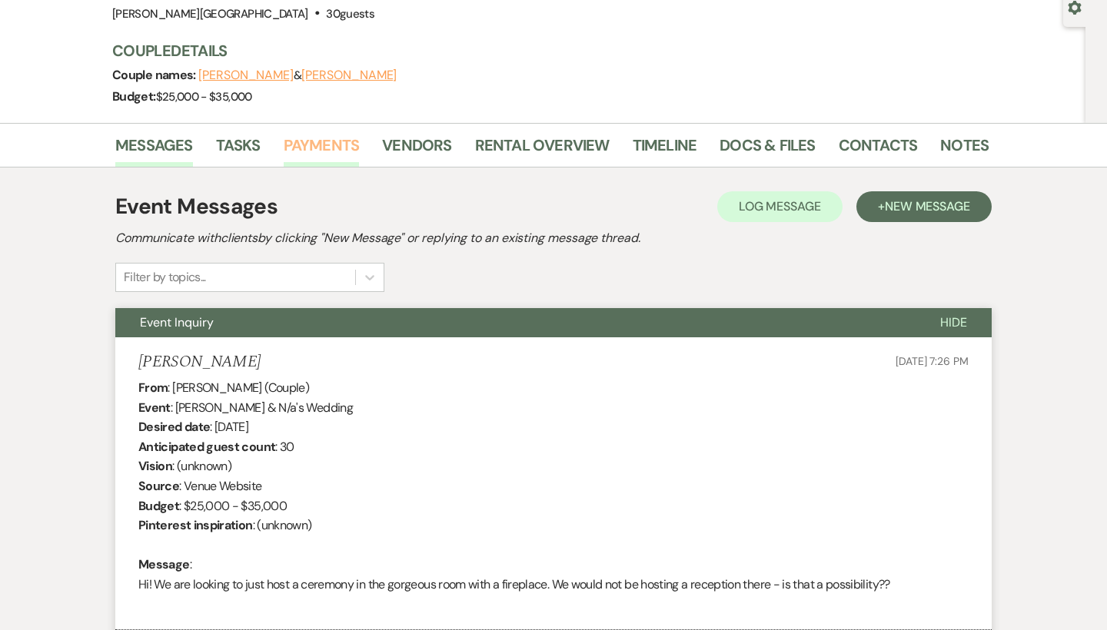
click at [304, 144] on link "Payments" at bounding box center [322, 150] width 76 height 34
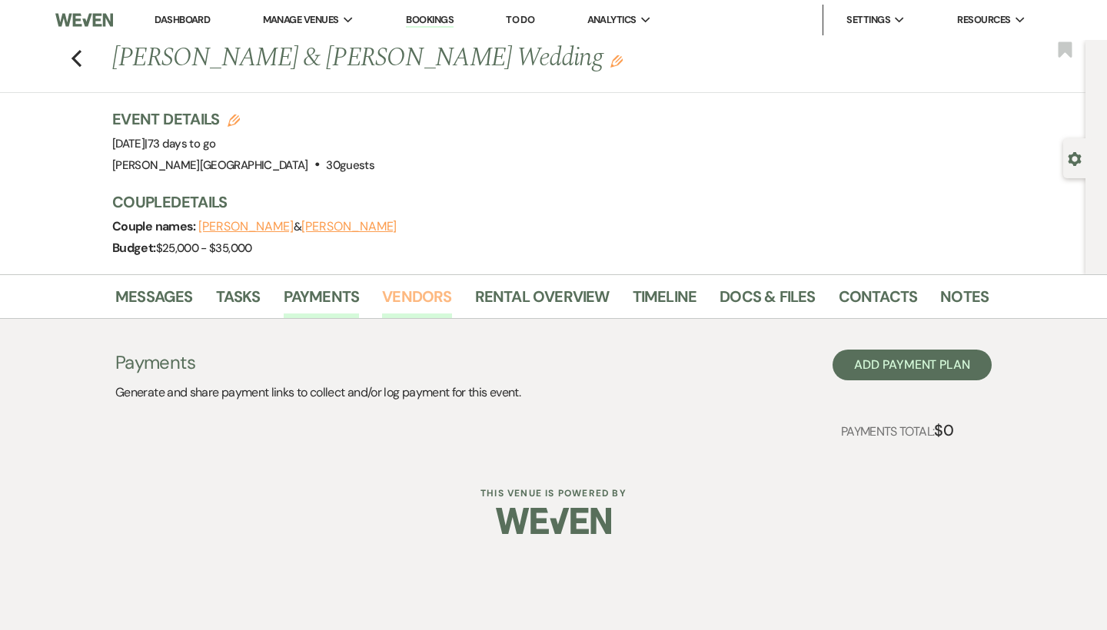
click at [433, 301] on link "Vendors" at bounding box center [416, 301] width 69 height 34
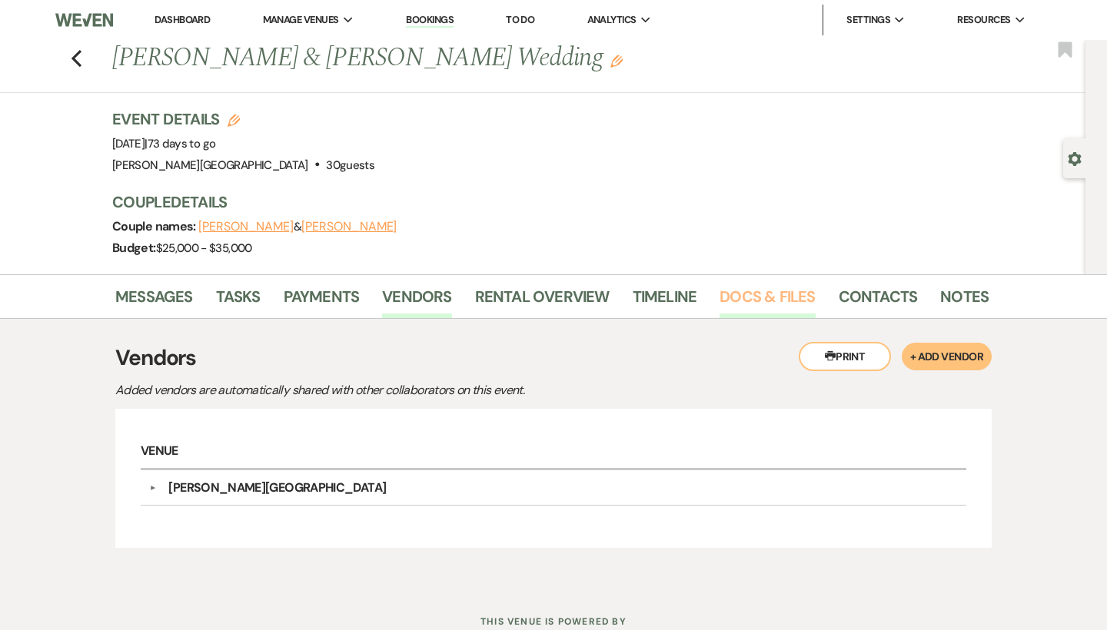
click at [734, 300] on link "Docs & Files" at bounding box center [767, 301] width 95 height 34
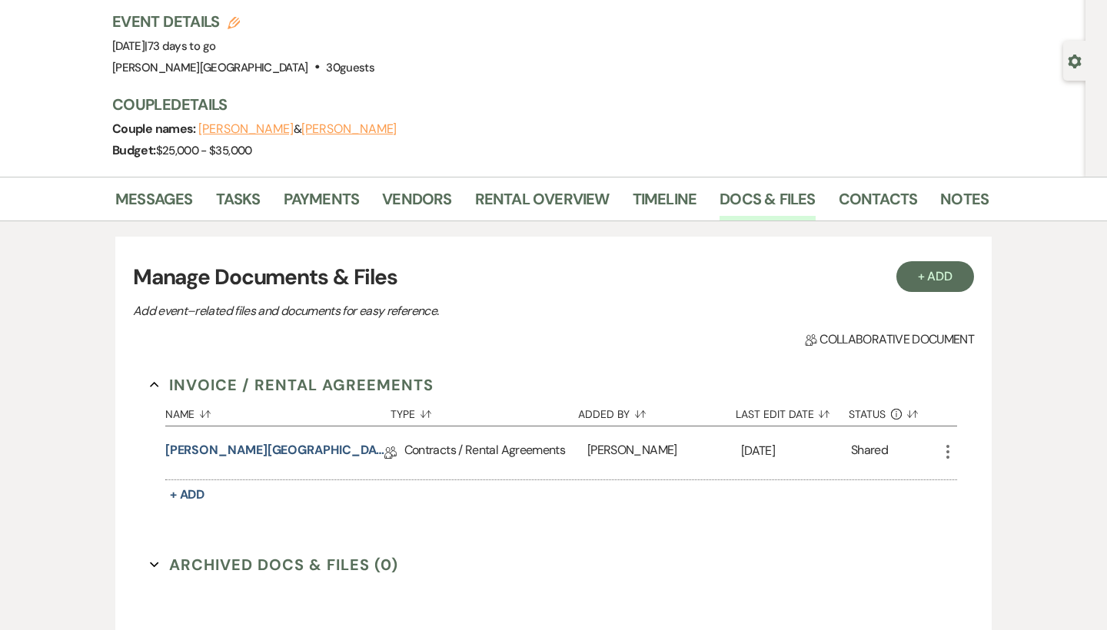
scroll to position [99, 0]
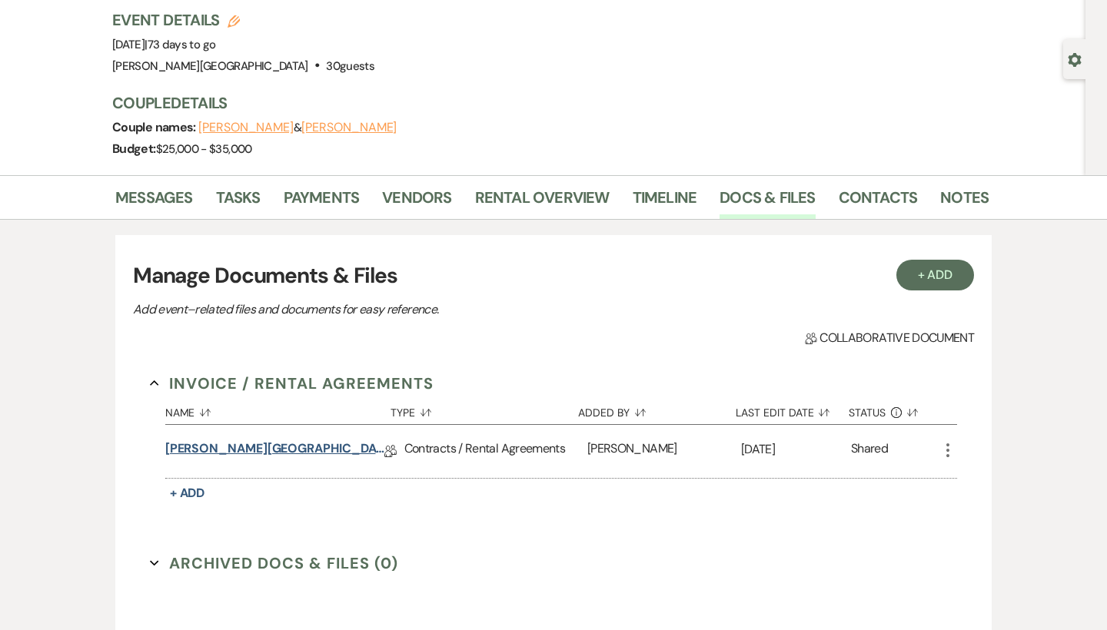
click at [308, 444] on link "[PERSON_NAME][GEOGRAPHIC_DATA] Contract" at bounding box center [274, 452] width 219 height 24
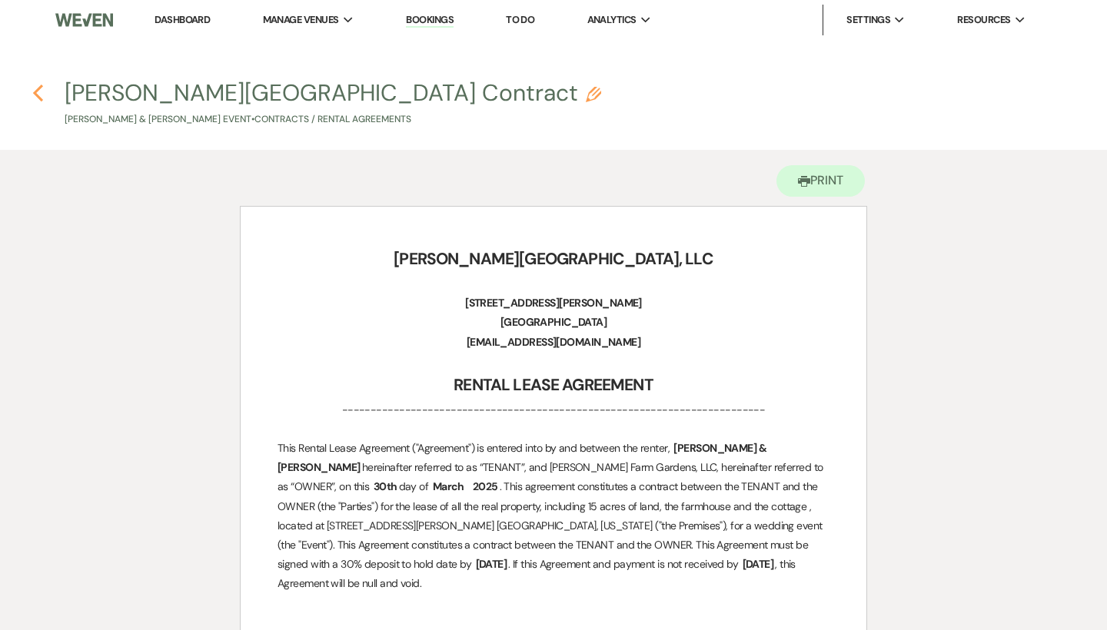
click at [42, 88] on icon "Previous" at bounding box center [38, 93] width 12 height 18
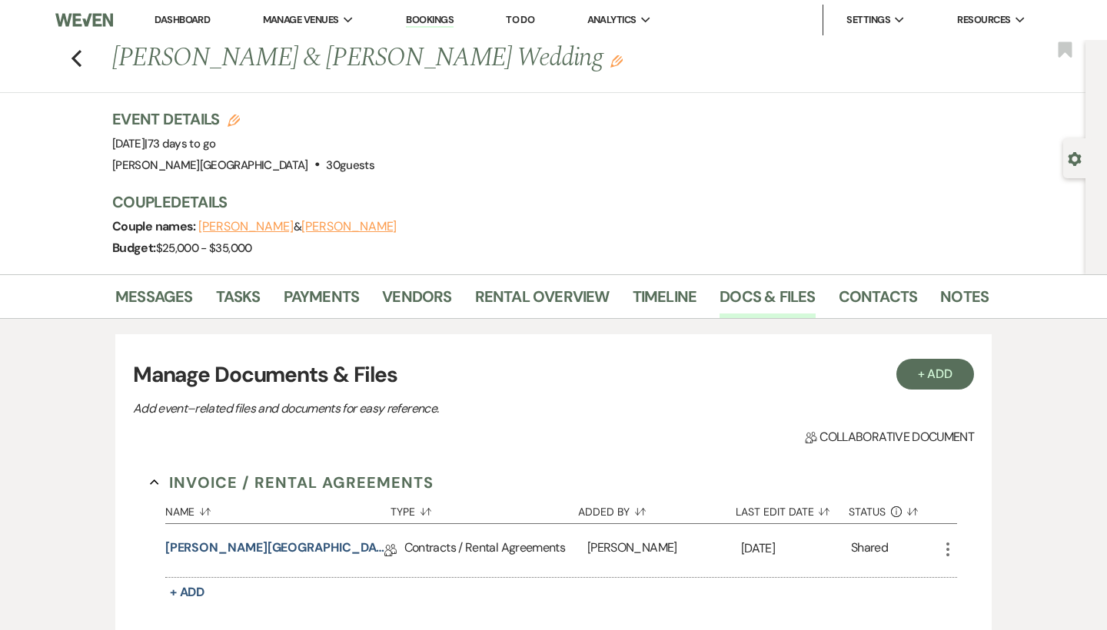
click at [171, 22] on link "Dashboard" at bounding box center [182, 19] width 55 height 13
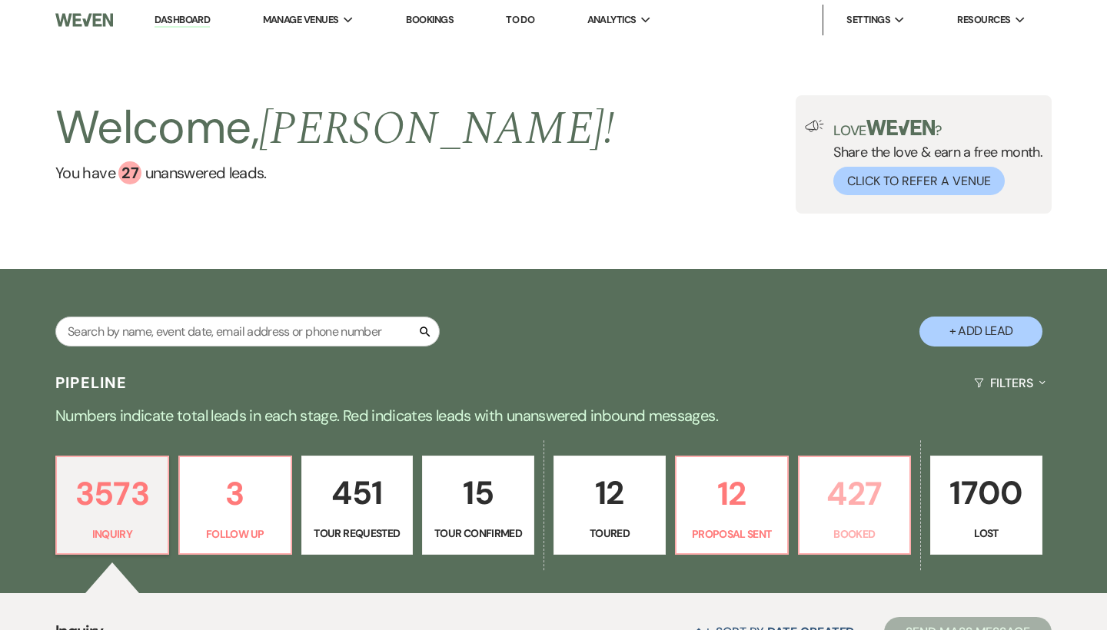
click at [851, 491] on p "427" at bounding box center [855, 494] width 92 height 52
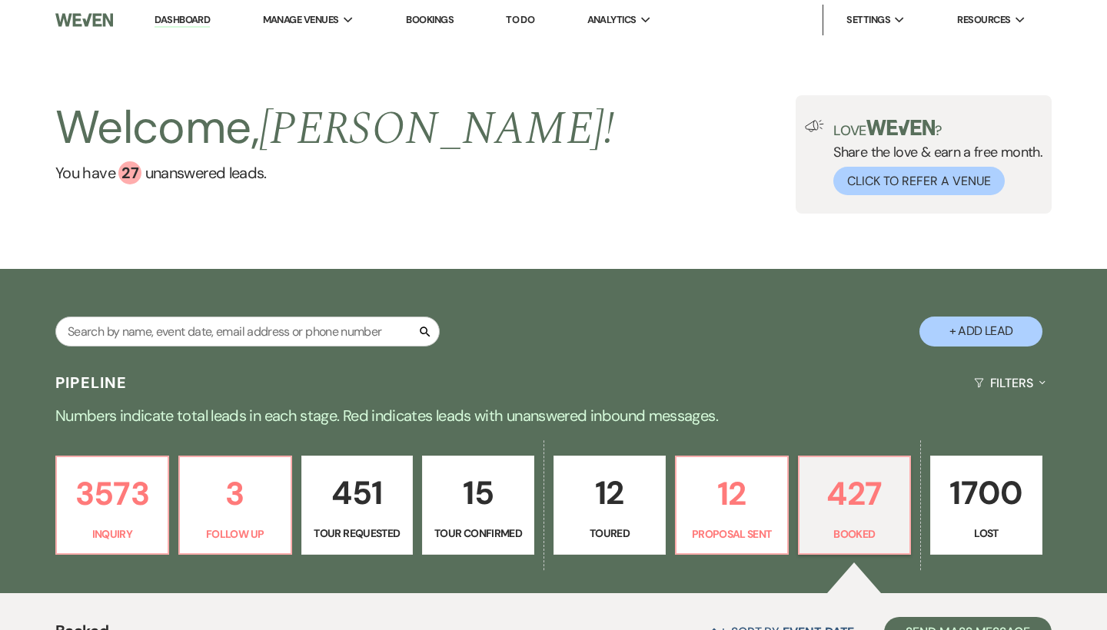
scroll to position [441, 0]
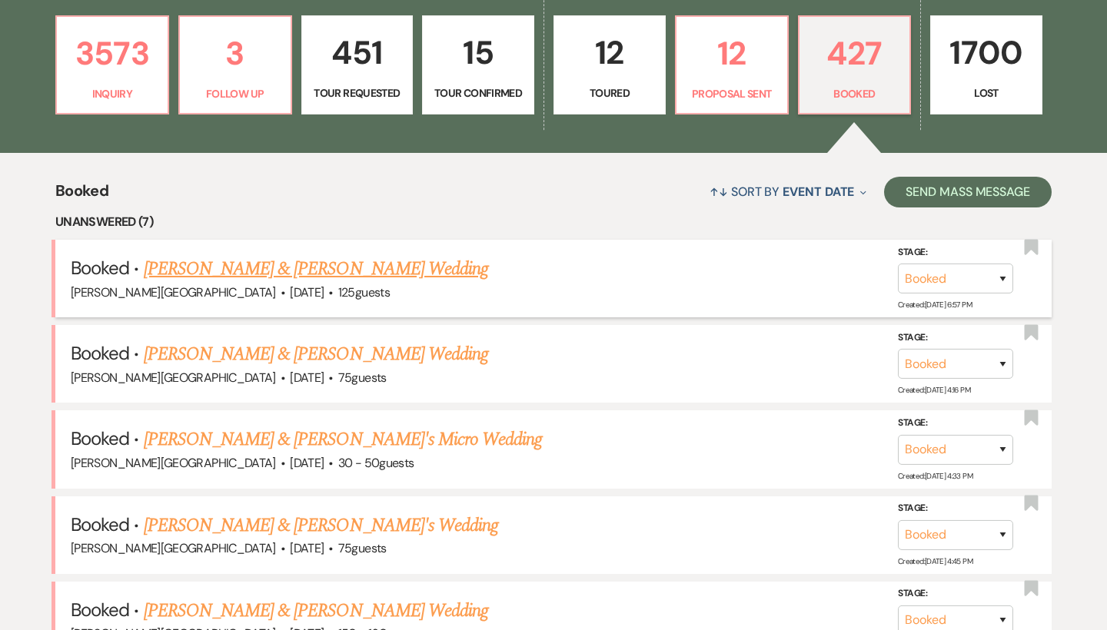
click at [353, 267] on link "[PERSON_NAME] & [PERSON_NAME] Wedding" at bounding box center [316, 269] width 344 height 28
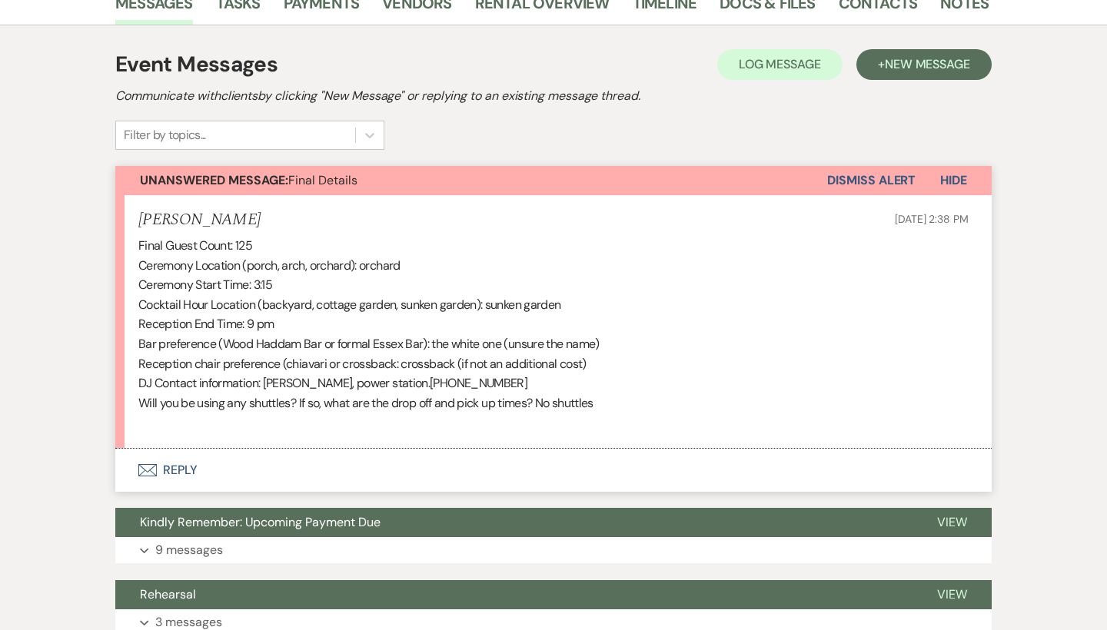
scroll to position [212, 0]
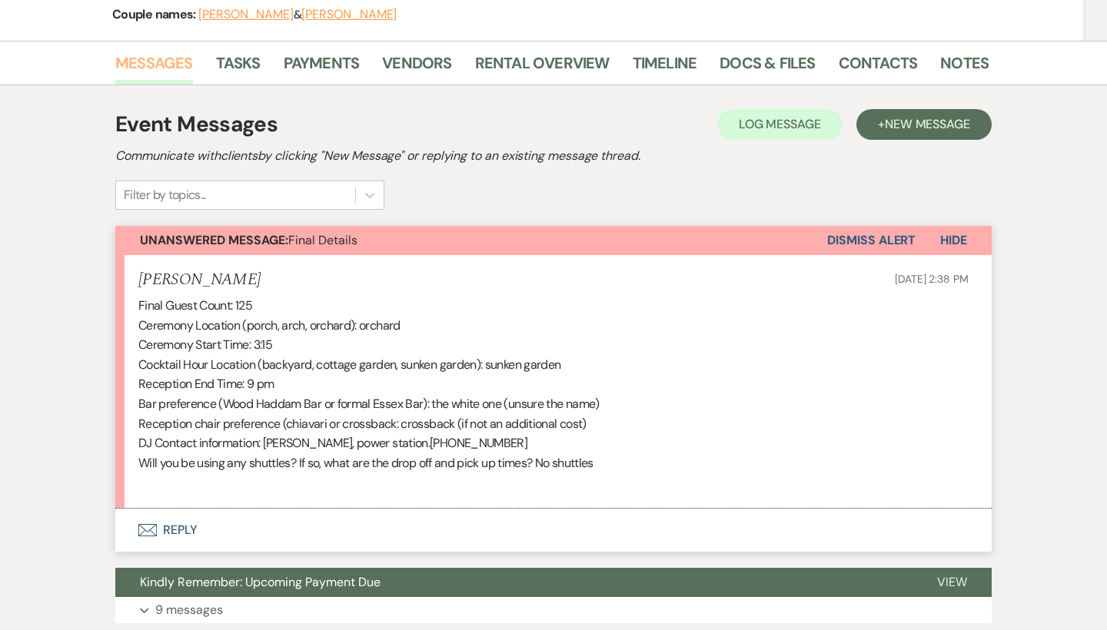
click at [171, 67] on link "Messages" at bounding box center [154, 68] width 78 height 34
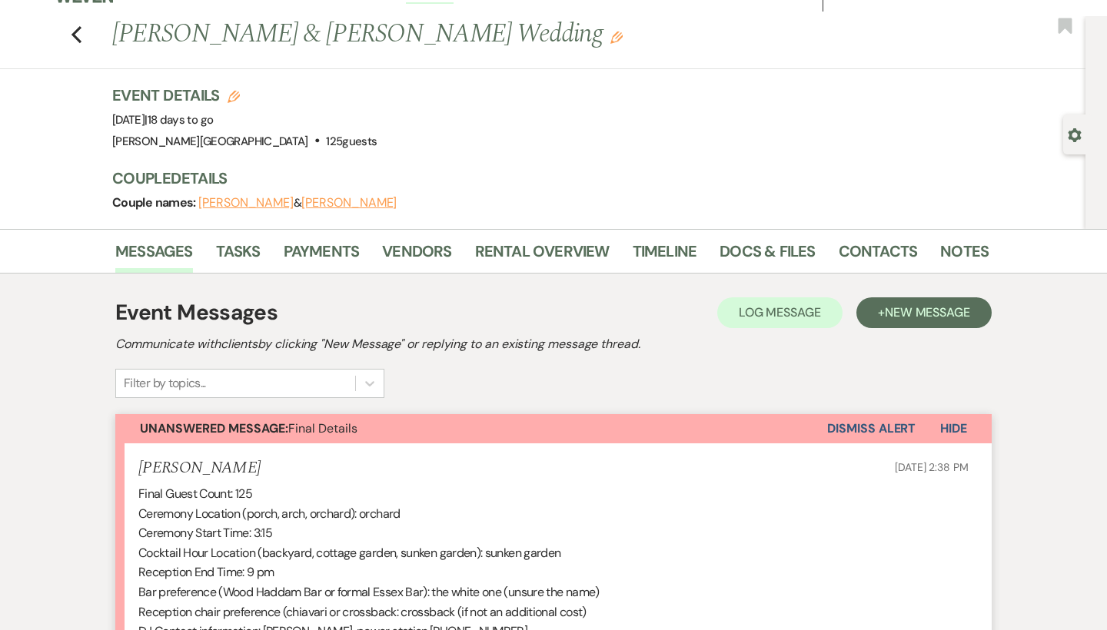
scroll to position [0, 0]
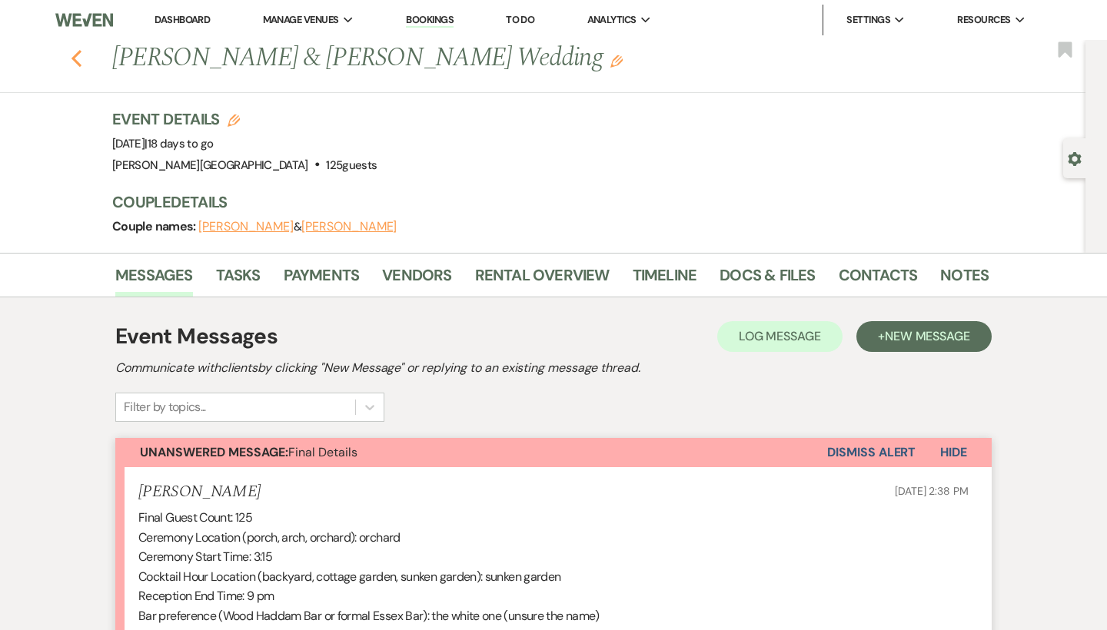
click at [78, 62] on use "button" at bounding box center [77, 58] width 10 height 17
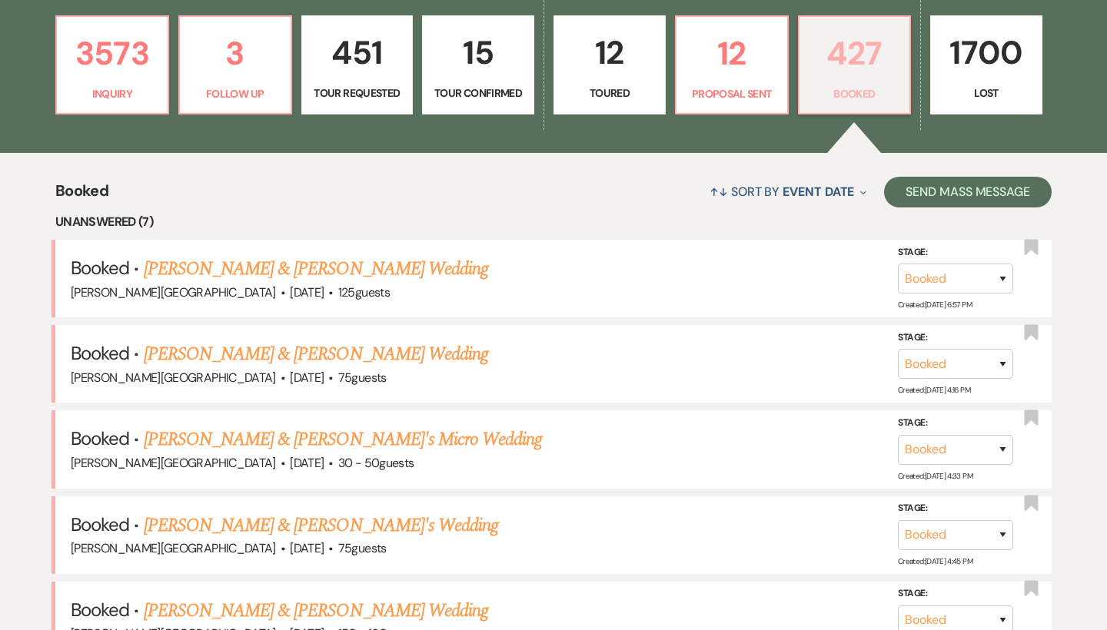
click at [843, 80] on link "427 Booked" at bounding box center [855, 65] width 114 height 100
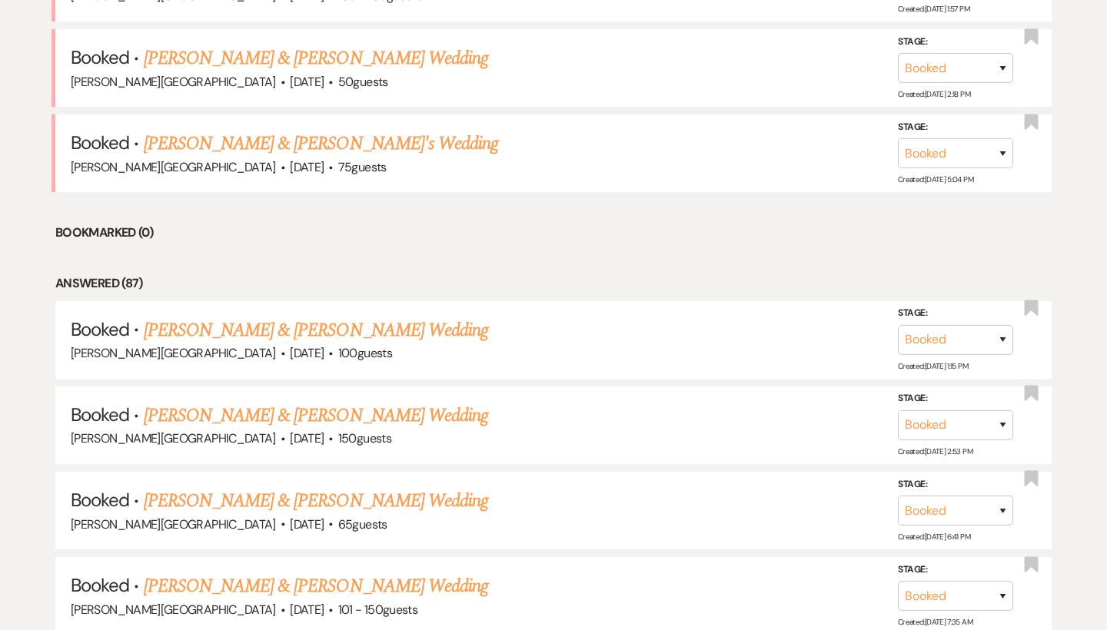
scroll to position [1200, 0]
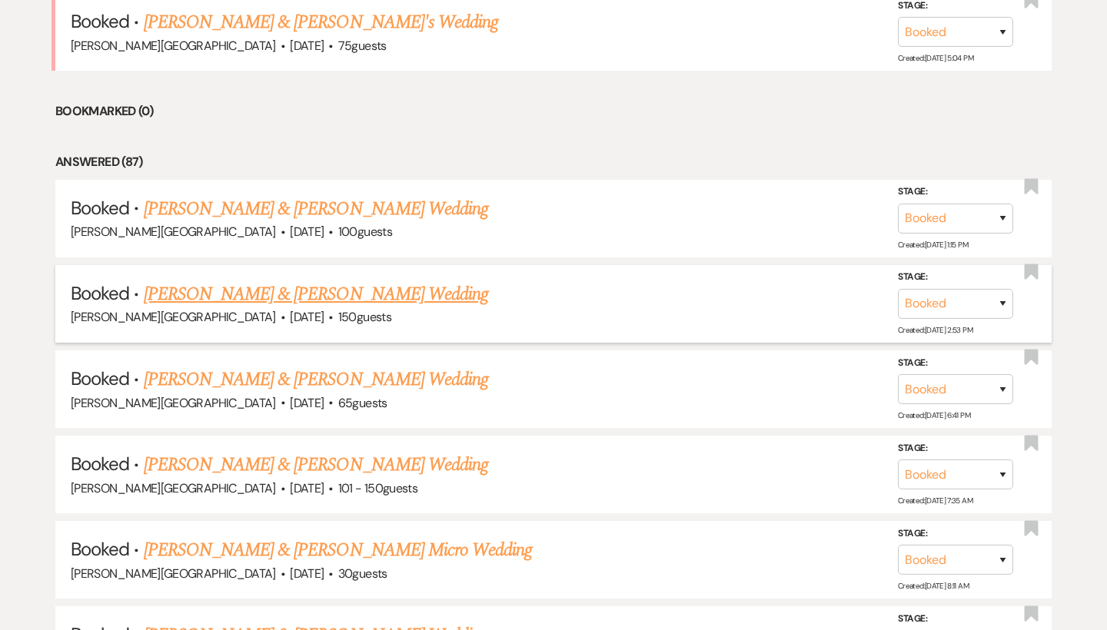
click at [370, 281] on link "[PERSON_NAME] & [PERSON_NAME] Wedding" at bounding box center [316, 295] width 344 height 28
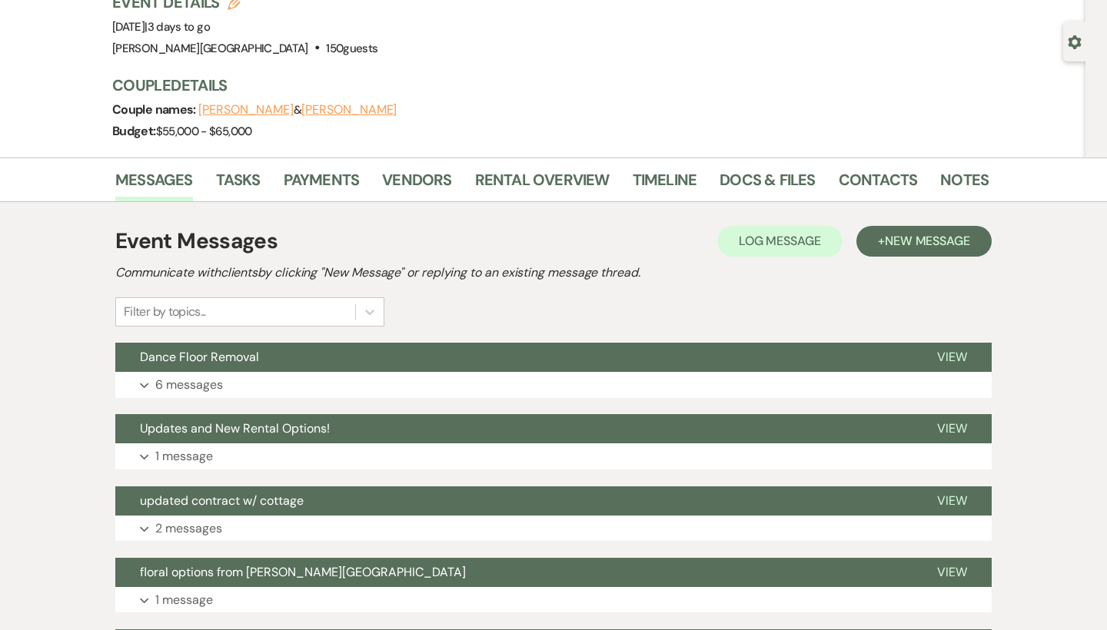
scroll to position [119, 0]
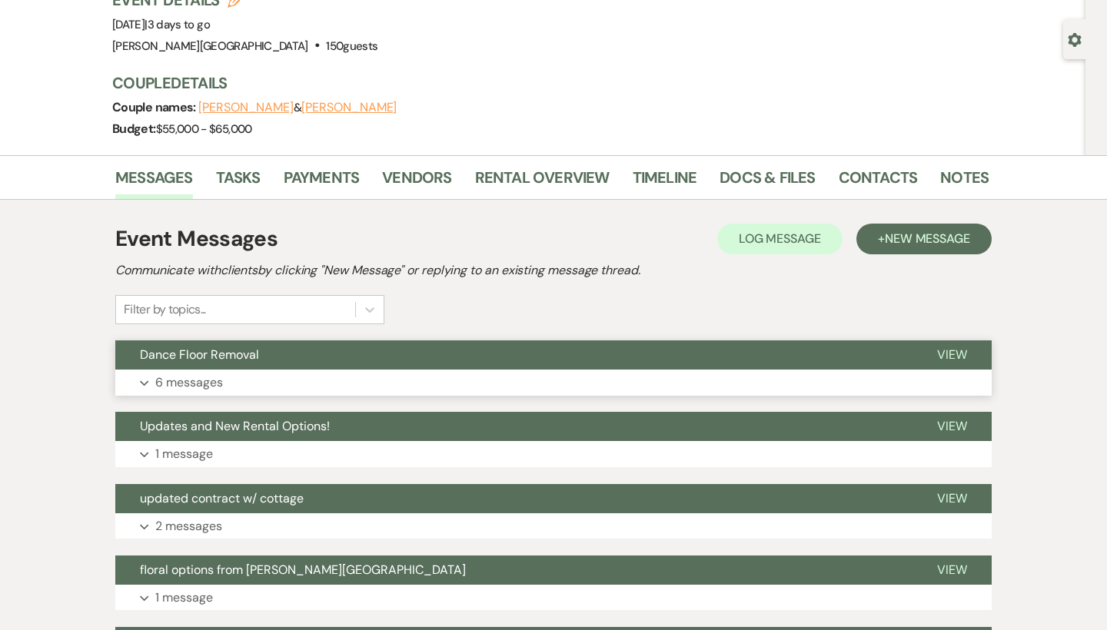
click at [653, 353] on button "Dance Floor Removal" at bounding box center [513, 355] width 797 height 29
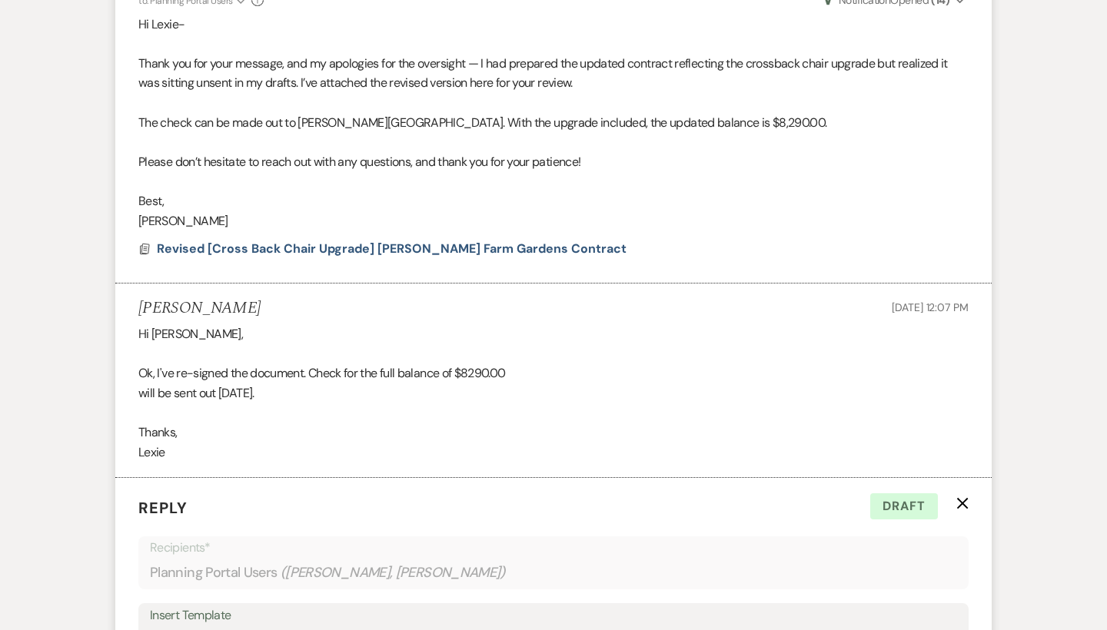
scroll to position [1445, 0]
